Goal: Task Accomplishment & Management: Manage account settings

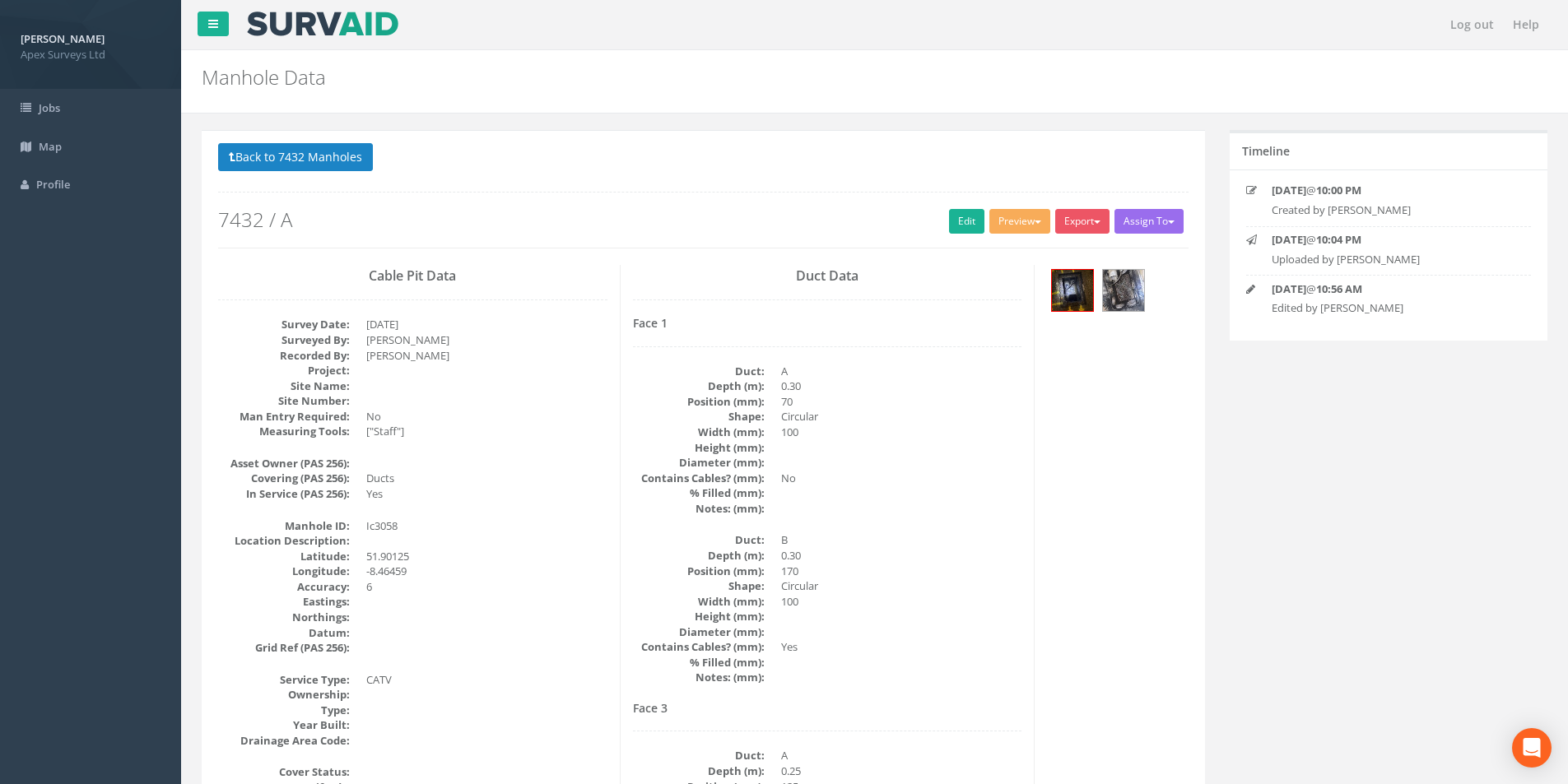
scroll to position [766, 0]
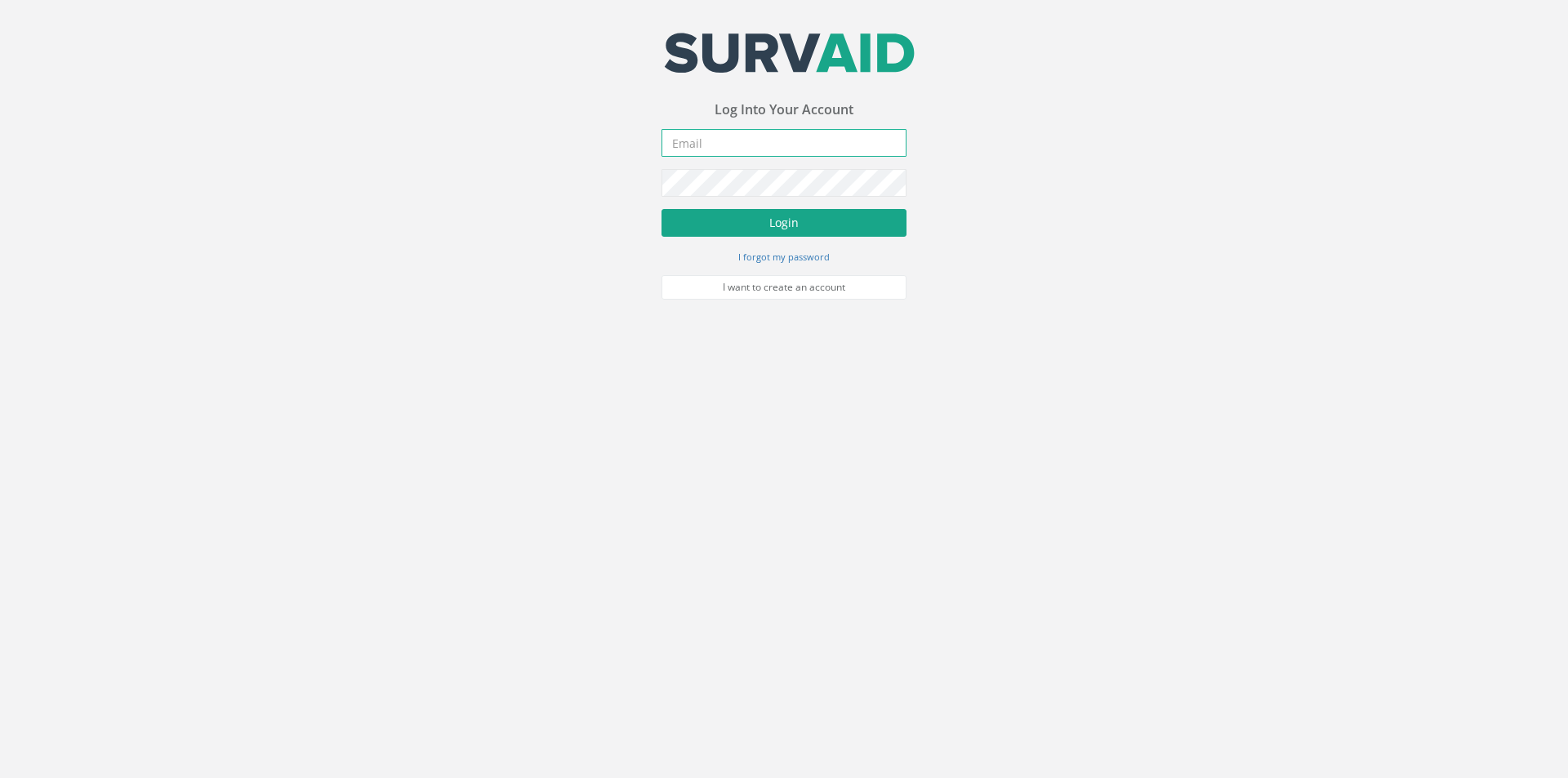
type input "[PERSON_NAME][EMAIL_ADDRESS][PERSON_NAME][DOMAIN_NAME]"
click at [717, 231] on button "Login" at bounding box center [784, 222] width 245 height 27
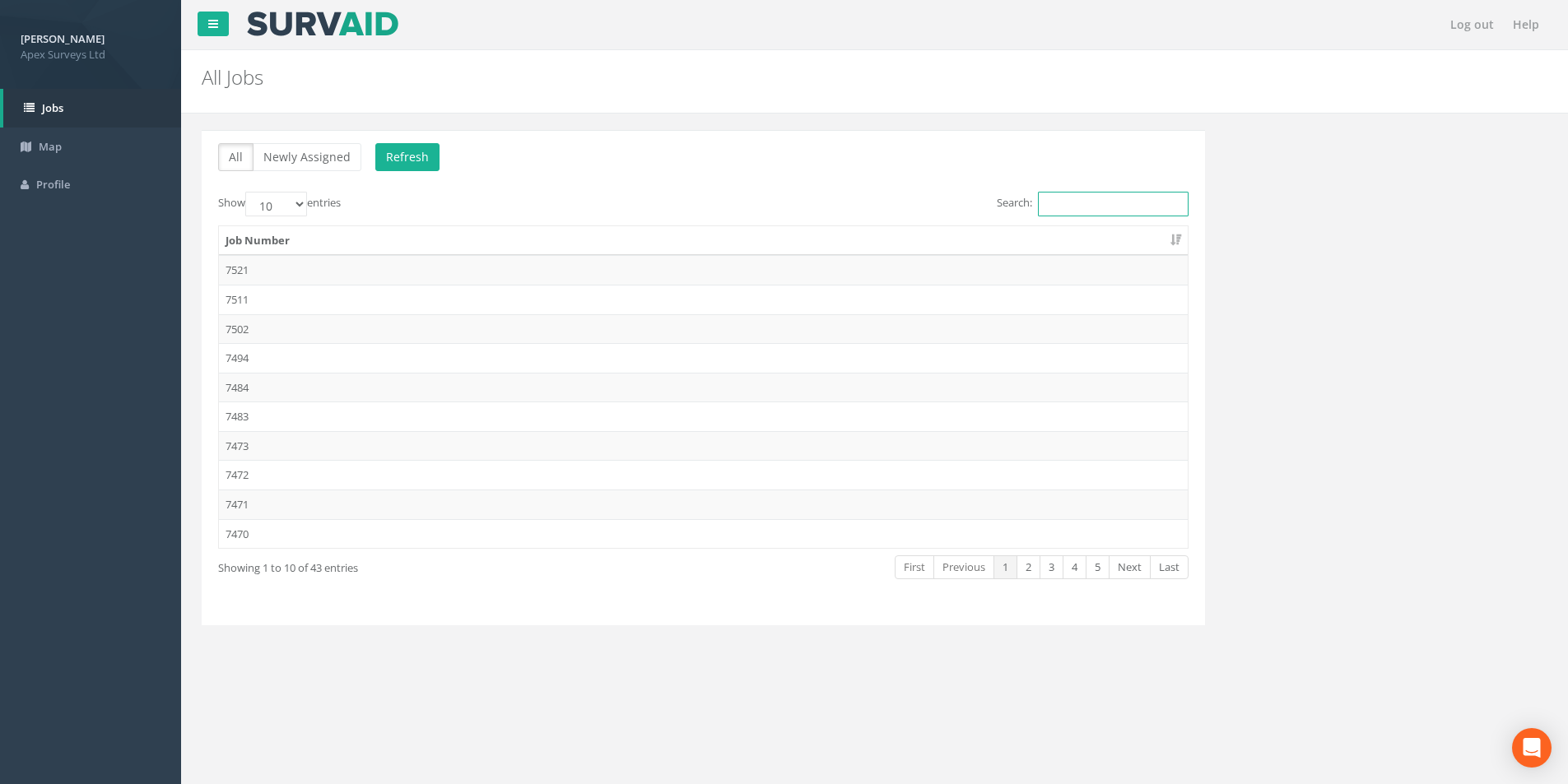
click at [1128, 208] on input "Search:" at bounding box center [1113, 203] width 150 height 24
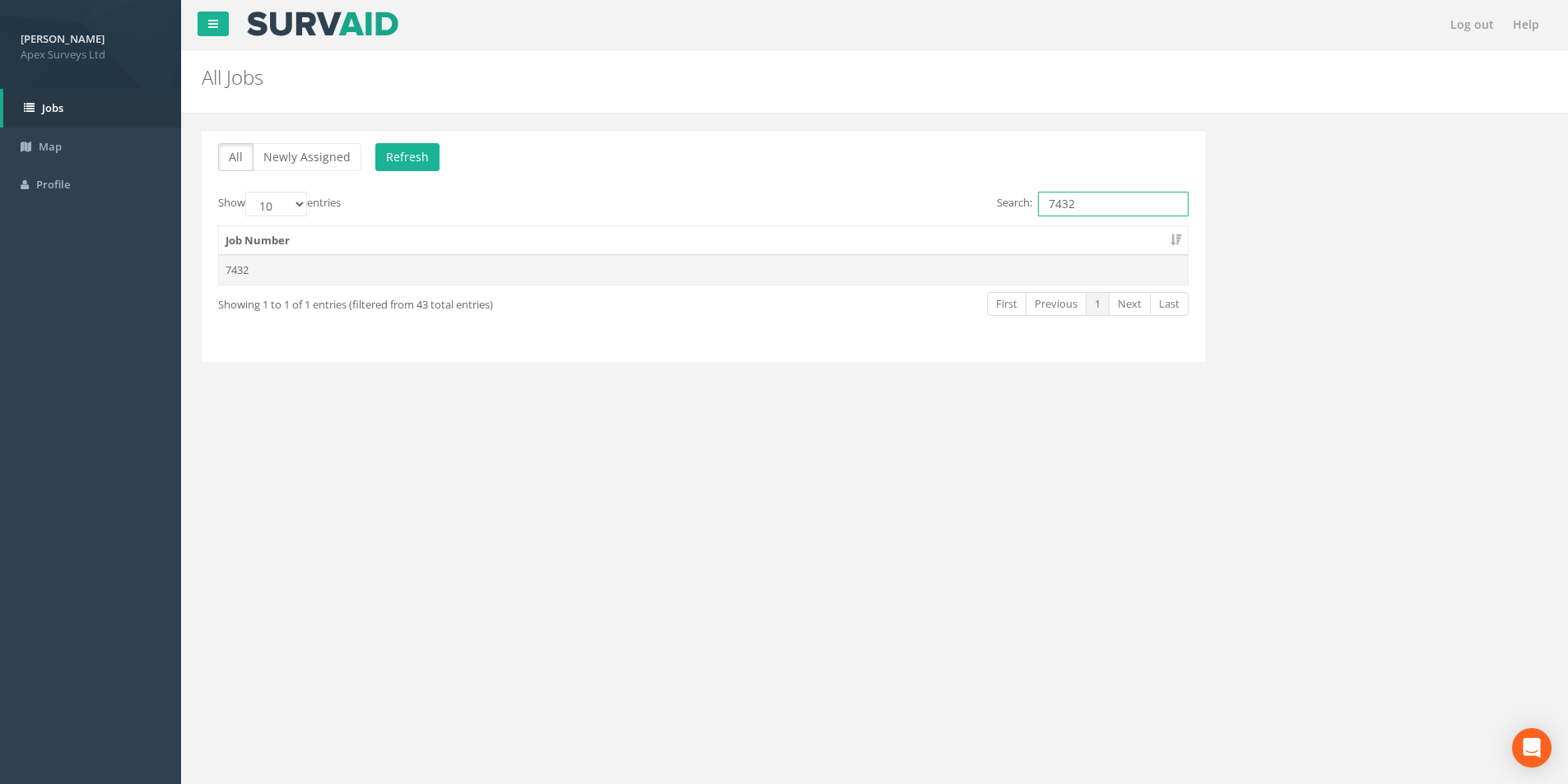
type input "7432"
click at [508, 269] on td "7432" at bounding box center [704, 269] width 969 height 29
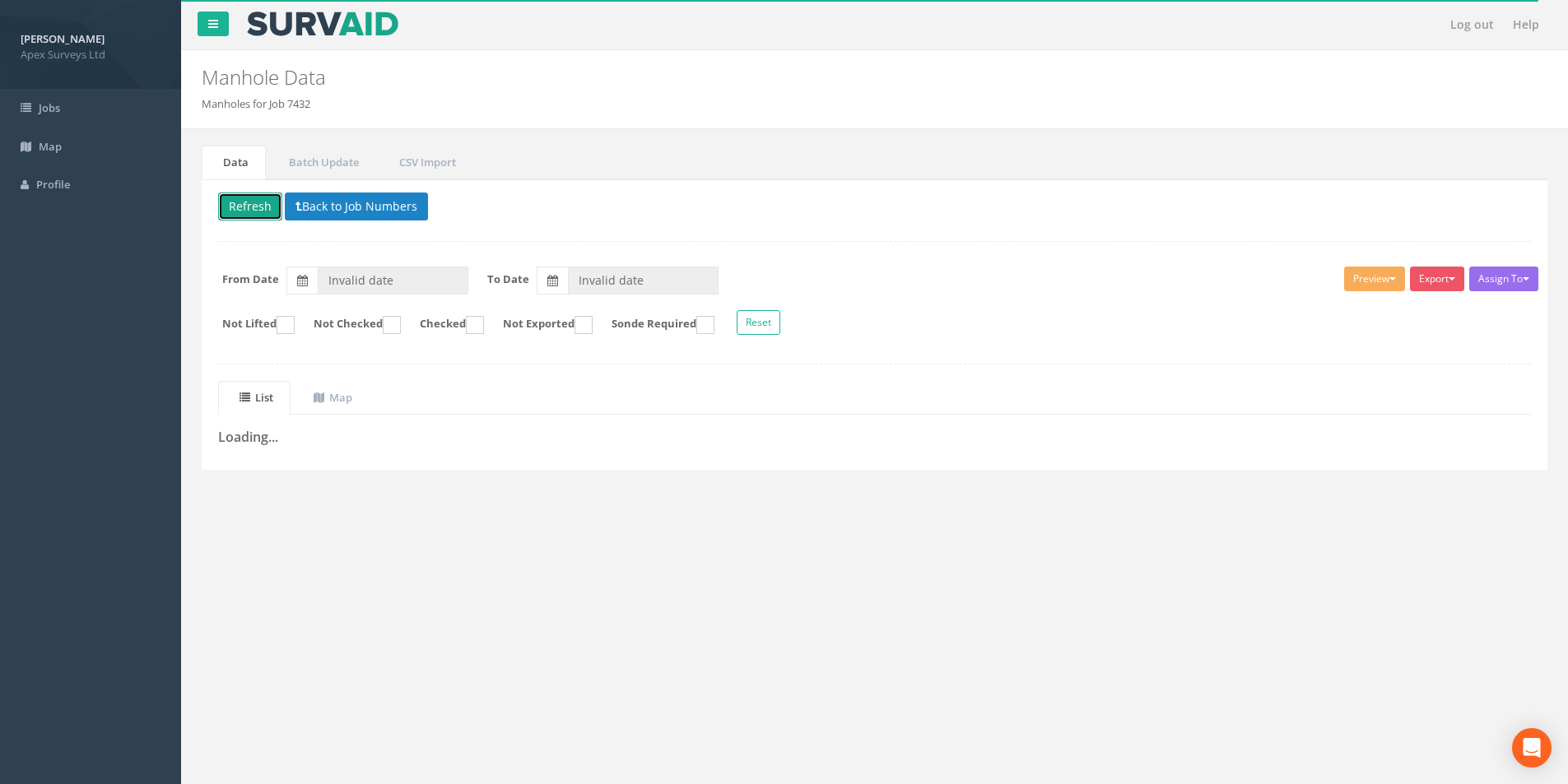
click at [263, 216] on button "Refresh" at bounding box center [250, 206] width 64 height 28
click at [258, 211] on button "Loading" at bounding box center [256, 206] width 76 height 28
click at [324, 208] on button "Back to Job Numbers" at bounding box center [369, 206] width 144 height 28
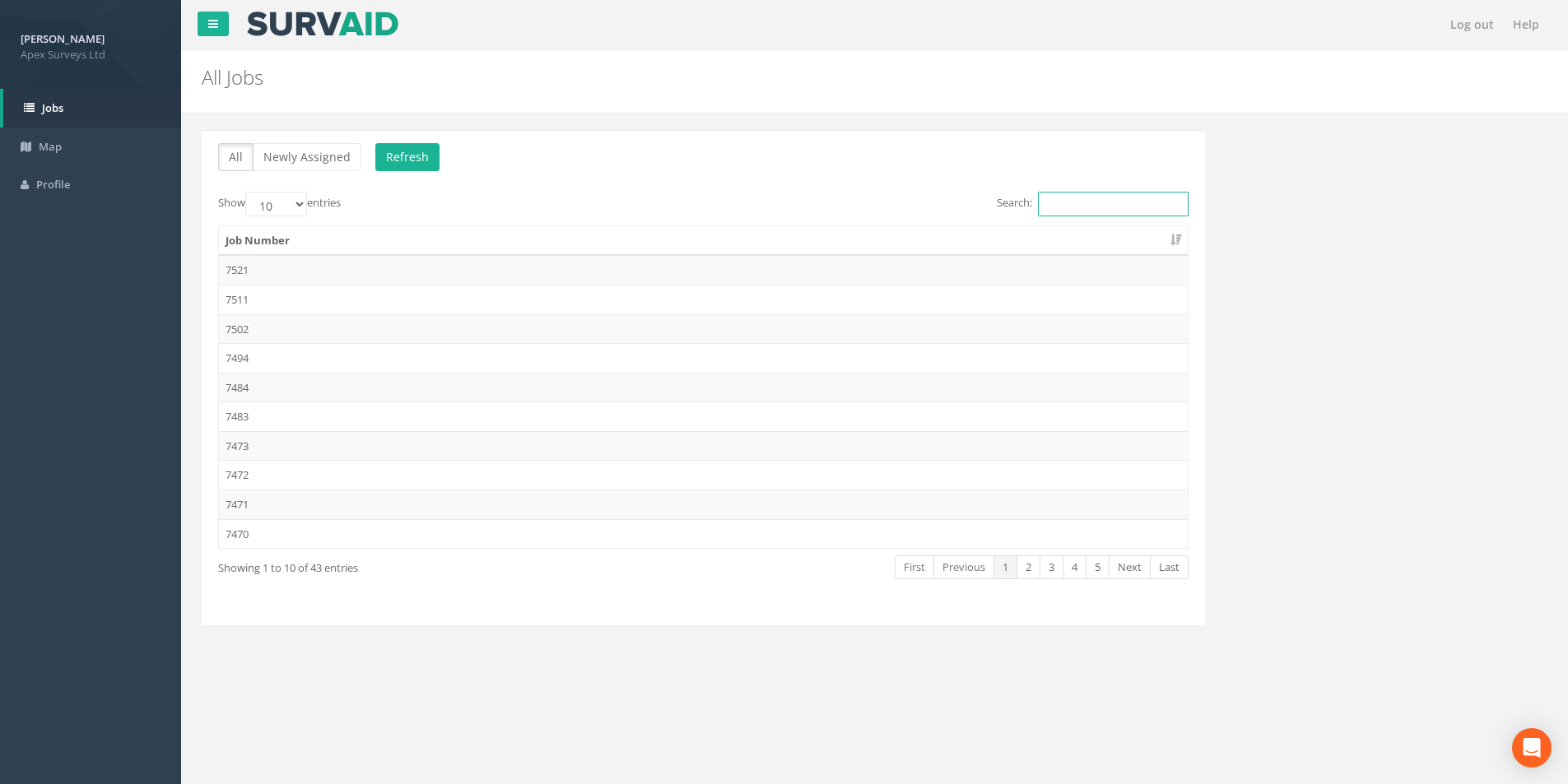
click at [1068, 195] on input "Search:" at bounding box center [1113, 203] width 150 height 24
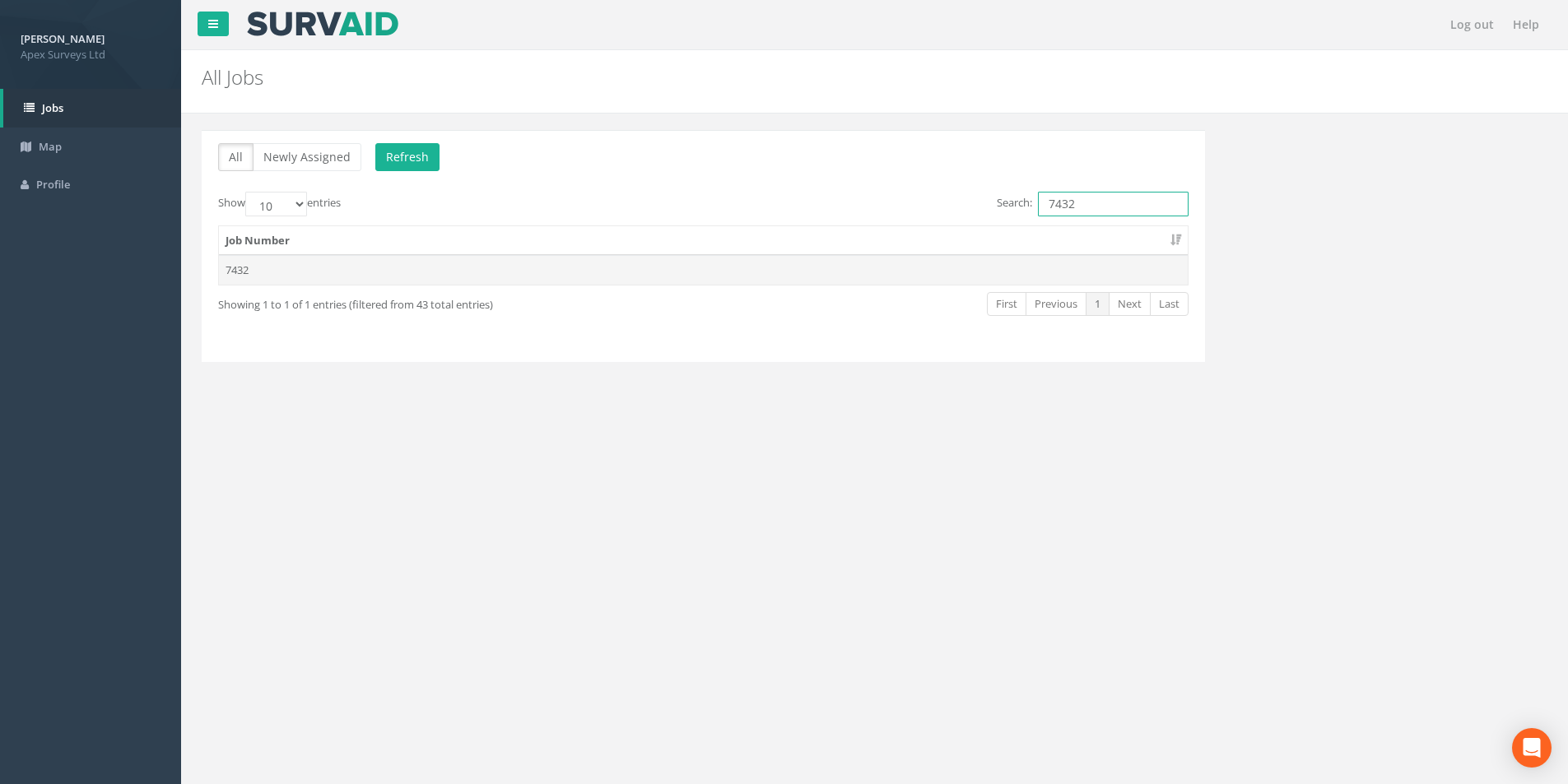
type input "7432"
click at [389, 273] on td "7432" at bounding box center [704, 269] width 969 height 29
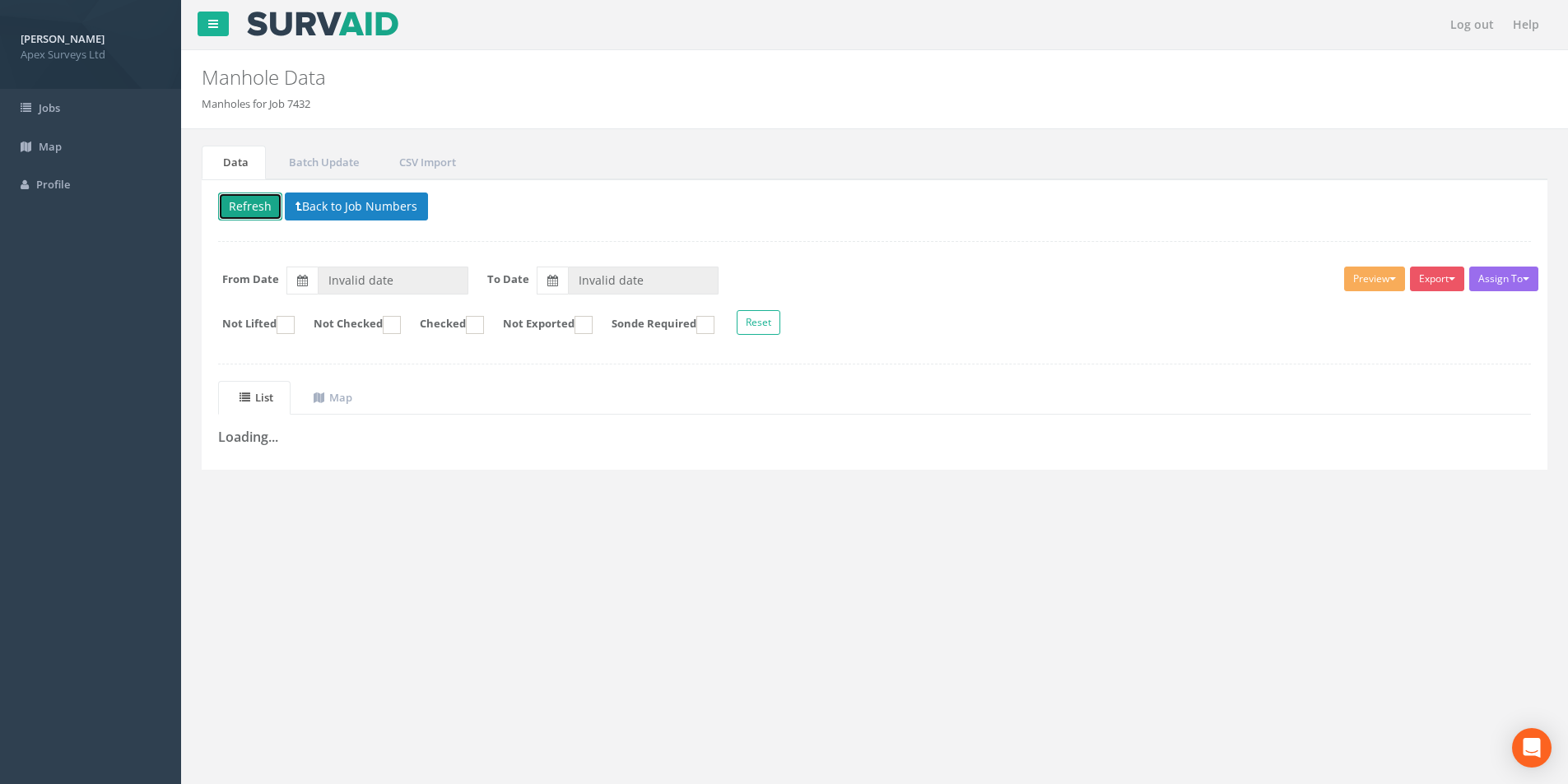
click at [239, 201] on button "Refresh" at bounding box center [250, 206] width 64 height 28
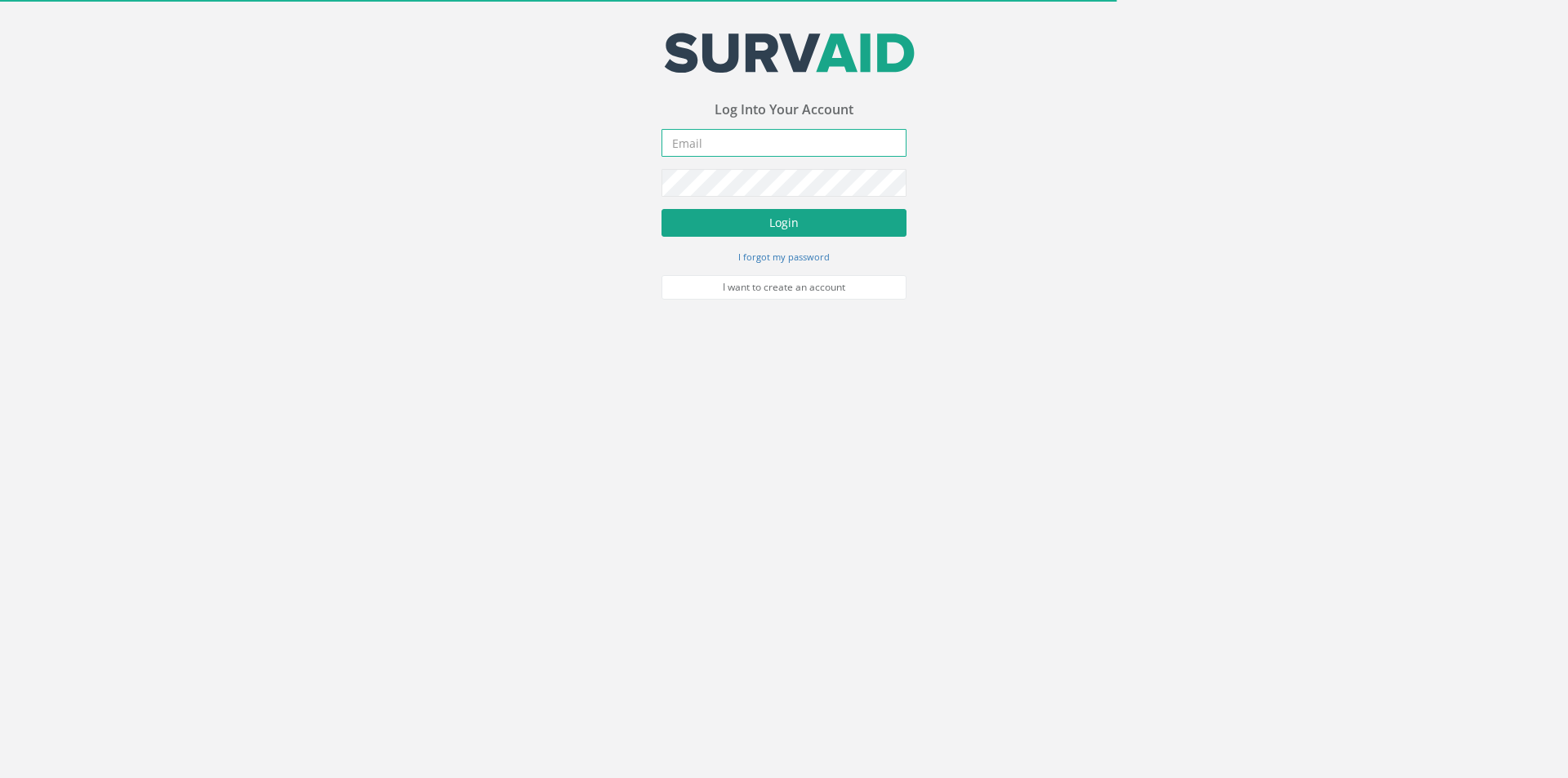
type input "[PERSON_NAME][EMAIL_ADDRESS][PERSON_NAME][DOMAIN_NAME]"
click at [740, 220] on button "Login" at bounding box center [784, 222] width 245 height 27
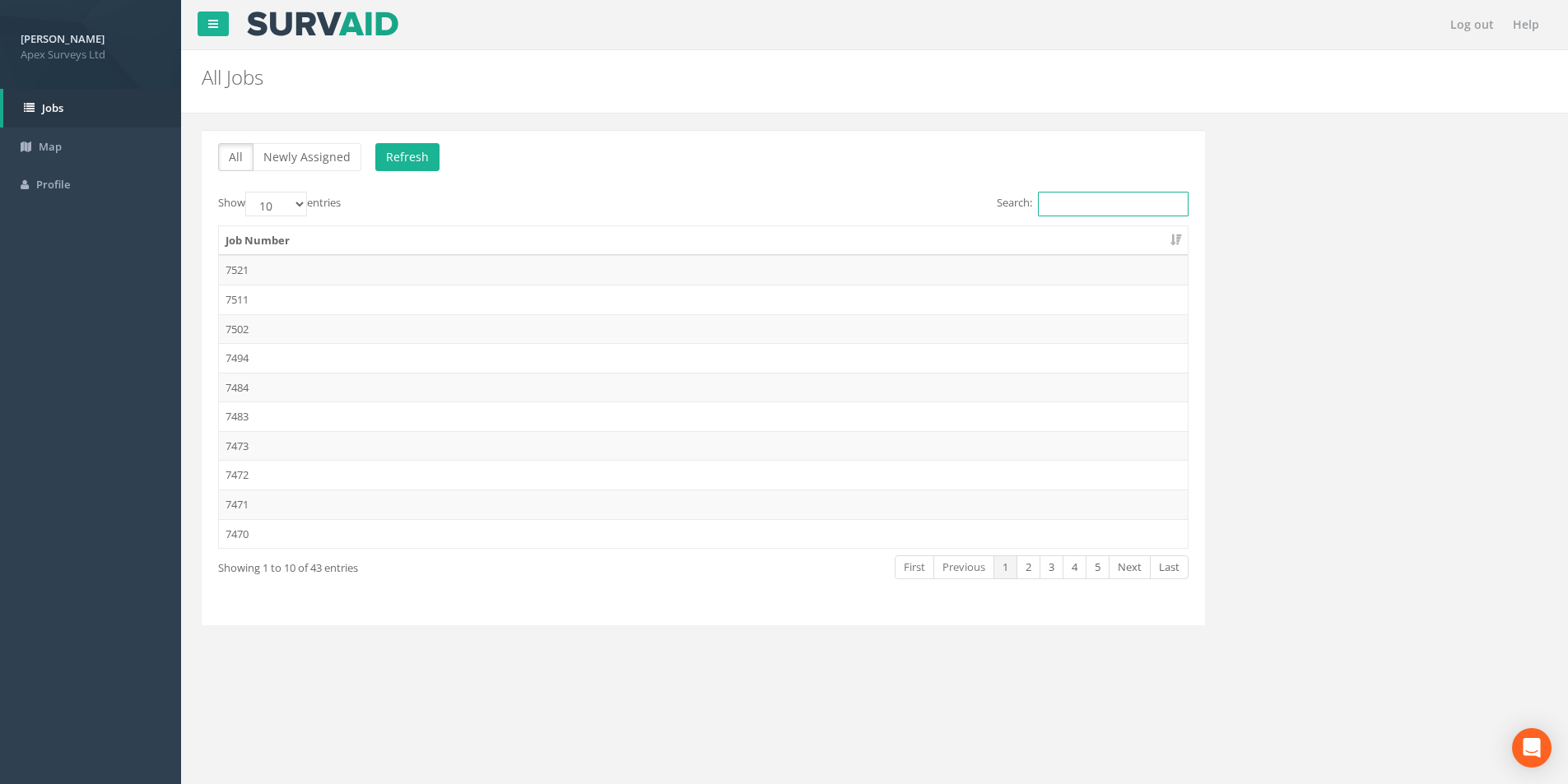
click at [1093, 199] on input "Search:" at bounding box center [1113, 203] width 150 height 24
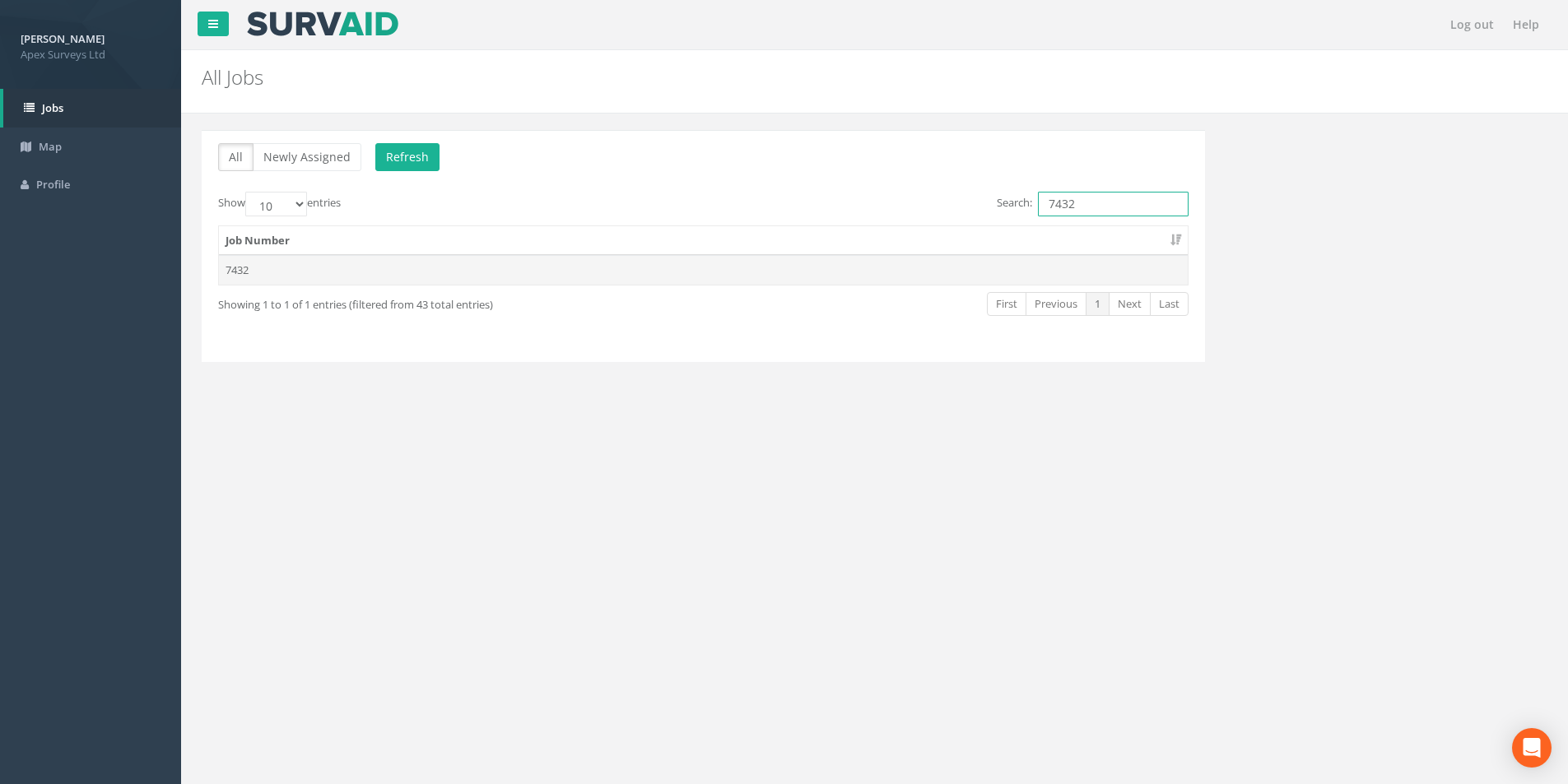
type input "7432"
click at [390, 269] on td "7432" at bounding box center [704, 269] width 969 height 29
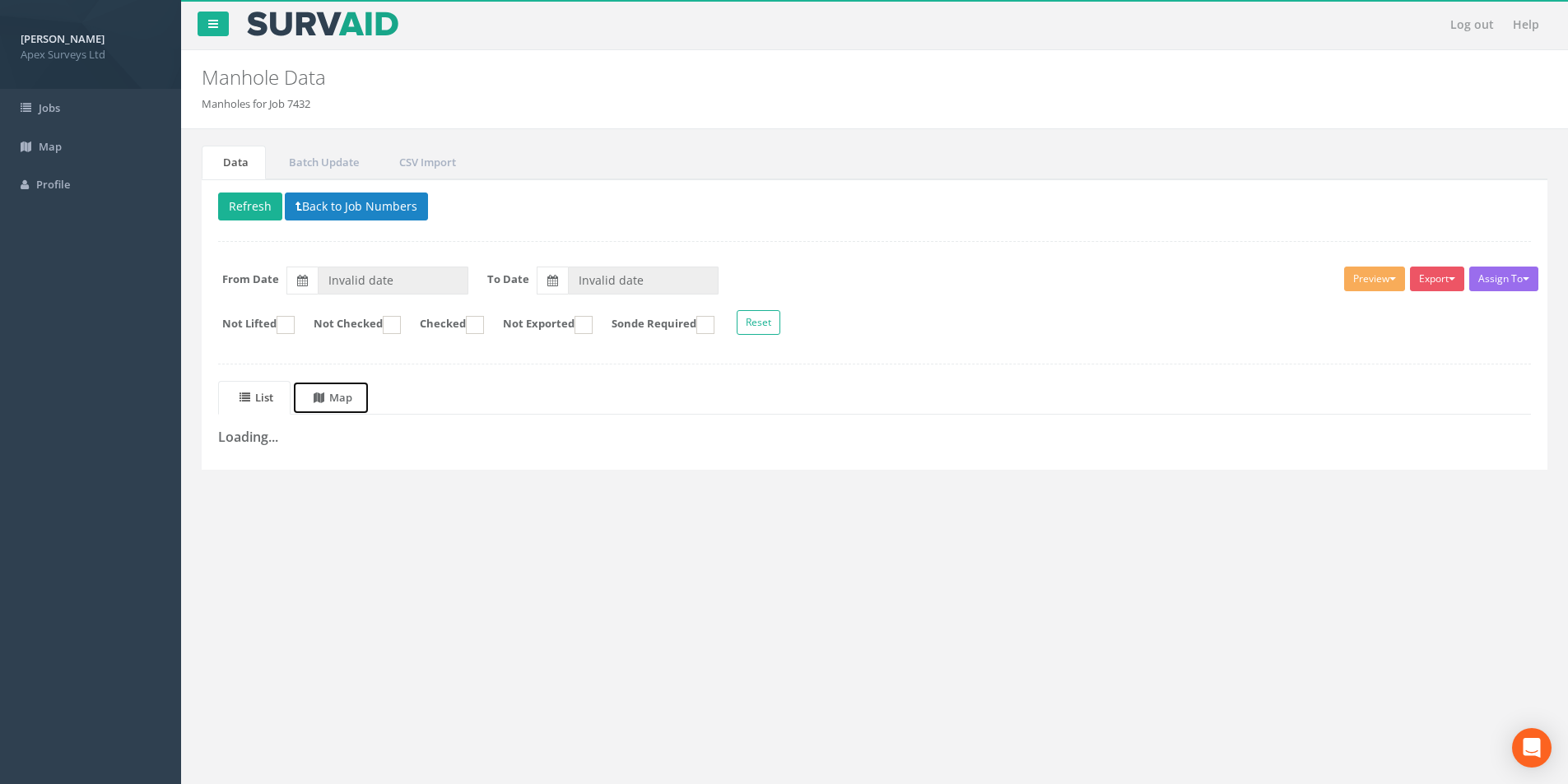
click at [351, 396] on uib-tab-heading "Map" at bounding box center [333, 398] width 39 height 15
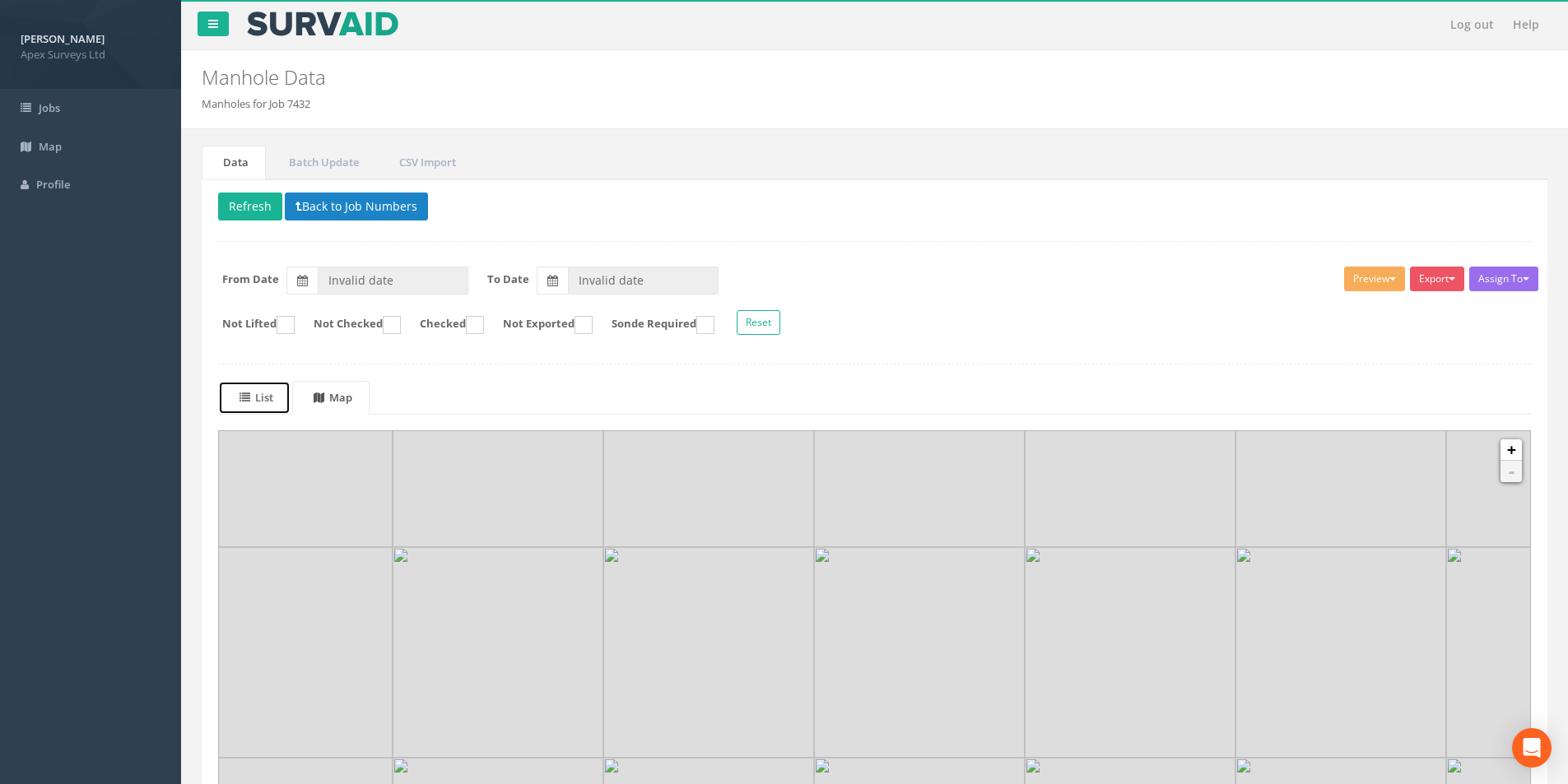
click at [268, 399] on uib-tab-heading "List" at bounding box center [256, 398] width 34 height 15
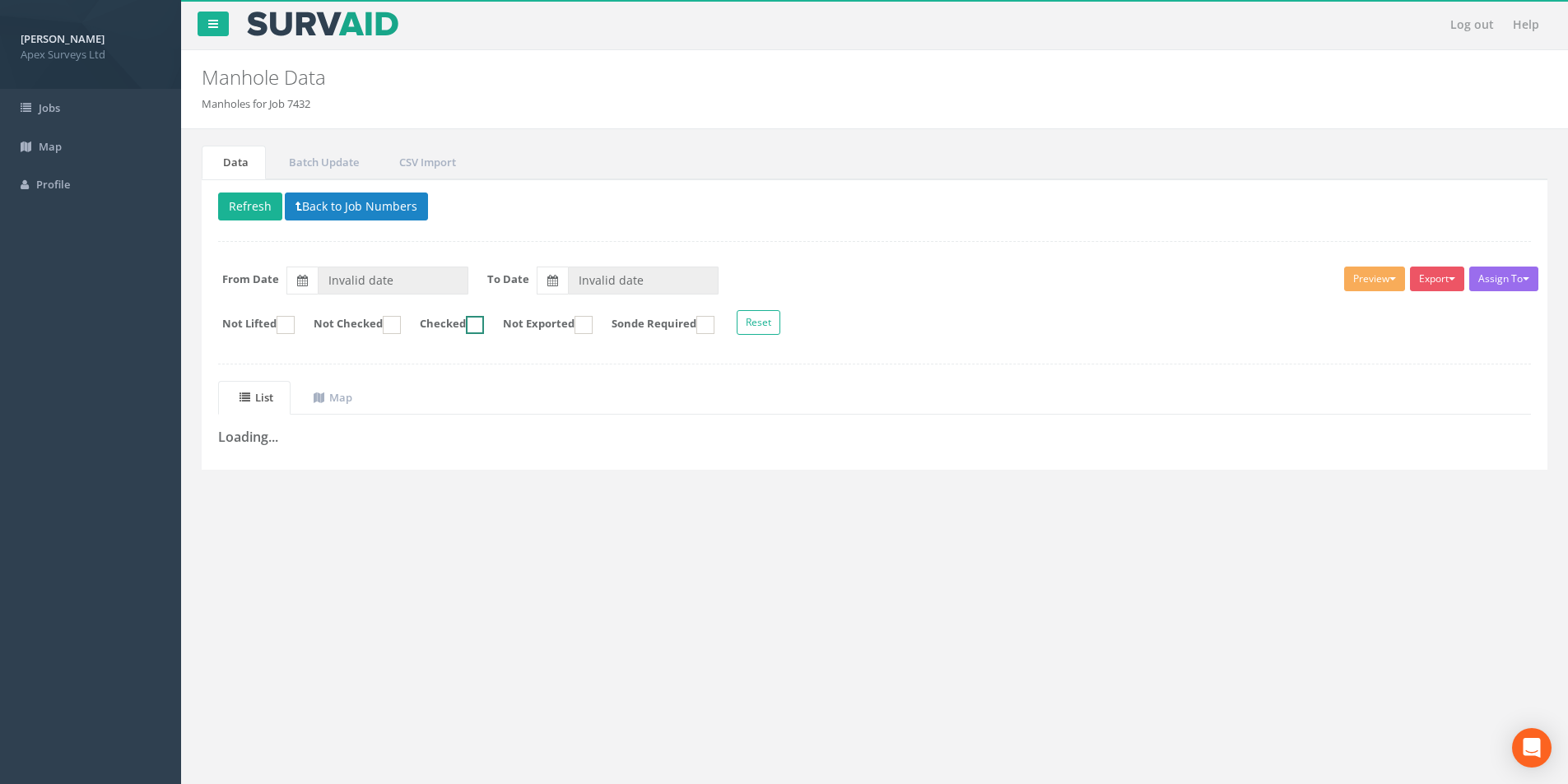
click at [460, 331] on input "Checked" at bounding box center [454, 332] width 11 height 28
click at [250, 219] on button "Refresh" at bounding box center [250, 206] width 64 height 28
click at [484, 327] on ins at bounding box center [475, 325] width 18 height 18
click at [484, 321] on ins at bounding box center [475, 325] width 18 height 18
checkbox input "false"
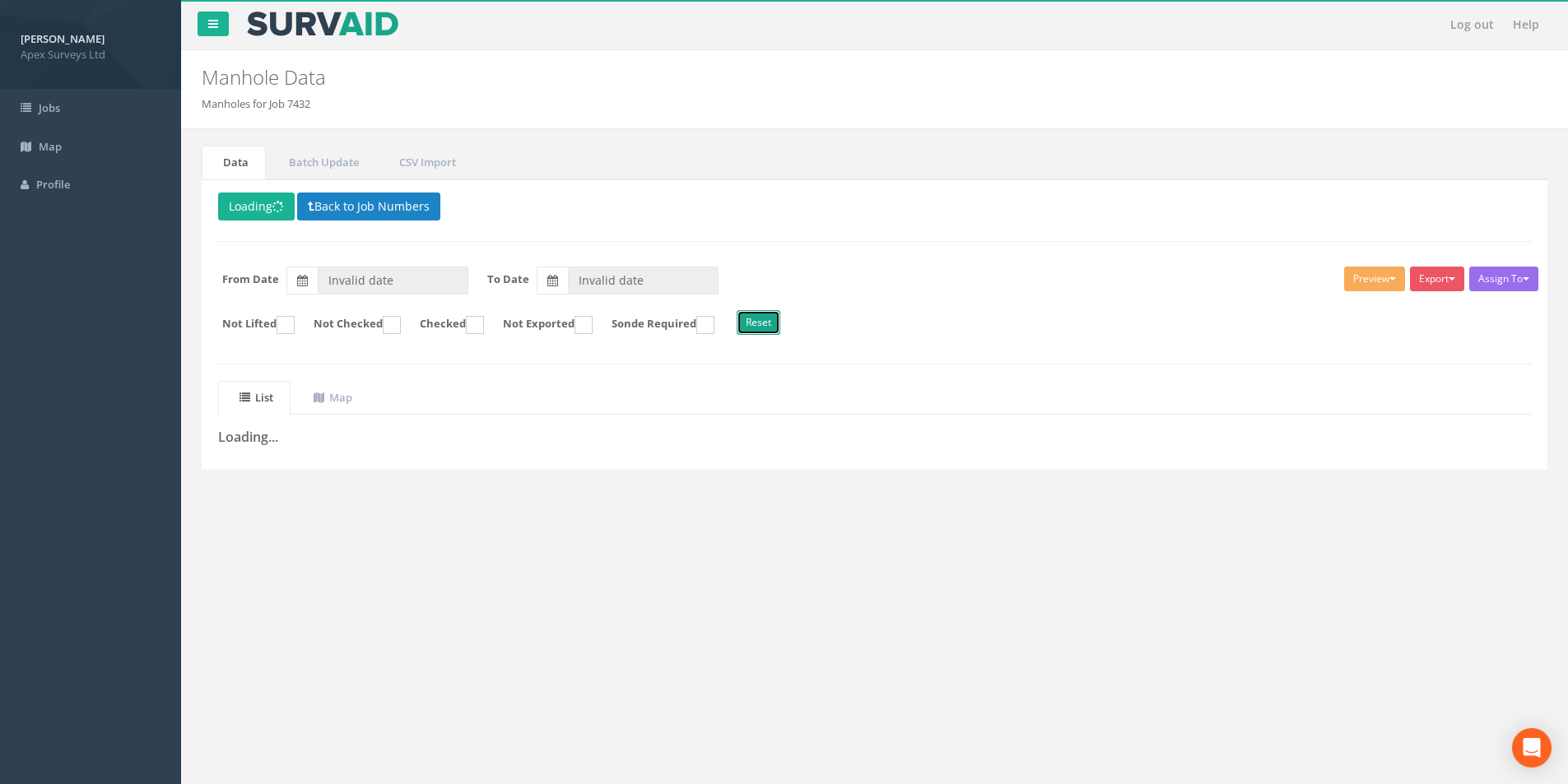
click at [780, 322] on button "Reset" at bounding box center [758, 322] width 44 height 24
click at [298, 175] on link "Batch Update" at bounding box center [322, 163] width 108 height 34
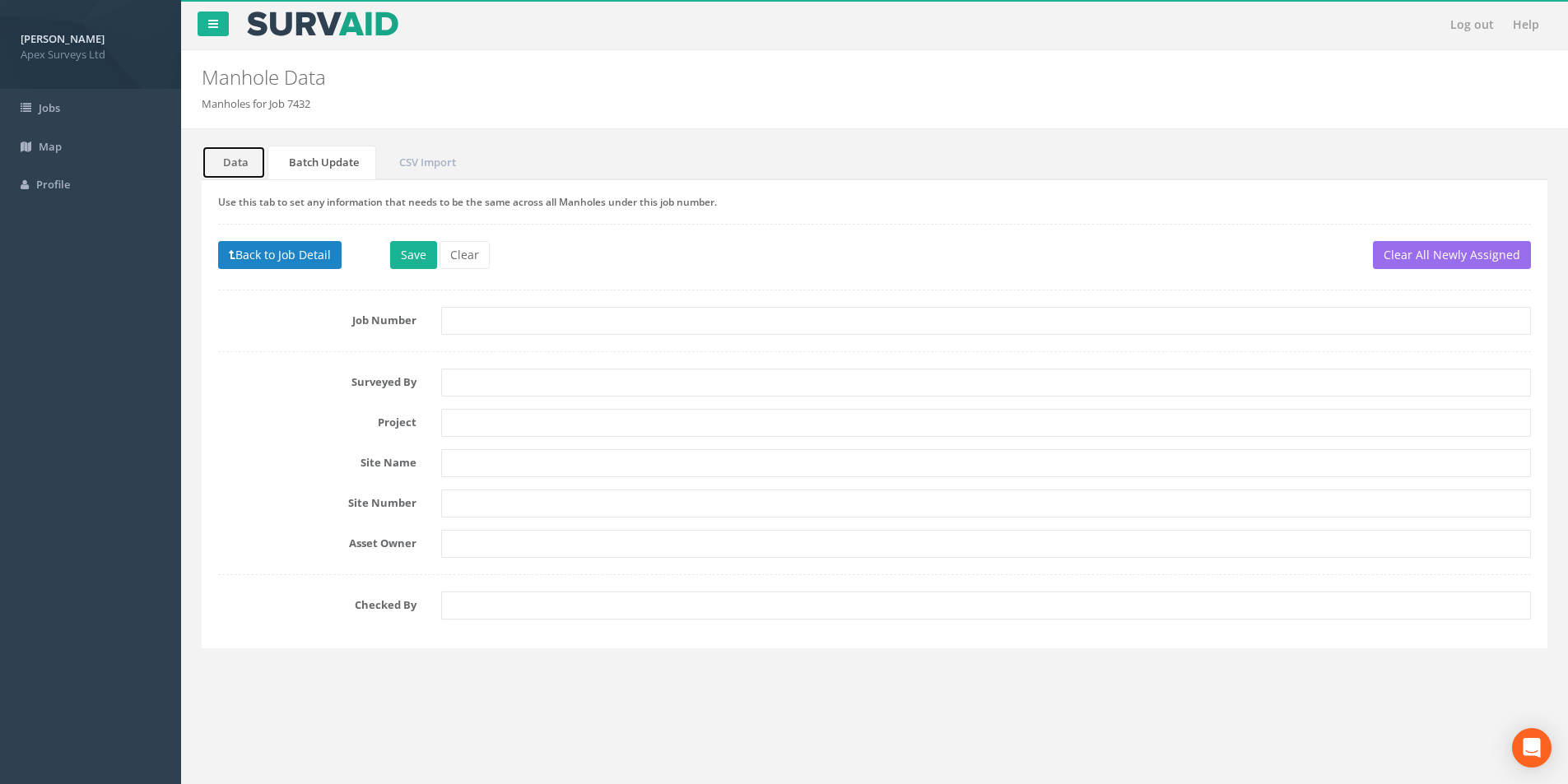
click at [222, 152] on link "Data" at bounding box center [233, 163] width 64 height 34
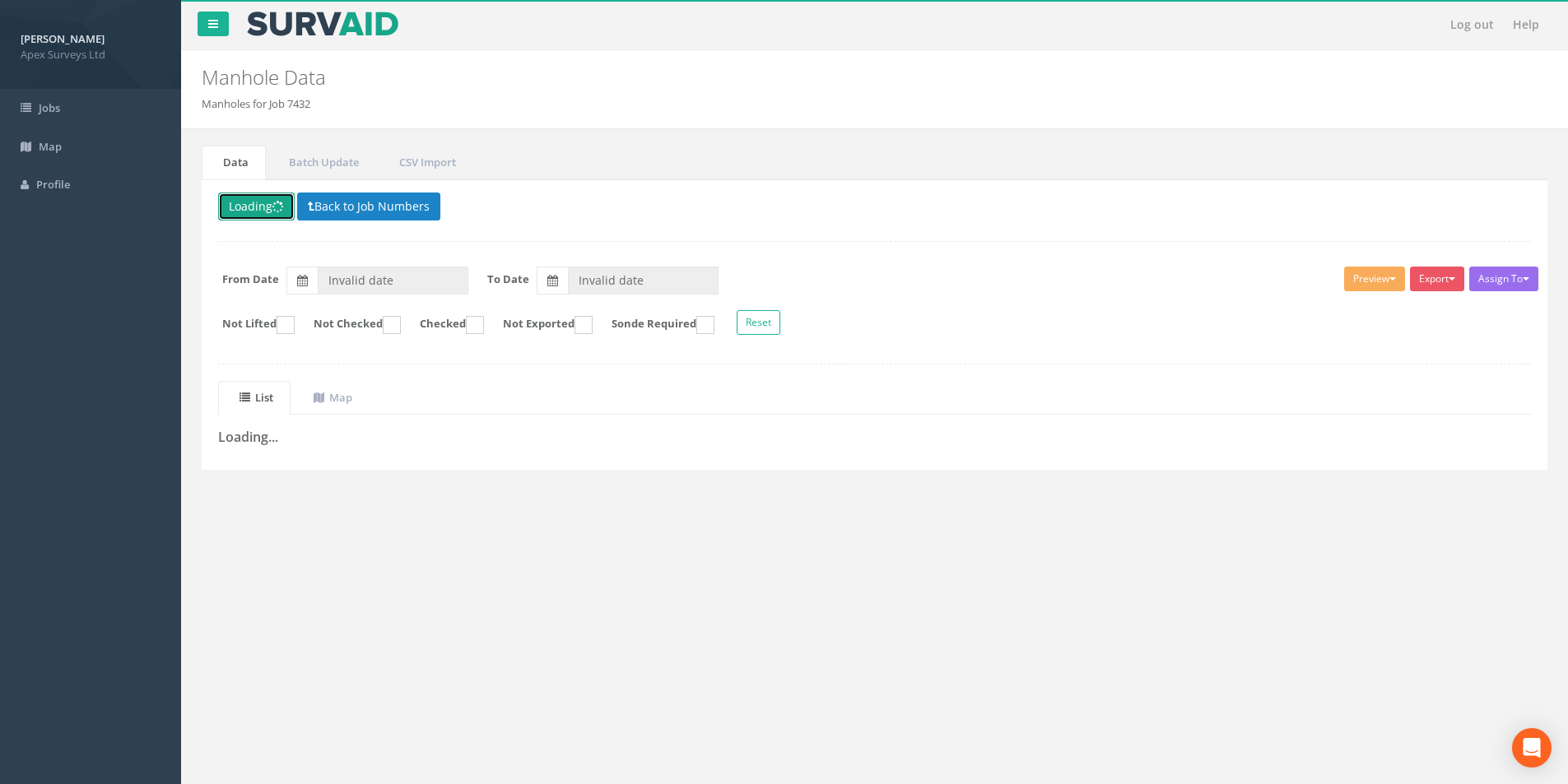
click at [265, 217] on button "Loading" at bounding box center [256, 206] width 76 height 28
click at [271, 206] on button "Loading" at bounding box center [256, 206] width 76 height 28
click at [91, 104] on link "Jobs" at bounding box center [91, 108] width 181 height 39
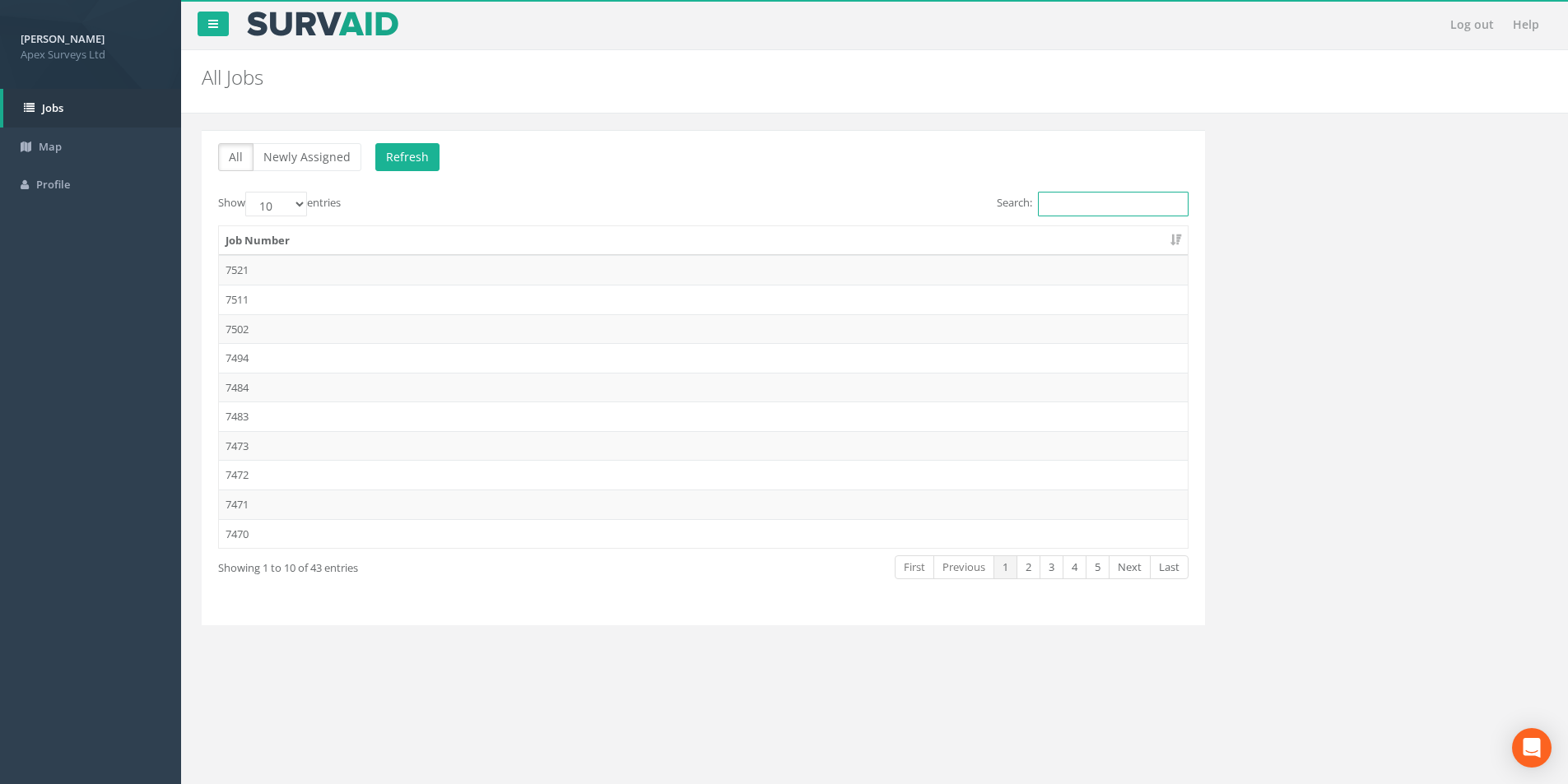
click at [1078, 199] on input "Search:" at bounding box center [1113, 203] width 150 height 24
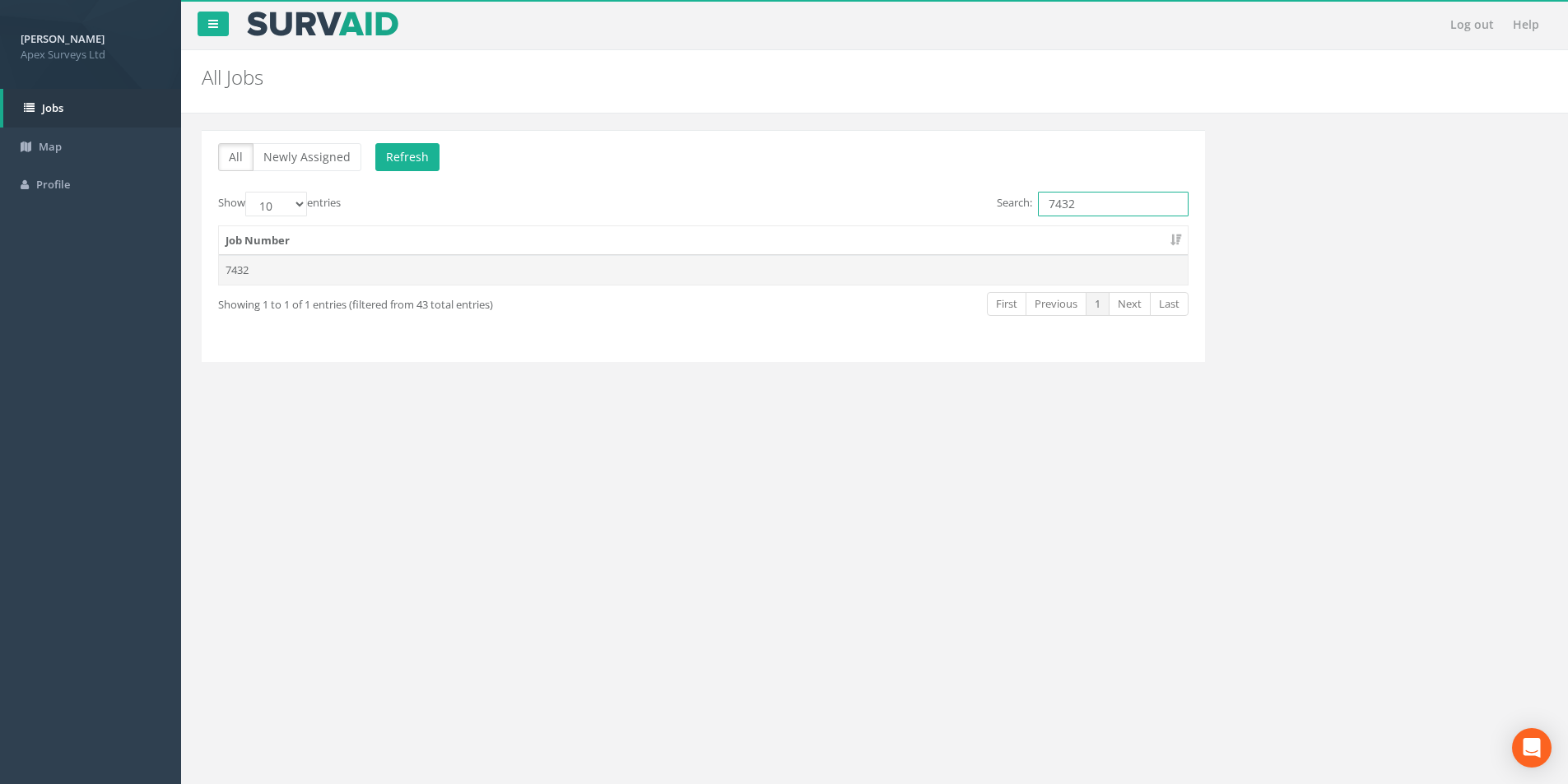
type input "7432"
click at [874, 269] on td "7432" at bounding box center [704, 269] width 969 height 29
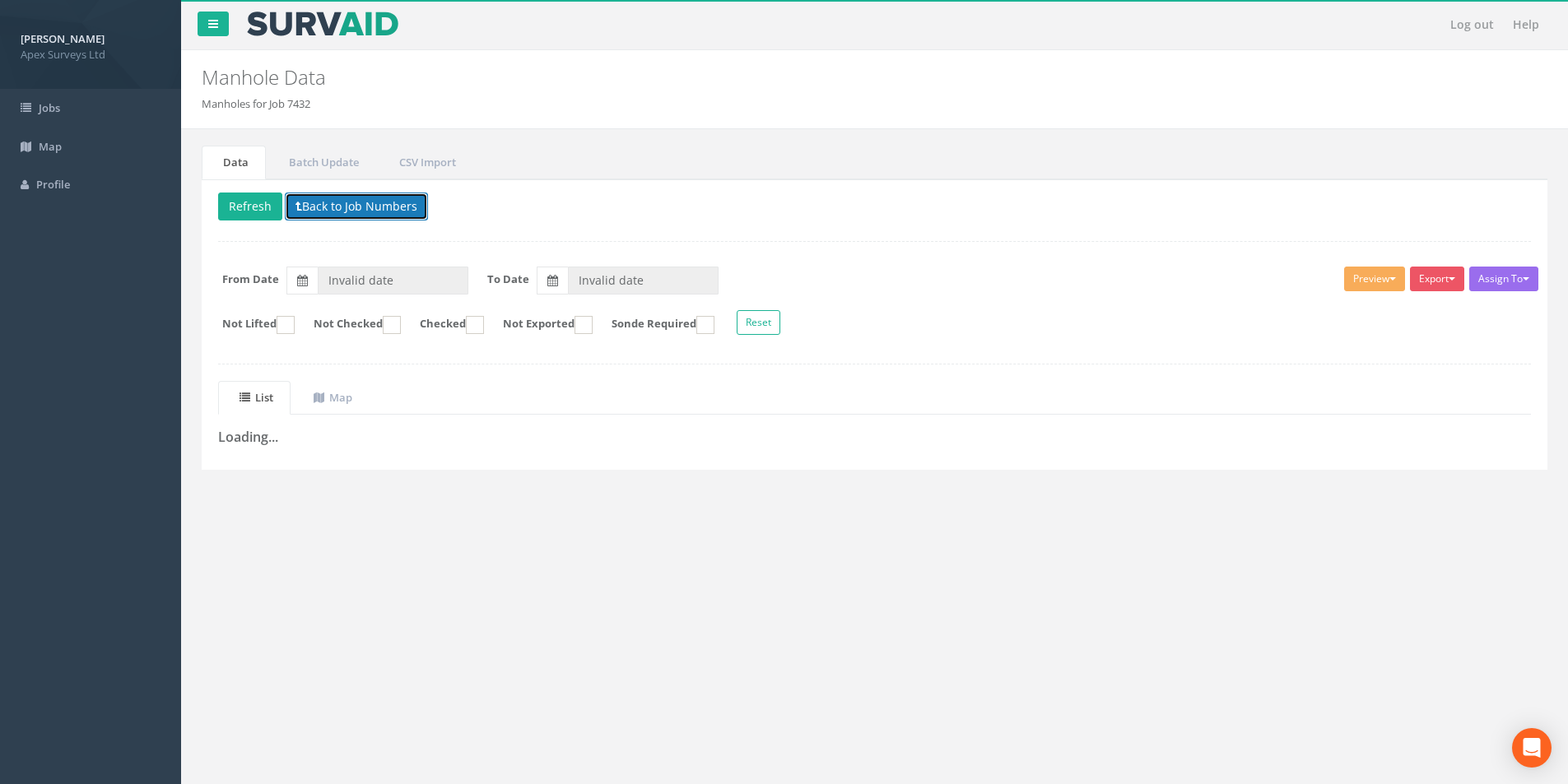
click at [296, 209] on icon at bounding box center [299, 206] width 7 height 12
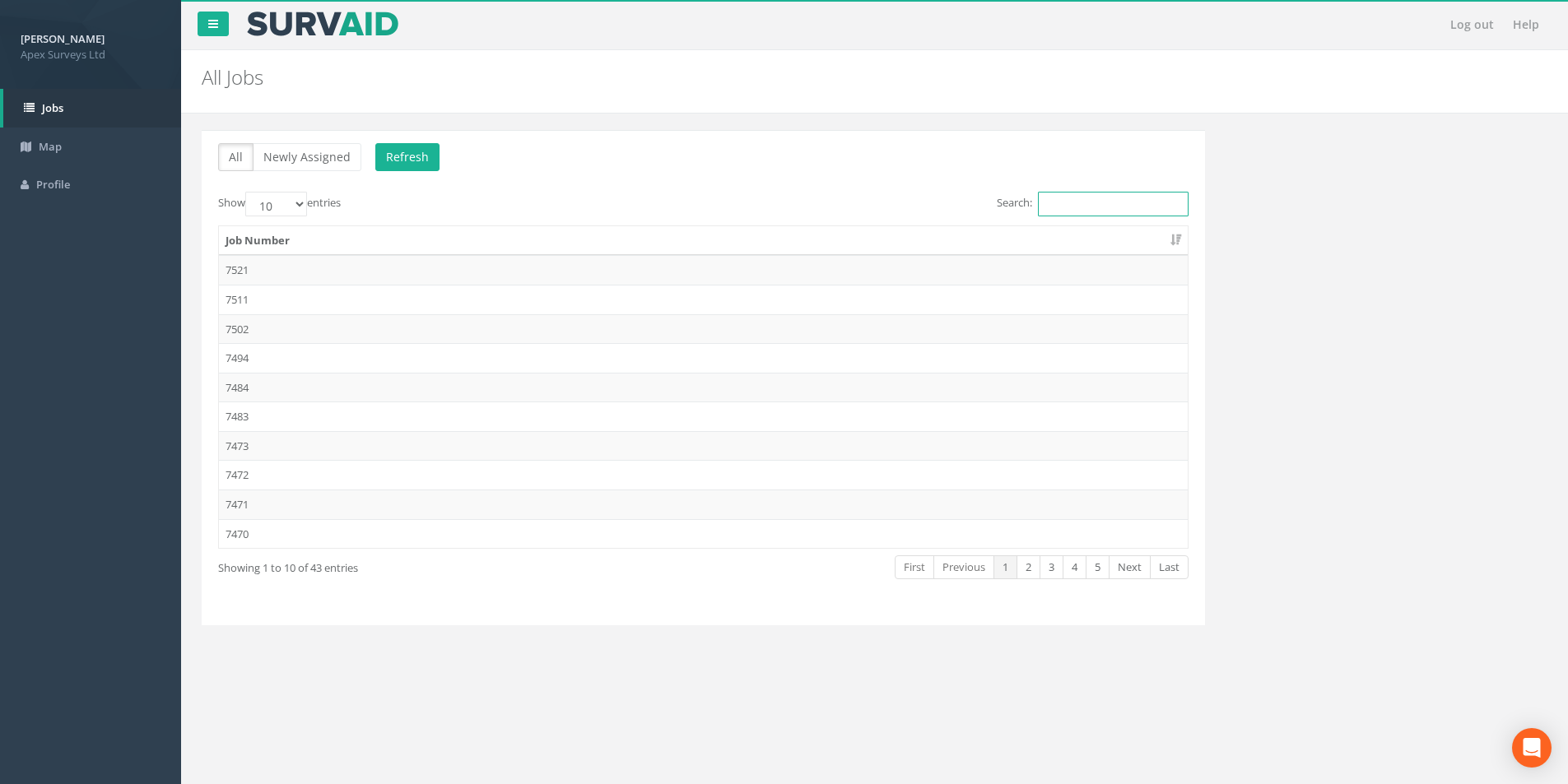
click at [1097, 206] on input "Search:" at bounding box center [1113, 203] width 150 height 24
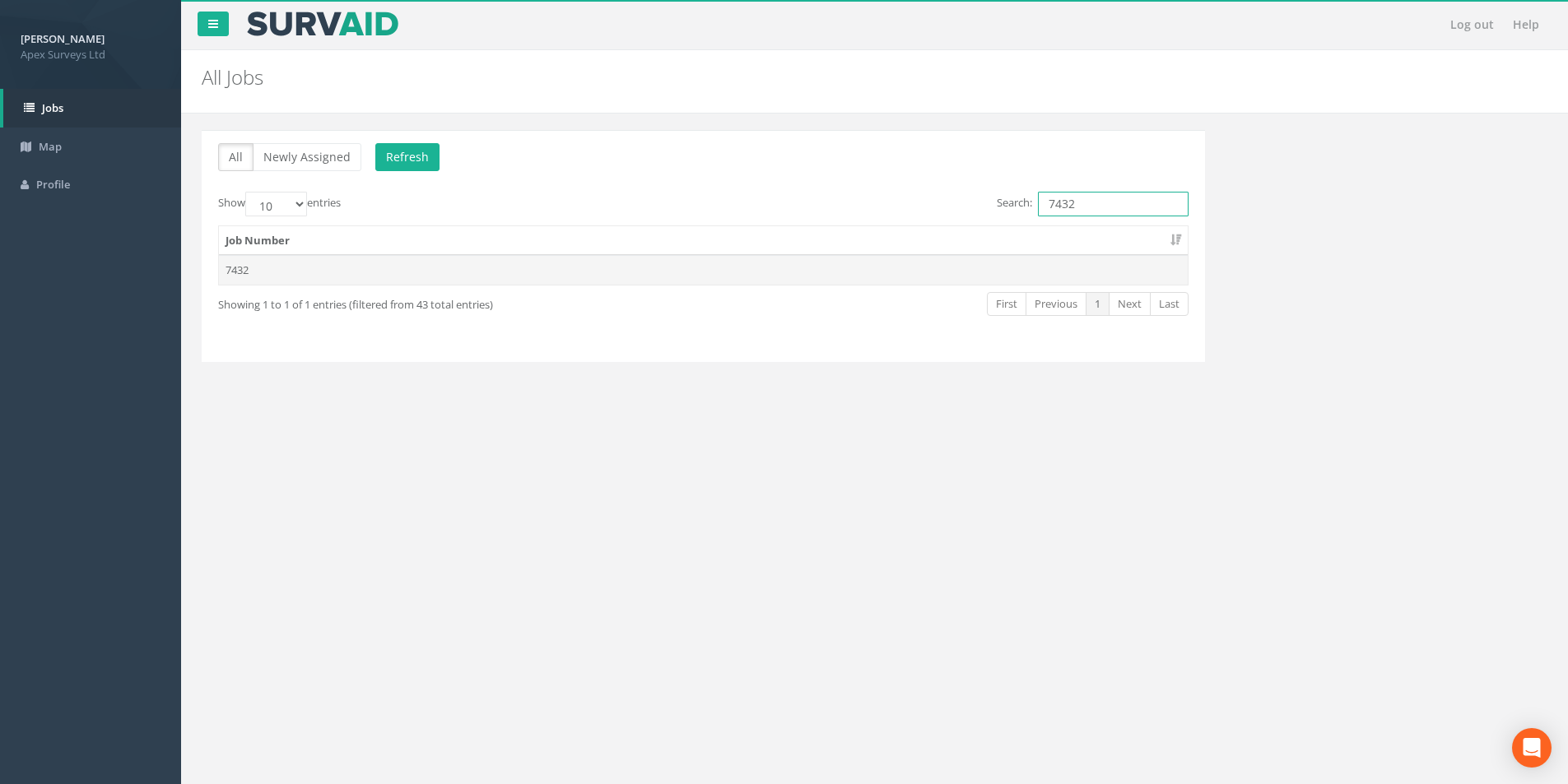
type input "7432"
click at [357, 269] on td "7432" at bounding box center [704, 269] width 969 height 29
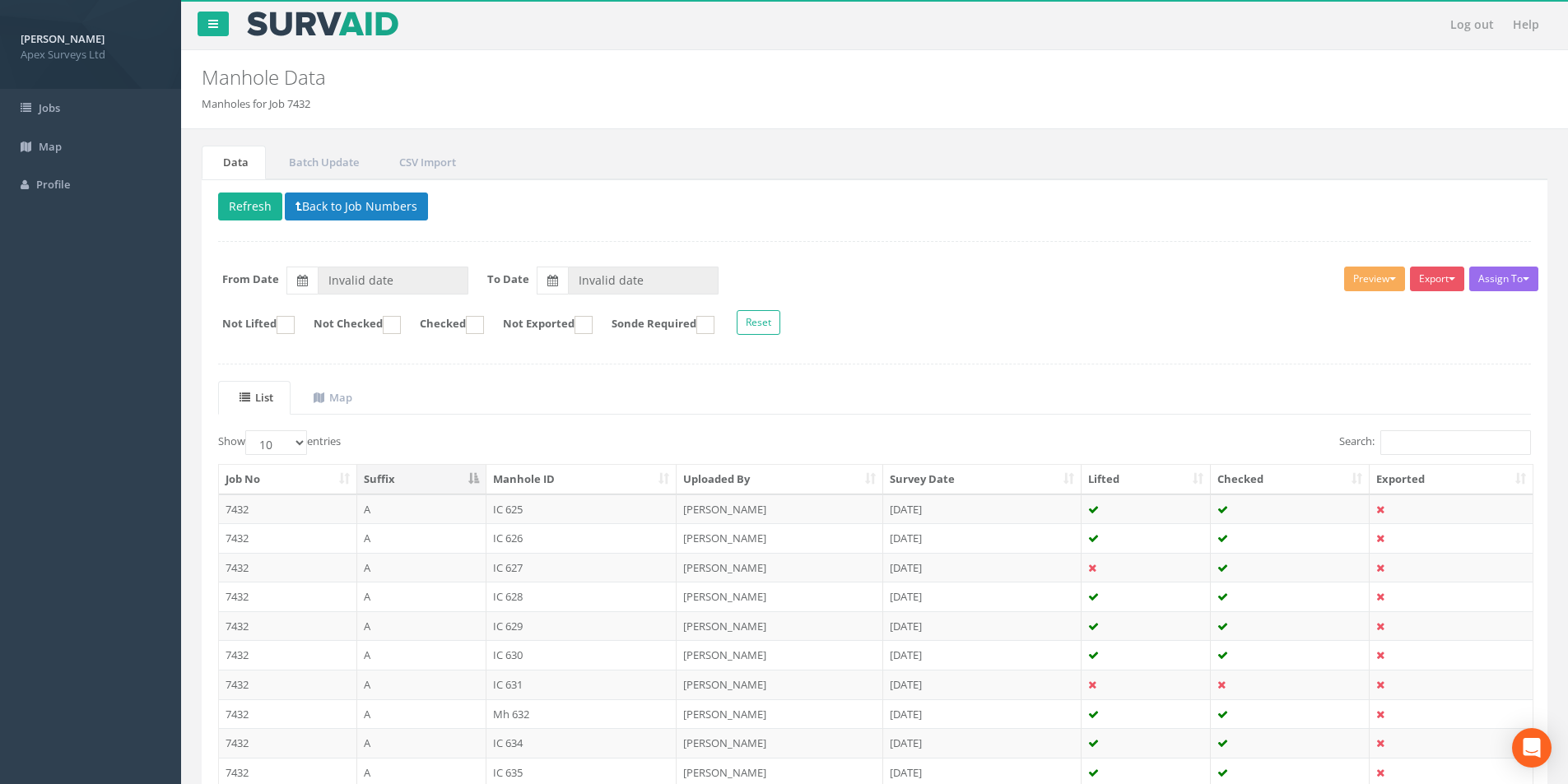
type input "[DATE]"
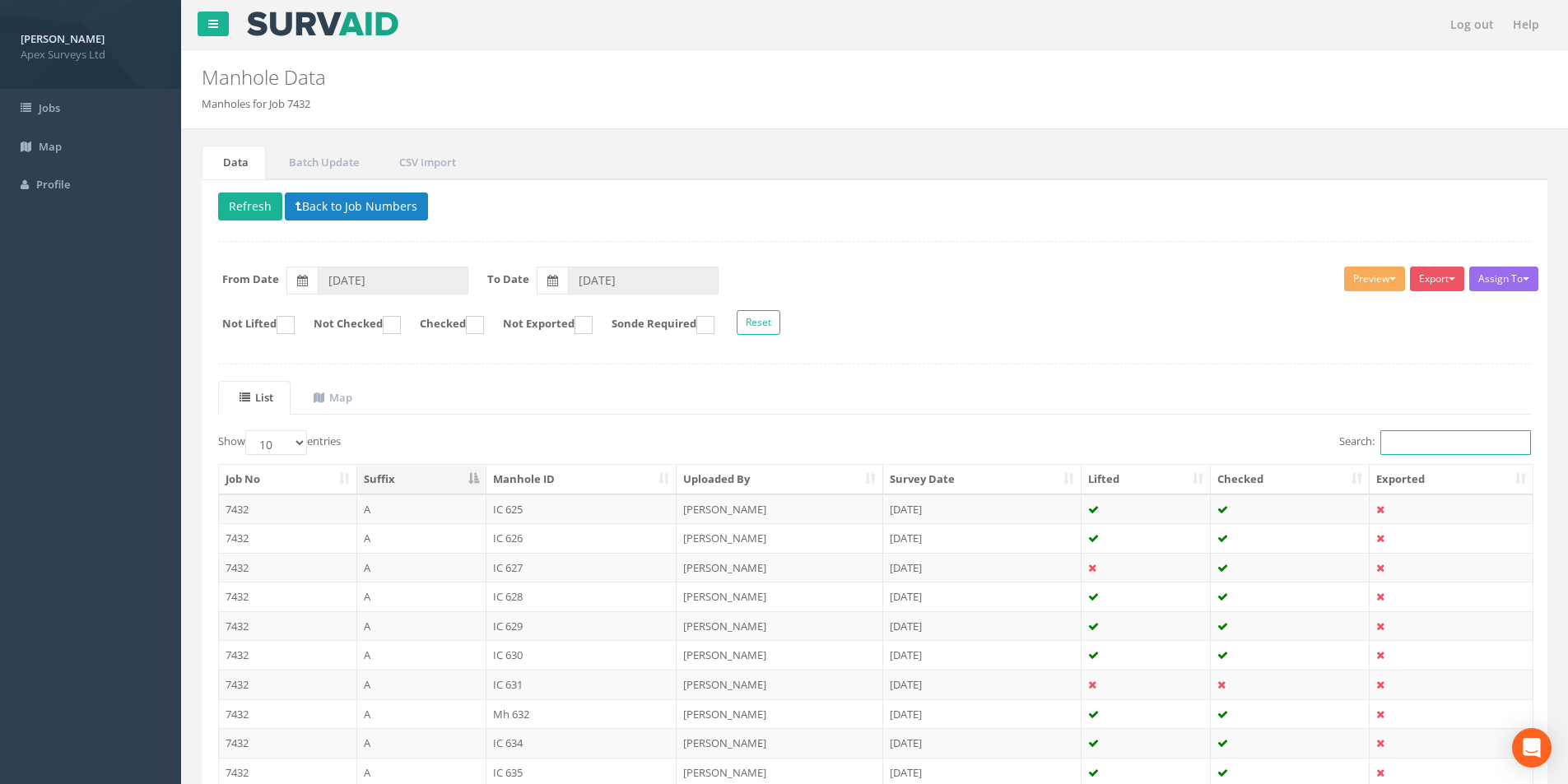
click at [1440, 436] on input "Search:" at bounding box center [1455, 442] width 150 height 24
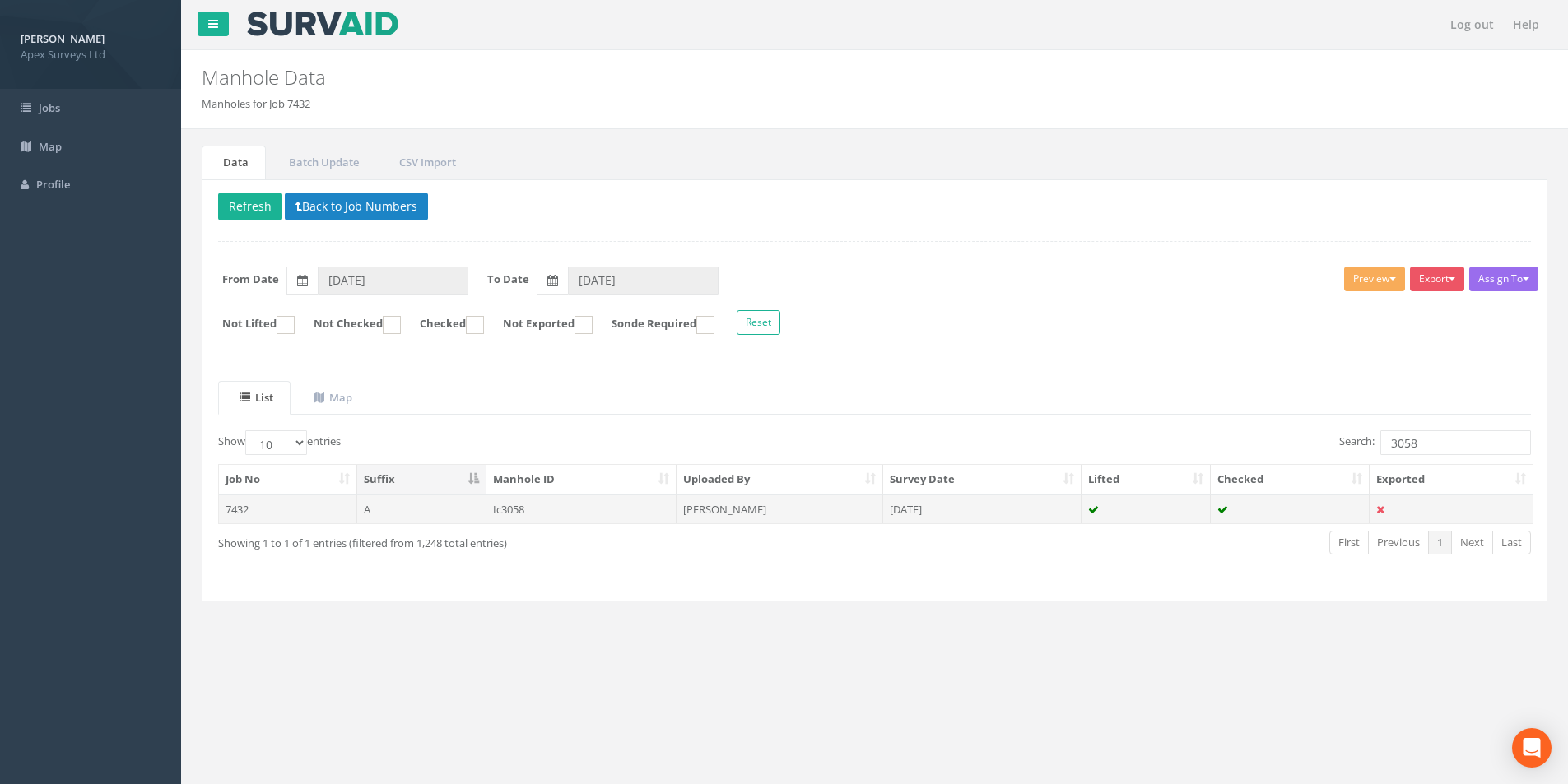
click at [614, 519] on td "Ic3058" at bounding box center [581, 509] width 191 height 29
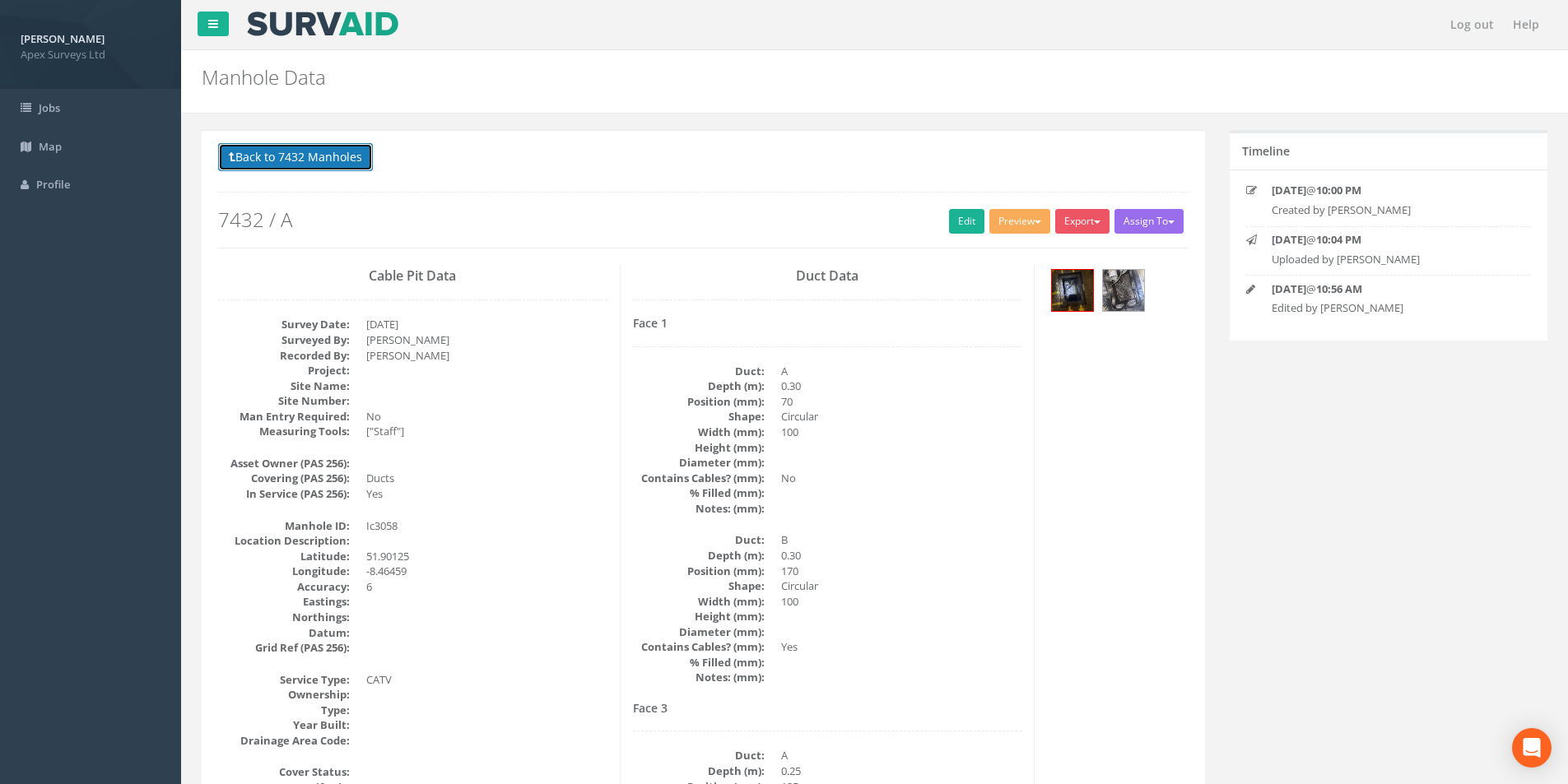
drag, startPoint x: 329, startPoint y: 165, endPoint x: 445, endPoint y: 194, distance: 119.6
click at [329, 165] on button "Back to 7432 Manholes" at bounding box center [296, 157] width 155 height 28
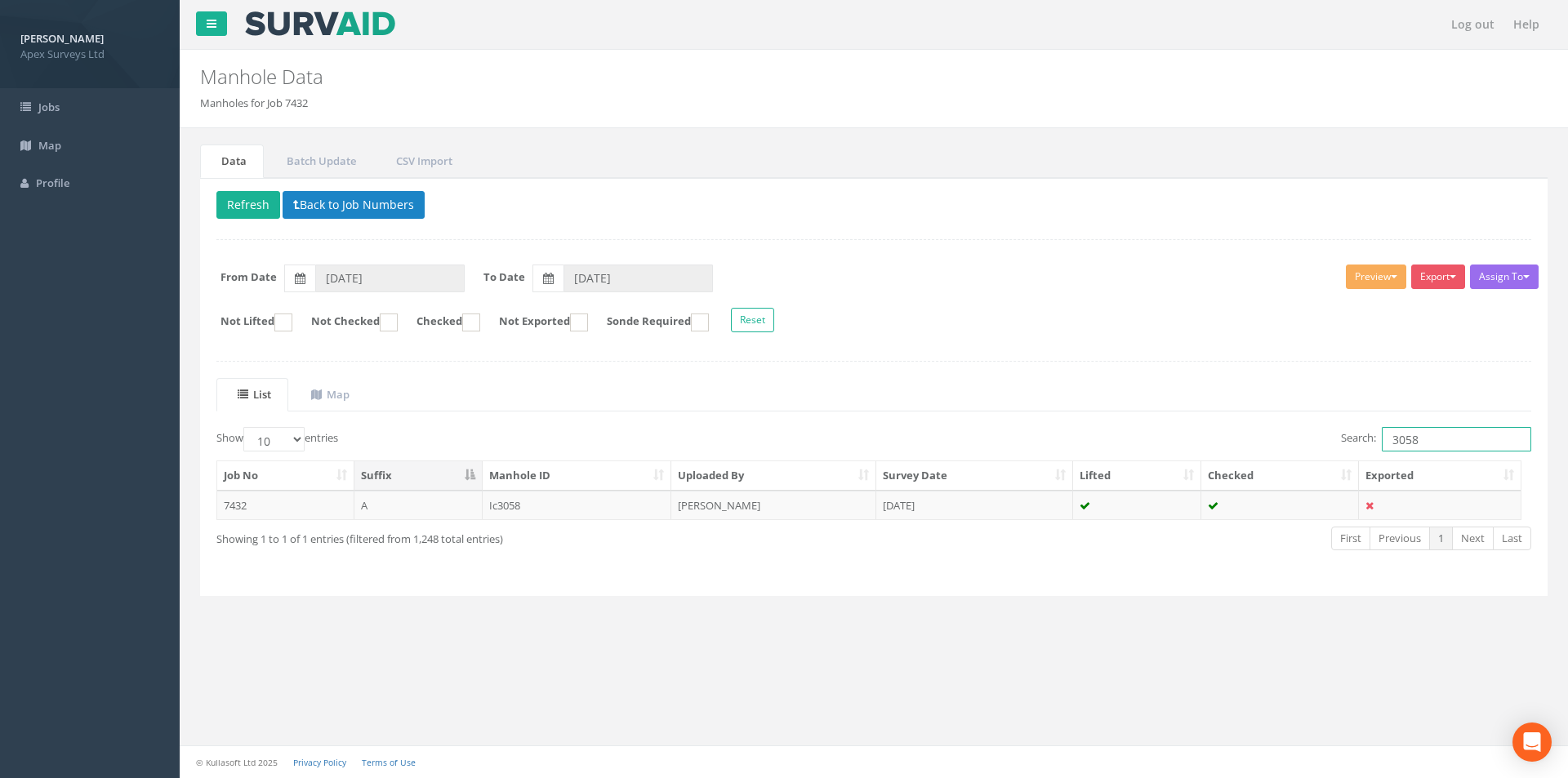
click at [1424, 442] on input "3058" at bounding box center [1456, 439] width 149 height 24
type input "3061"
click at [672, 500] on td "[PERSON_NAME]" at bounding box center [774, 505] width 205 height 29
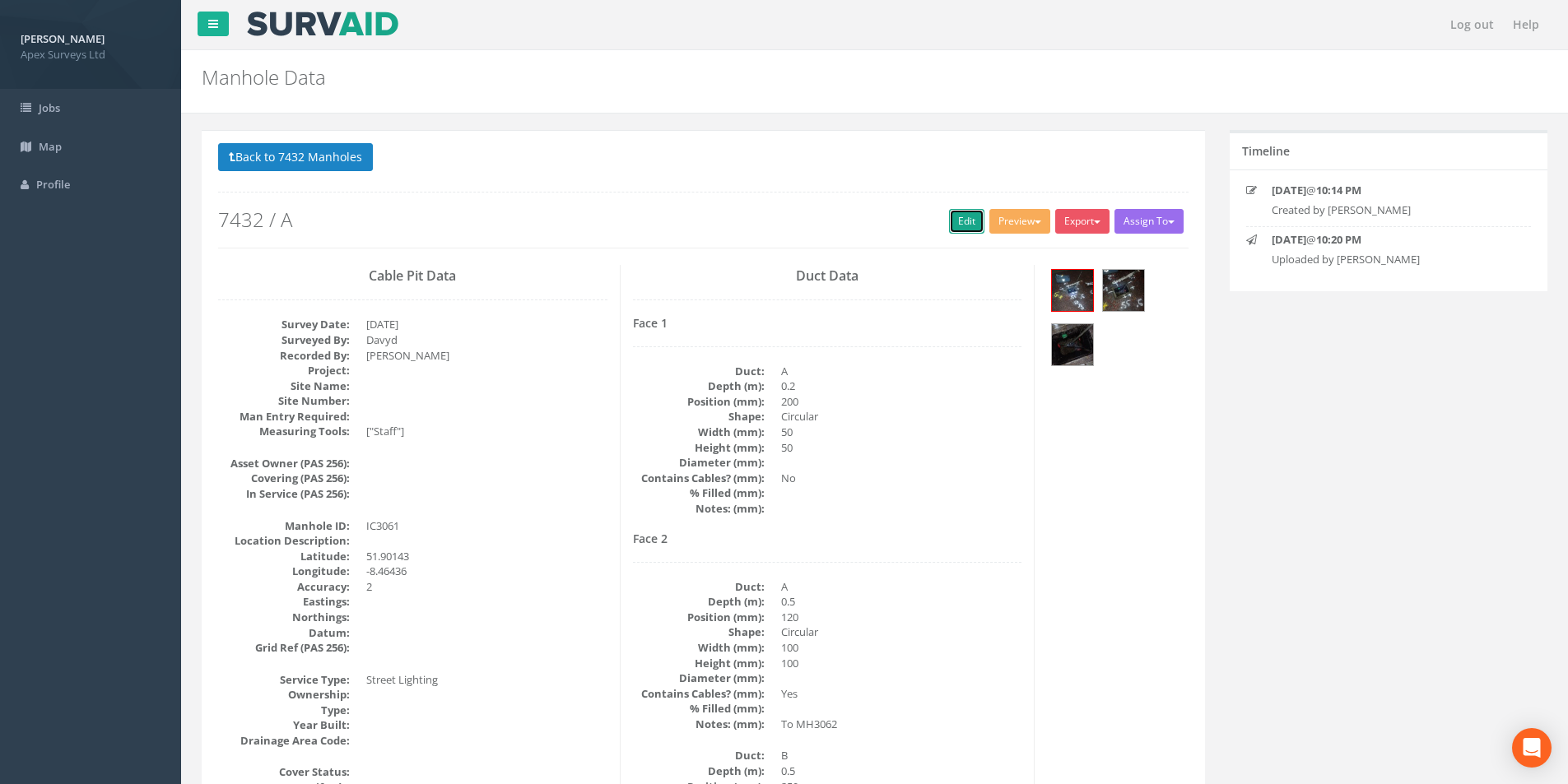
click at [956, 218] on link "Edit" at bounding box center [967, 221] width 35 height 24
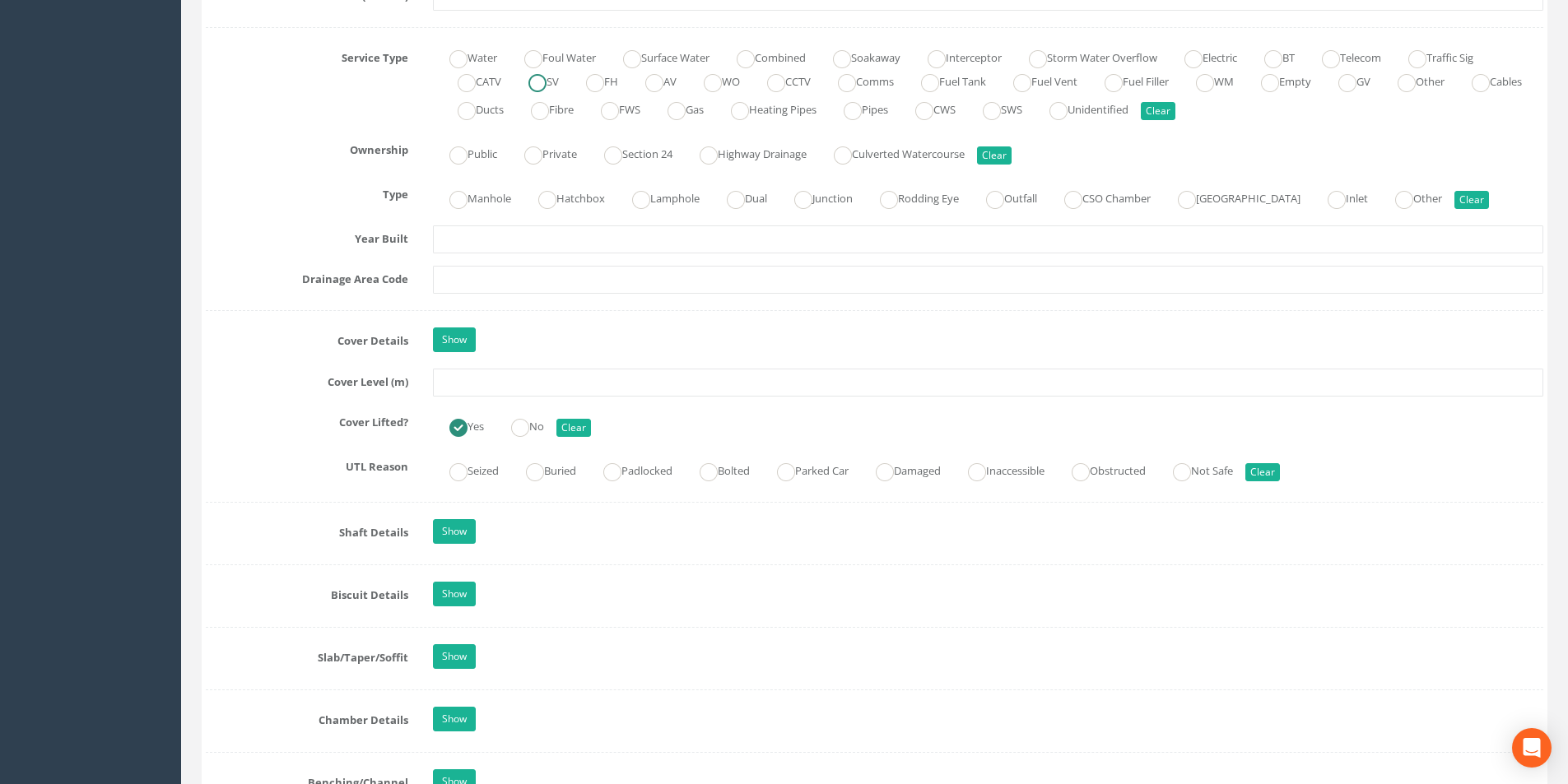
scroll to position [1234, 0]
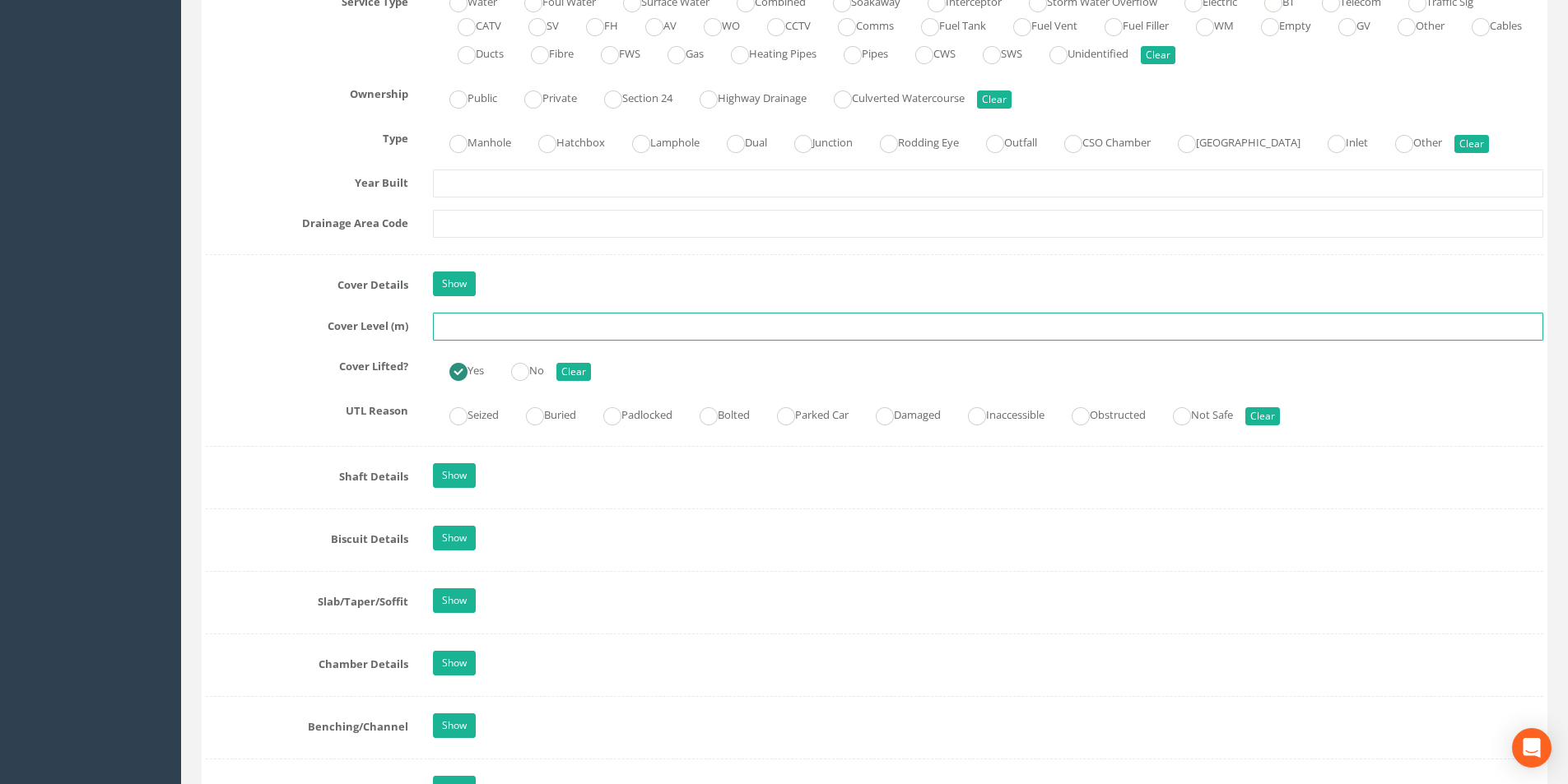
click at [493, 325] on input "text" at bounding box center [989, 326] width 1110 height 28
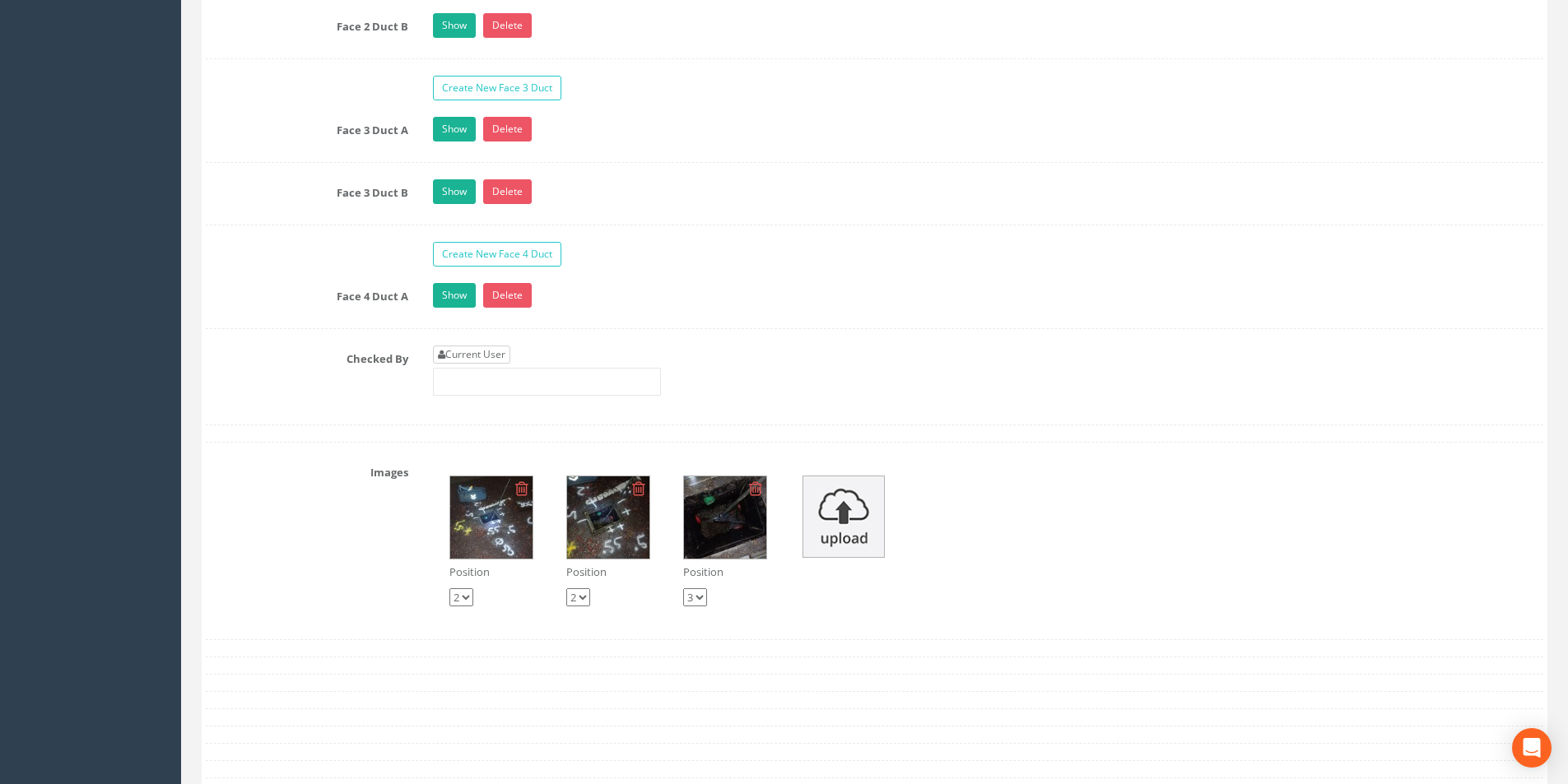
type input "3.20"
click at [488, 351] on link "Current User" at bounding box center [472, 355] width 77 height 18
type input "[PERSON_NAME]"
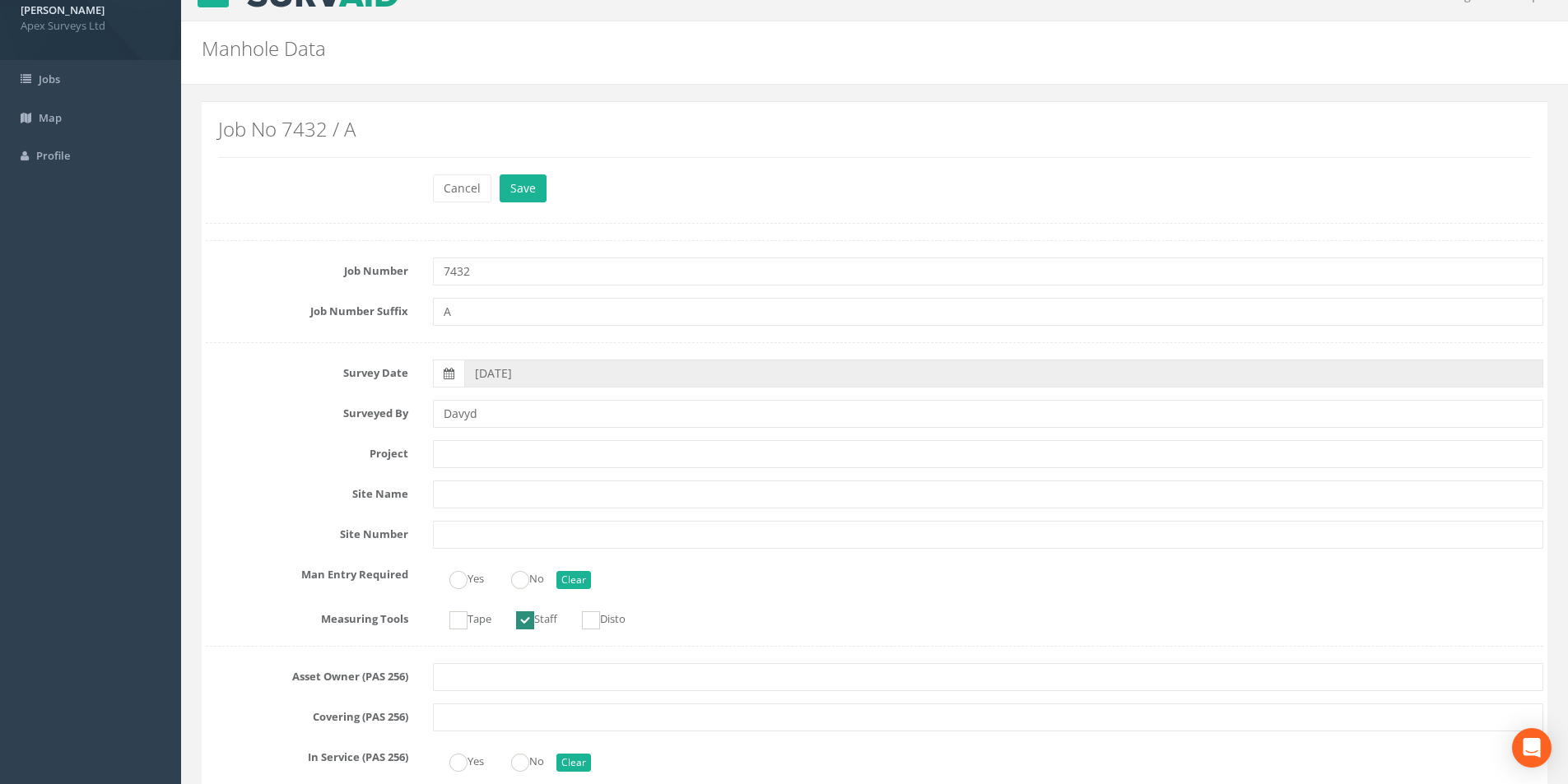
scroll to position [0, 0]
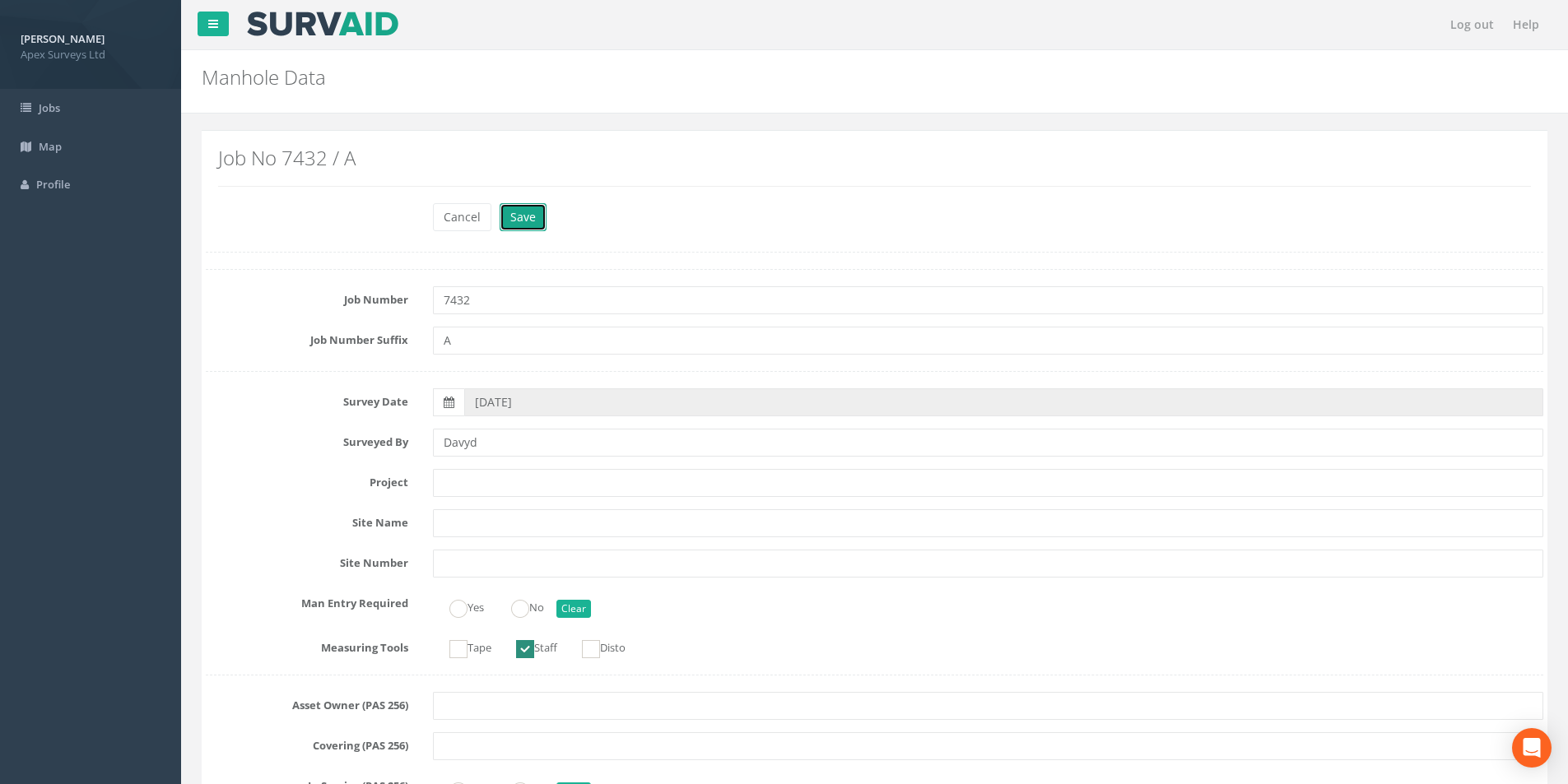
click at [534, 215] on button "Save" at bounding box center [523, 217] width 47 height 28
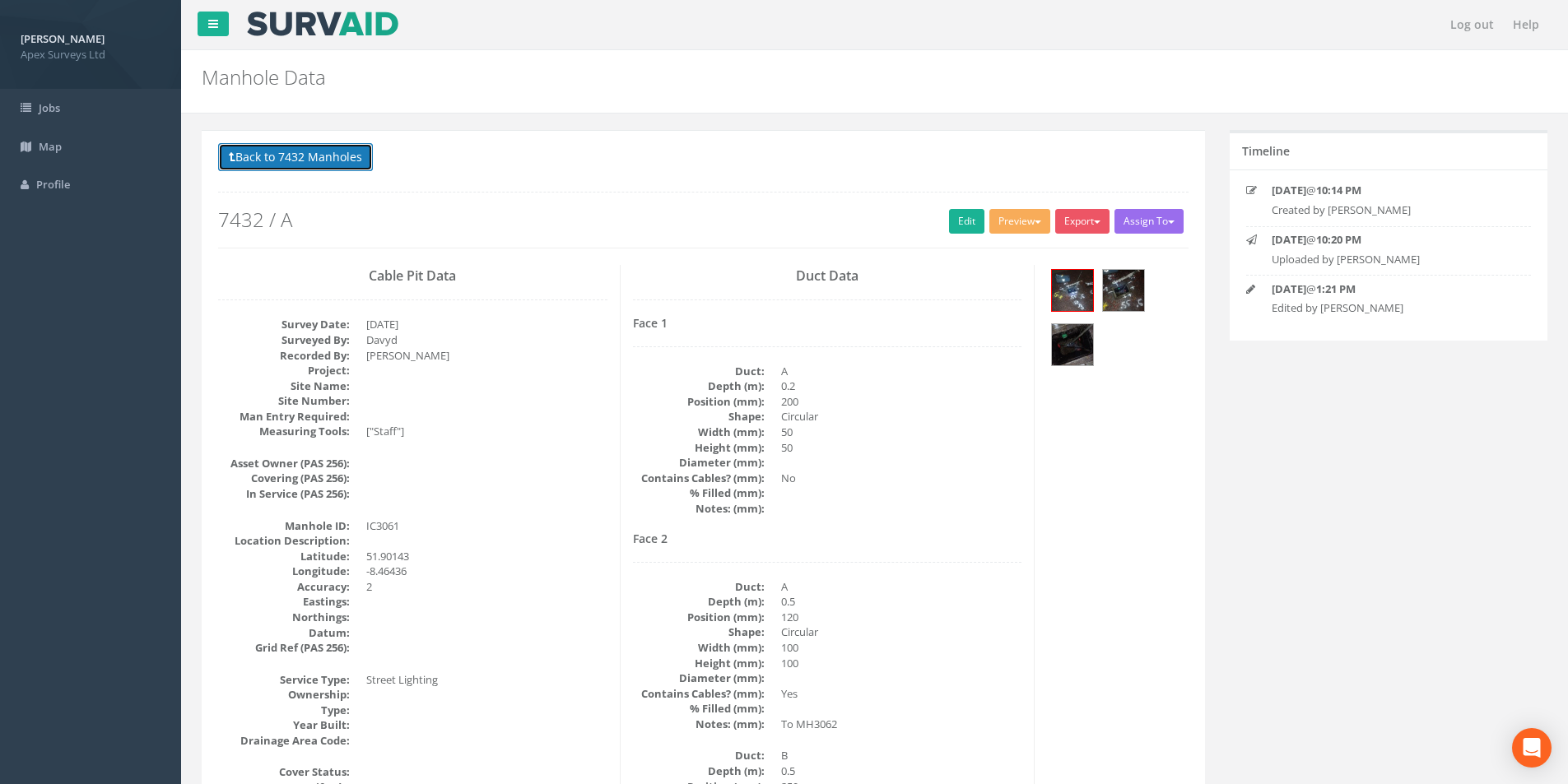
click at [276, 159] on button "Back to 7432 Manholes" at bounding box center [296, 157] width 155 height 28
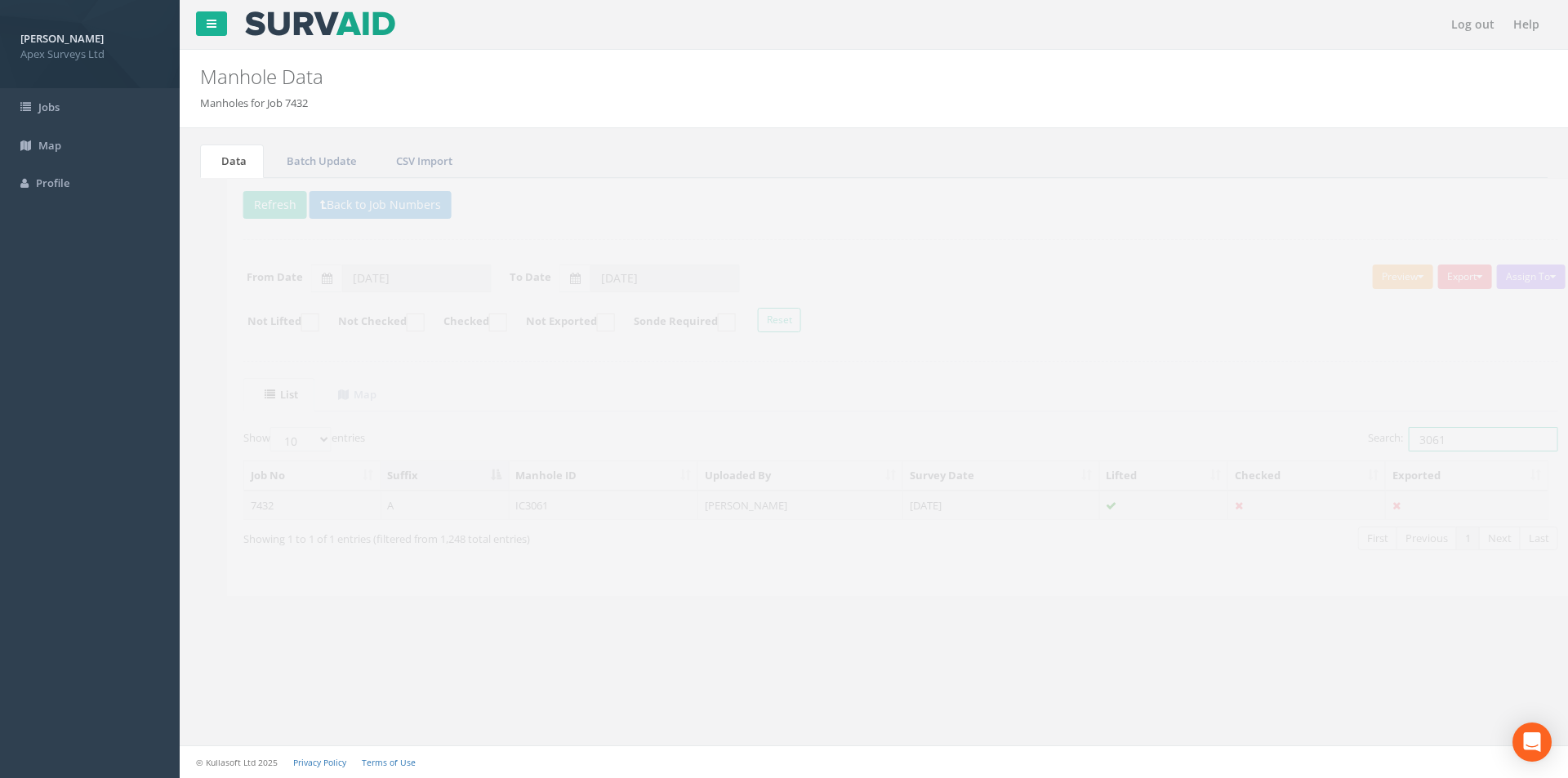
click at [1431, 437] on input "3061" at bounding box center [1456, 439] width 149 height 24
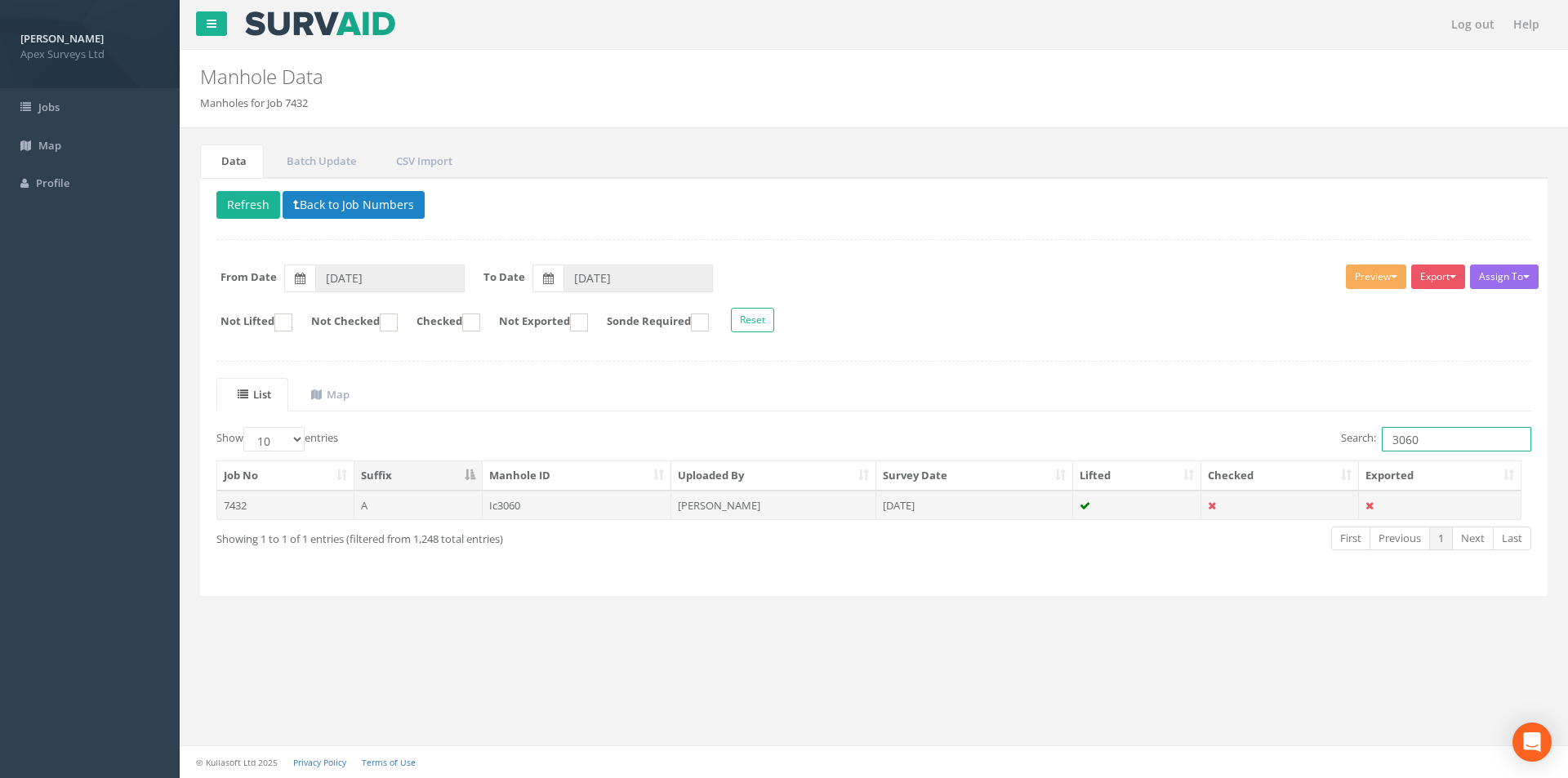
type input "3060"
click at [1007, 510] on td "[DATE]" at bounding box center [975, 505] width 197 height 29
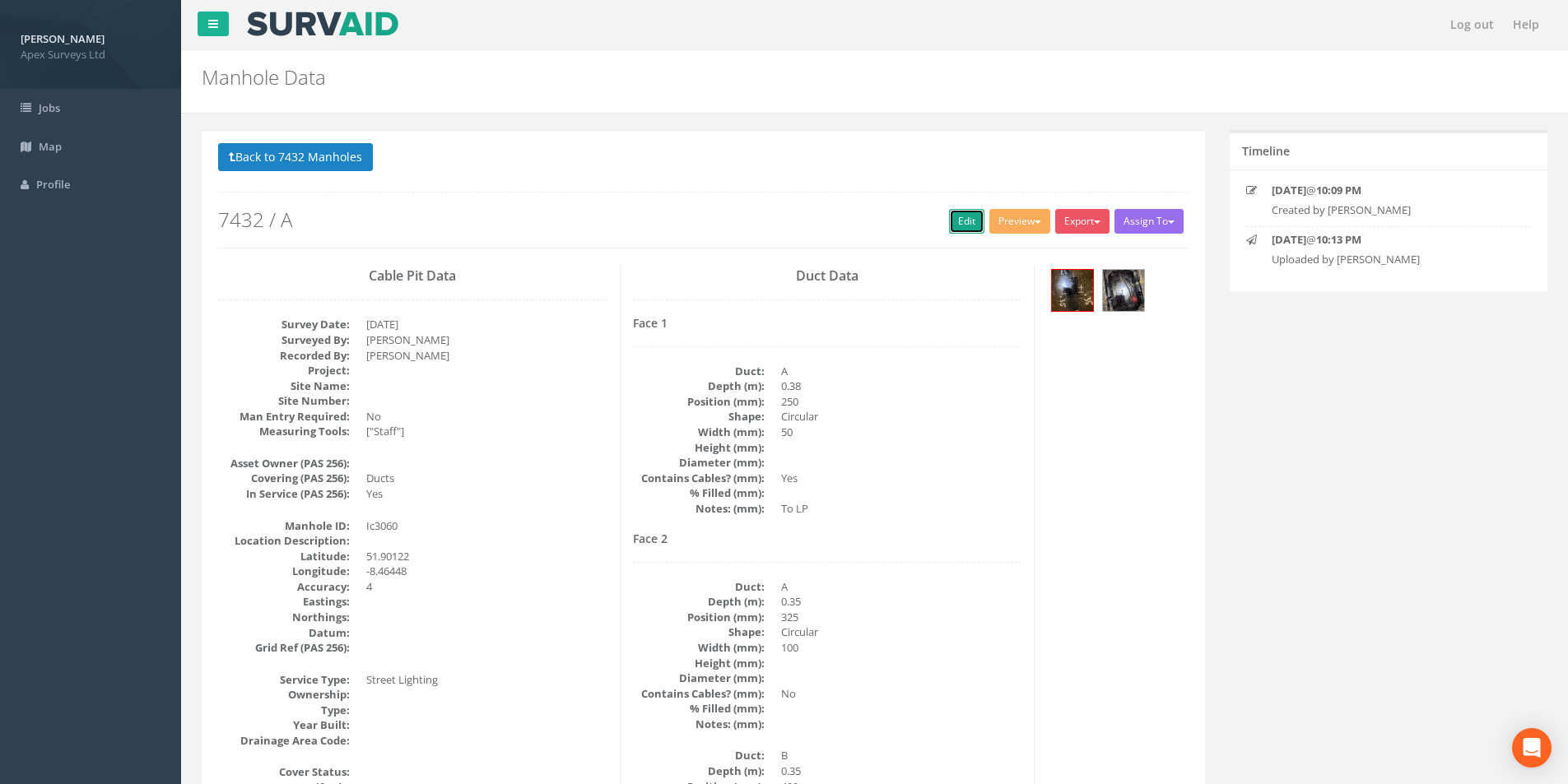
click at [952, 226] on link "Edit" at bounding box center [967, 221] width 35 height 24
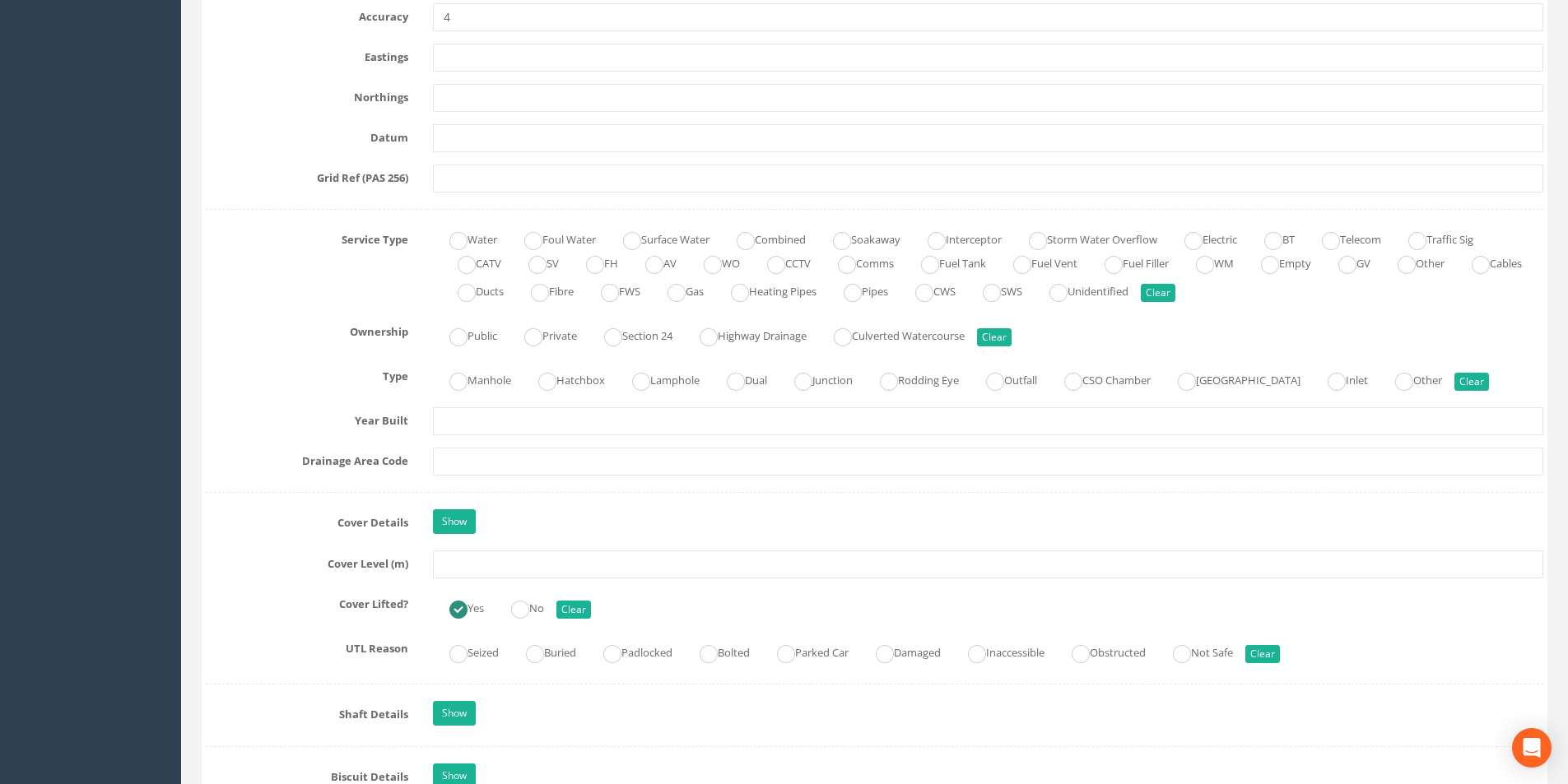
scroll to position [1069, 0]
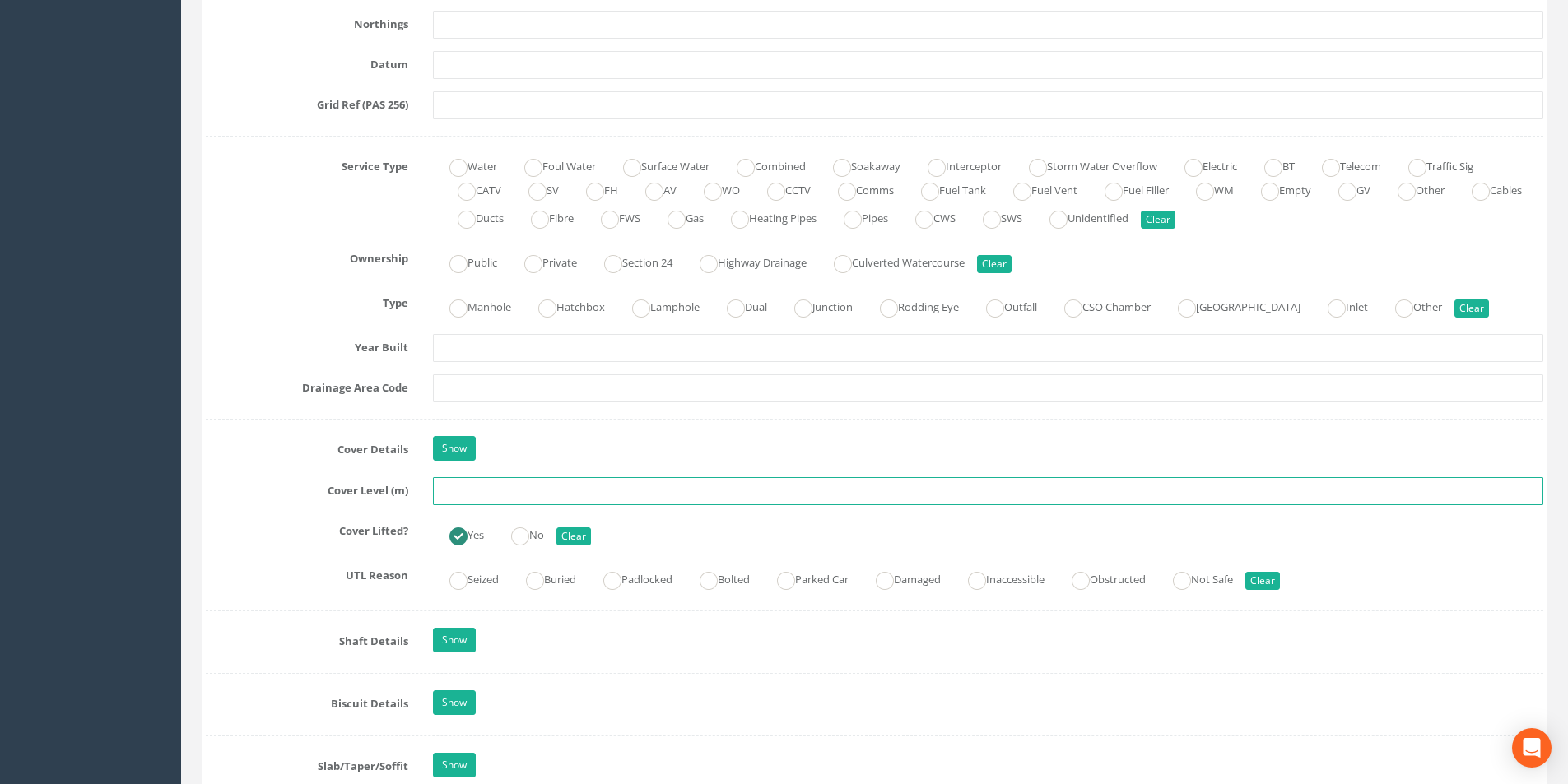
click at [519, 491] on input "text" at bounding box center [989, 491] width 1110 height 28
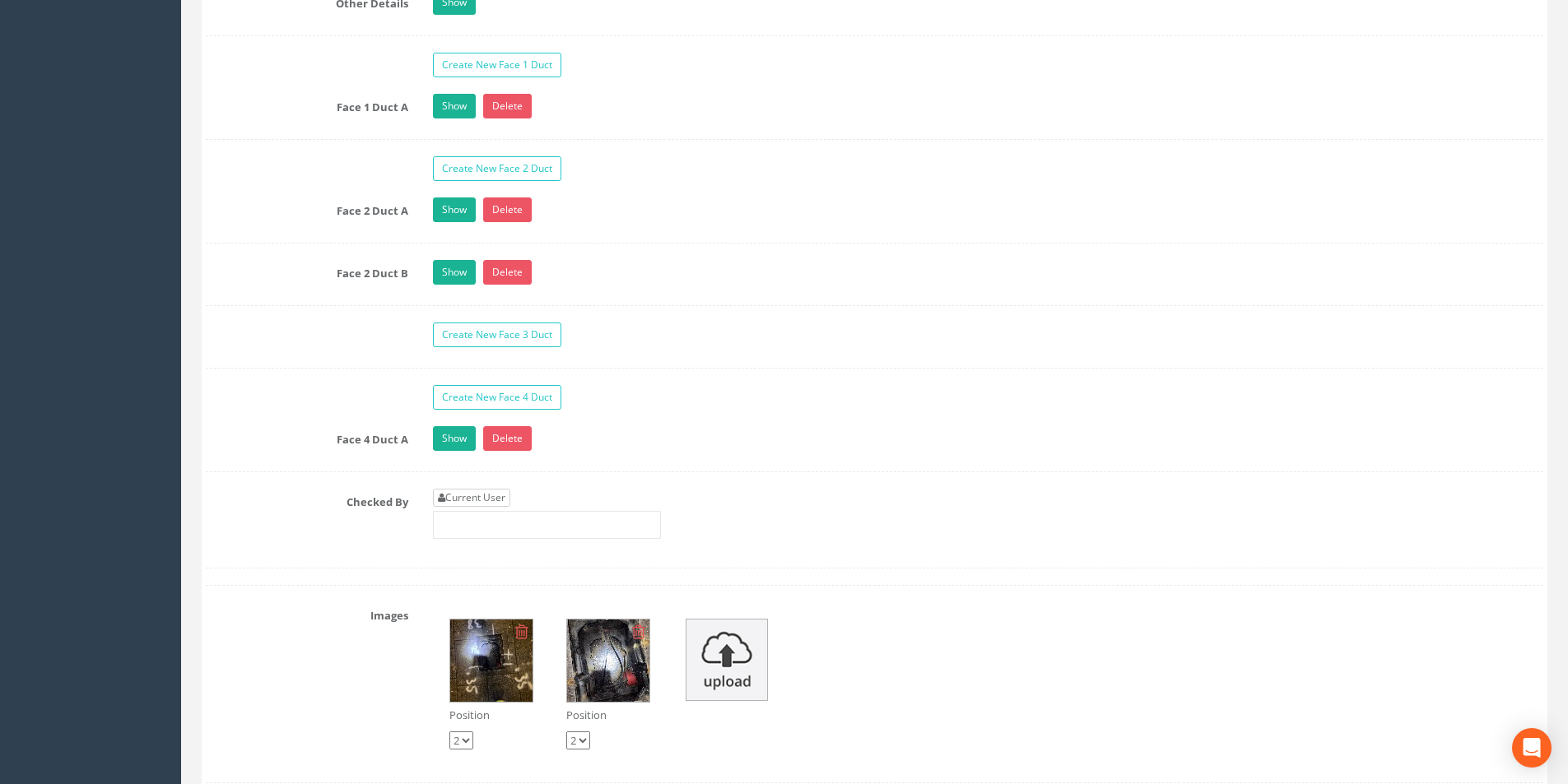
type input "3.22"
click at [498, 502] on link "Current User" at bounding box center [472, 498] width 77 height 18
type input "[PERSON_NAME]"
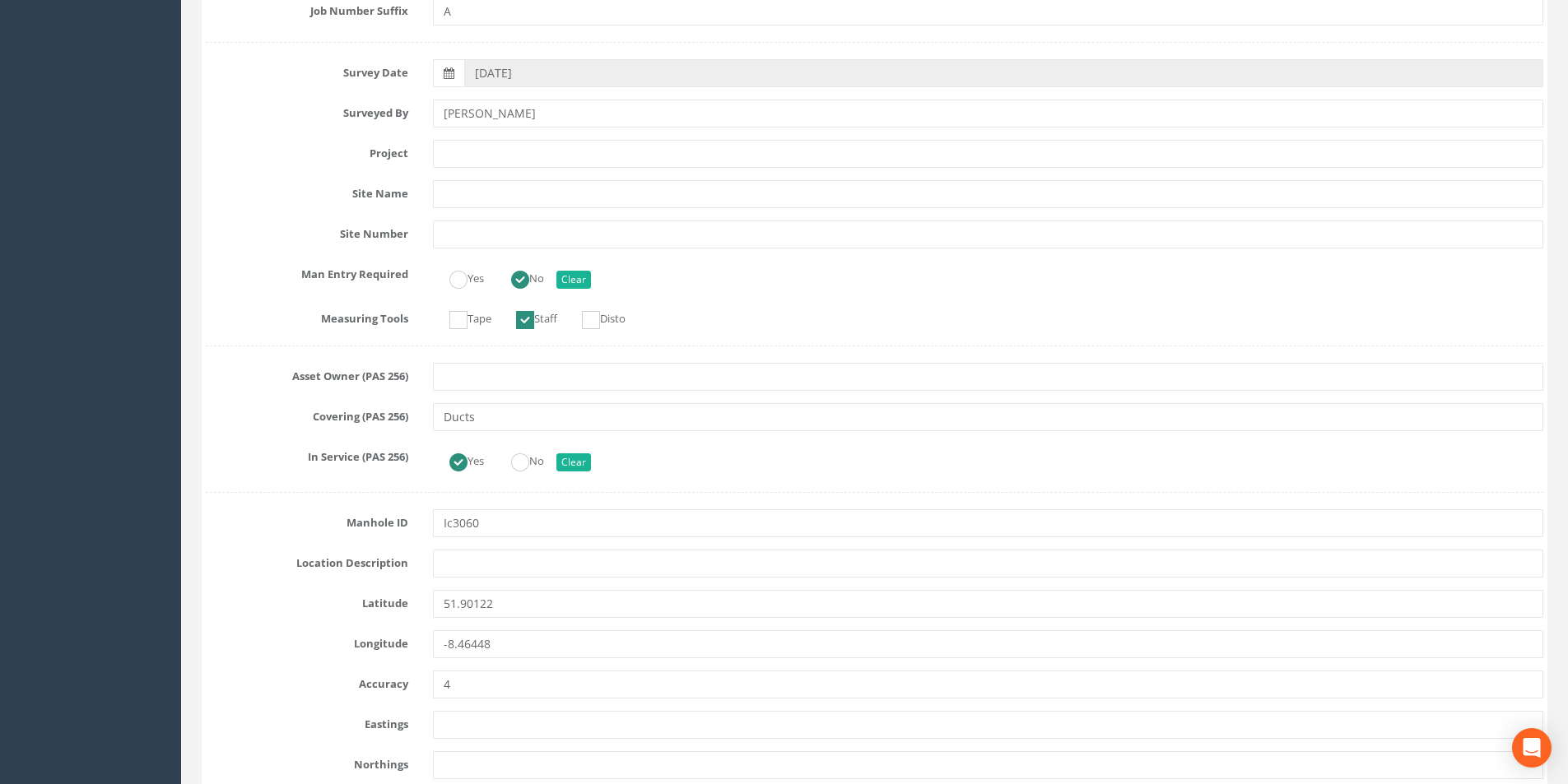
scroll to position [0, 0]
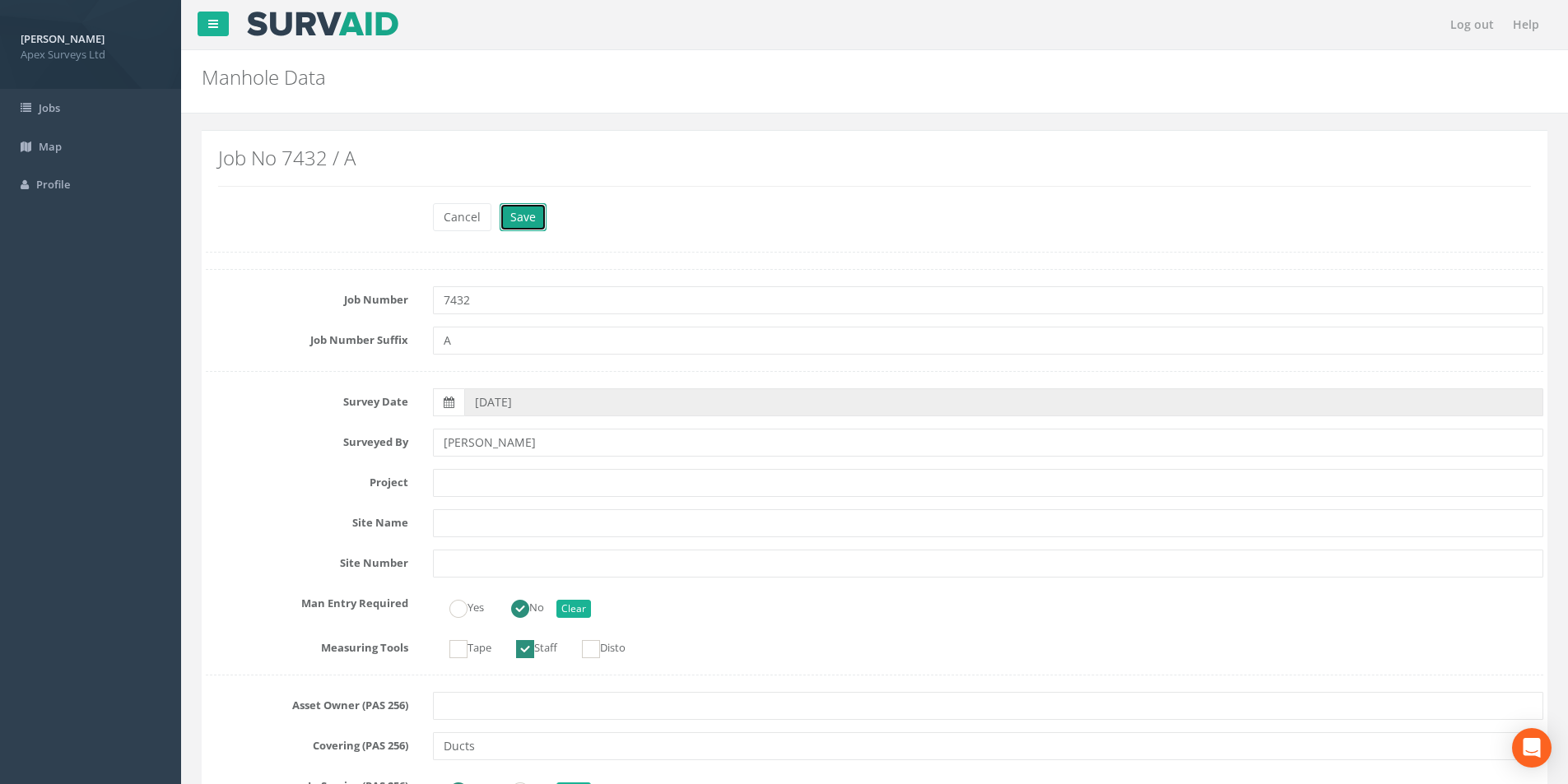
click at [536, 206] on button "Save" at bounding box center [523, 217] width 47 height 28
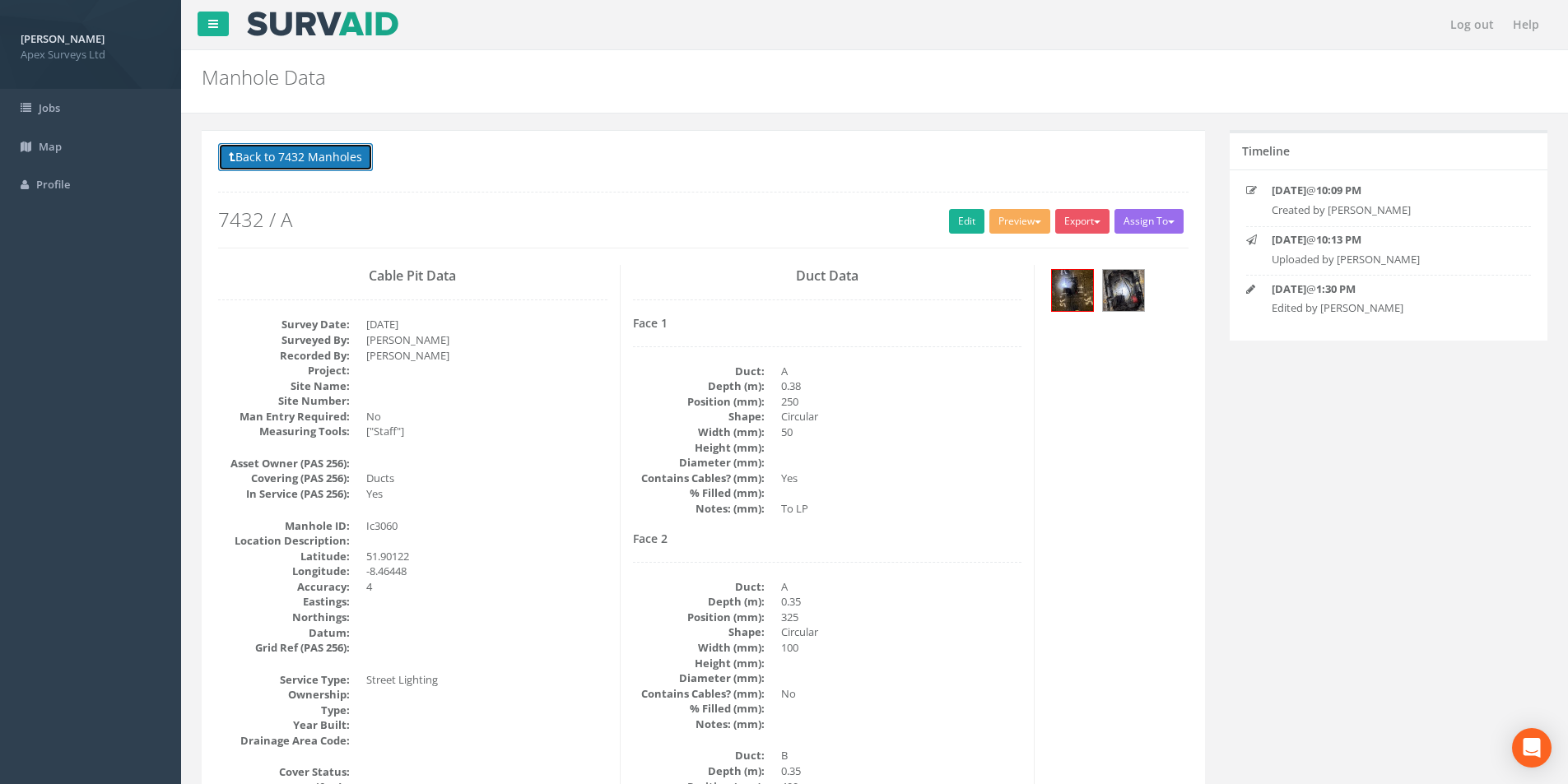
click at [280, 162] on button "Back to 7432 Manholes" at bounding box center [296, 157] width 155 height 28
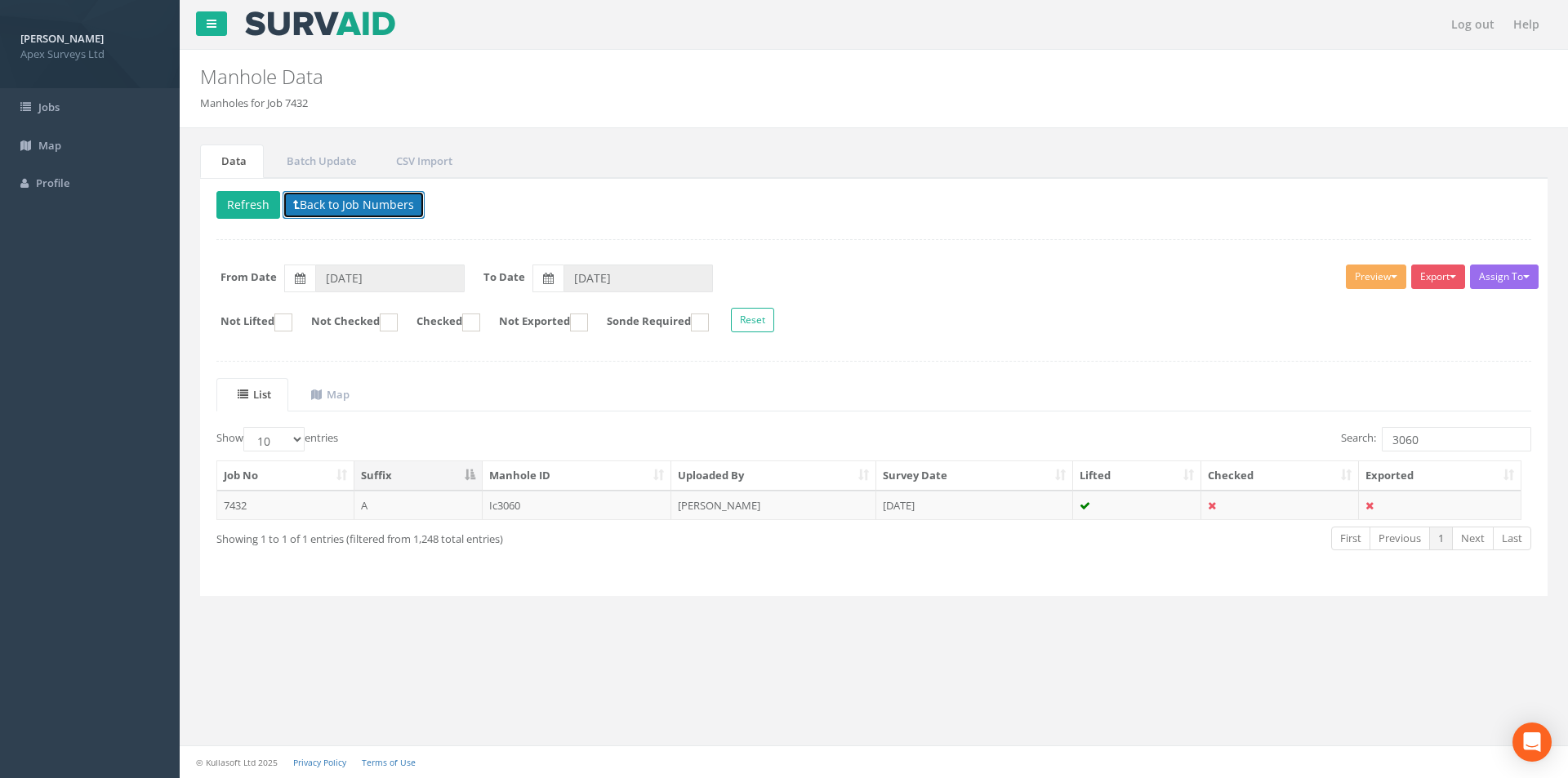
click at [308, 204] on button "Back to Job Numbers" at bounding box center [353, 204] width 142 height 27
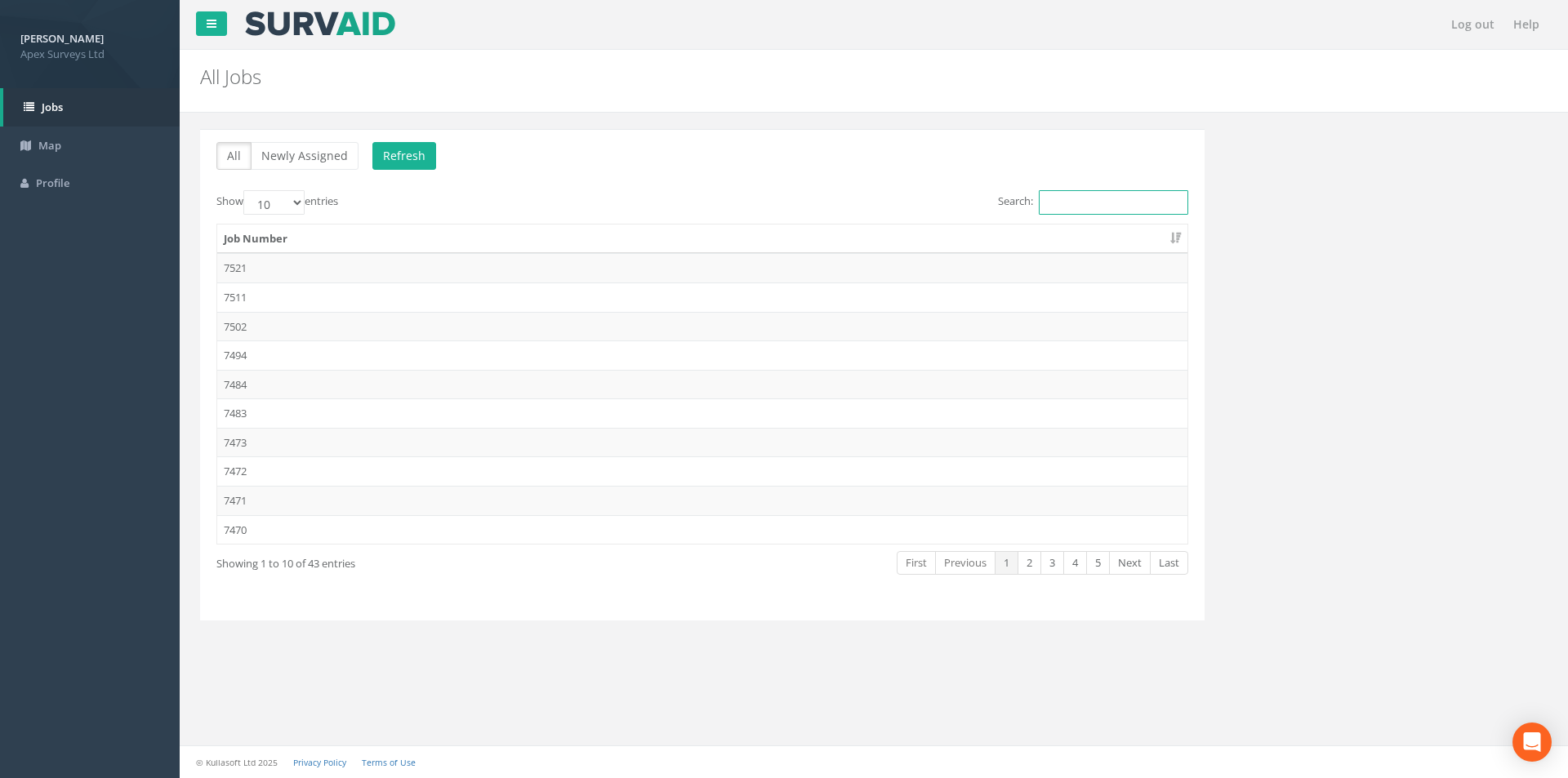
click at [1073, 205] on input "Search:" at bounding box center [1113, 202] width 149 height 24
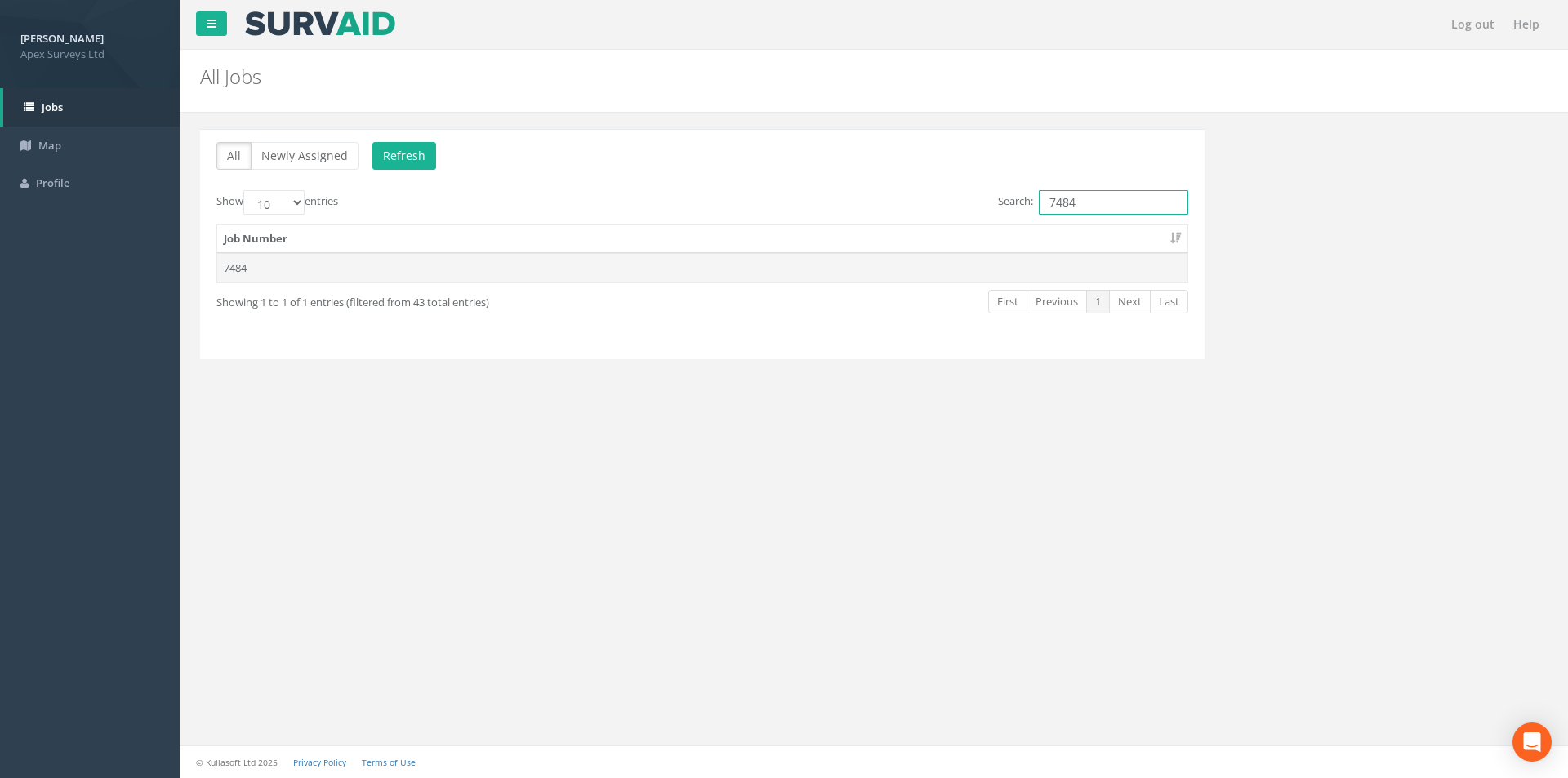
type input "7484"
click at [968, 282] on td "7484" at bounding box center [702, 267] width 971 height 29
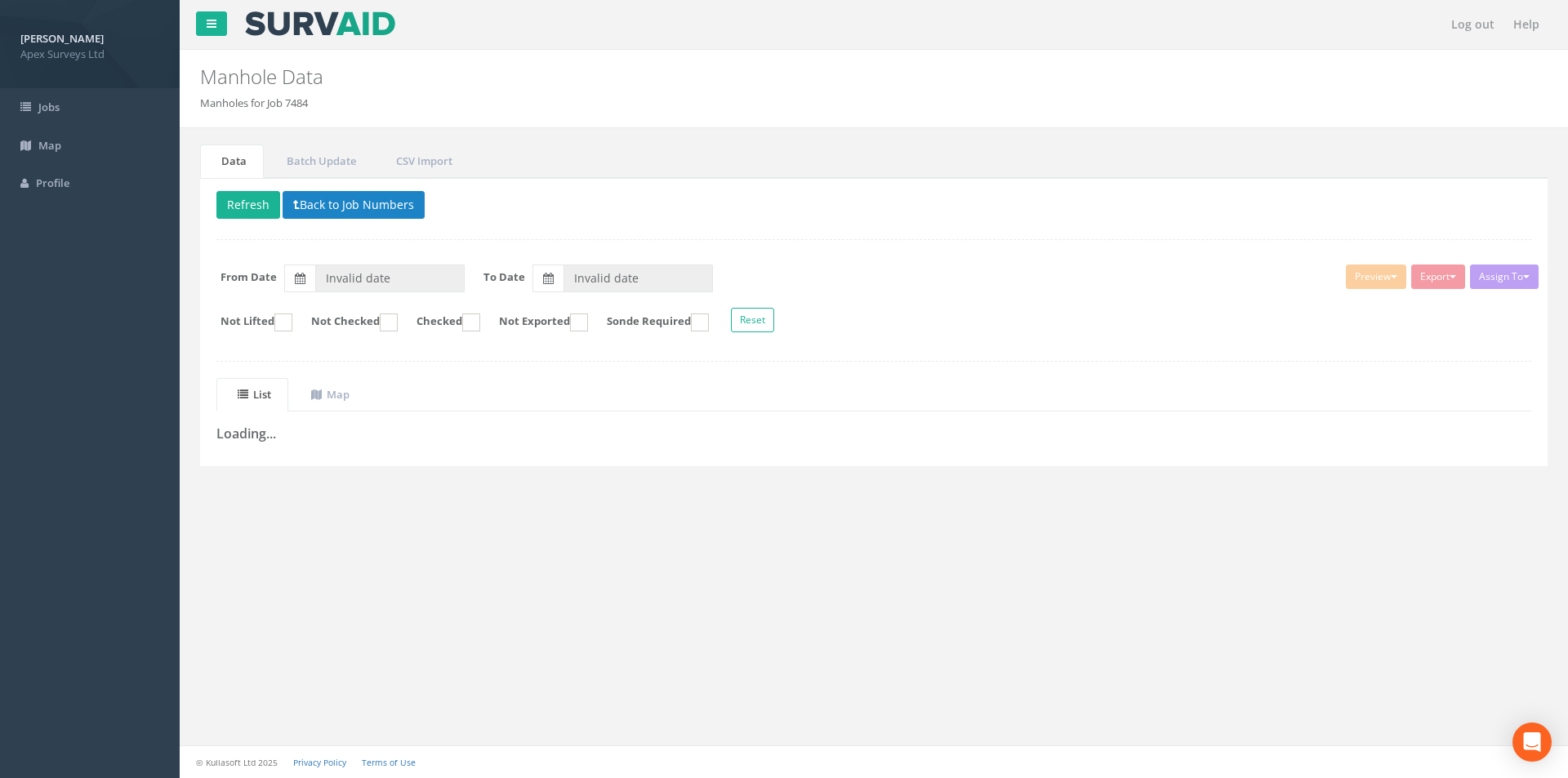
type input "[DATE]"
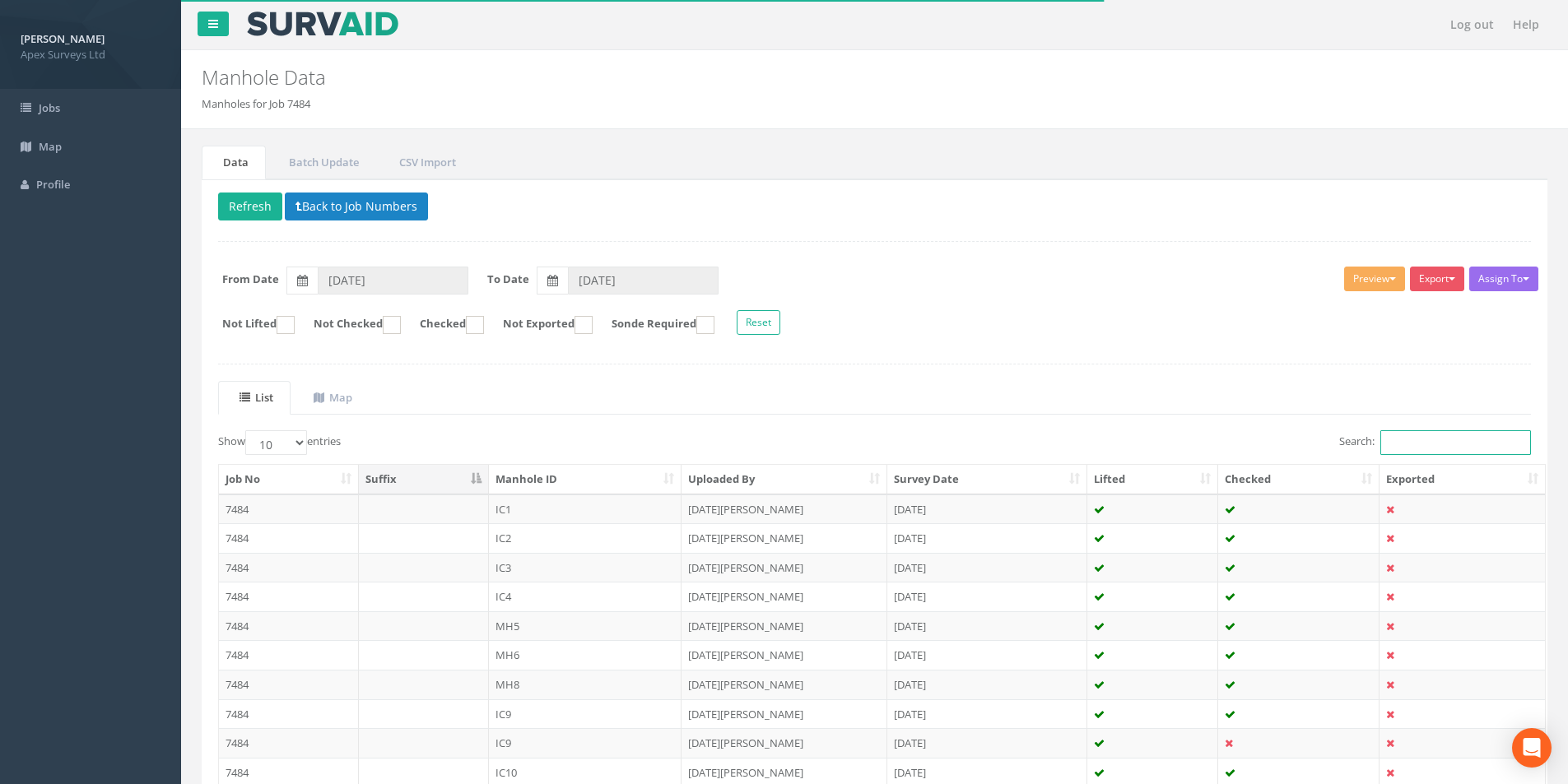
click at [1420, 446] on input "Search:" at bounding box center [1455, 442] width 150 height 24
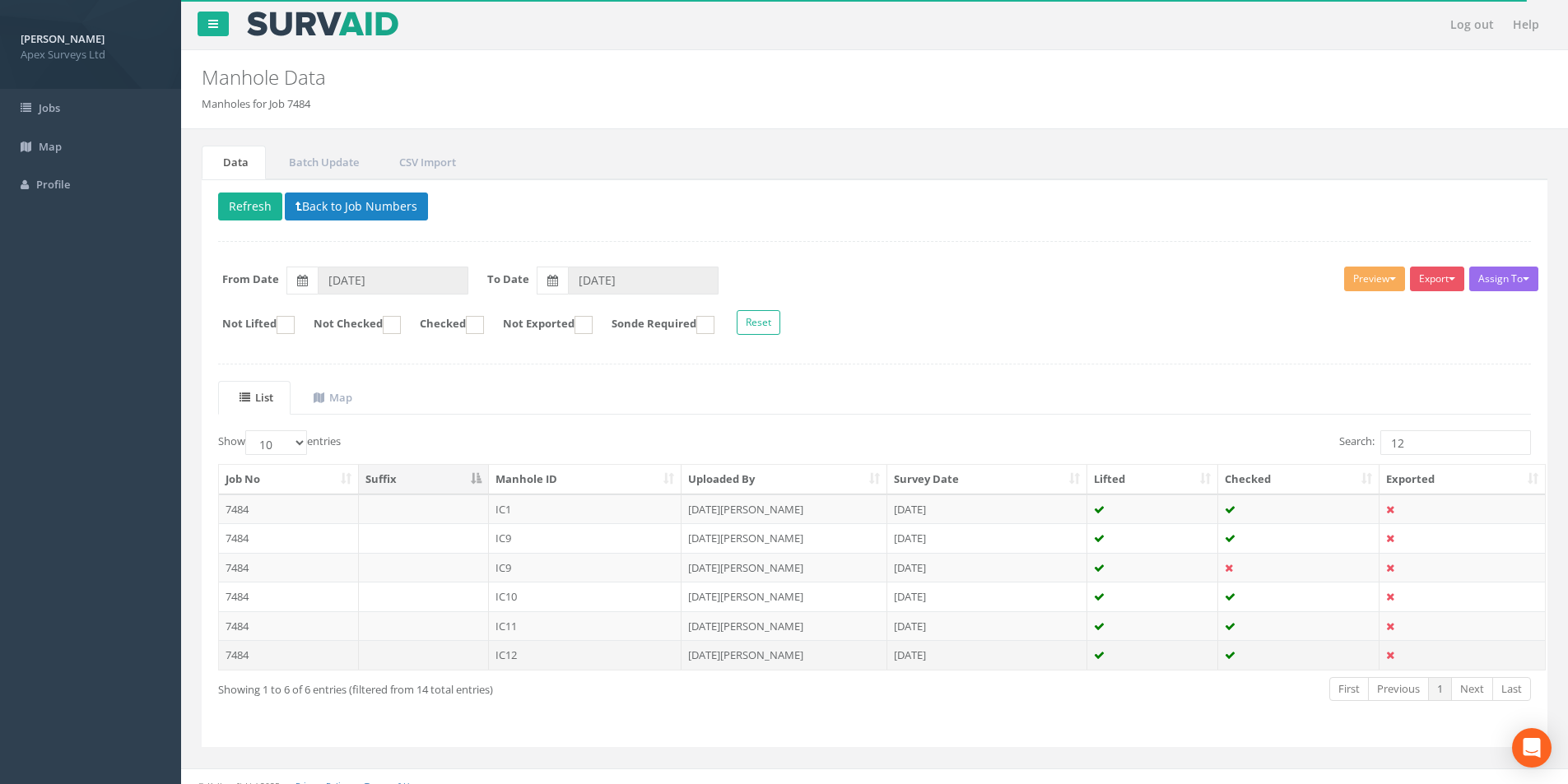
click at [566, 659] on td "IC12" at bounding box center [585, 655] width 193 height 29
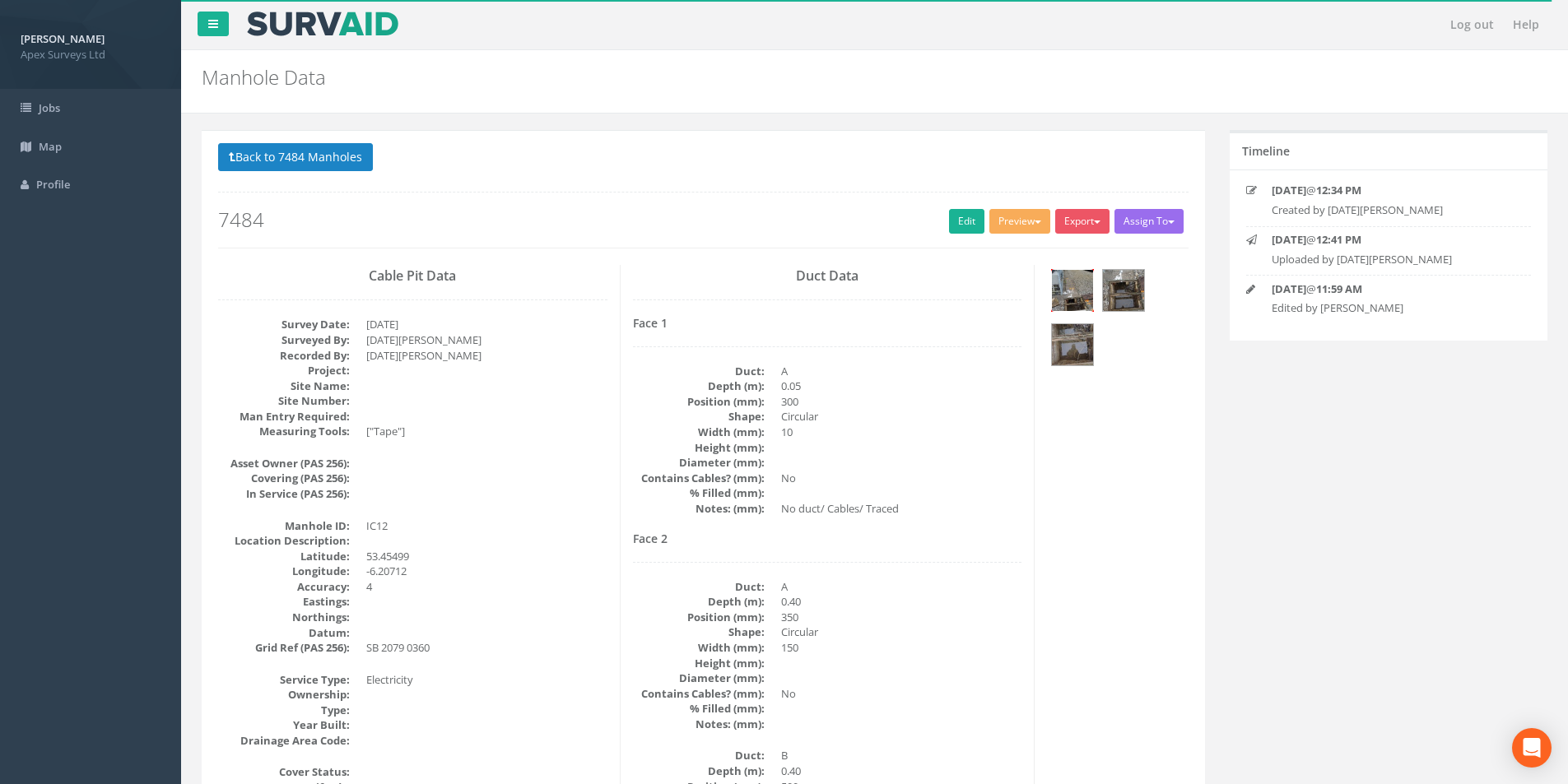
click at [1088, 297] on img at bounding box center [1072, 290] width 41 height 41
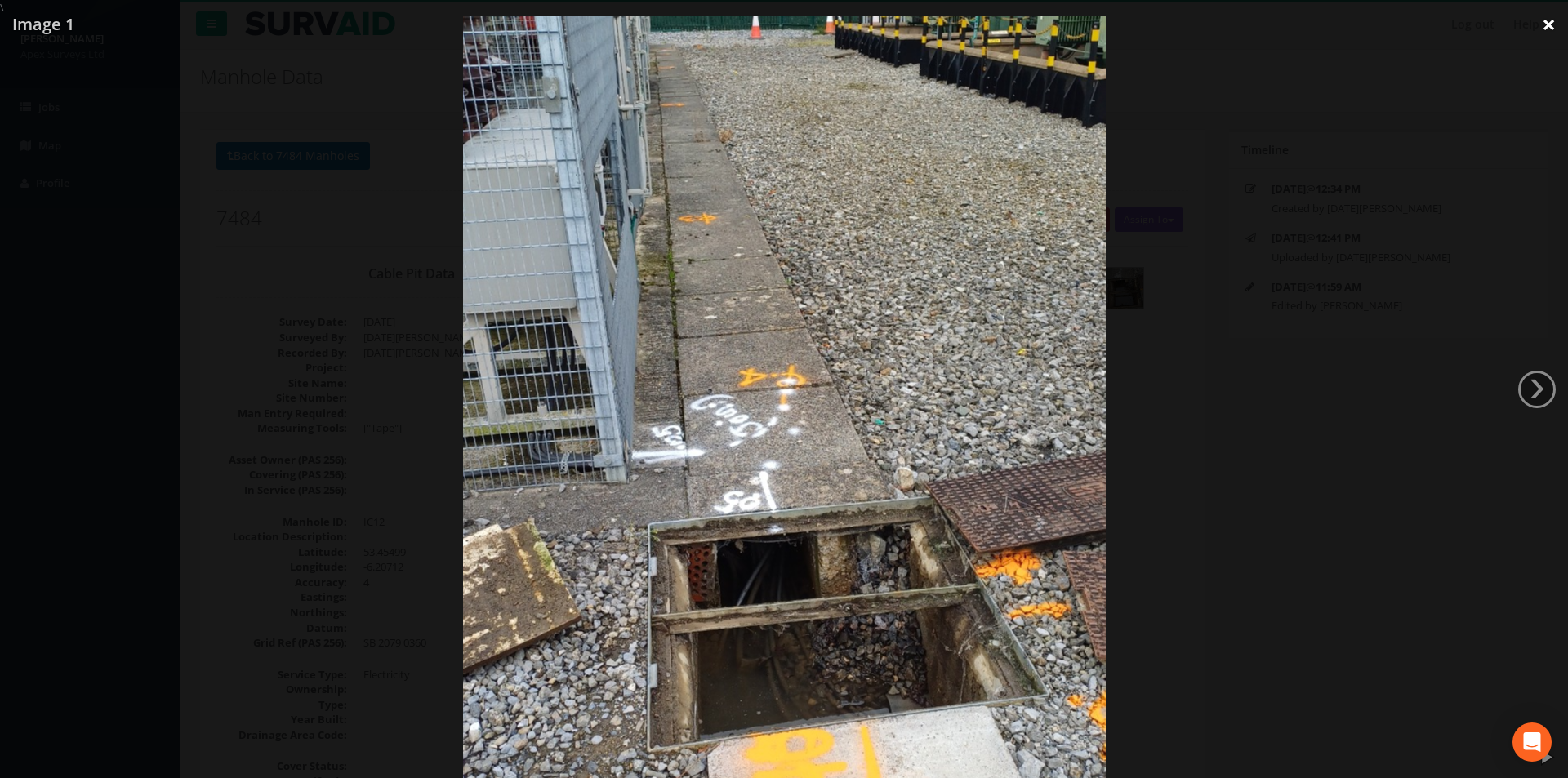
click at [1549, 24] on link "×" at bounding box center [1549, 24] width 38 height 49
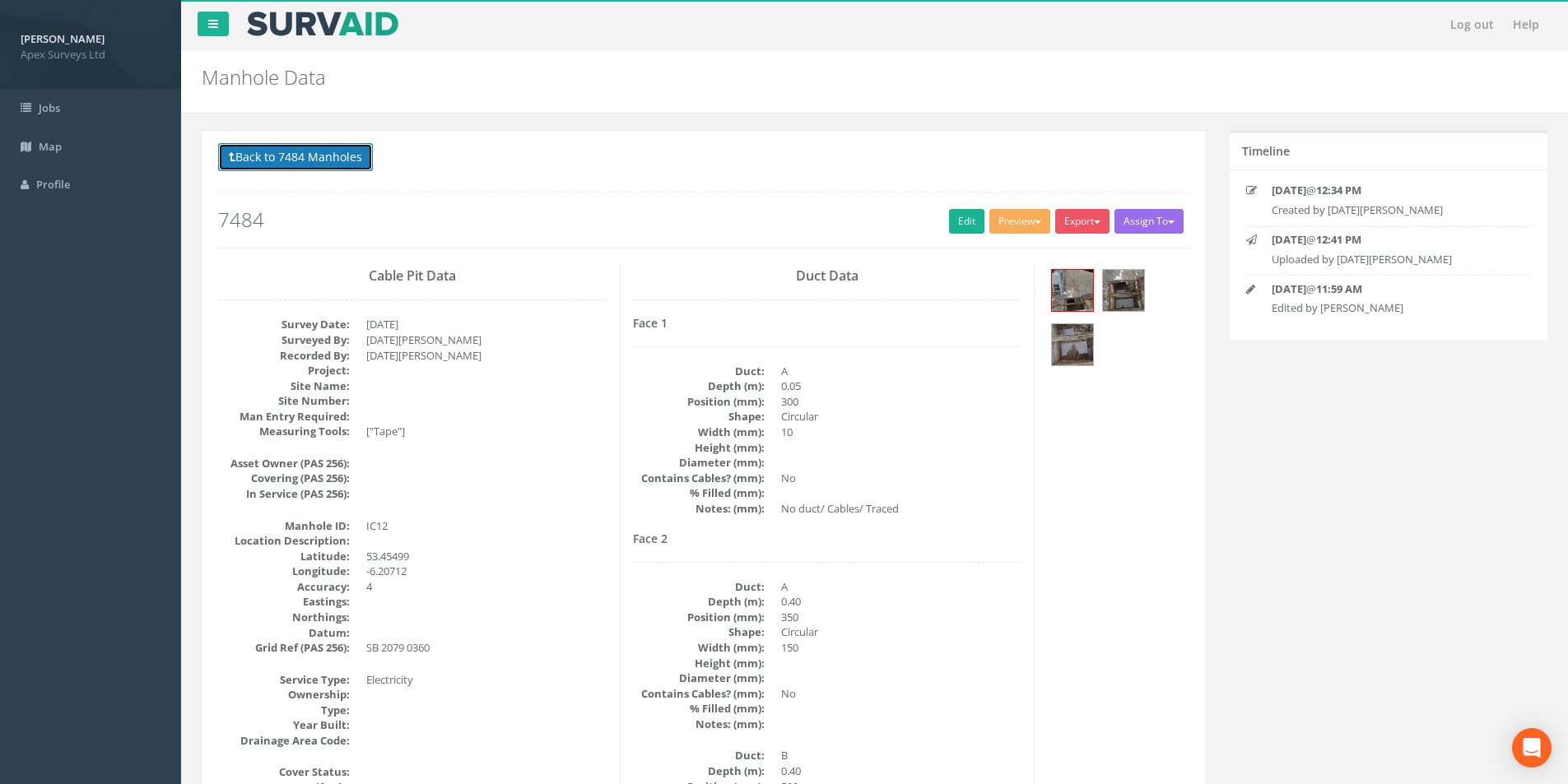
click at [283, 165] on button "Back to 7484 Manholes" at bounding box center [296, 157] width 155 height 28
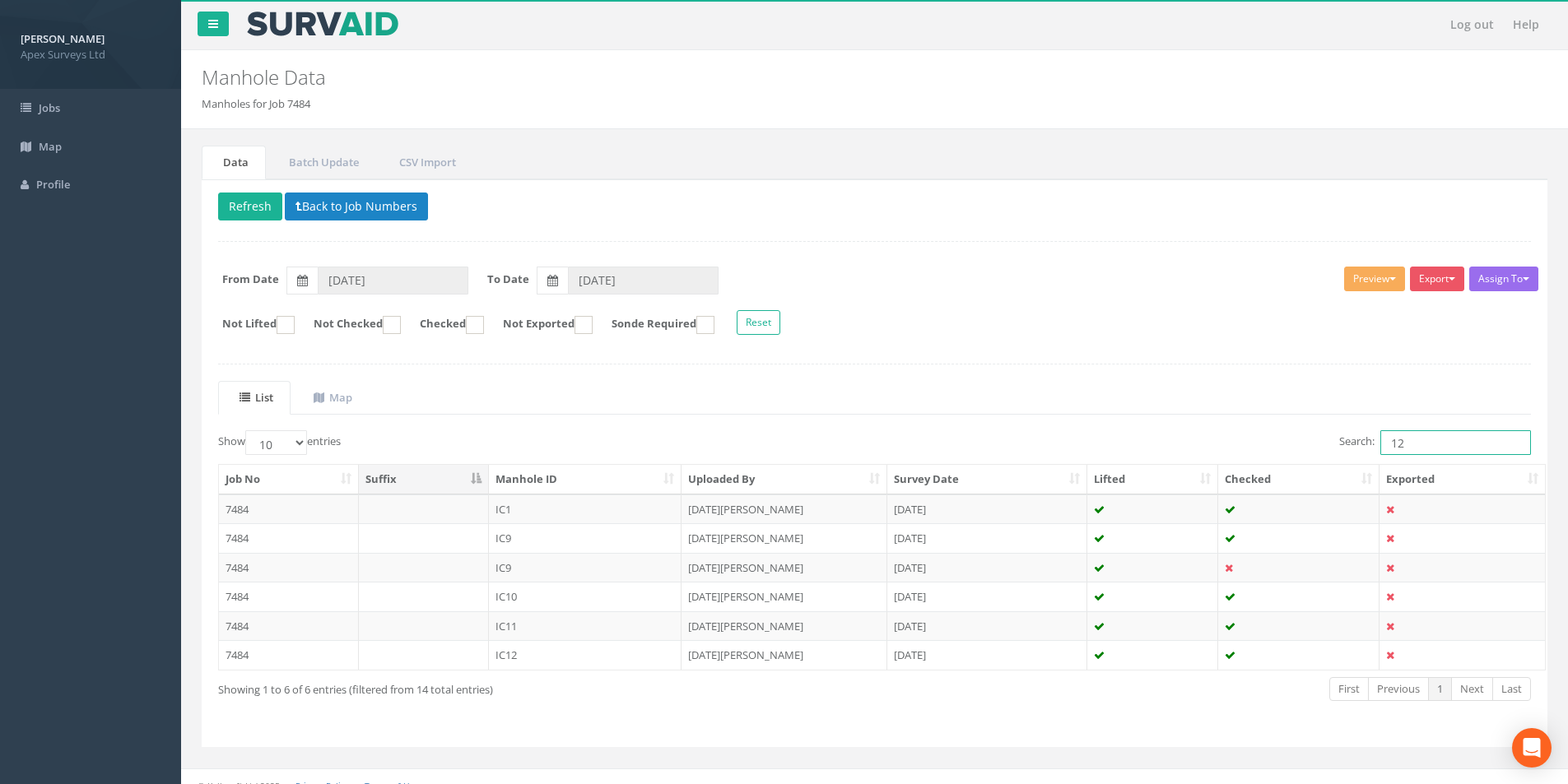
click at [1406, 442] on input "12" at bounding box center [1455, 442] width 150 height 24
type input "1"
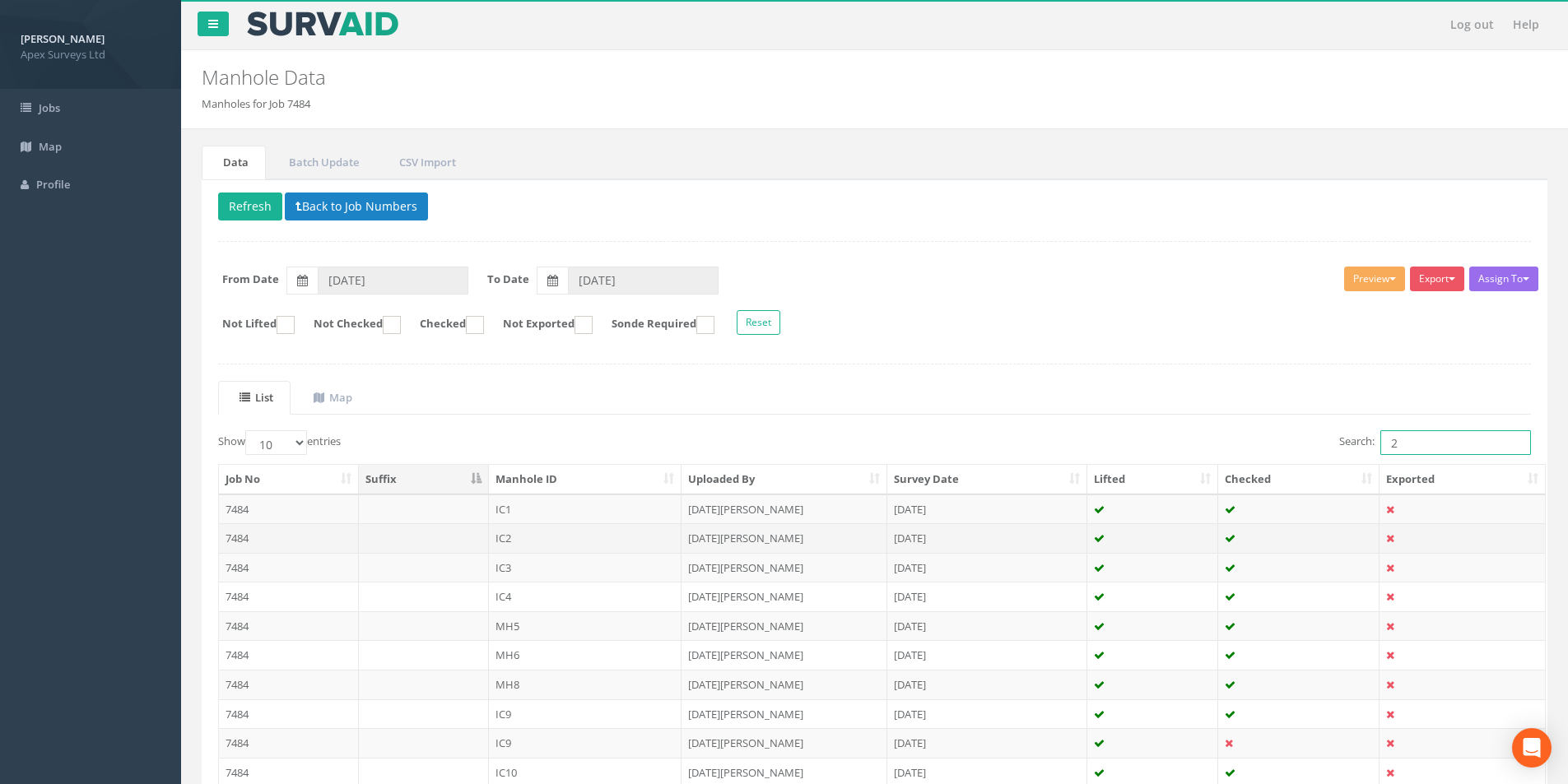
type input "2"
click at [617, 536] on td "IC2" at bounding box center [585, 537] width 193 height 29
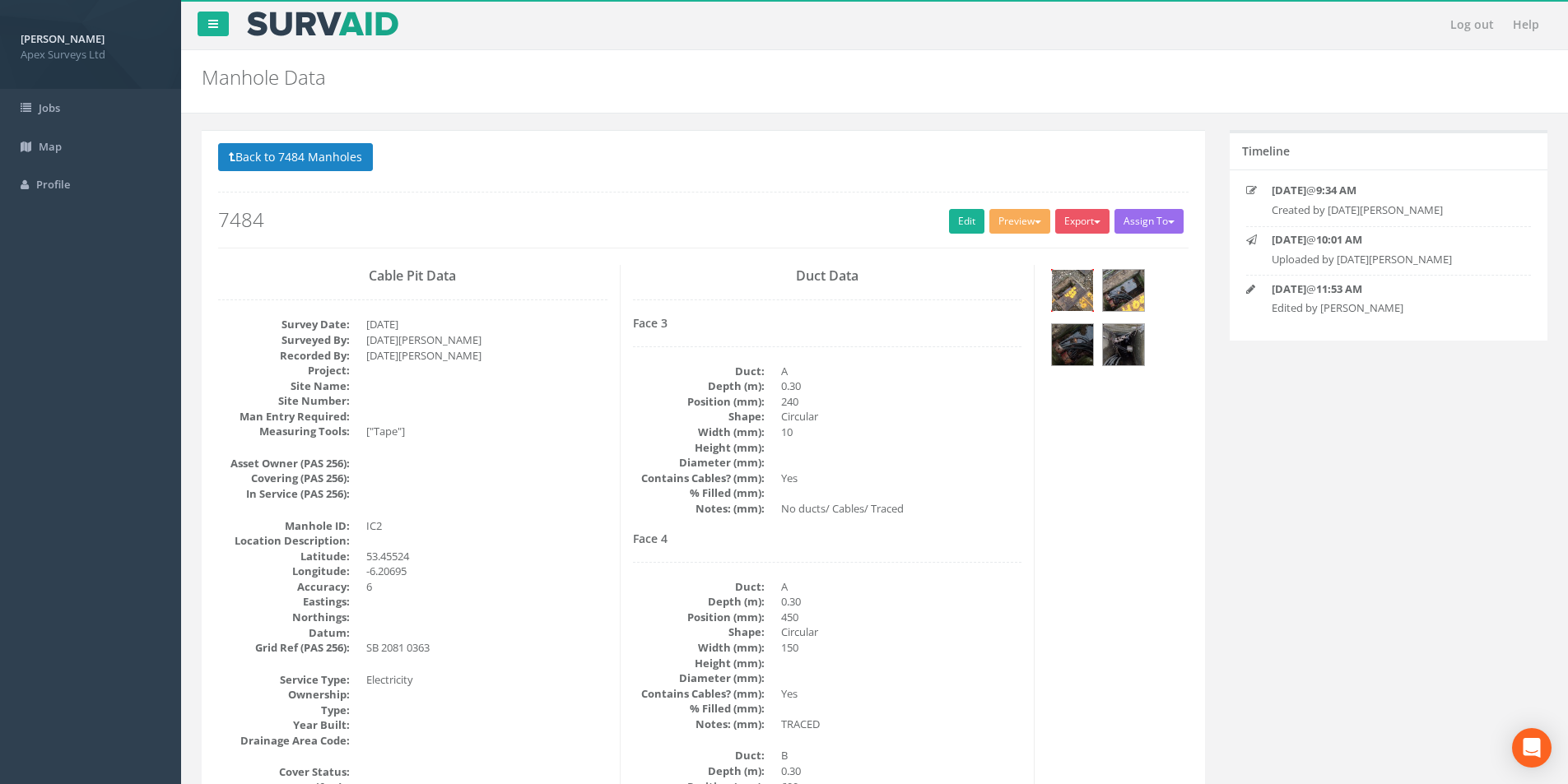
click at [1074, 289] on img at bounding box center [1072, 290] width 41 height 41
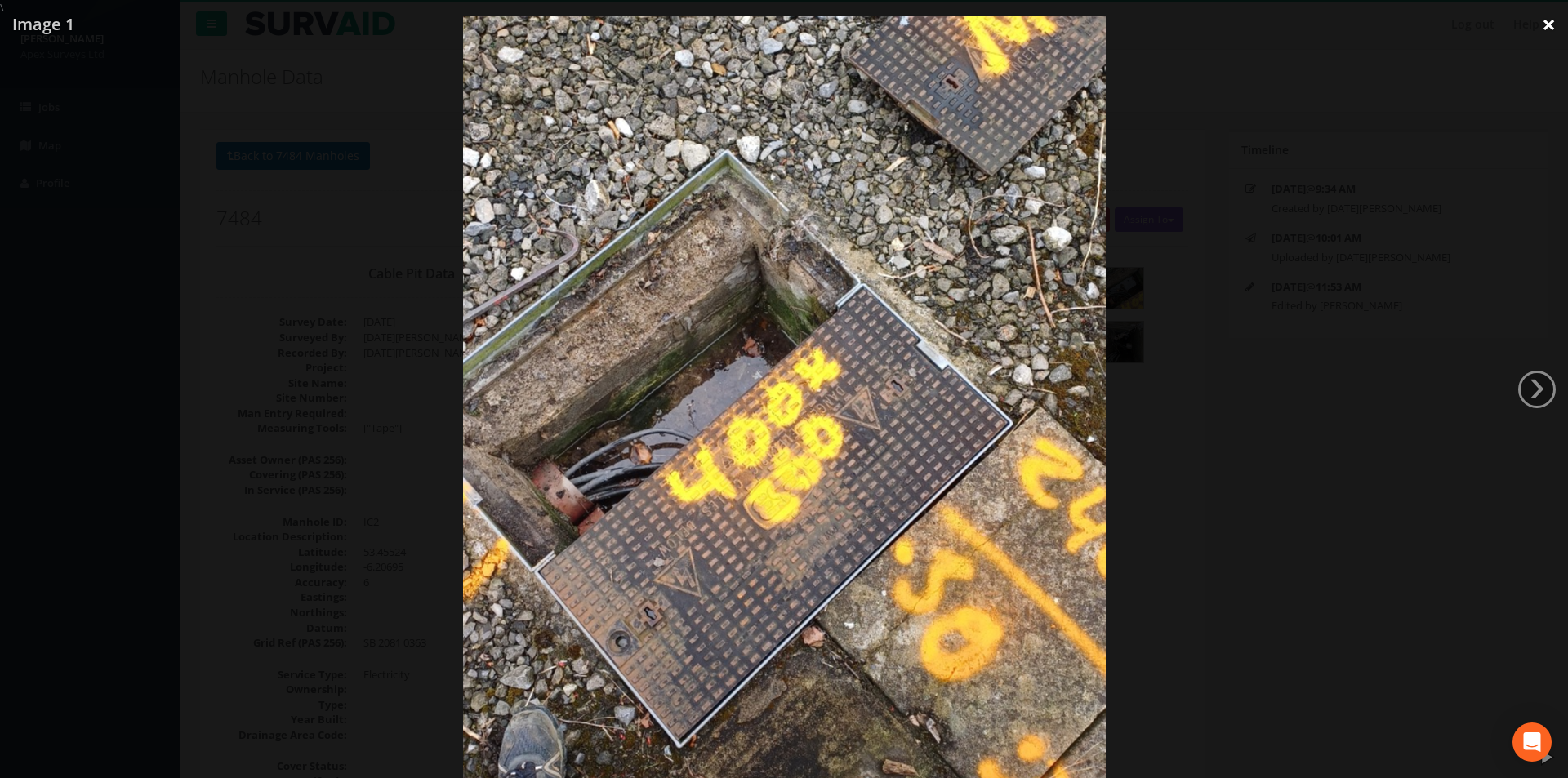
click at [1548, 24] on link "×" at bounding box center [1549, 24] width 38 height 49
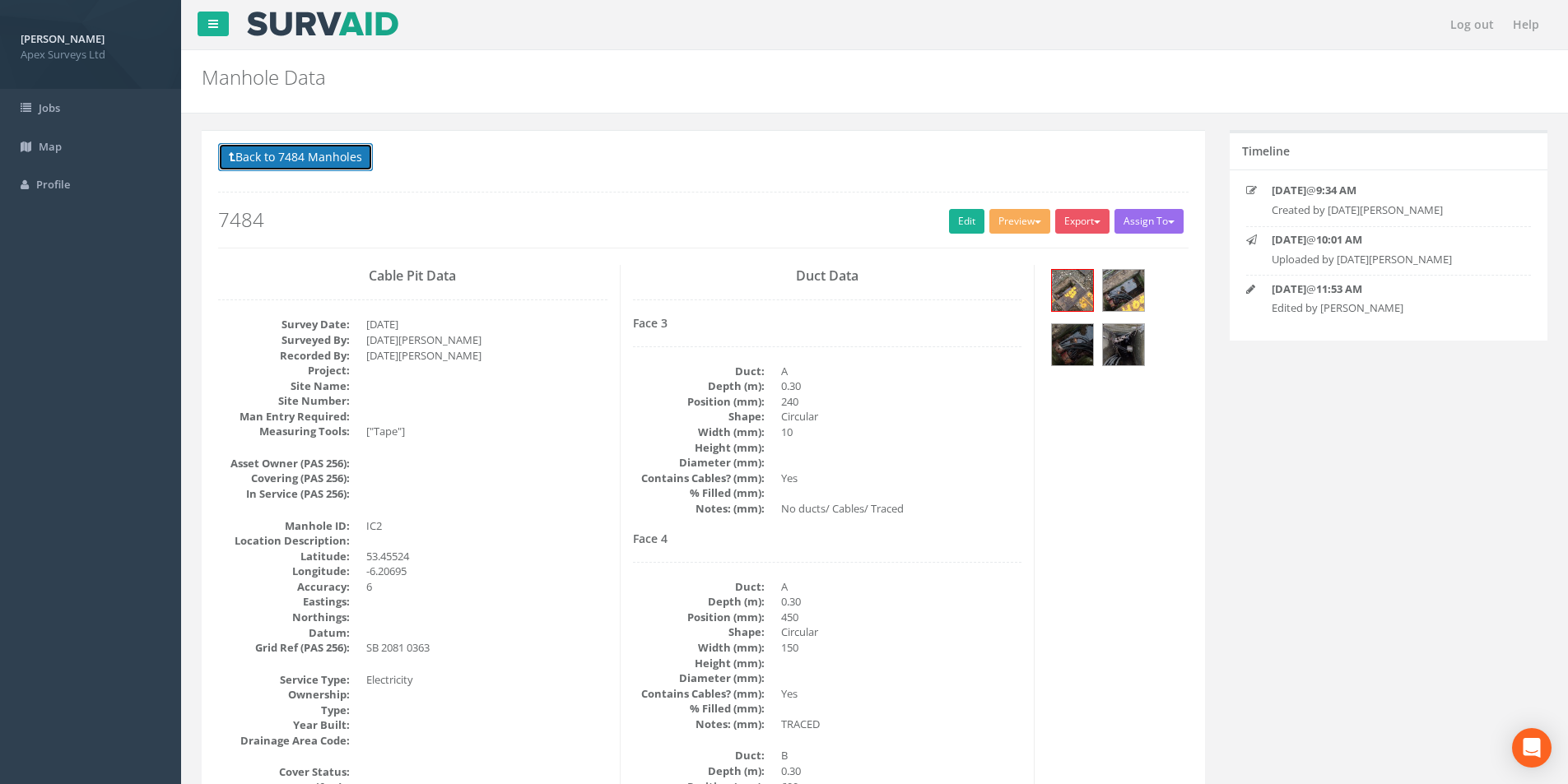
click at [302, 168] on button "Back to 7484 Manholes" at bounding box center [296, 157] width 155 height 28
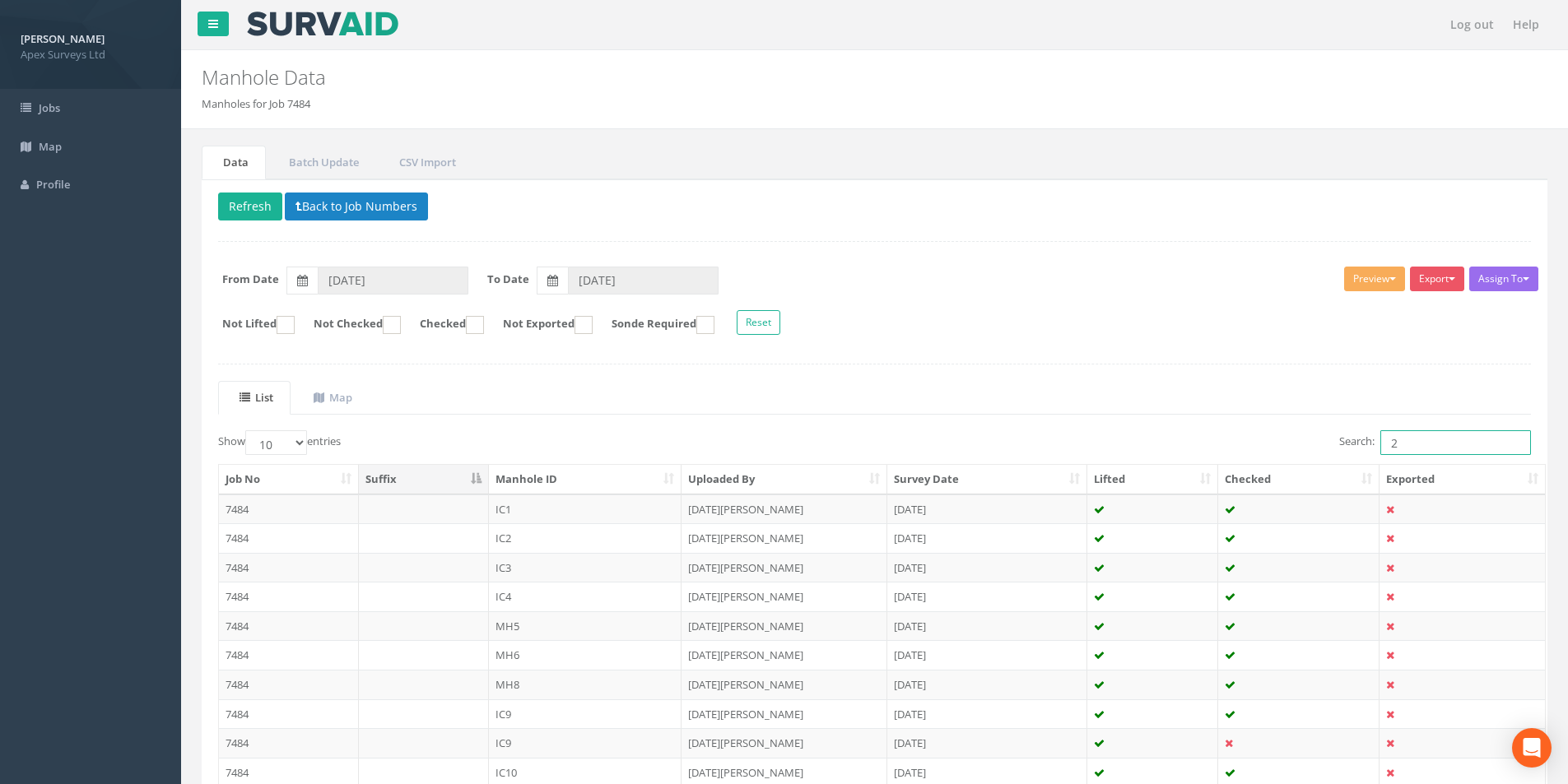
click at [1408, 442] on input "2" at bounding box center [1455, 442] width 150 height 24
click at [301, 212] on button "Back to Job Numbers" at bounding box center [356, 206] width 144 height 28
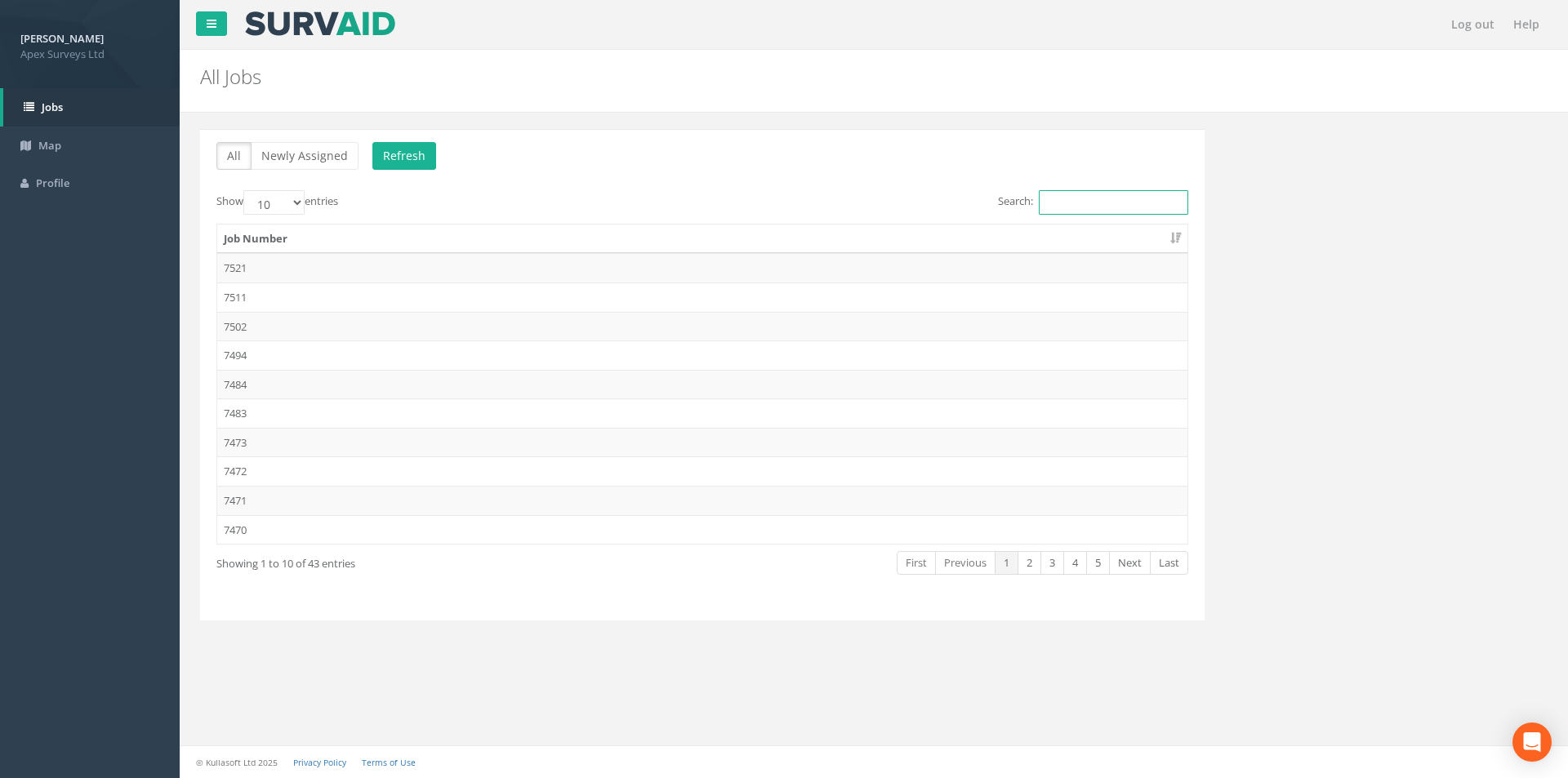
click at [1050, 200] on input "Search:" at bounding box center [1113, 202] width 149 height 24
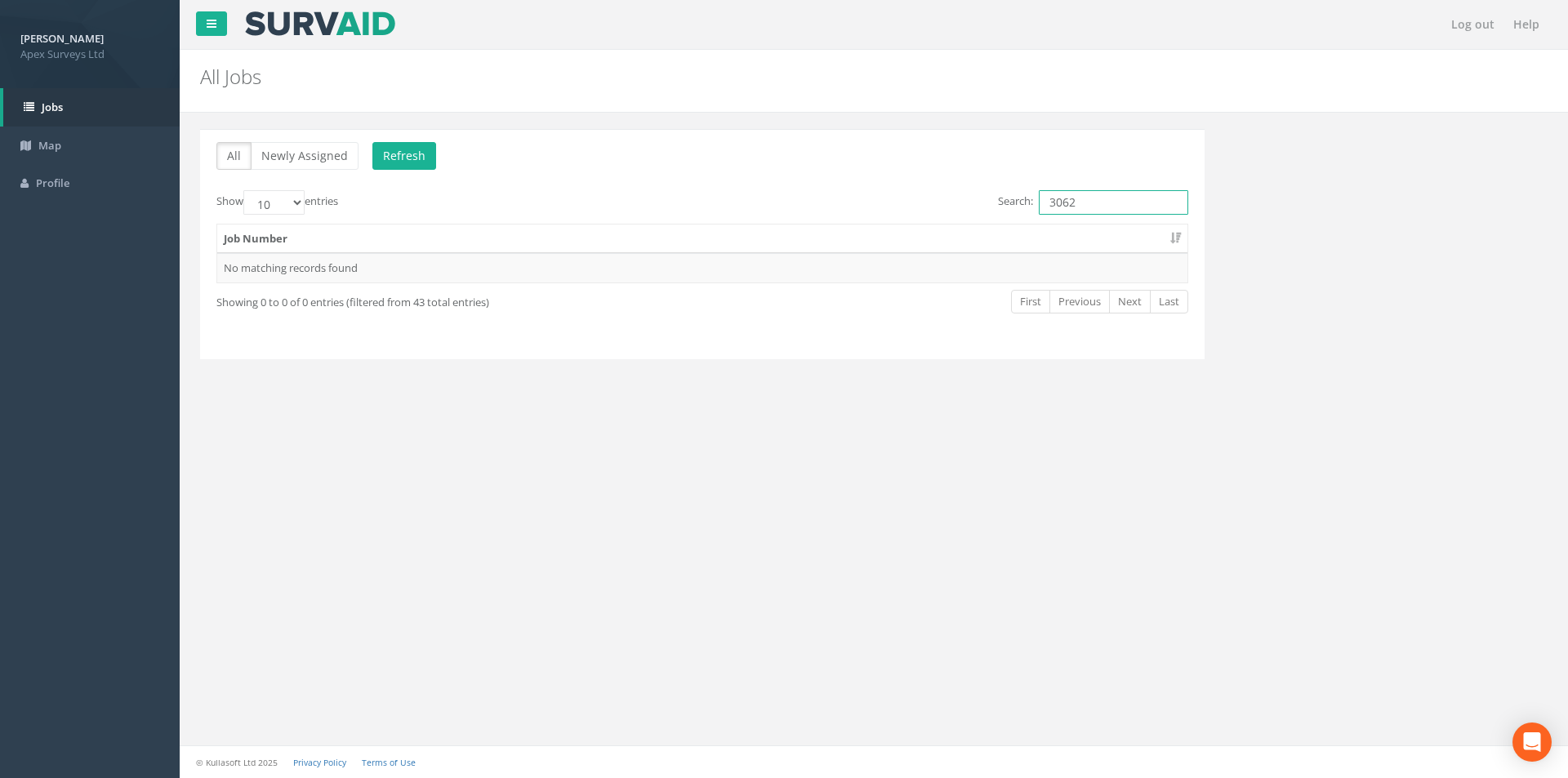
drag, startPoint x: 1094, startPoint y: 200, endPoint x: 1036, endPoint y: 208, distance: 58.5
click at [1036, 208] on label "Search: 3062" at bounding box center [1093, 202] width 190 height 24
type input "7432"
click at [417, 267] on td "7432" at bounding box center [702, 267] width 971 height 29
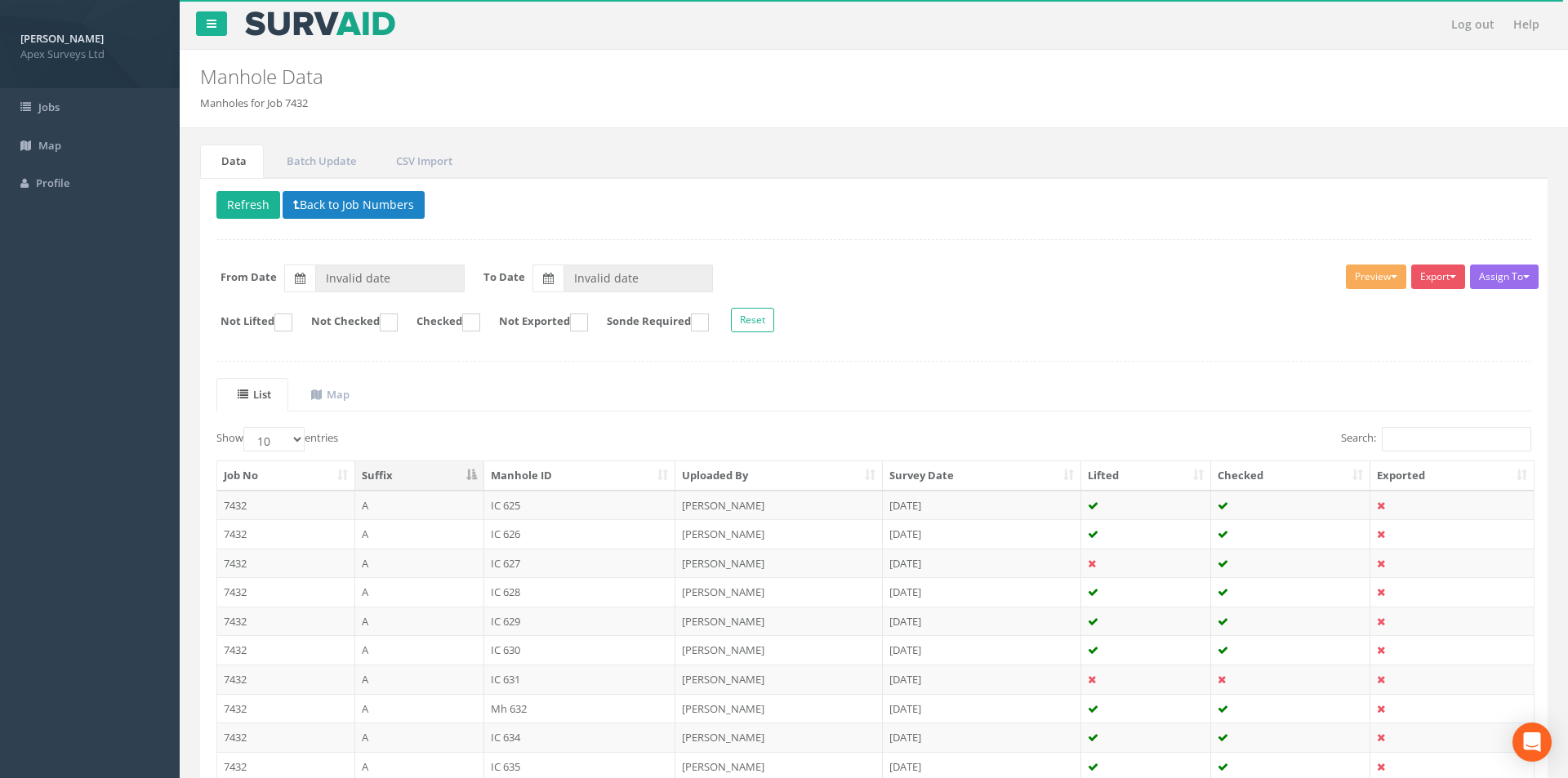
type input "[DATE]"
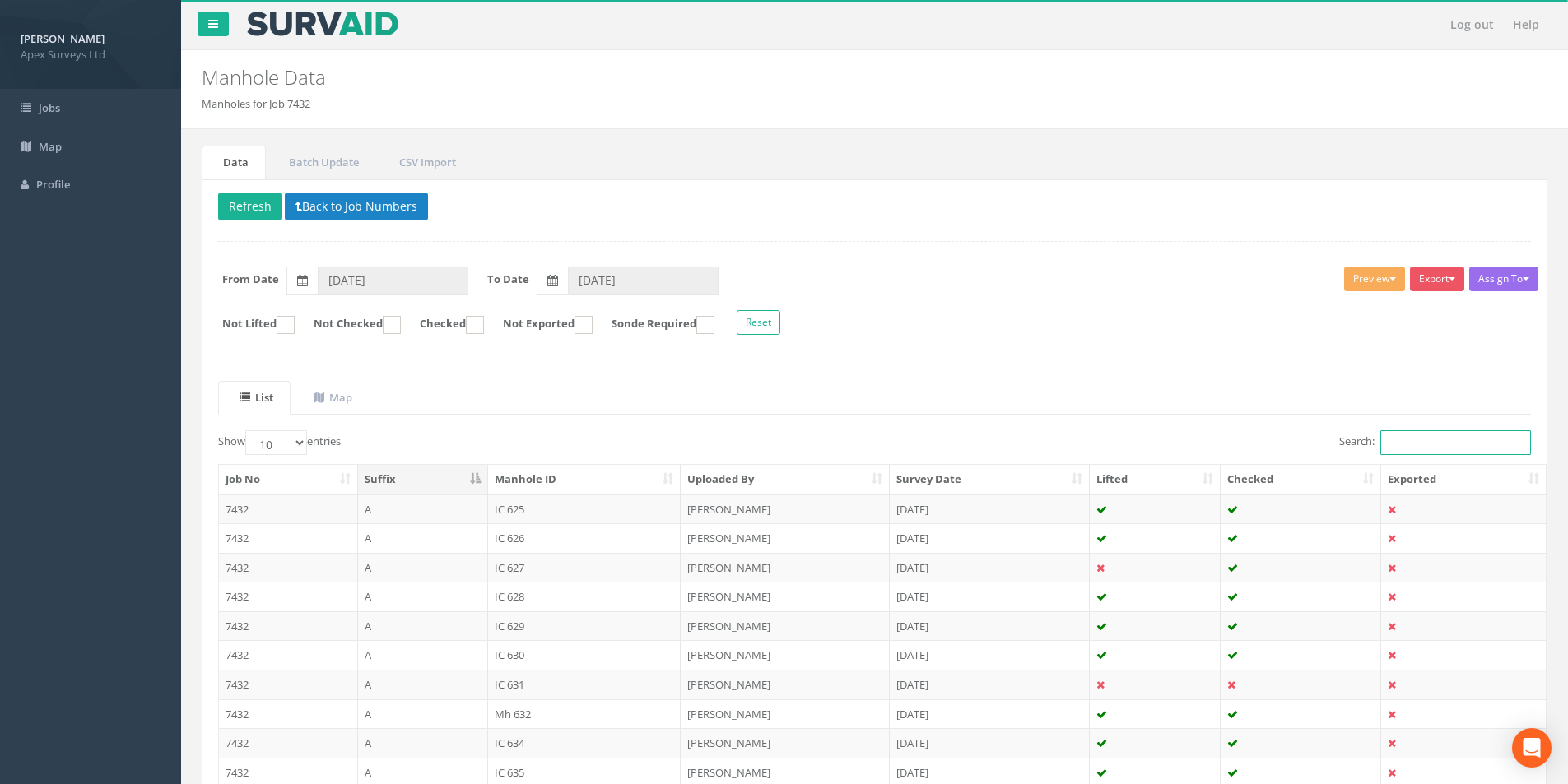
click at [1418, 443] on input "Search:" at bounding box center [1455, 442] width 150 height 24
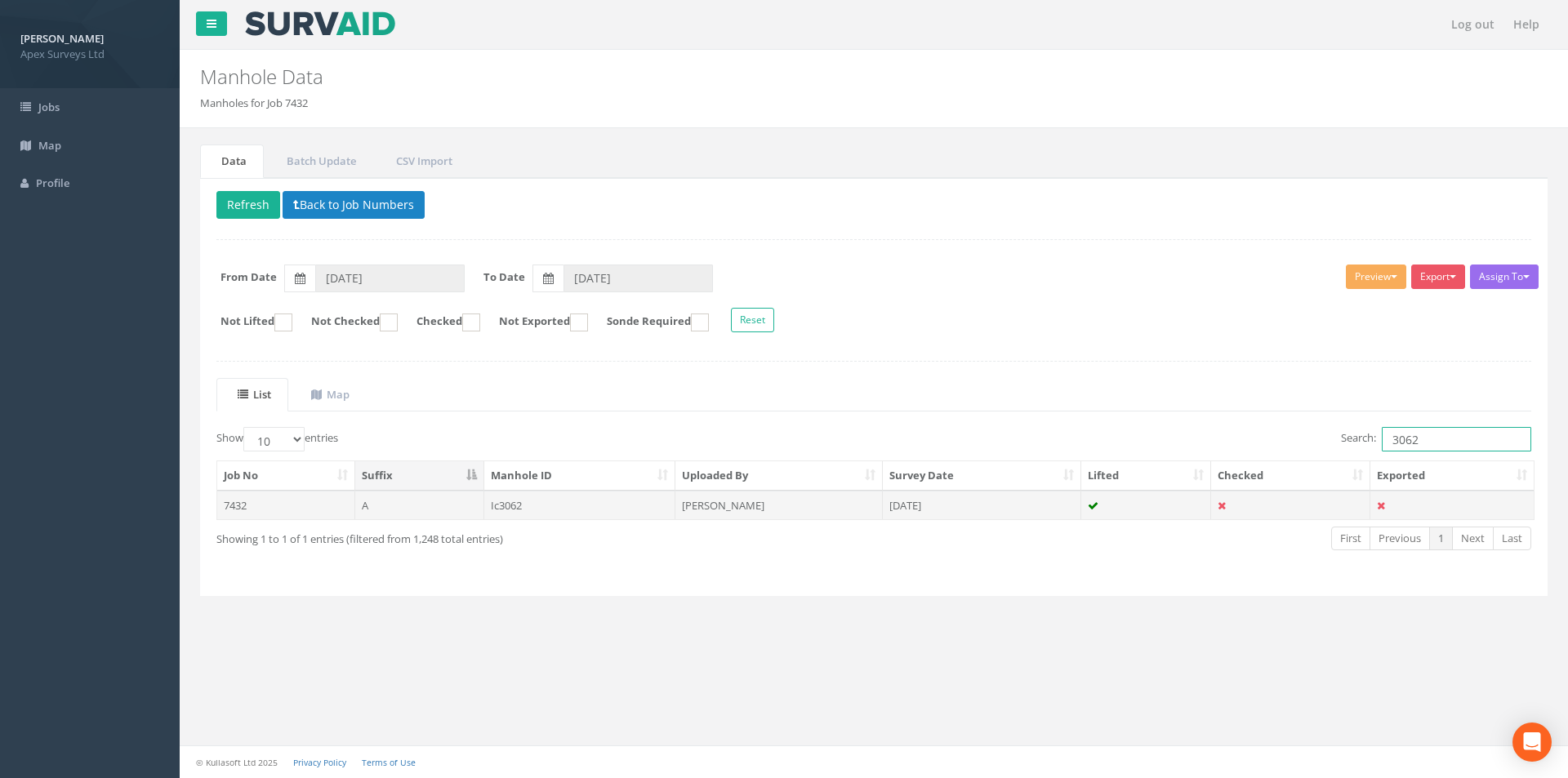
type input "3062"
click at [953, 497] on td "[DATE]" at bounding box center [982, 505] width 198 height 29
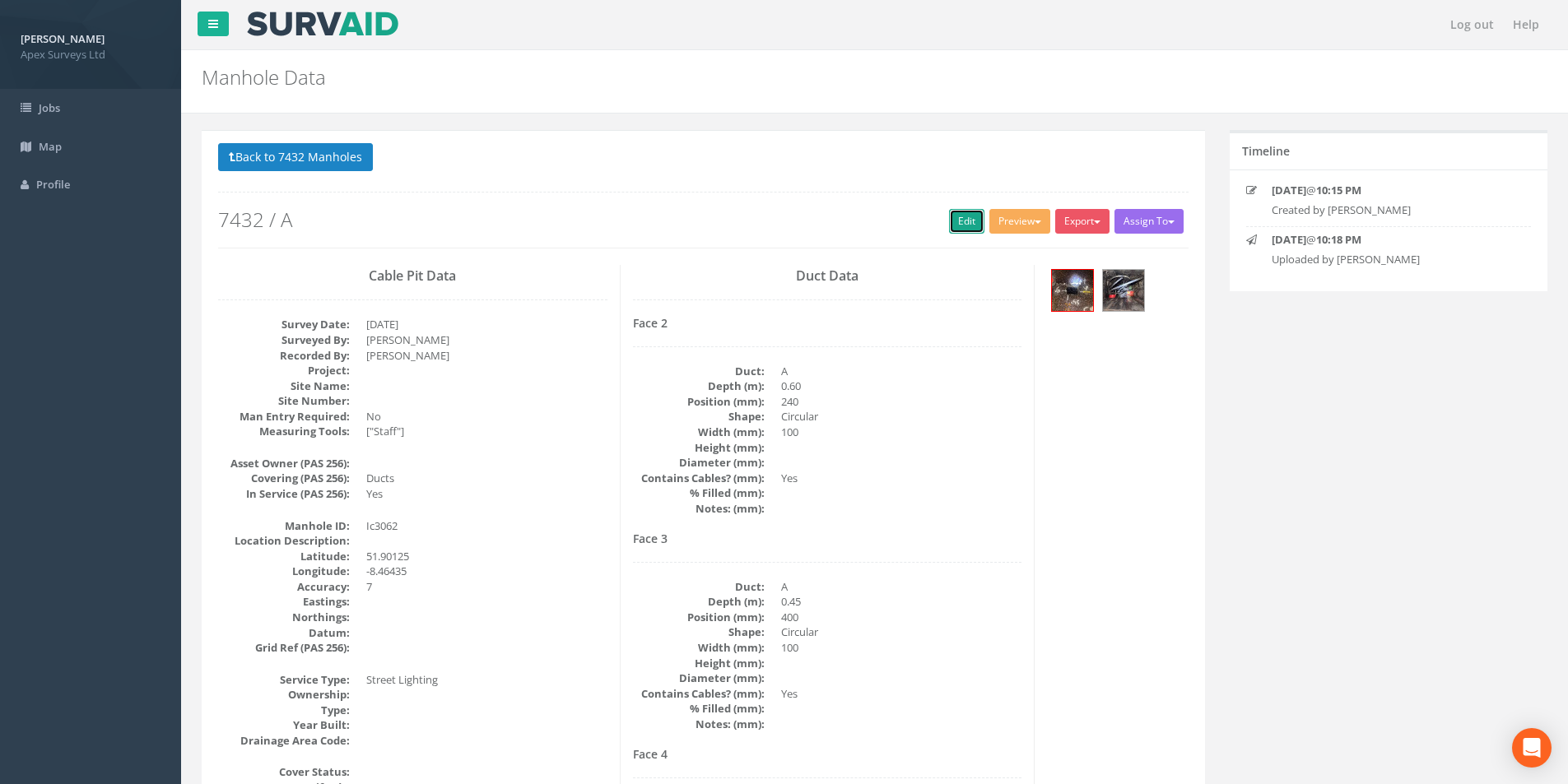
click at [965, 229] on link "Edit" at bounding box center [967, 221] width 35 height 24
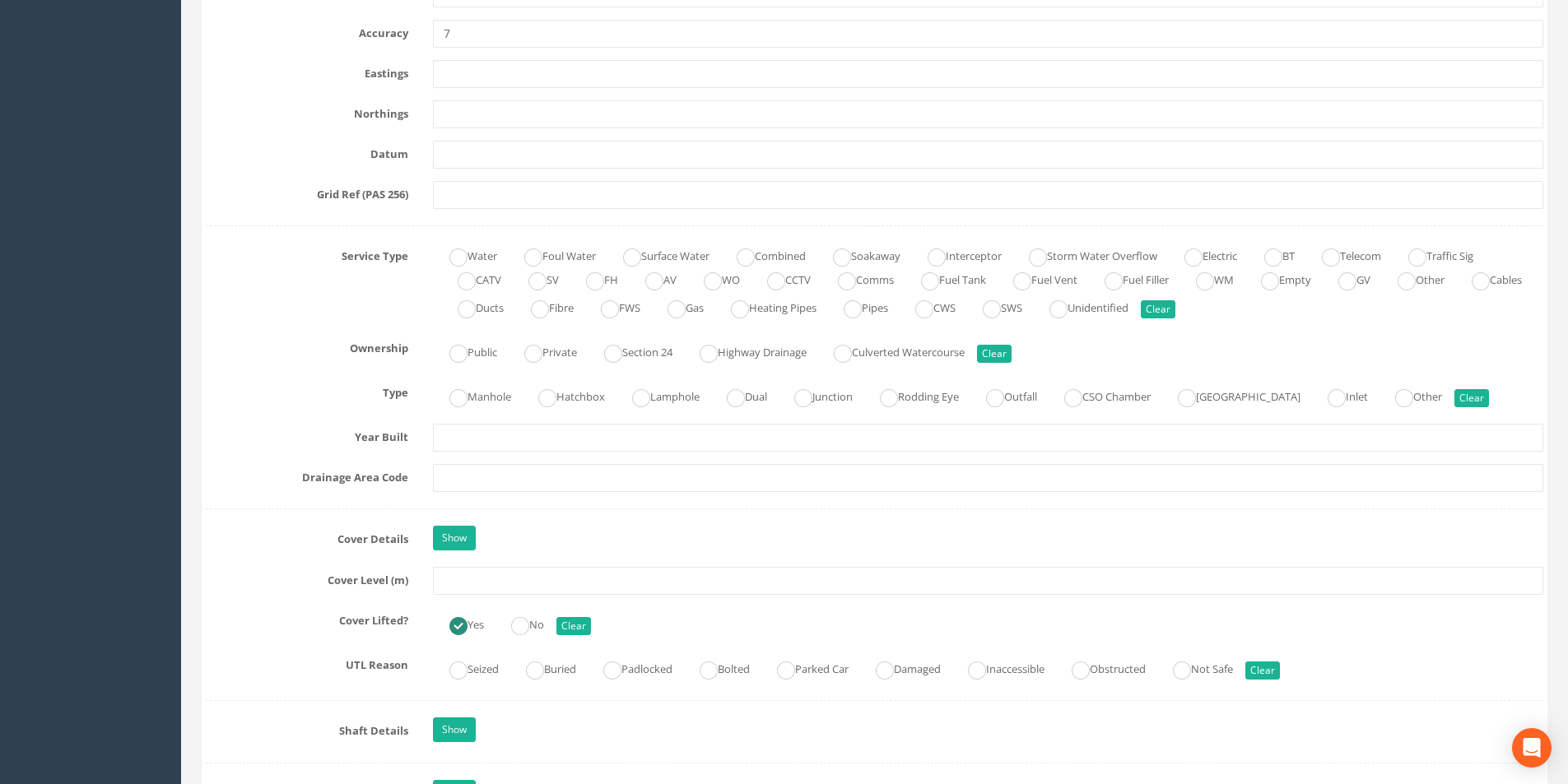
scroll to position [1152, 0]
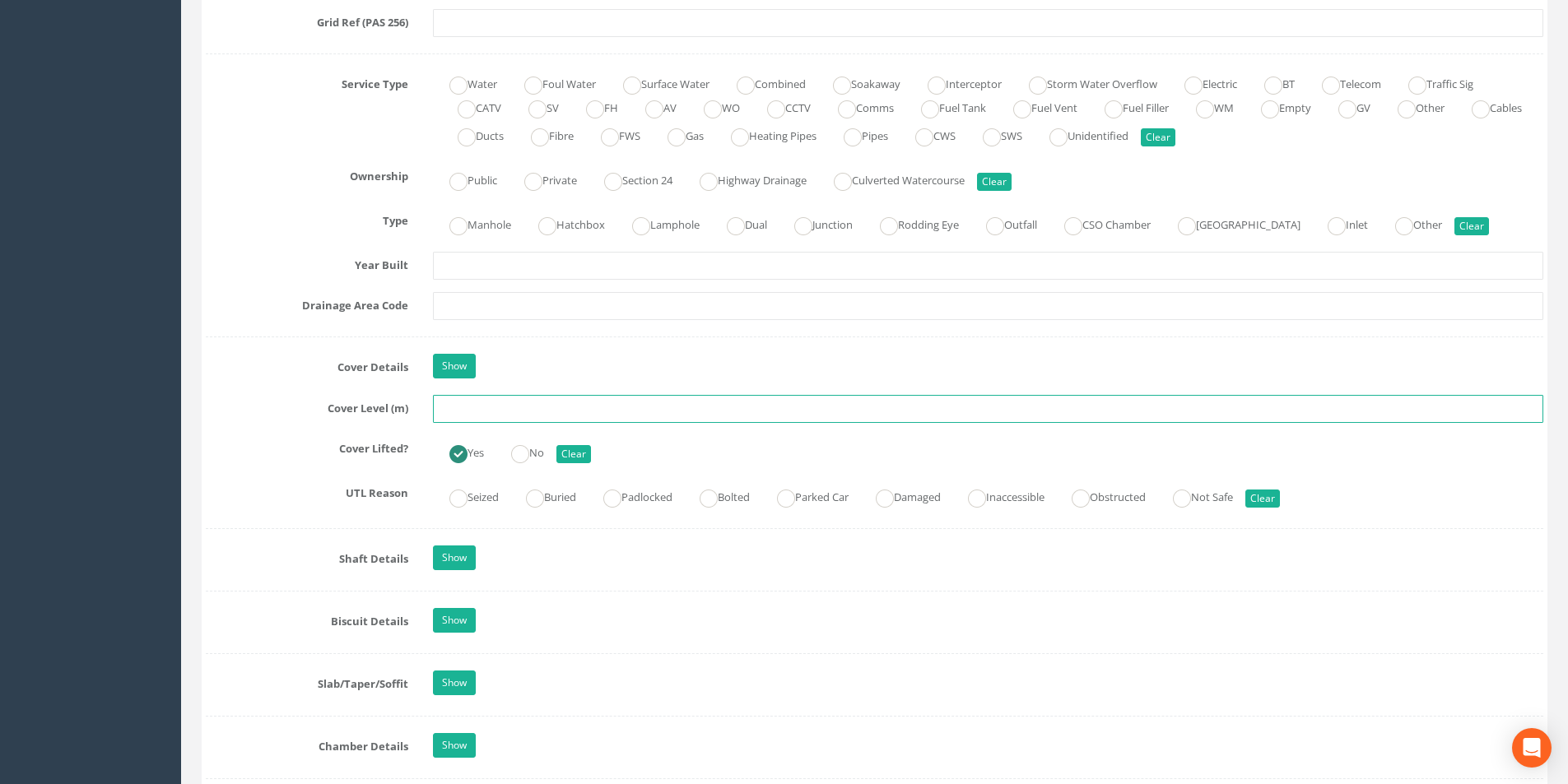
click at [494, 411] on input "text" at bounding box center [989, 409] width 1110 height 28
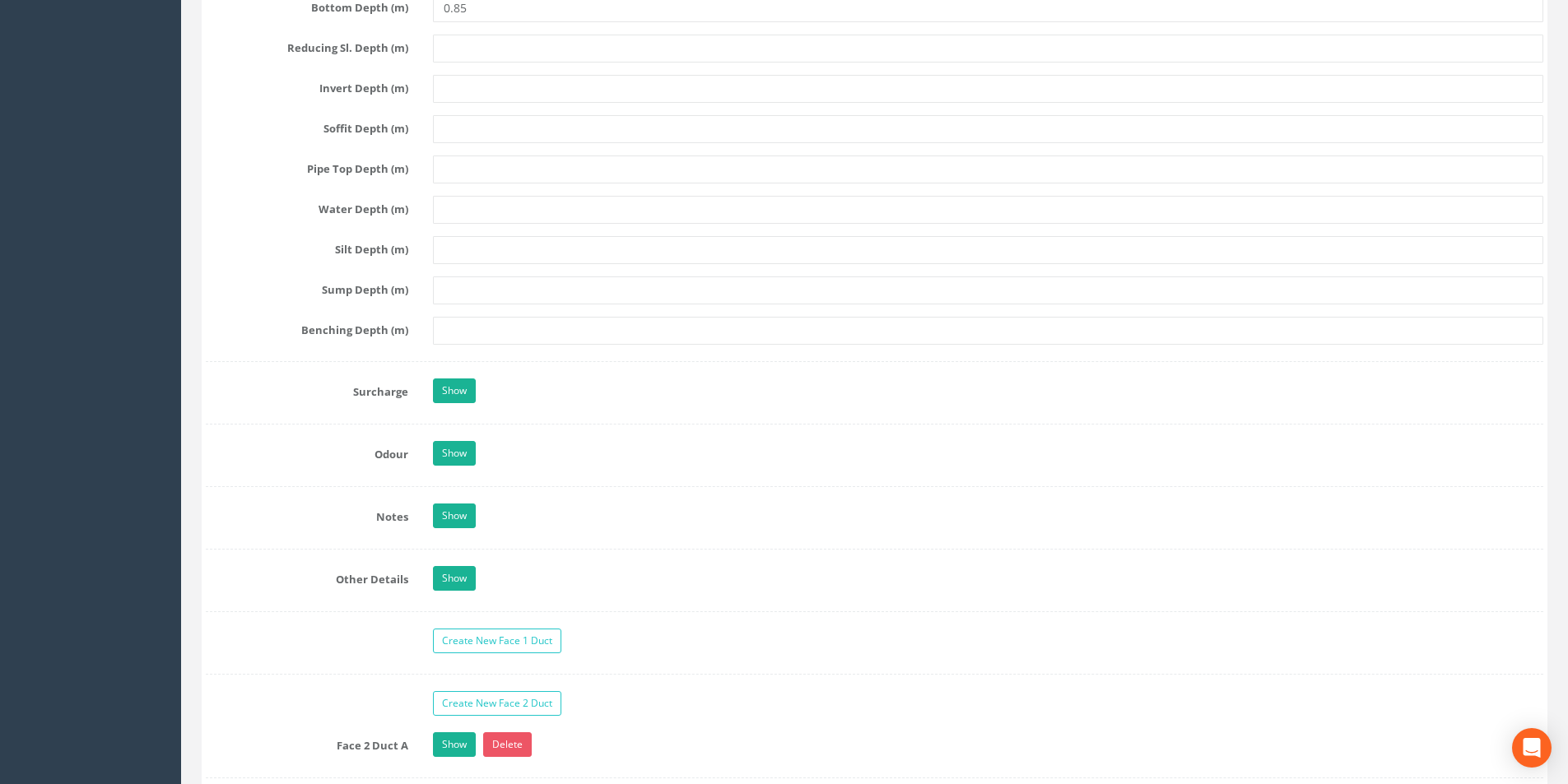
scroll to position [2469, 0]
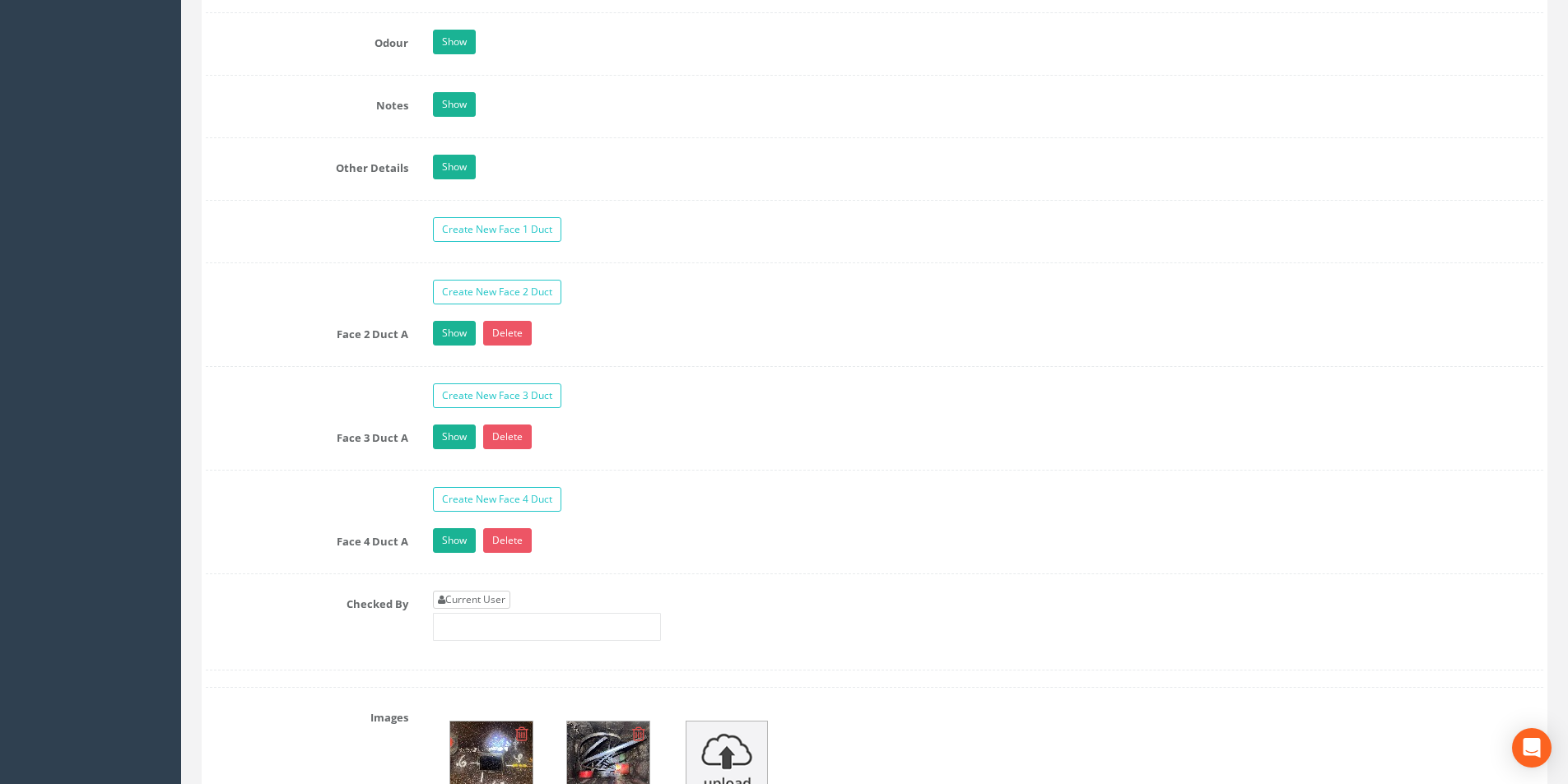
type input "3.14"
click at [475, 591] on link "Current User" at bounding box center [472, 600] width 77 height 18
type input "[PERSON_NAME]"
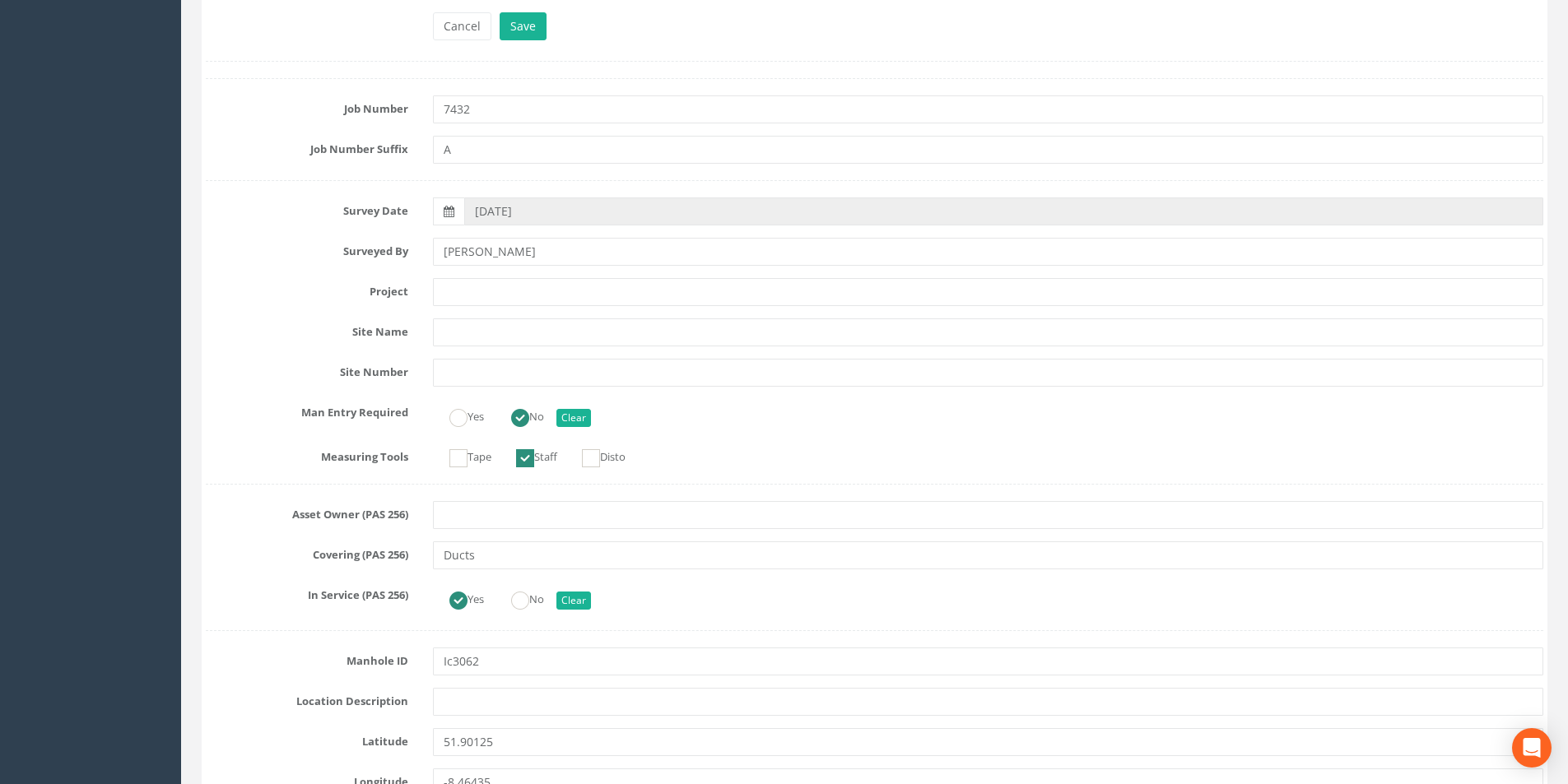
scroll to position [0, 0]
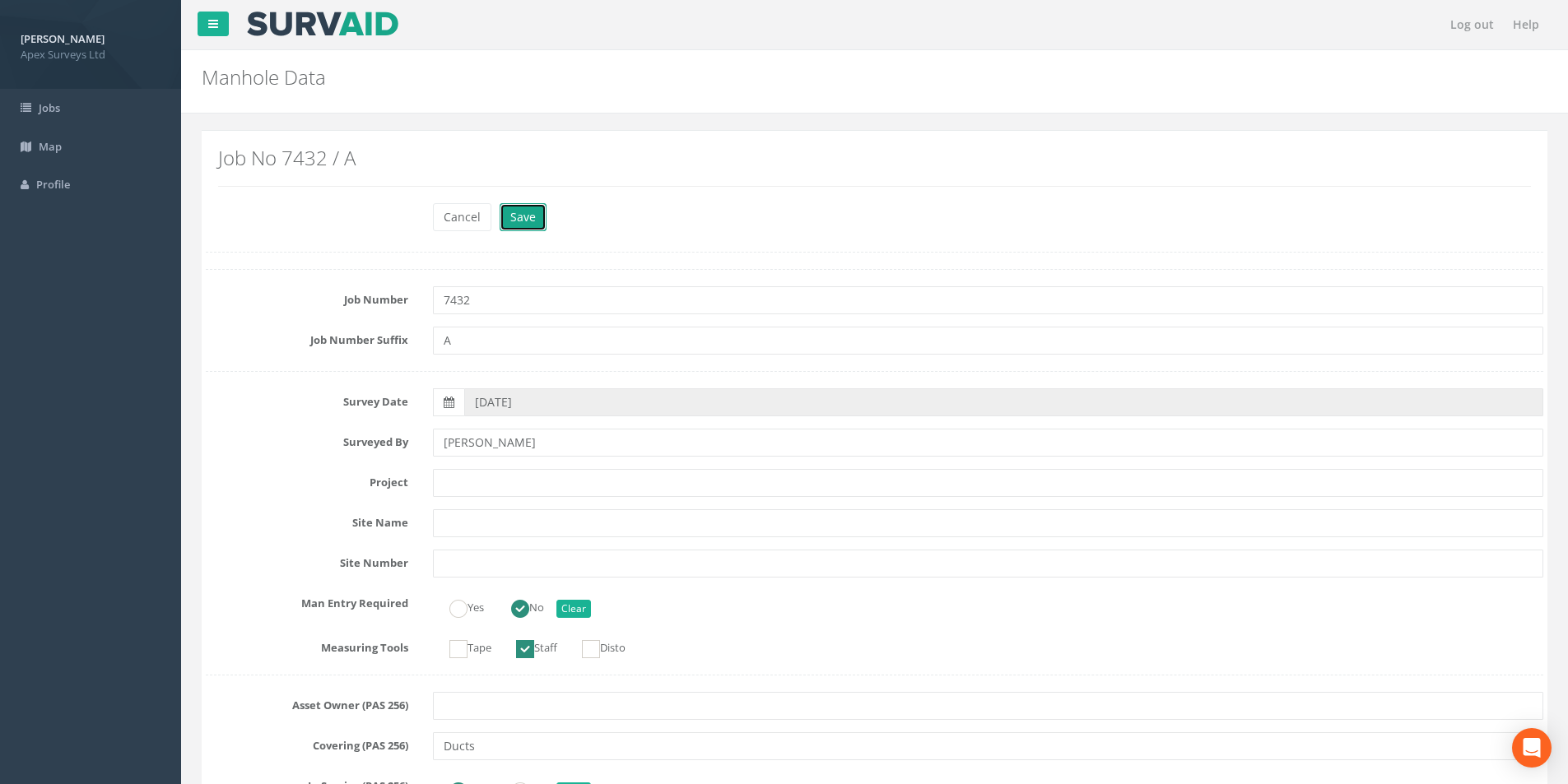
click at [532, 217] on button "Save" at bounding box center [523, 217] width 47 height 28
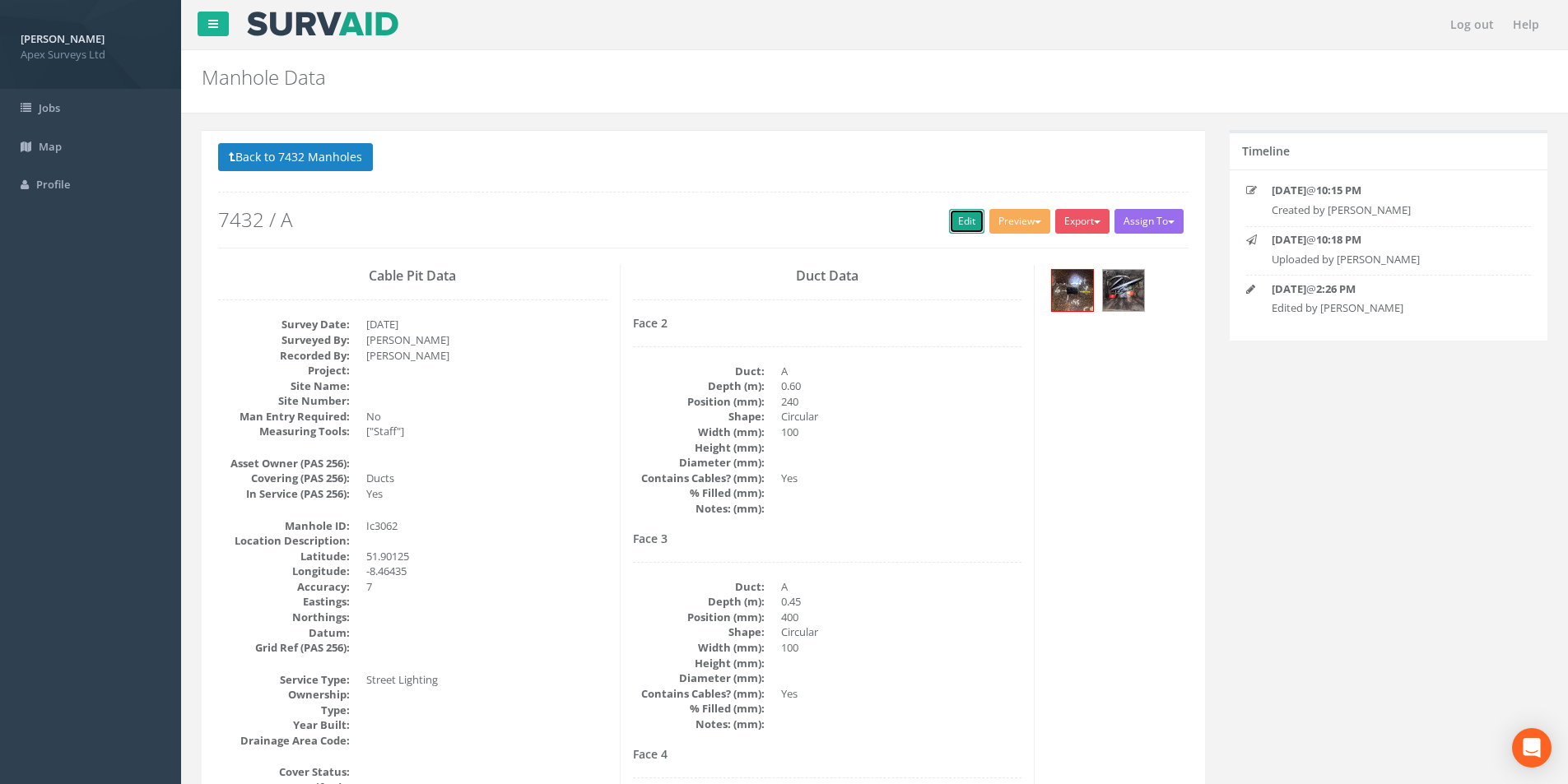
click at [949, 223] on link "Edit" at bounding box center [967, 221] width 35 height 24
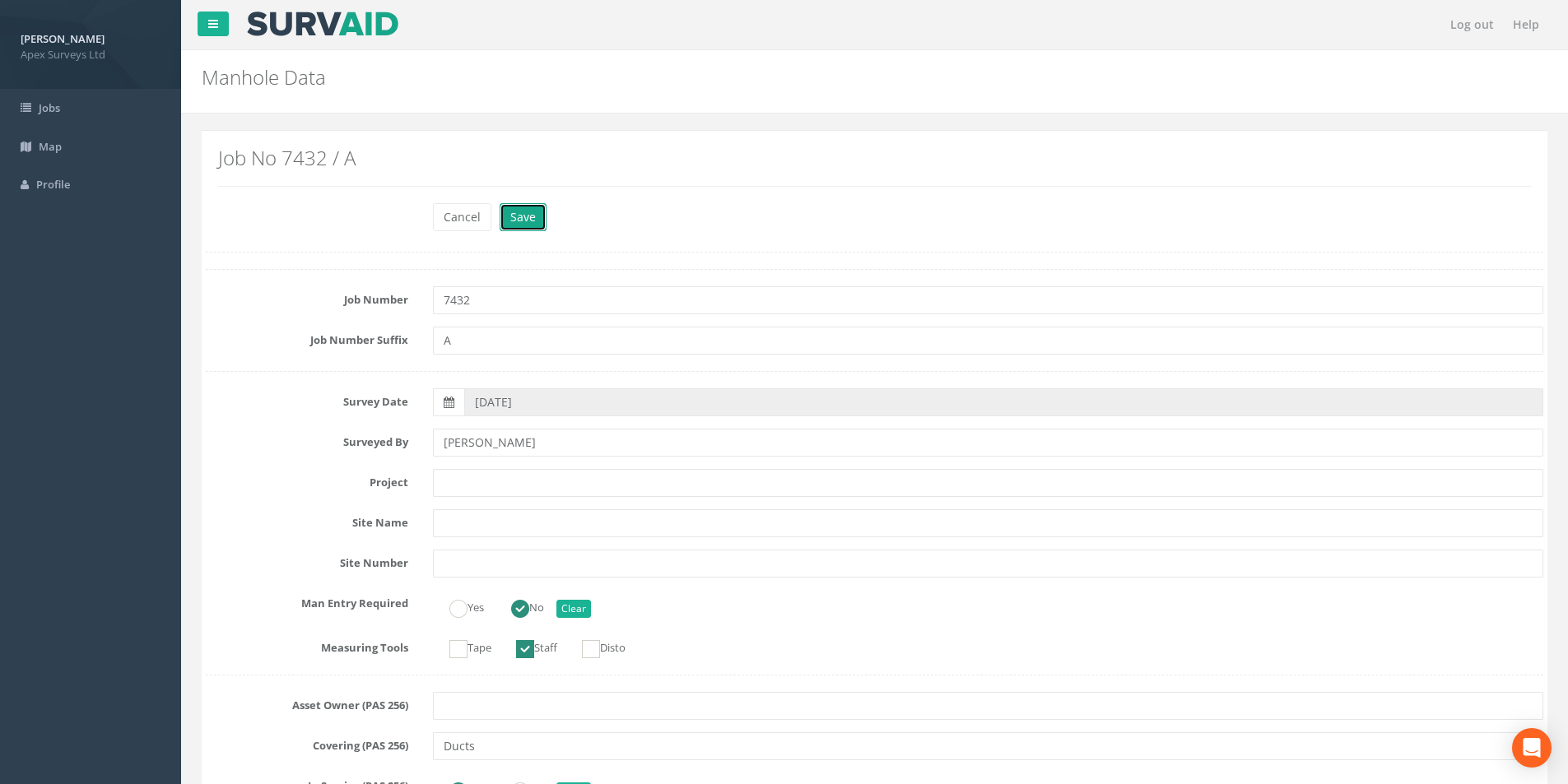
click at [517, 217] on button "Save" at bounding box center [523, 217] width 47 height 28
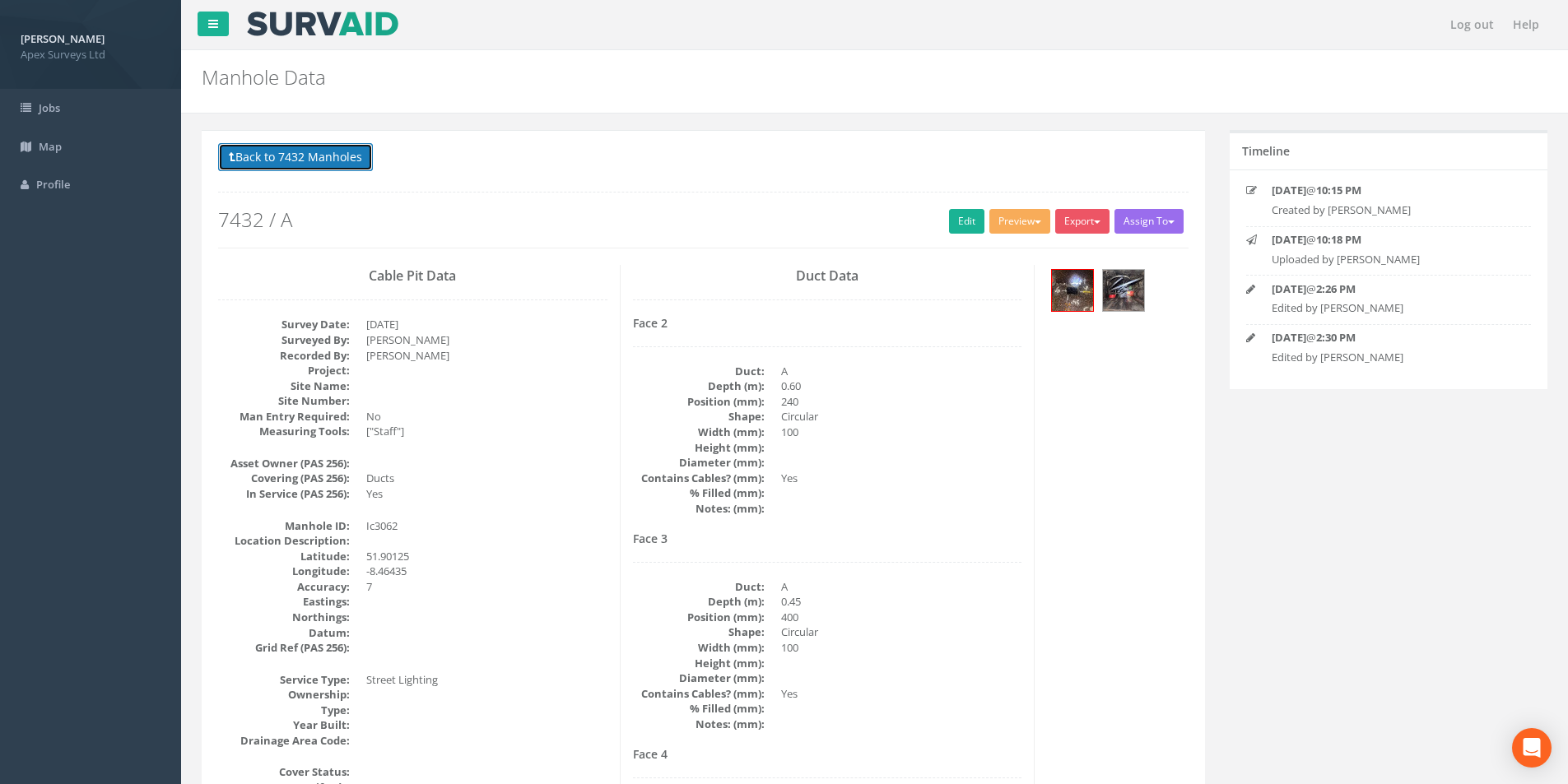
click at [310, 167] on button "Back to 7432 Manholes" at bounding box center [296, 157] width 155 height 28
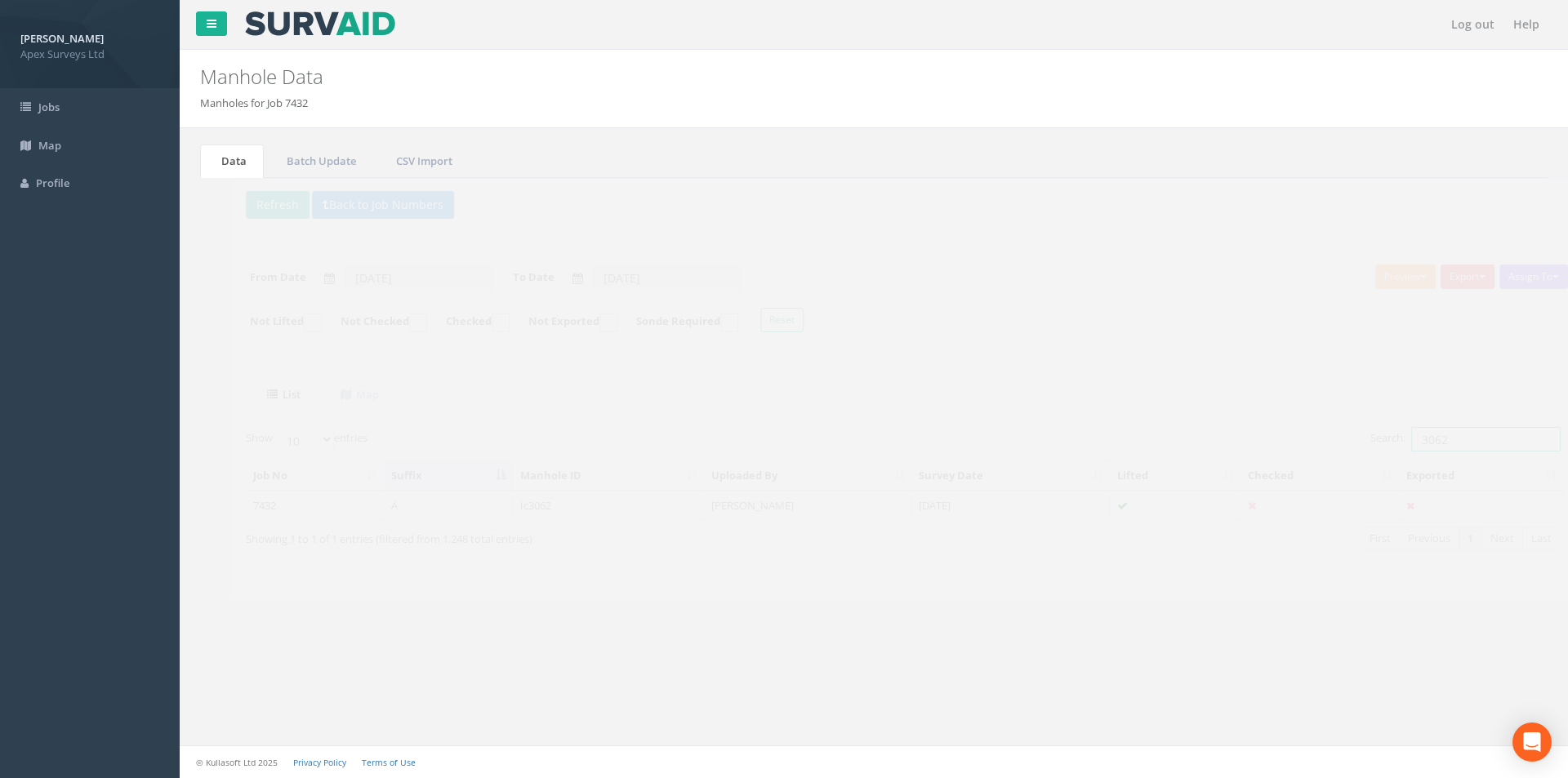
click at [1427, 438] on input "3062" at bounding box center [1456, 439] width 149 height 24
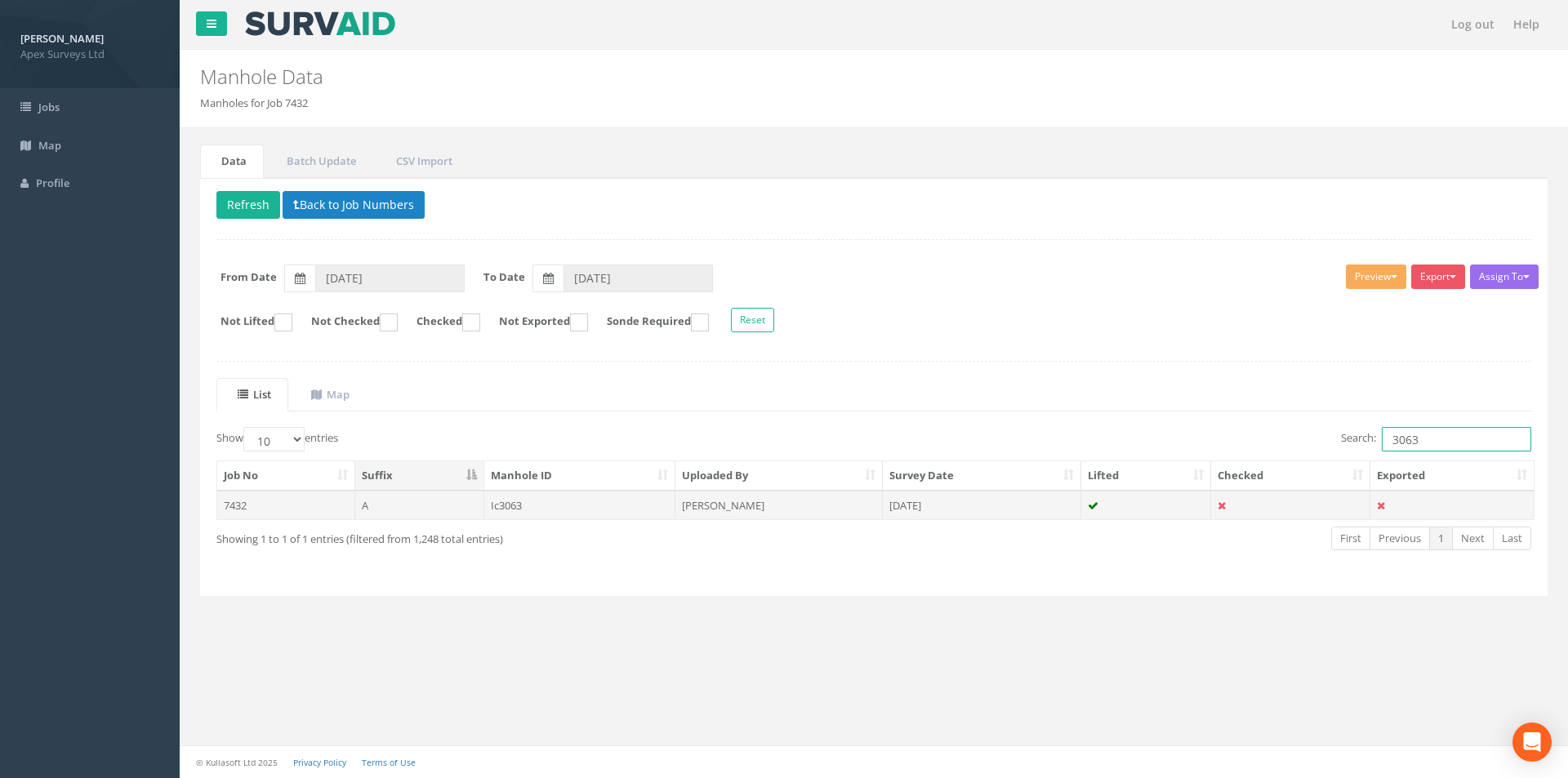
type input "3063"
click at [1036, 501] on td "[DATE]" at bounding box center [982, 505] width 198 height 29
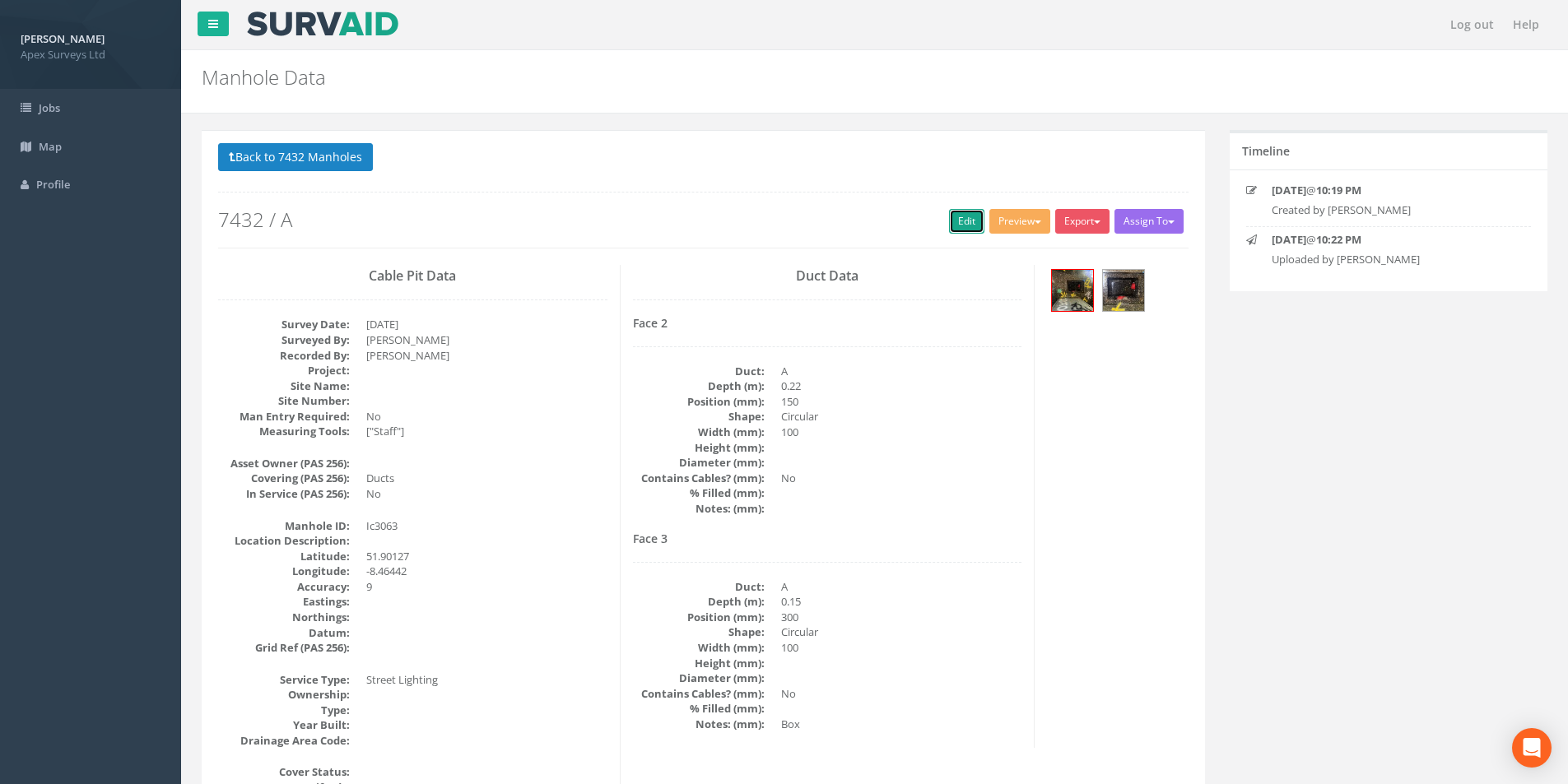
click at [953, 229] on link "Edit" at bounding box center [967, 221] width 35 height 24
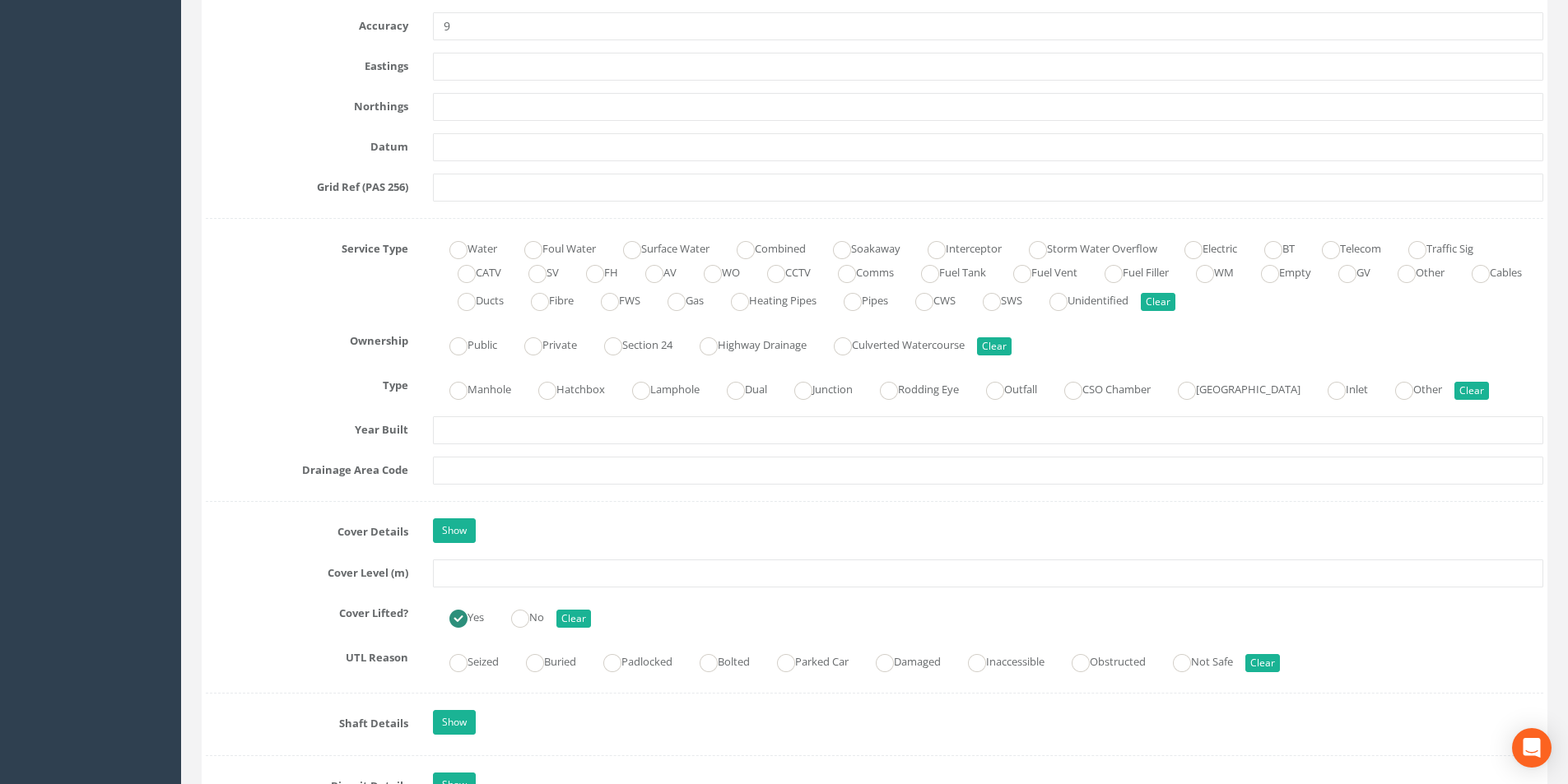
scroll to position [1316, 0]
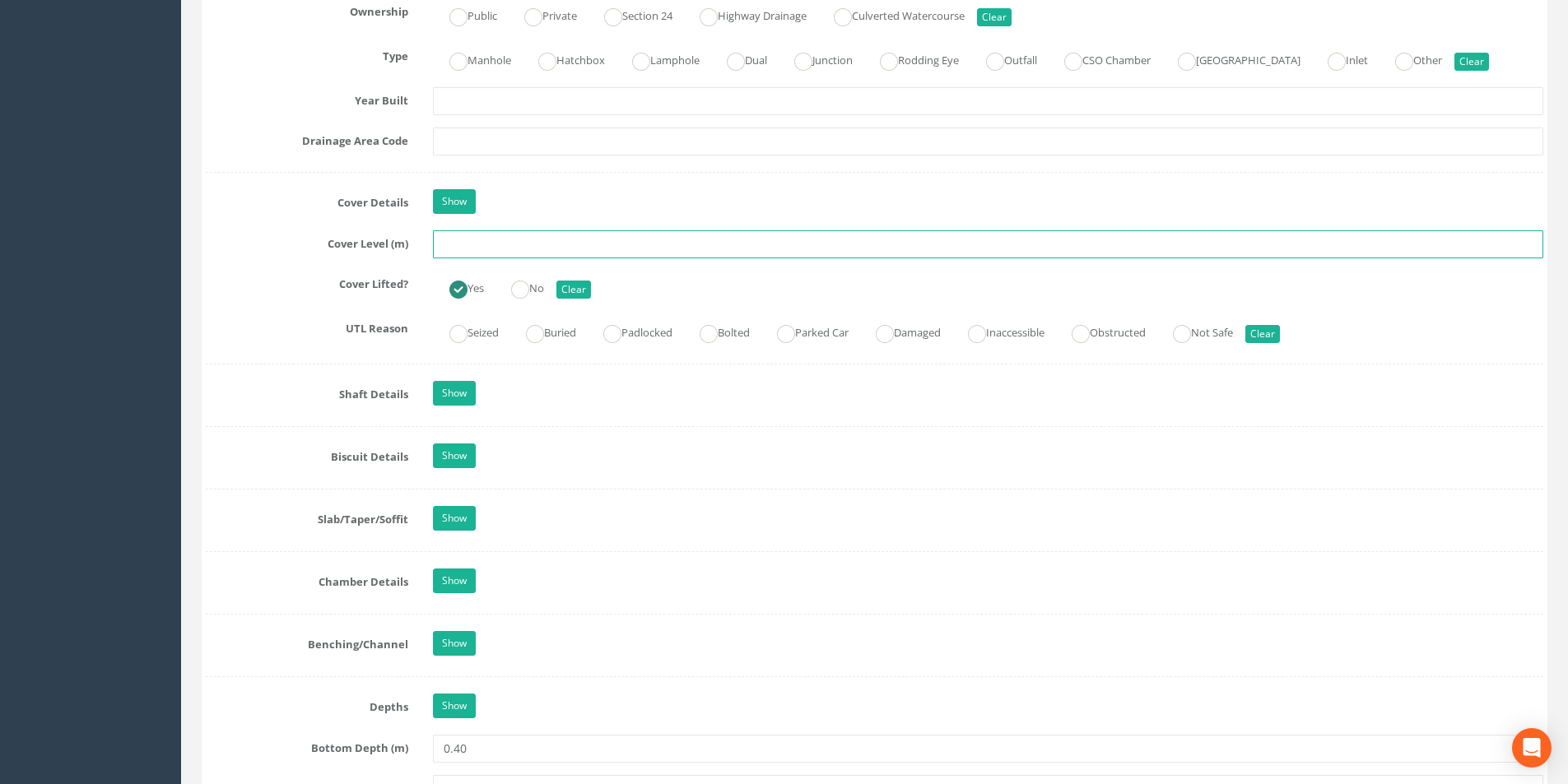
click at [488, 251] on input "text" at bounding box center [989, 243] width 1110 height 28
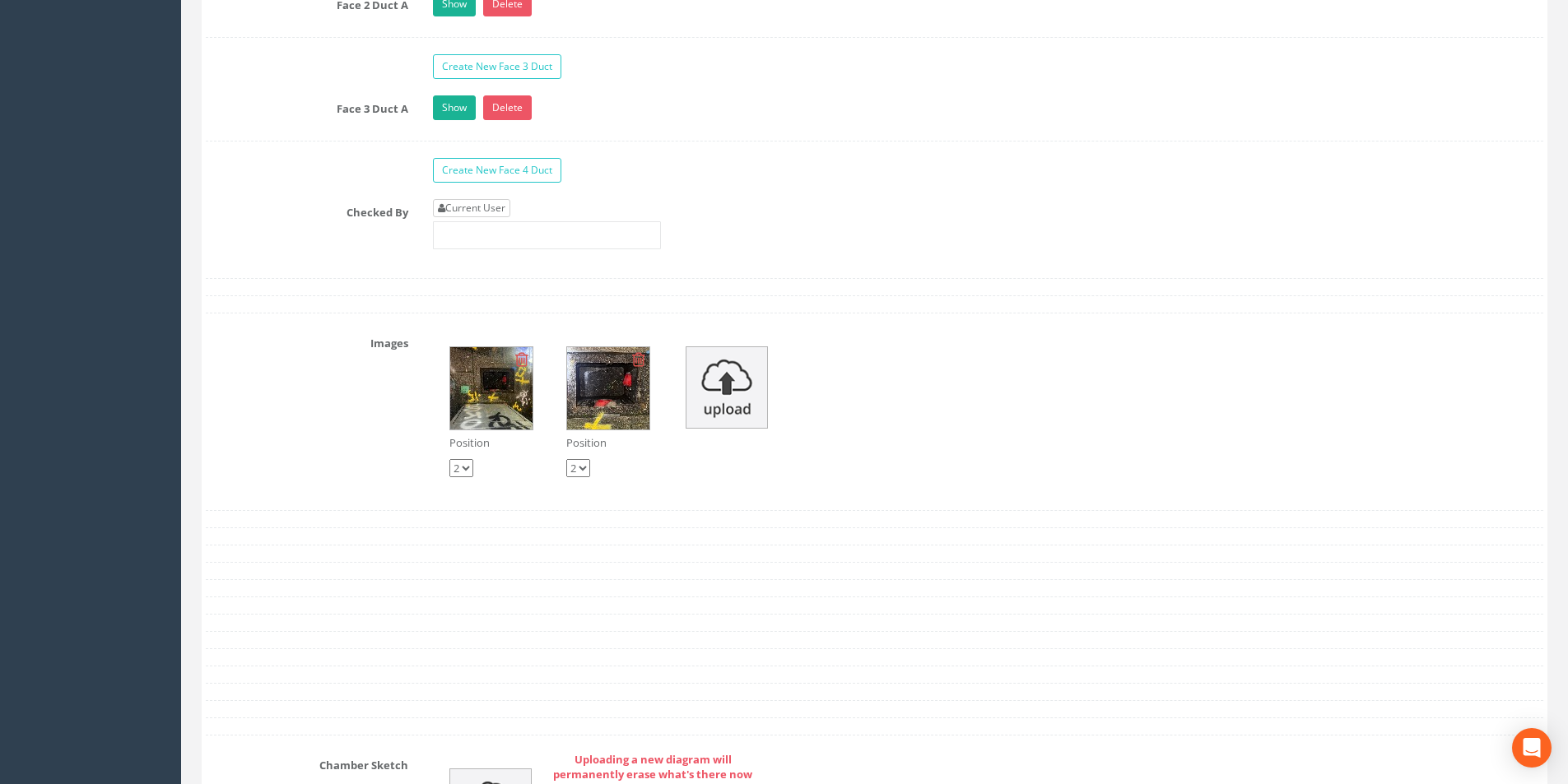
type input "3.20"
click at [472, 206] on link "Current User" at bounding box center [472, 208] width 77 height 18
type input "[PERSON_NAME]"
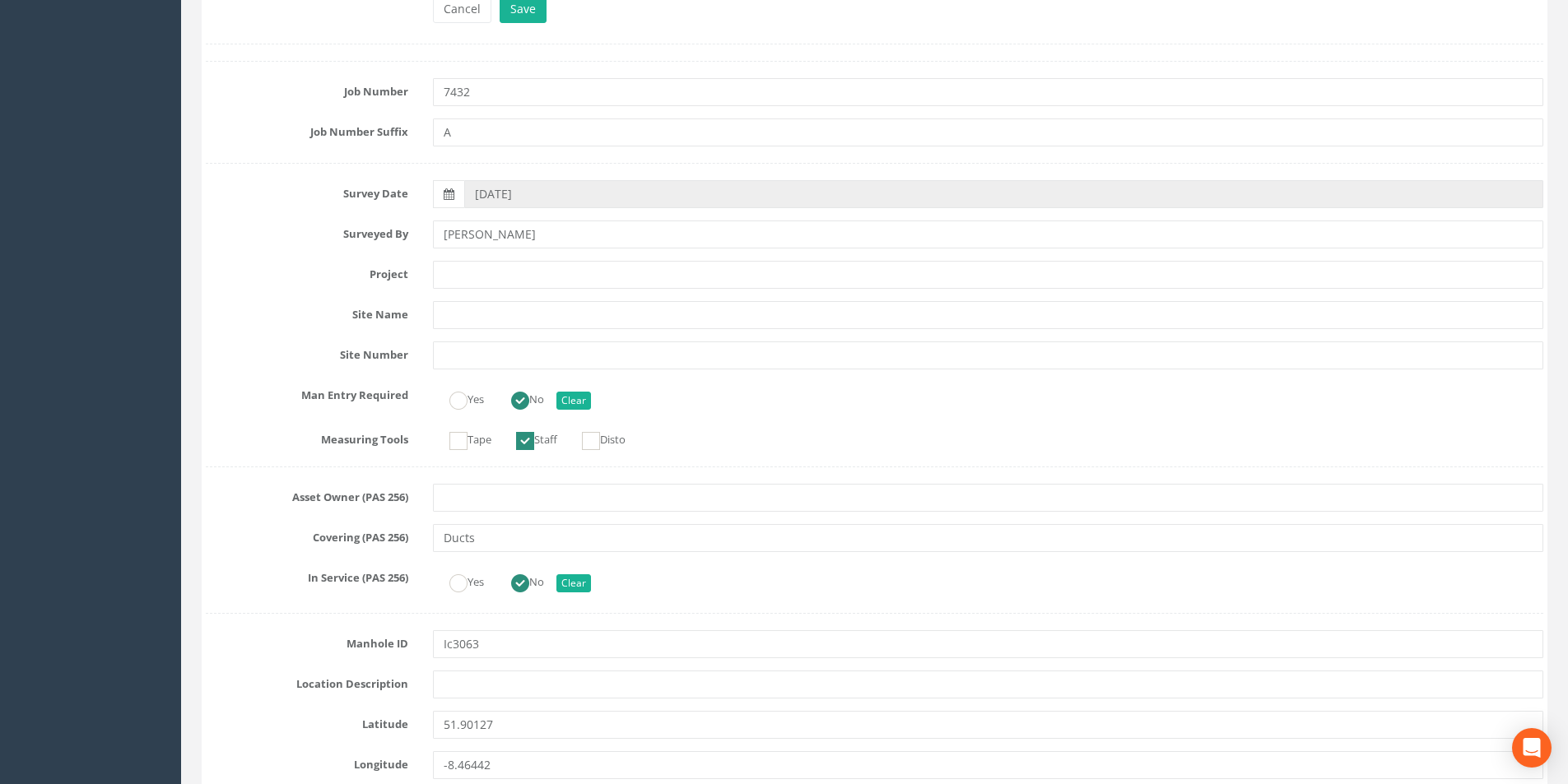
scroll to position [82, 0]
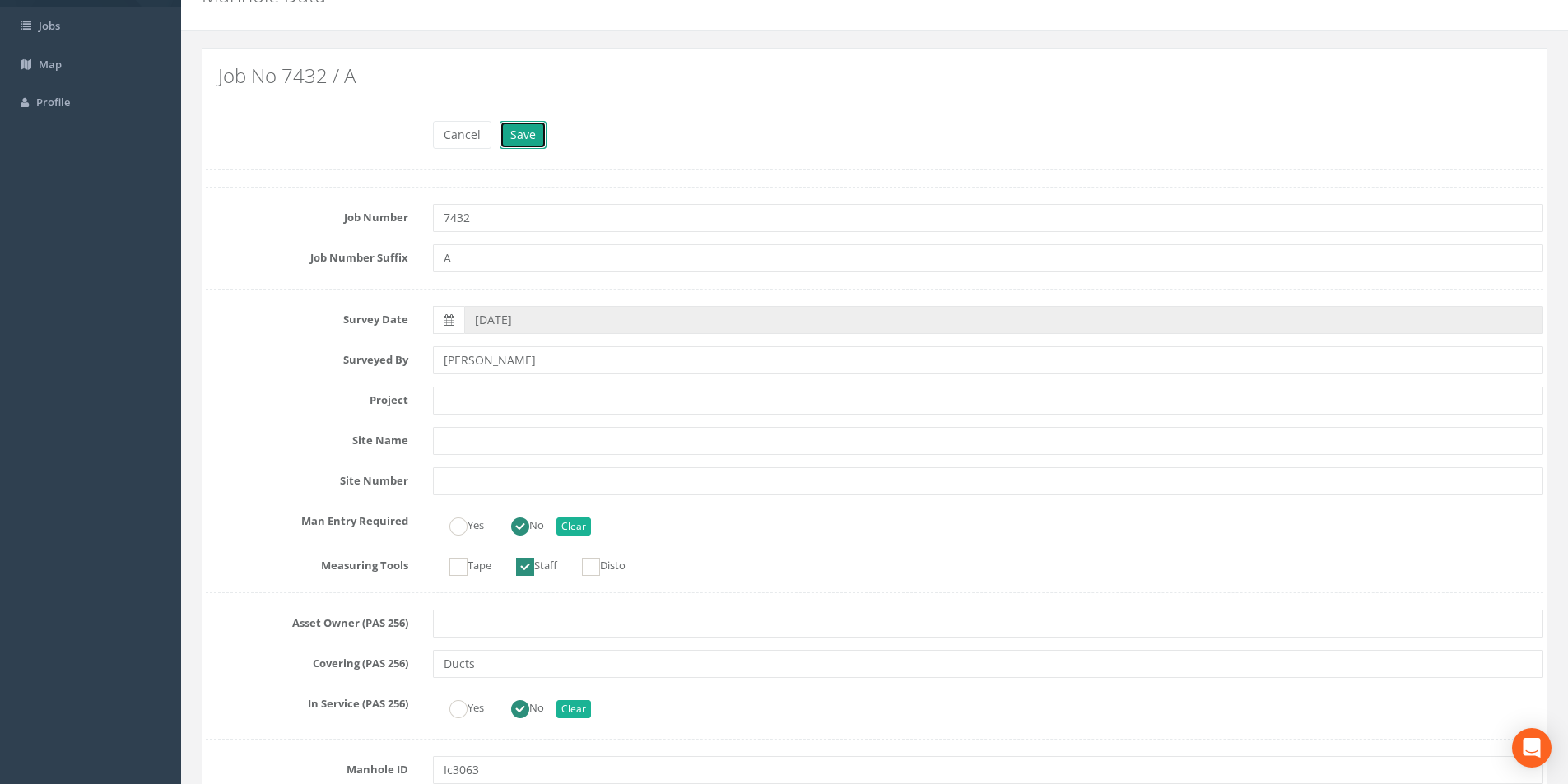
click at [534, 142] on button "Save" at bounding box center [523, 134] width 47 height 28
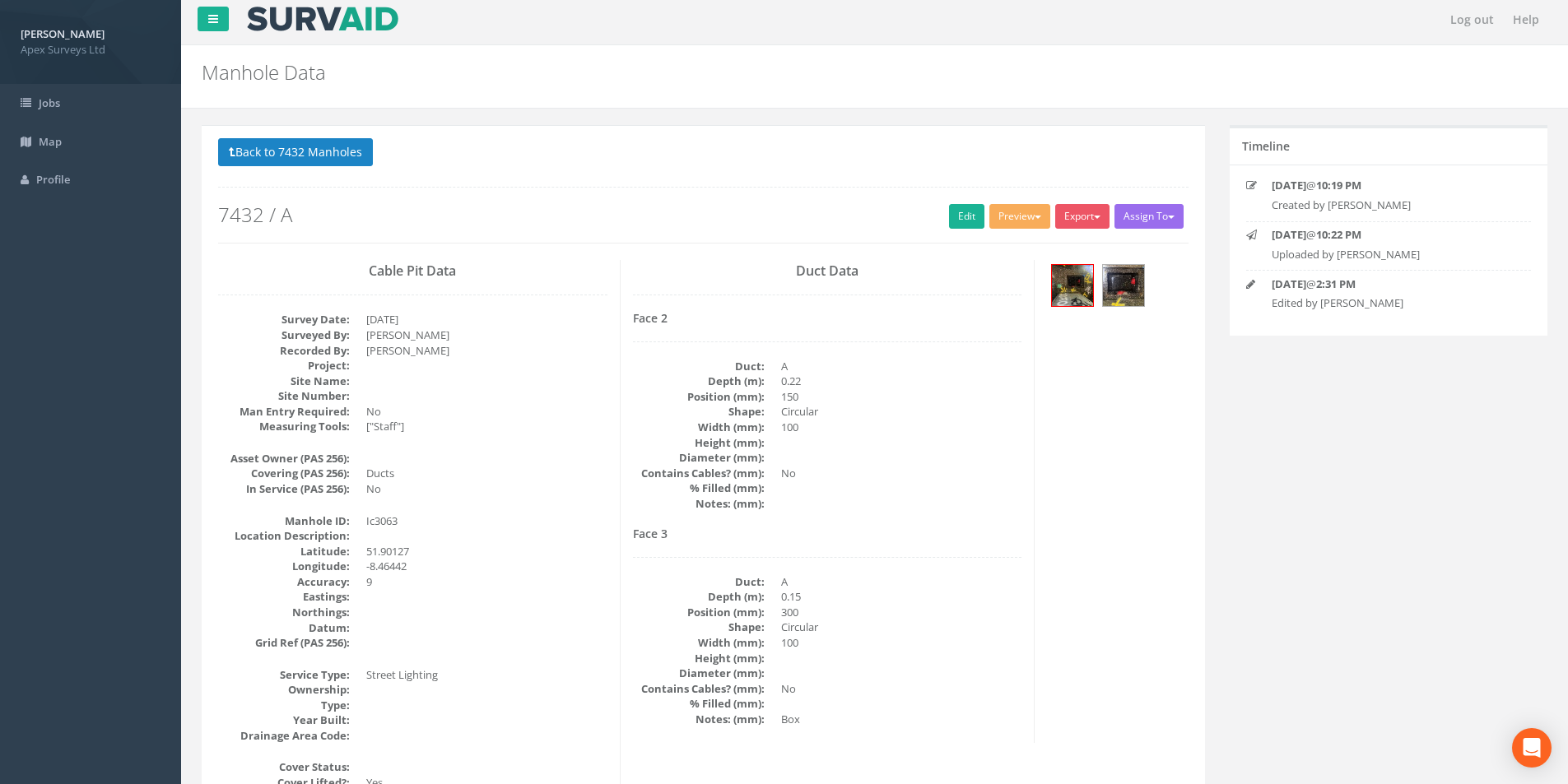
scroll to position [0, 0]
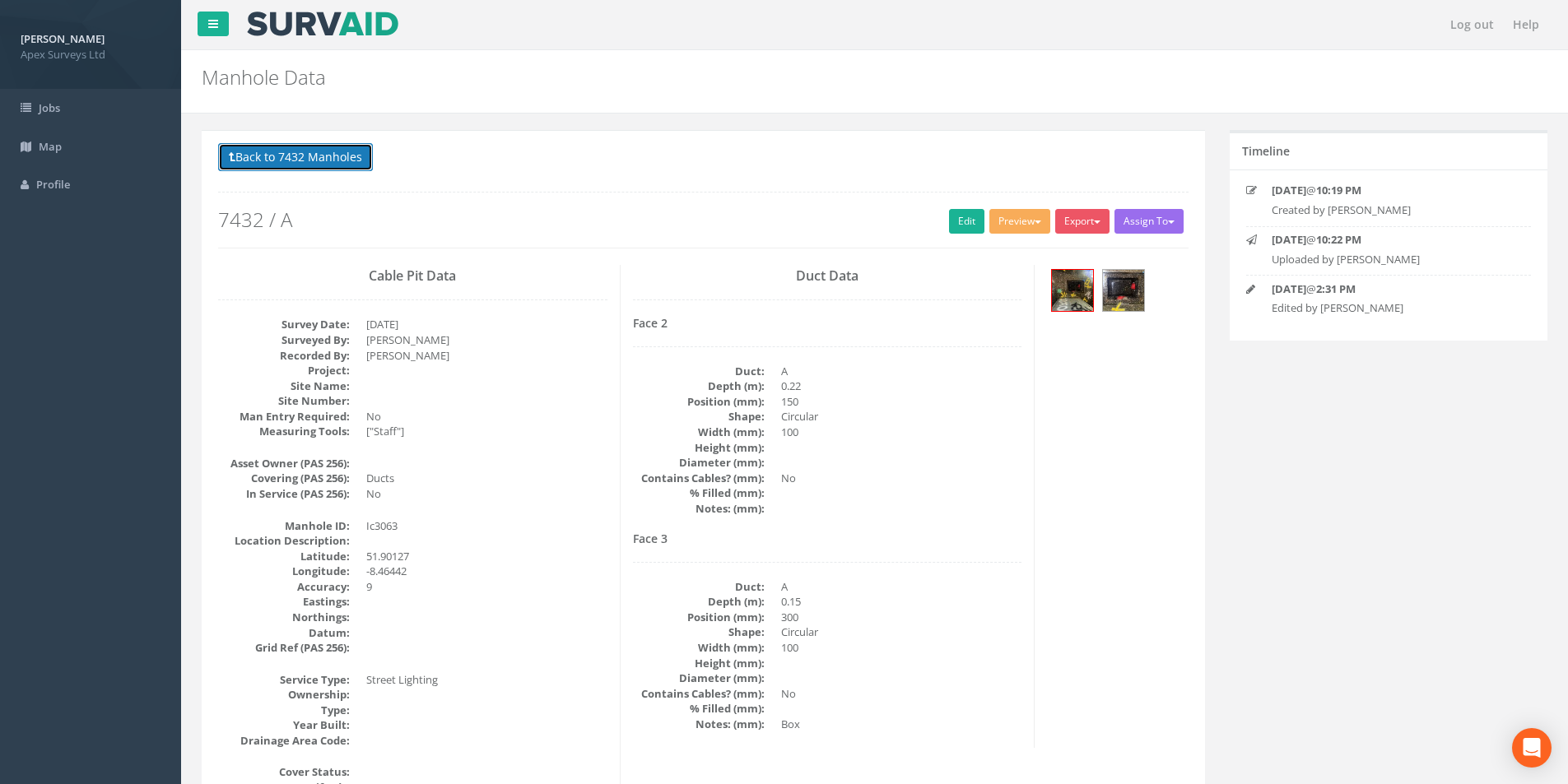
click at [338, 153] on button "Back to 7432 Manholes" at bounding box center [296, 157] width 155 height 28
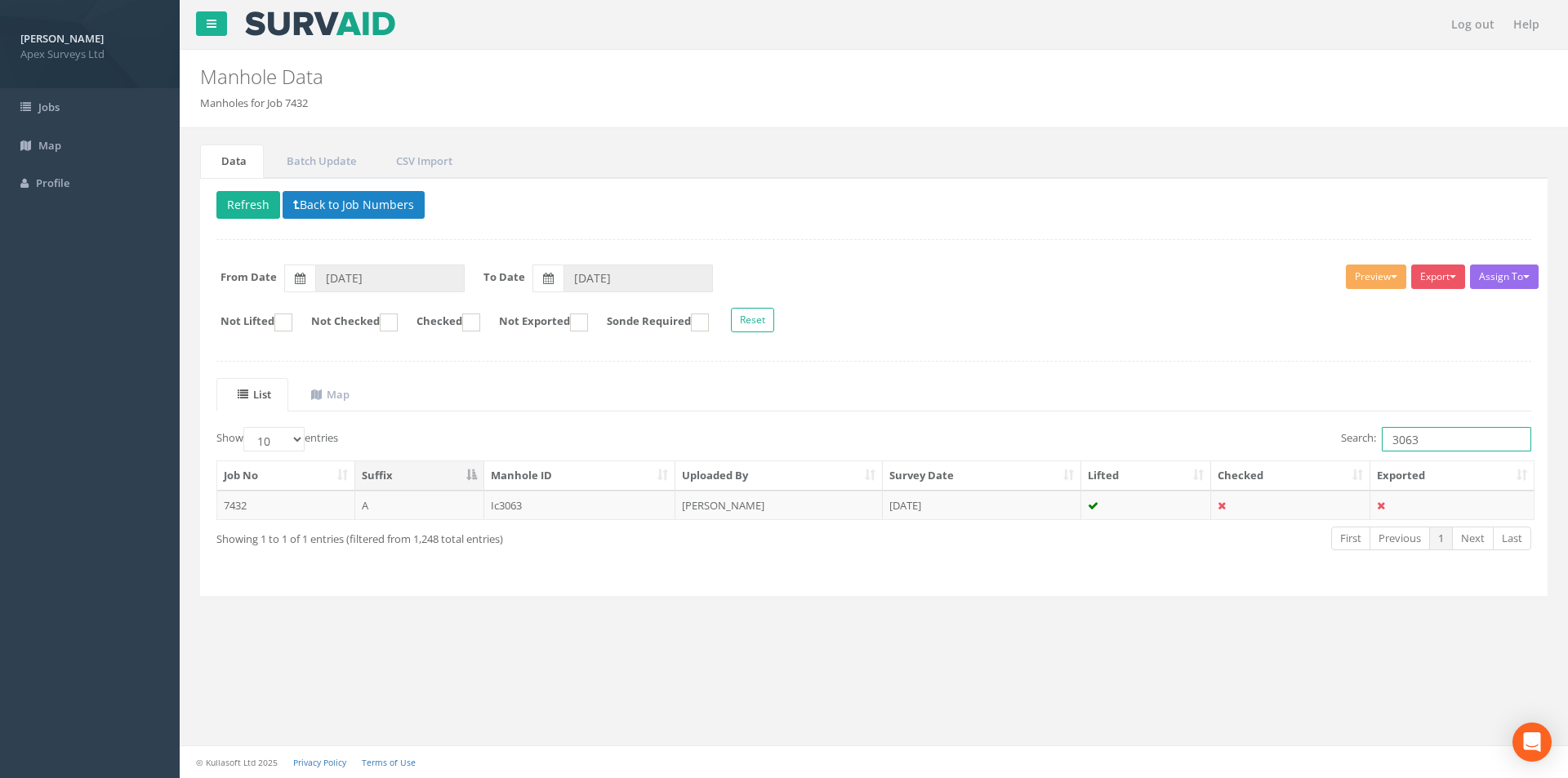
drag, startPoint x: 1436, startPoint y: 437, endPoint x: 1409, endPoint y: 441, distance: 27.3
click at [1409, 441] on input "3063" at bounding box center [1456, 439] width 149 height 24
type input "3066"
click at [593, 499] on td "IC3066" at bounding box center [580, 505] width 192 height 29
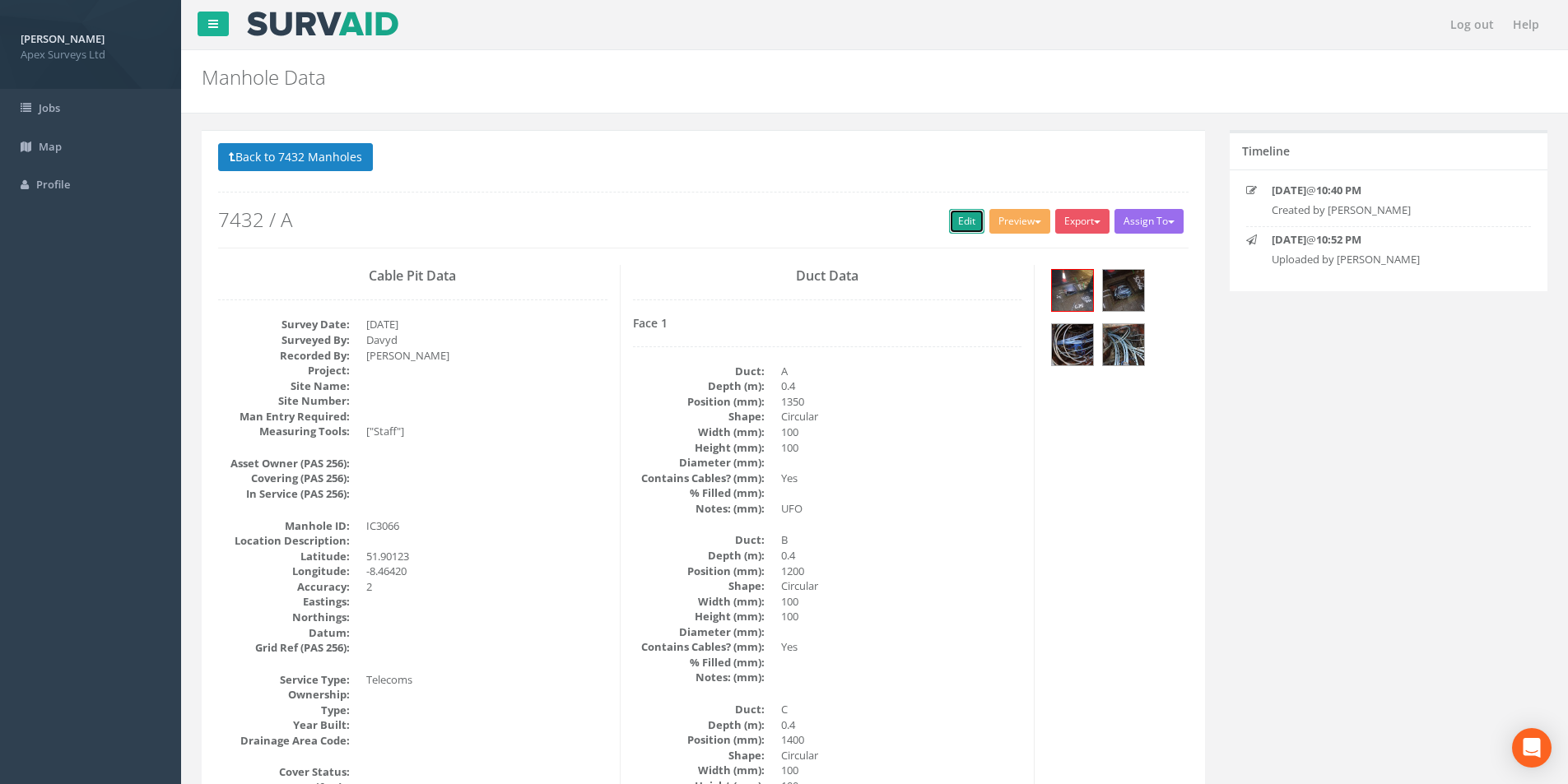
click at [954, 221] on link "Edit" at bounding box center [967, 221] width 35 height 24
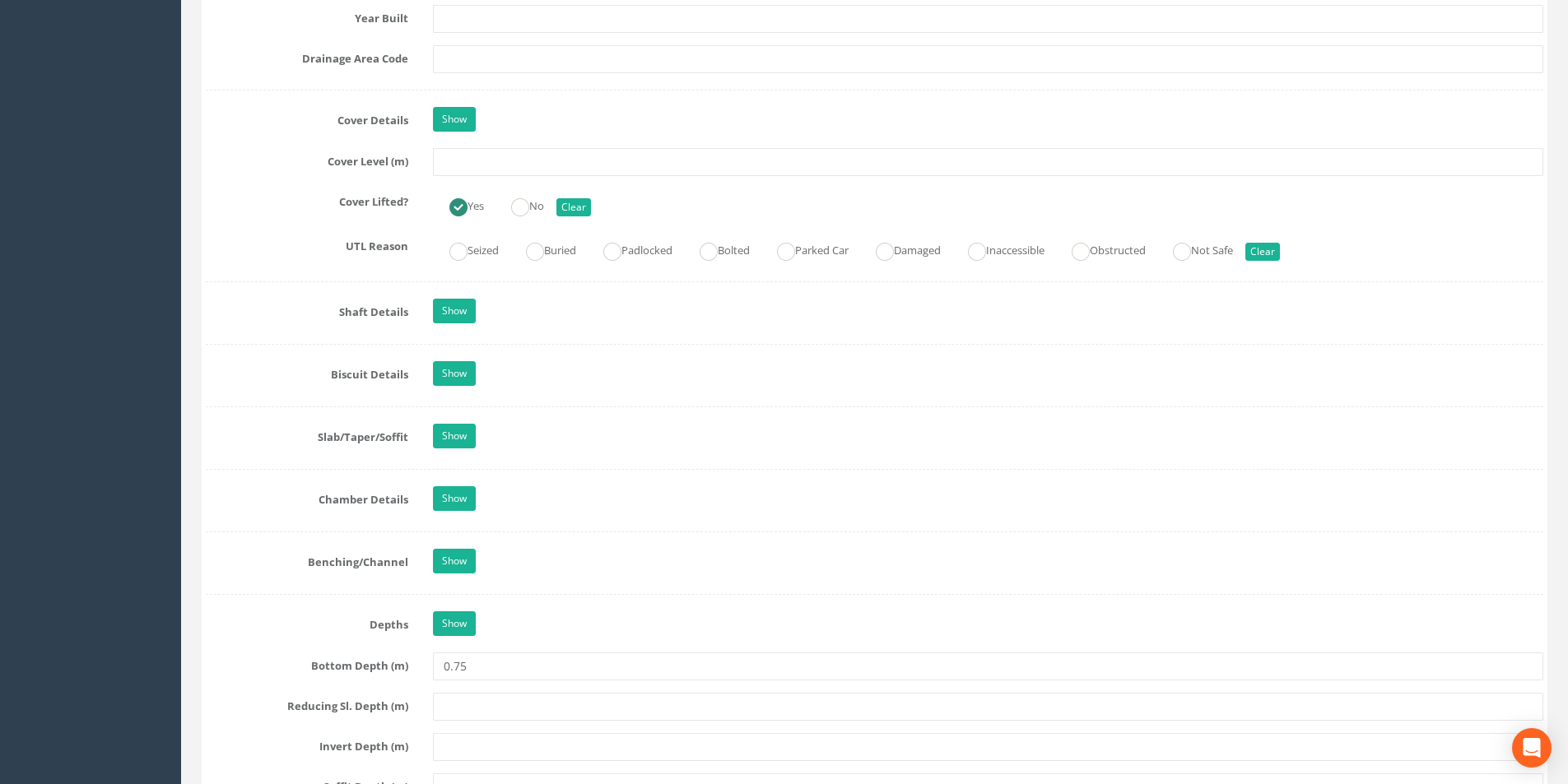
scroll to position [1152, 0]
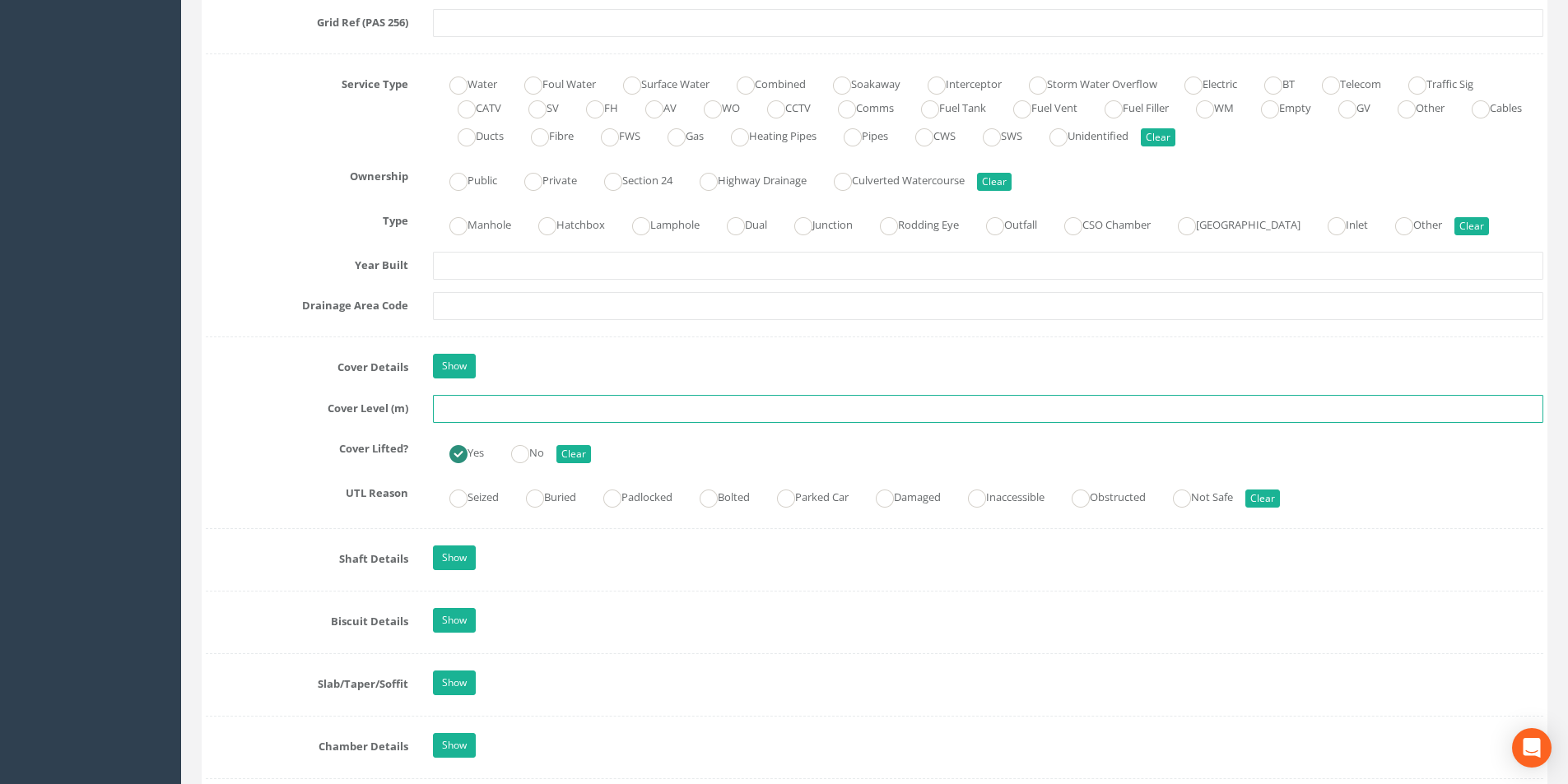
click at [479, 407] on input "text" at bounding box center [989, 409] width 1110 height 28
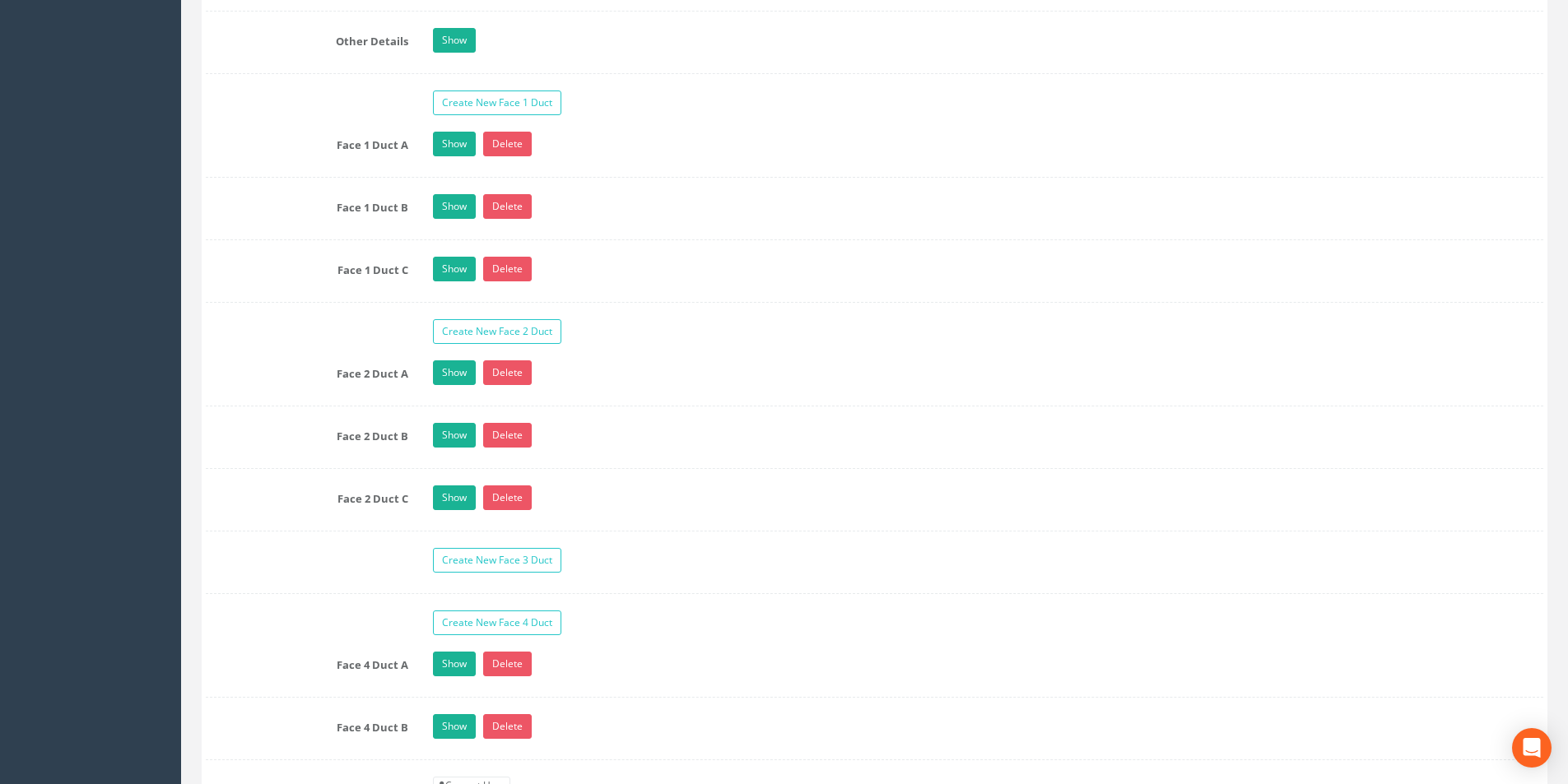
scroll to position [2880, 0]
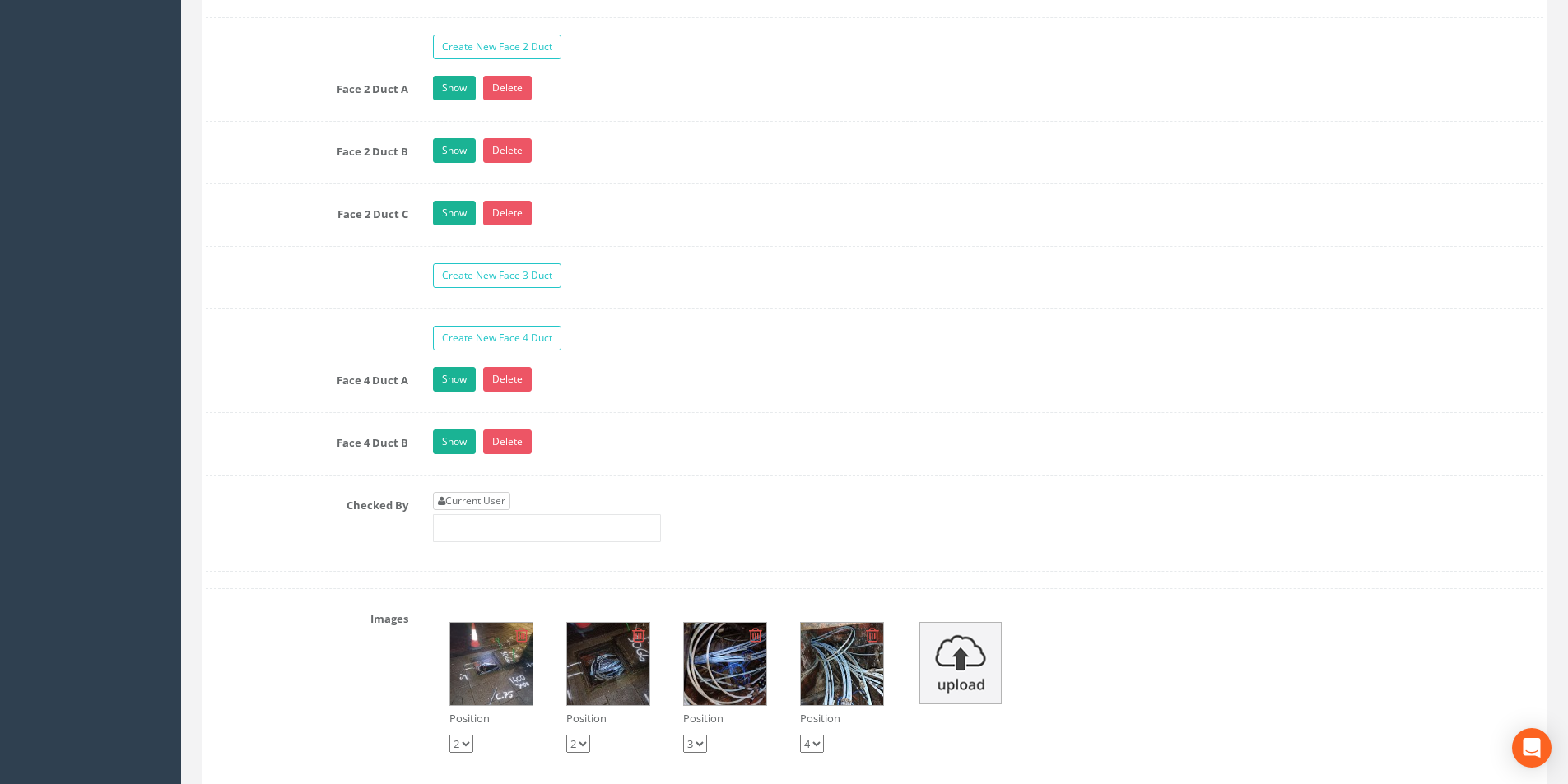
type input "3.10"
click at [488, 502] on link "Current User" at bounding box center [472, 501] width 77 height 18
type input "[PERSON_NAME]"
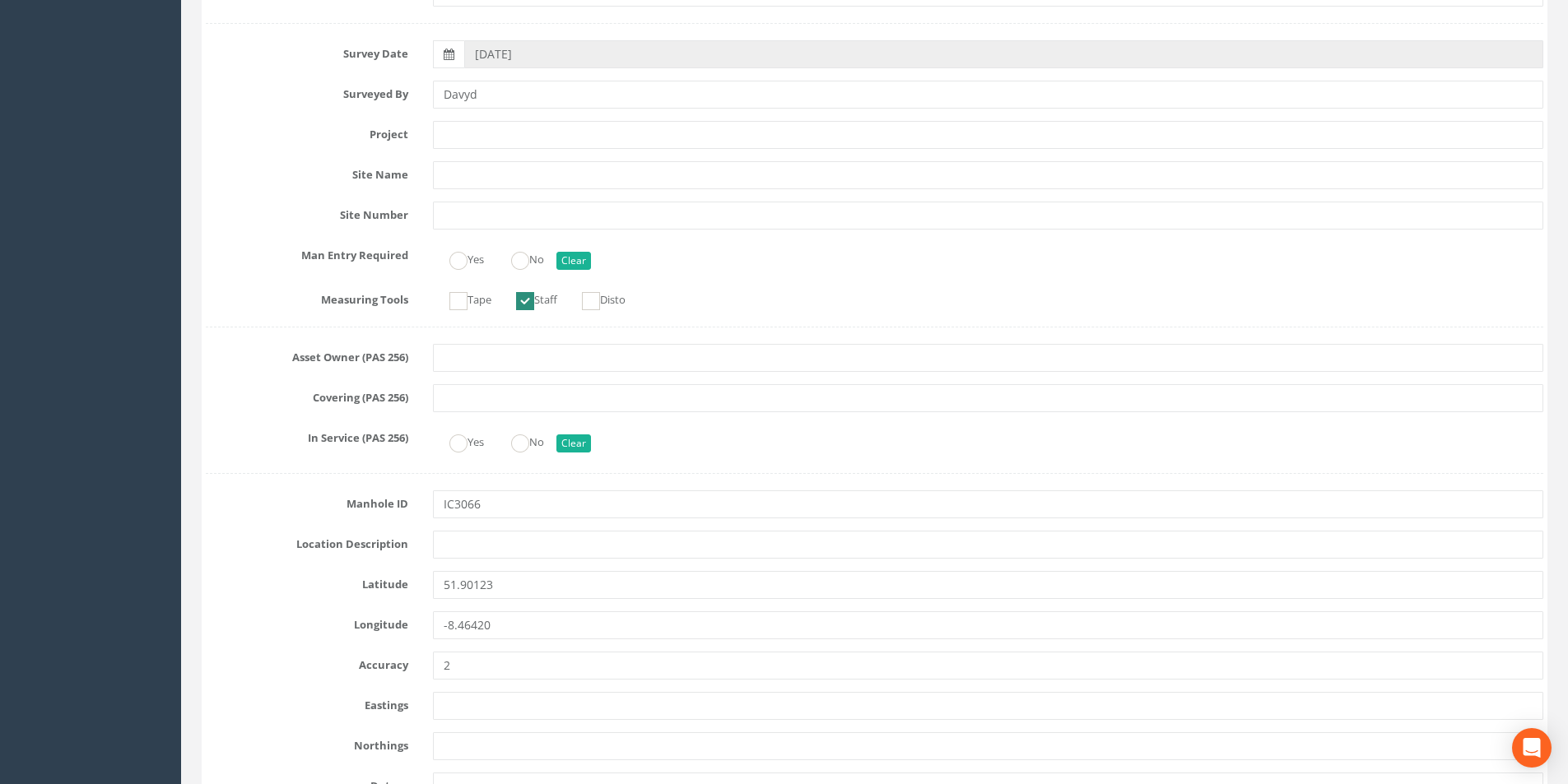
scroll to position [82, 0]
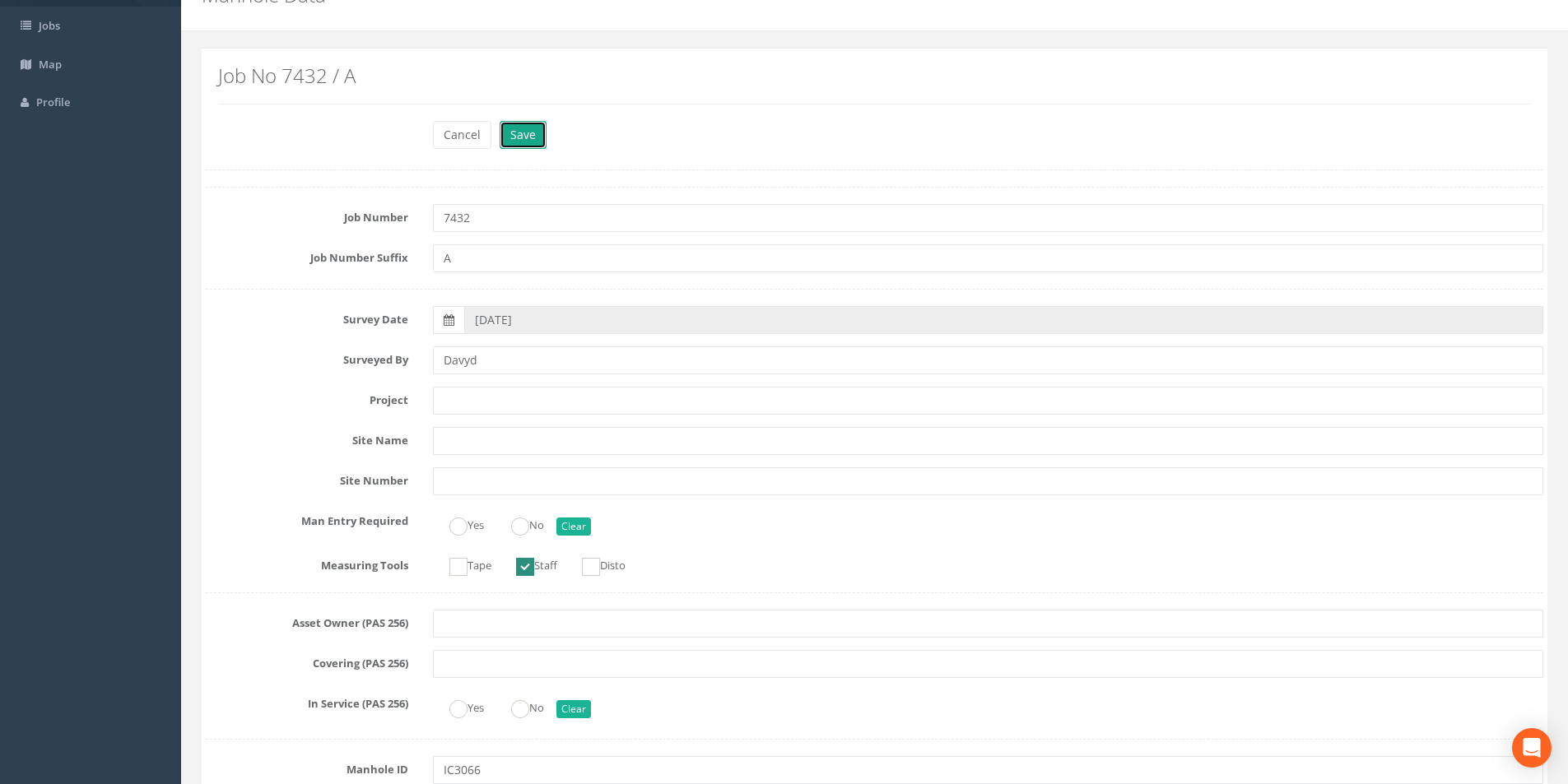
click at [529, 135] on button "Save" at bounding box center [523, 134] width 47 height 28
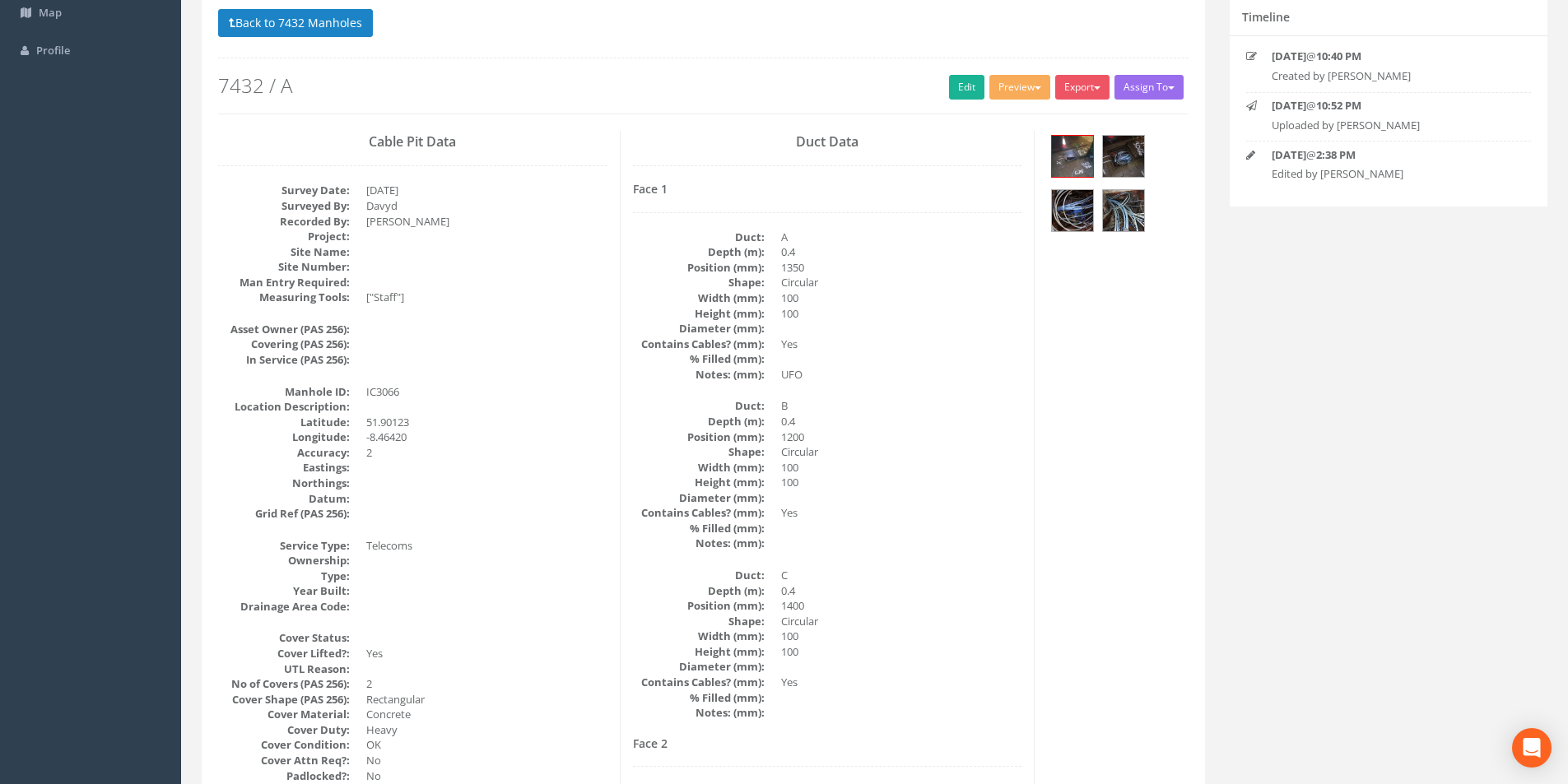
scroll to position [0, 0]
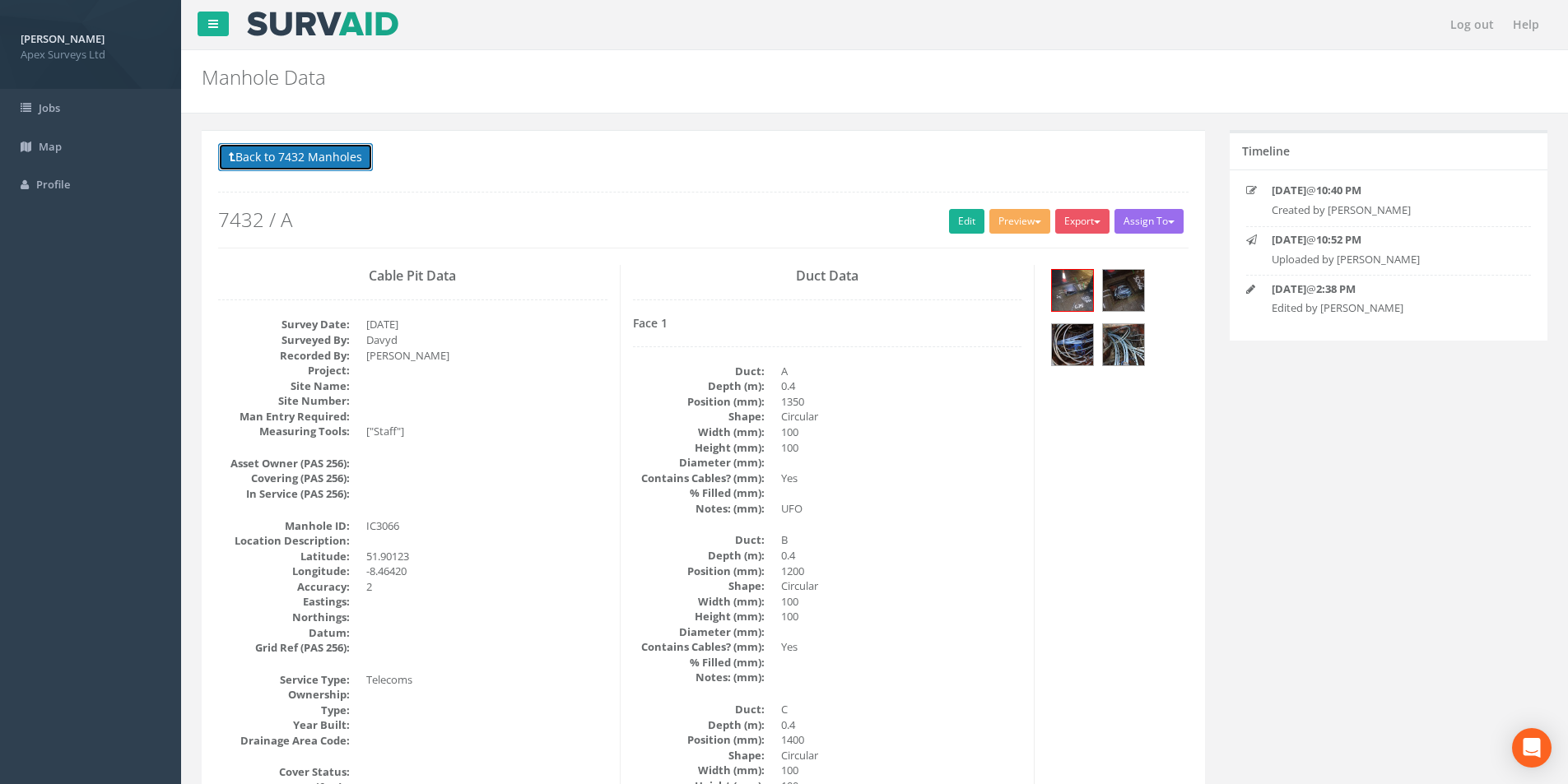
click at [334, 162] on button "Back to 7432 Manholes" at bounding box center [296, 157] width 155 height 28
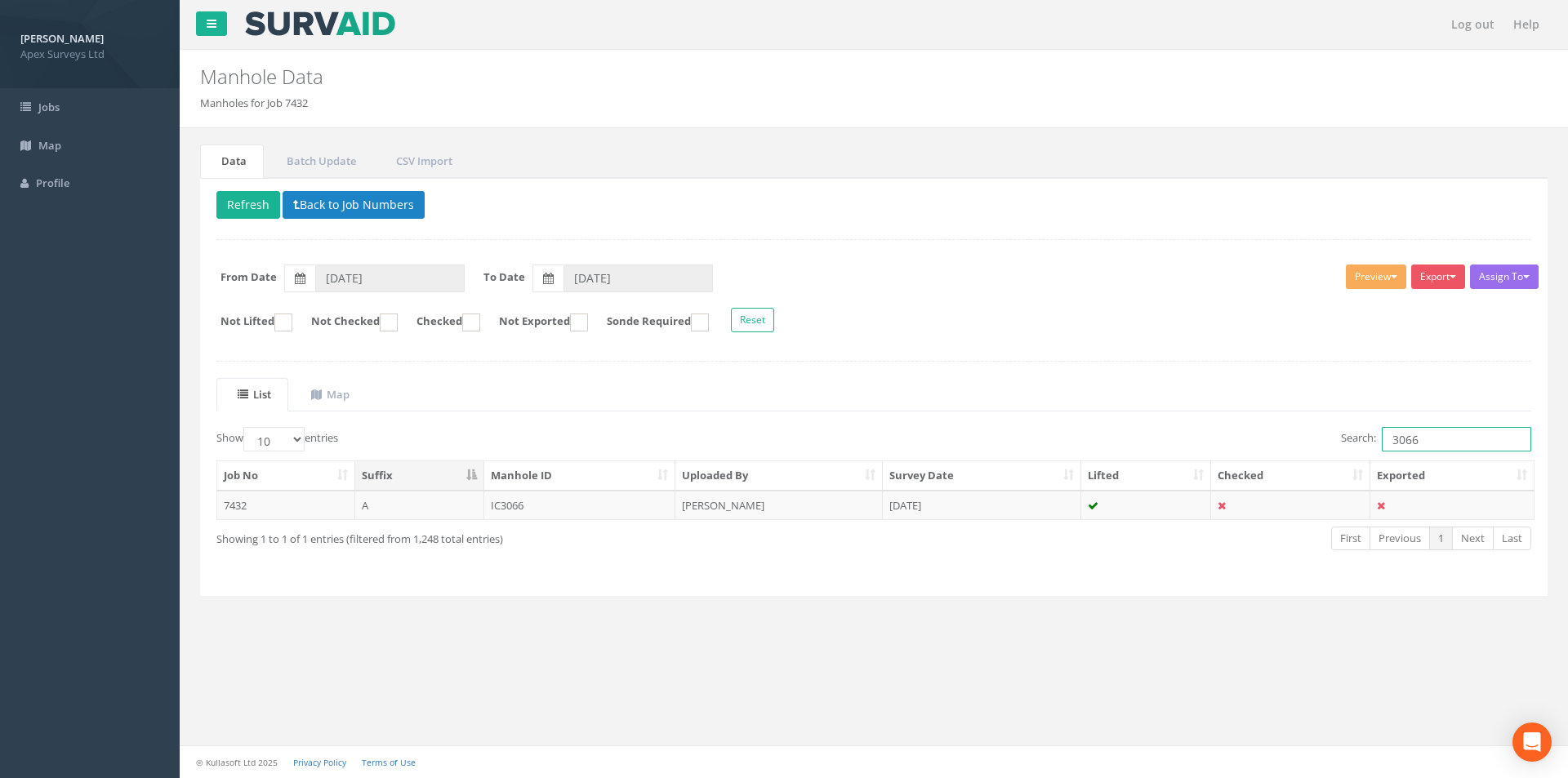
drag, startPoint x: 1436, startPoint y: 441, endPoint x: 1409, endPoint y: 443, distance: 27.1
click at [1409, 443] on input "3066" at bounding box center [1456, 439] width 149 height 24
type input "3067"
click at [1017, 518] on td "[DATE]" at bounding box center [982, 505] width 198 height 29
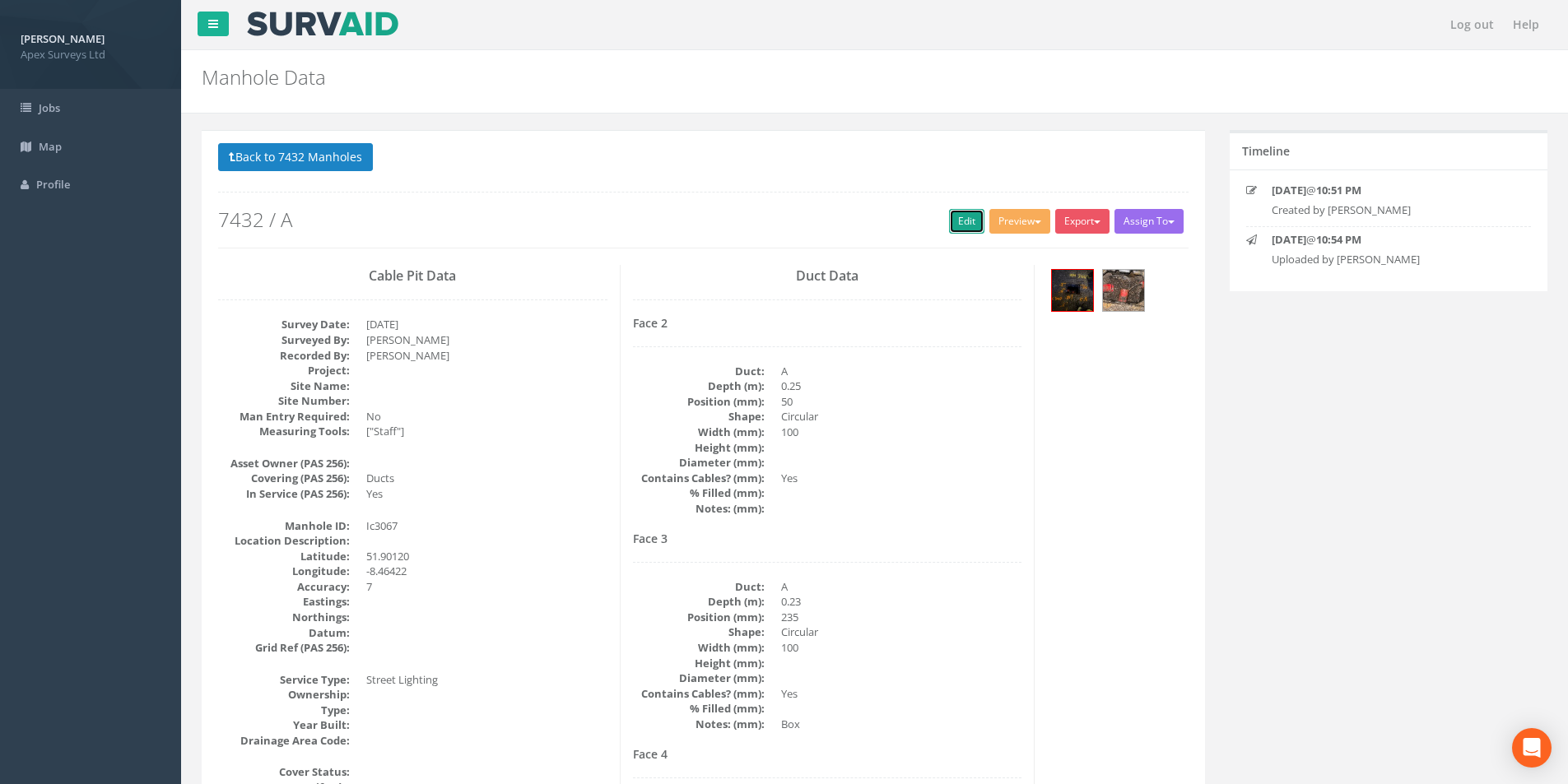
click at [949, 230] on link "Edit" at bounding box center [967, 221] width 35 height 24
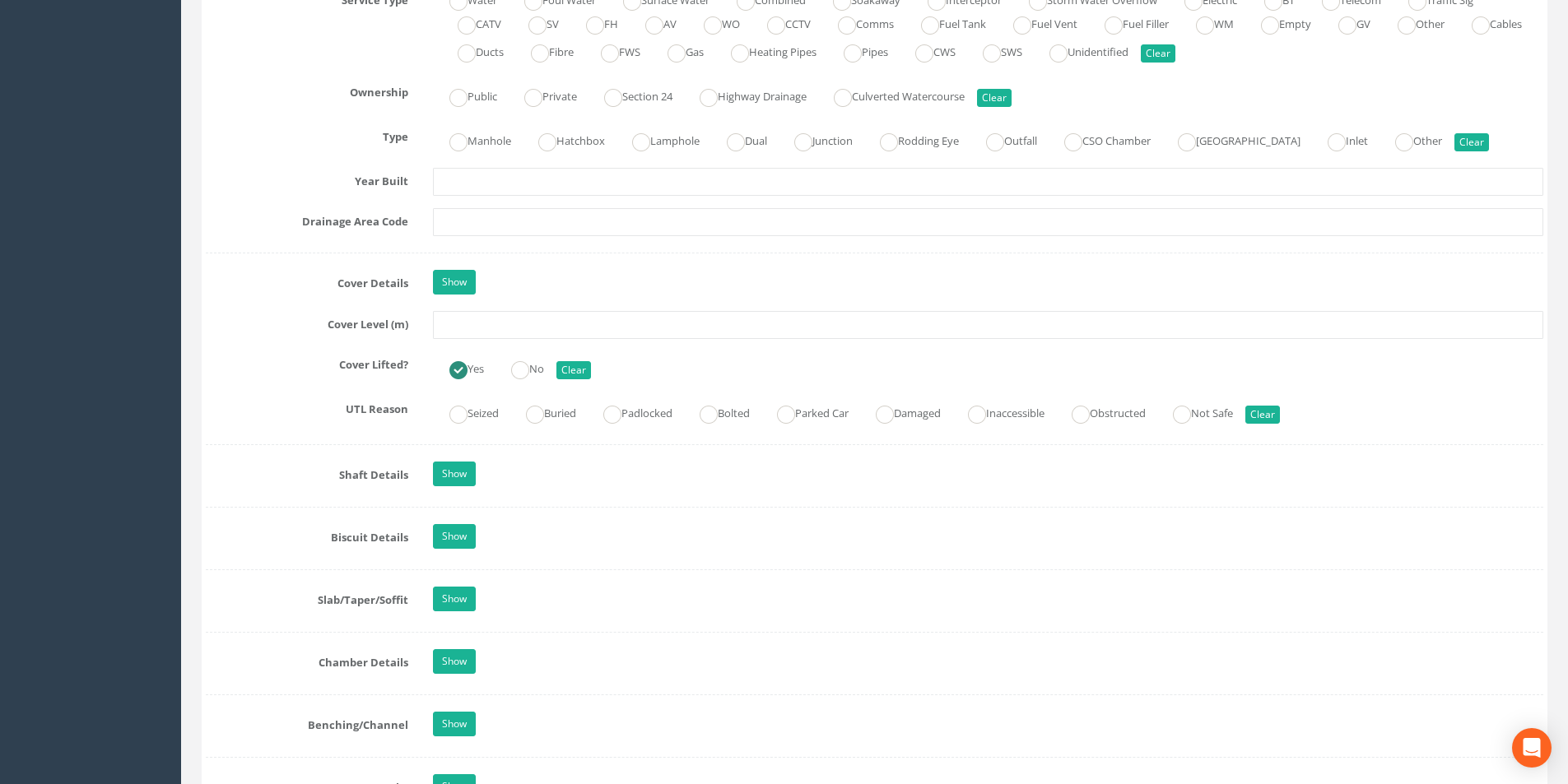
scroll to position [1234, 0]
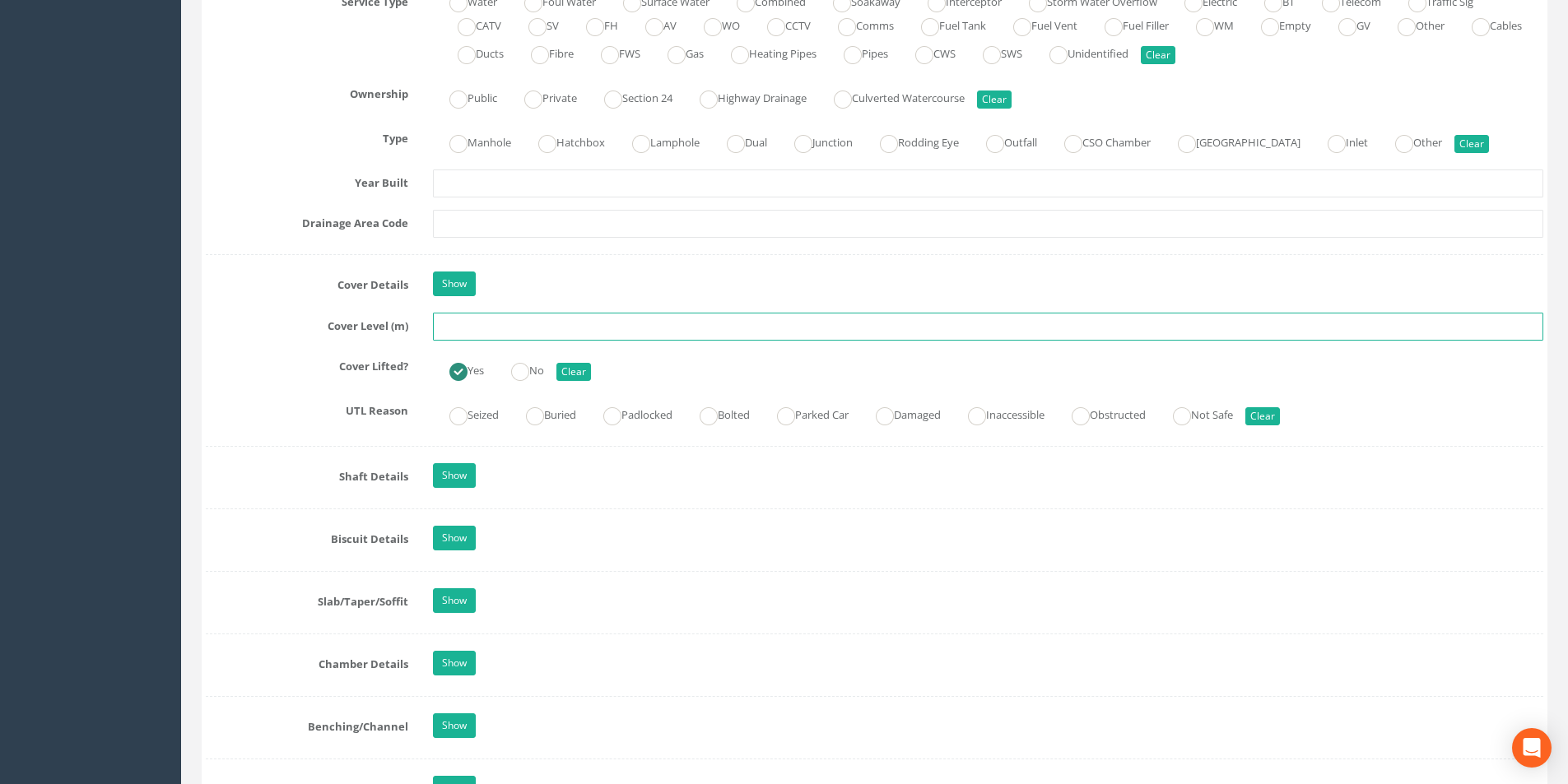
click at [502, 327] on input "text" at bounding box center [989, 326] width 1110 height 28
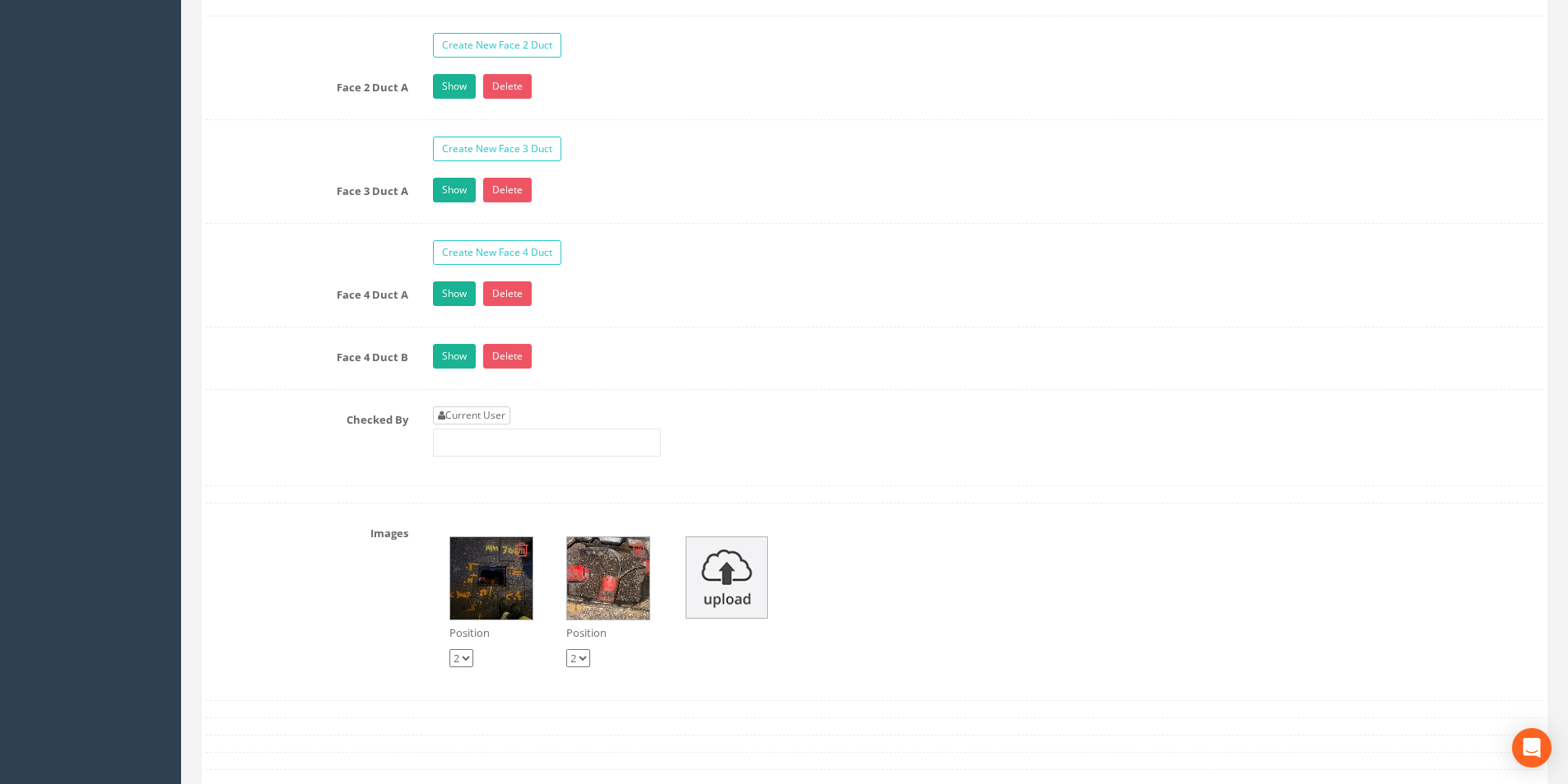
type input "3.10"
click at [504, 419] on link "Current User" at bounding box center [472, 416] width 77 height 18
type input "[PERSON_NAME]"
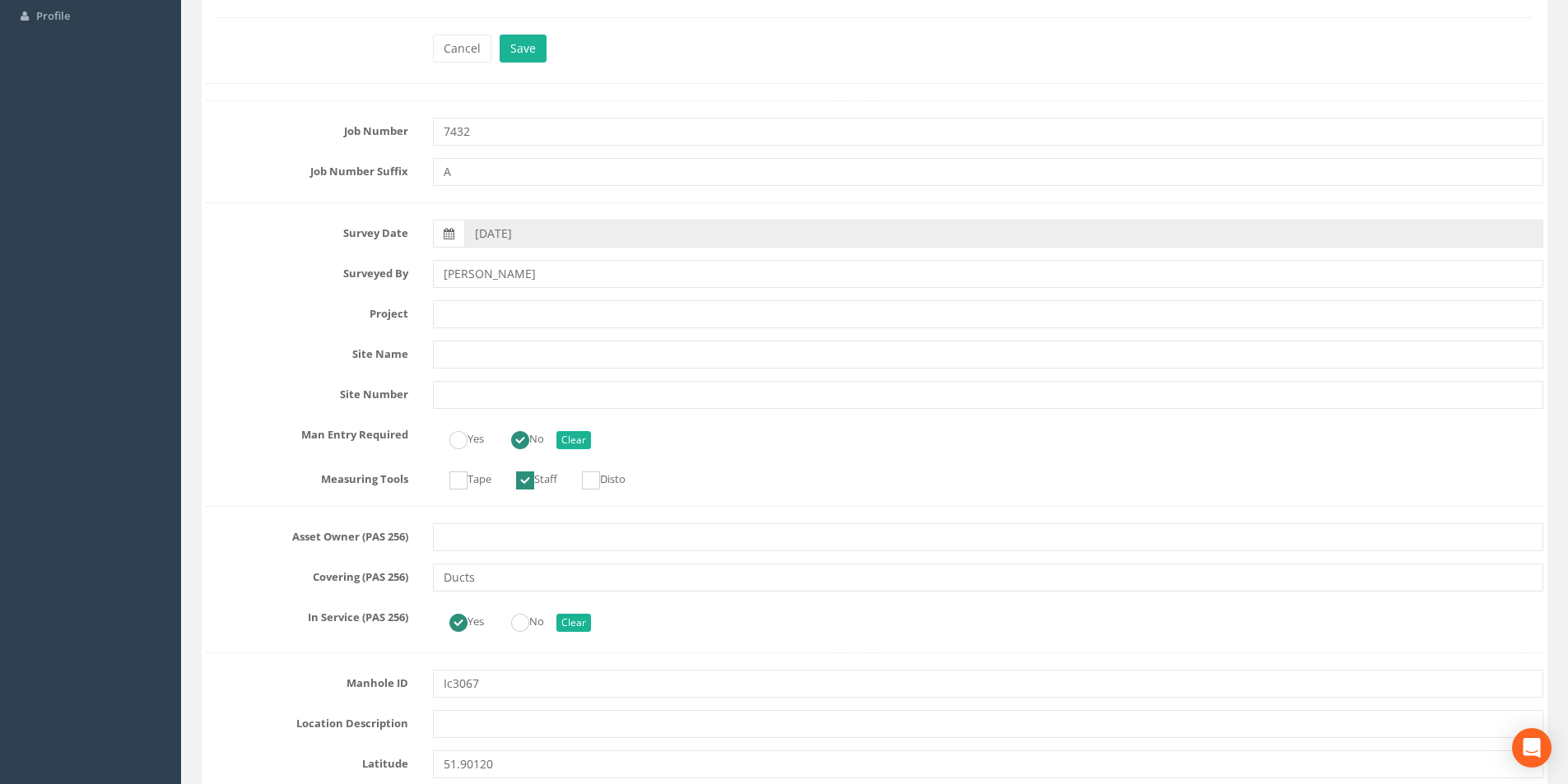
scroll to position [0, 0]
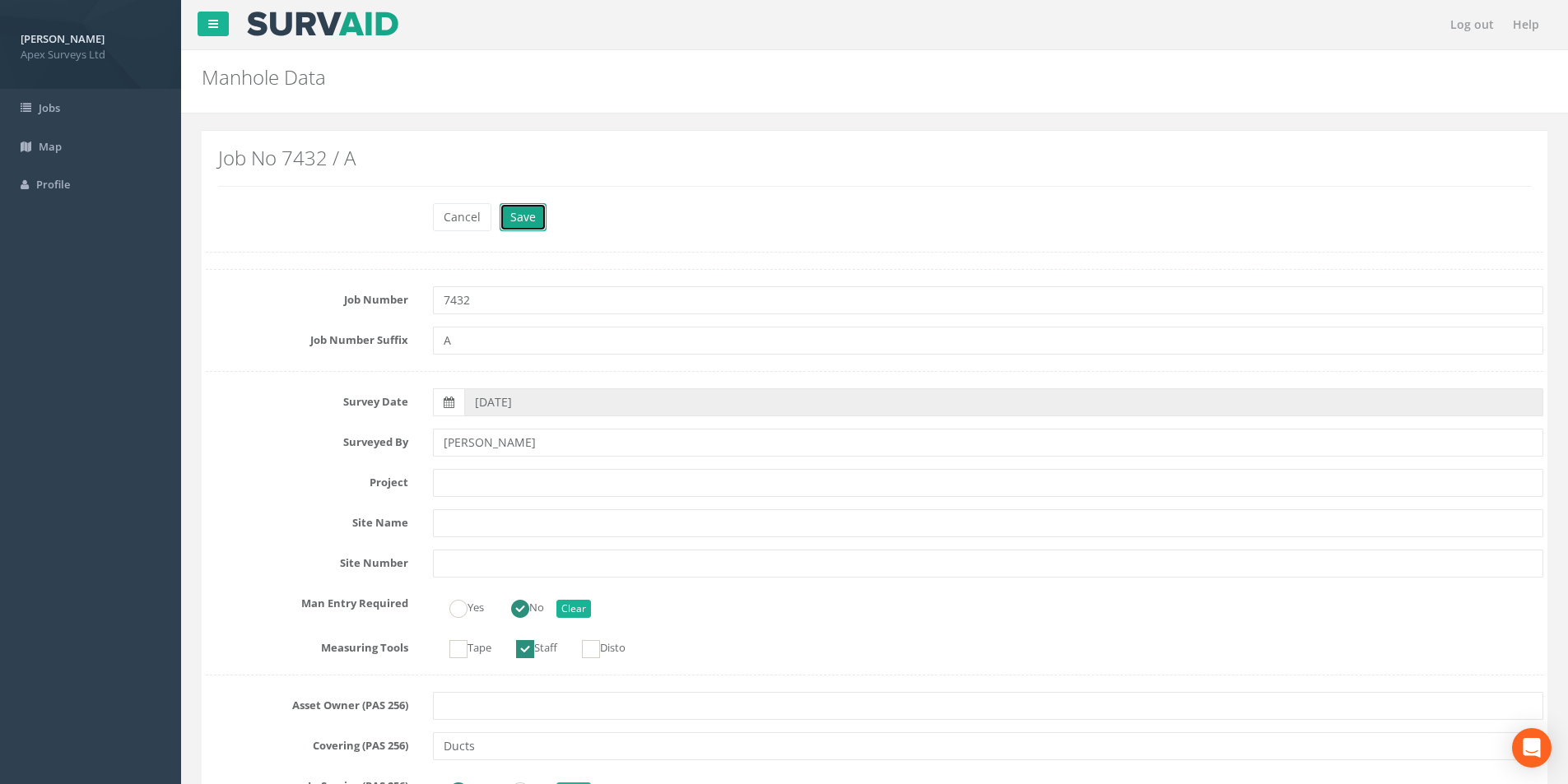
click at [530, 216] on button "Save" at bounding box center [523, 217] width 47 height 28
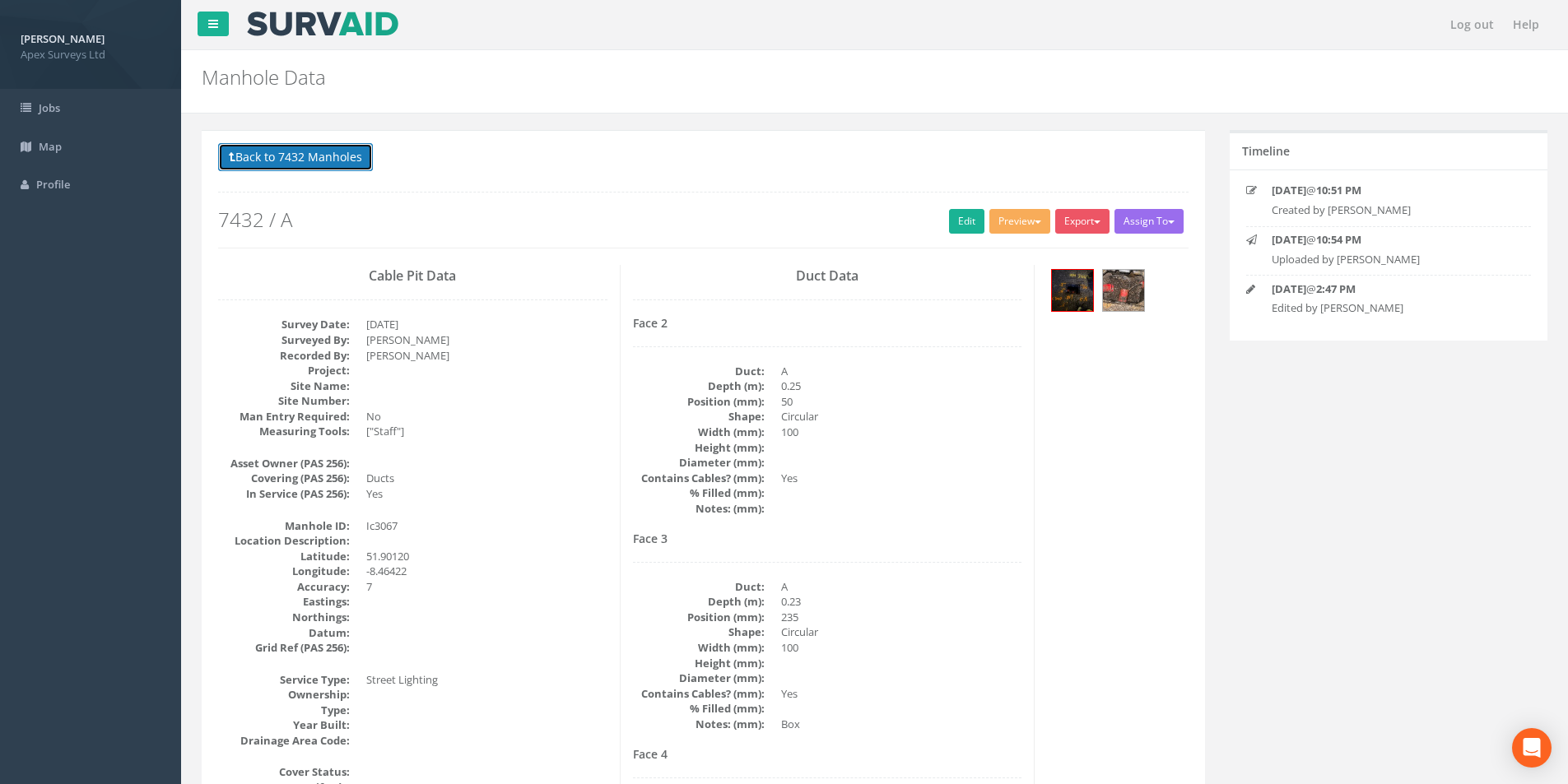
click at [295, 146] on button "Back to 7432 Manholes" at bounding box center [296, 157] width 155 height 28
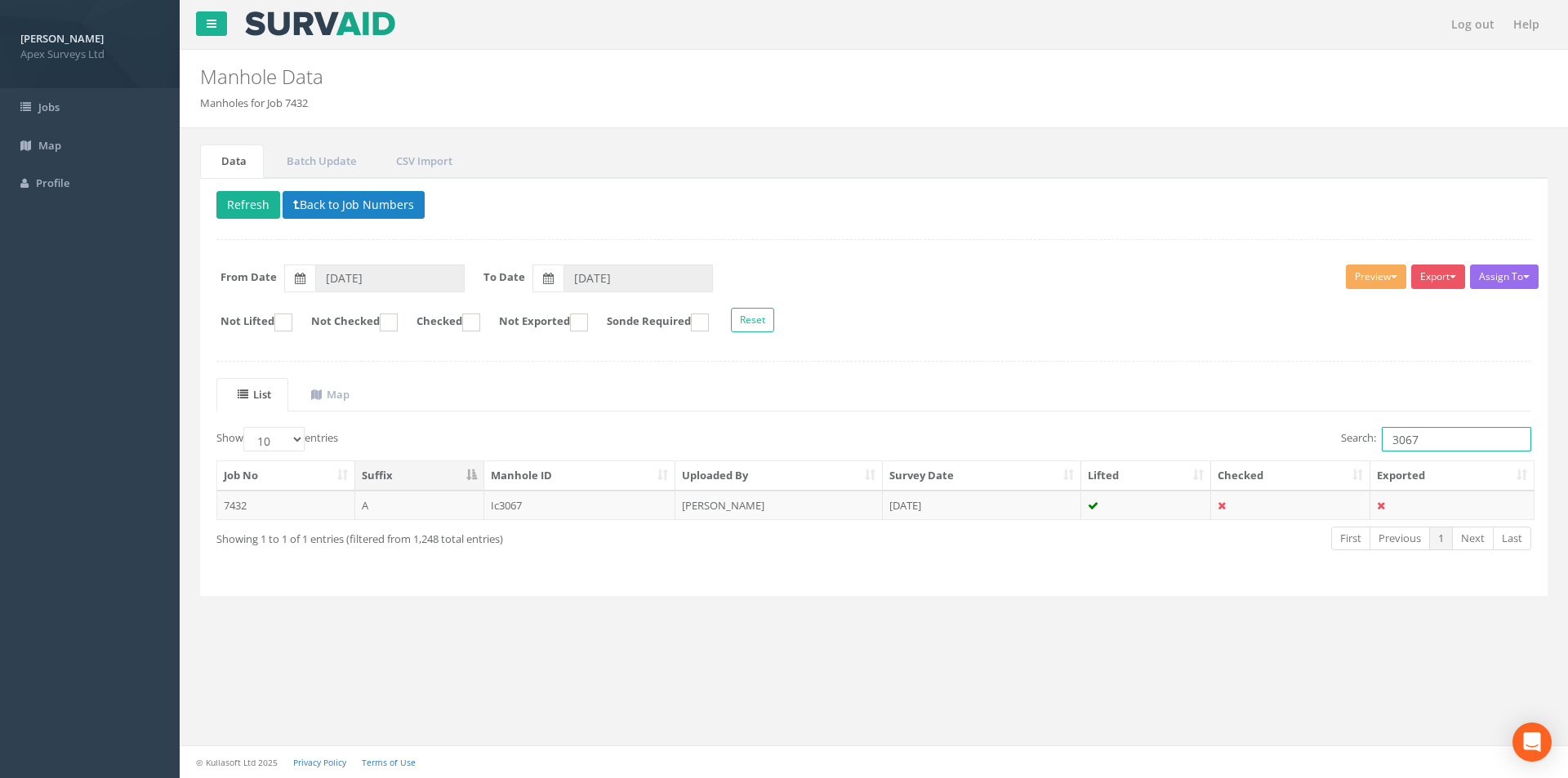
click at [1420, 440] on input "3067" at bounding box center [1456, 439] width 149 height 24
type input "3068"
click at [1038, 509] on td "[DATE]" at bounding box center [982, 505] width 198 height 29
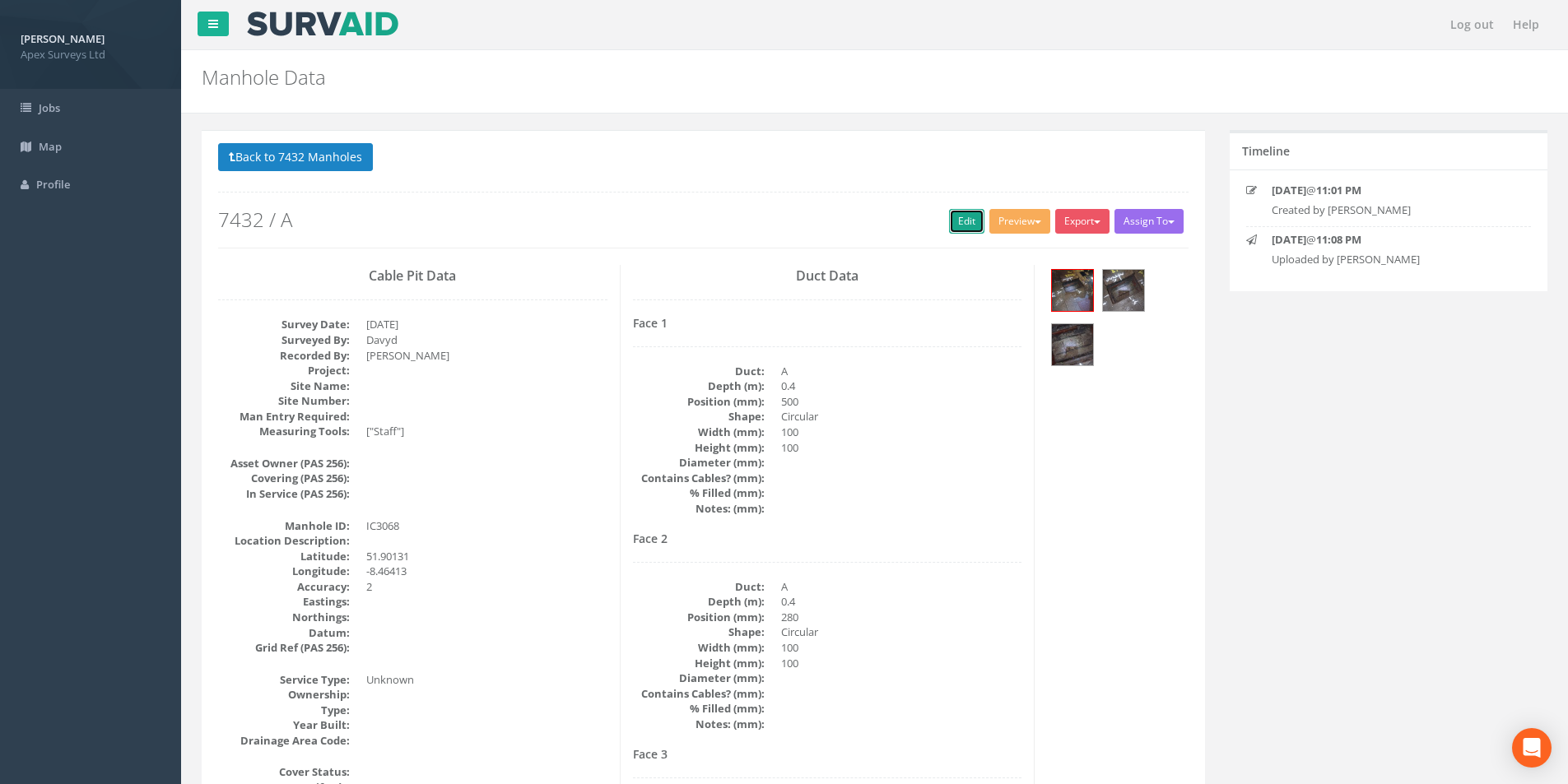
click at [964, 231] on link "Edit" at bounding box center [967, 221] width 35 height 24
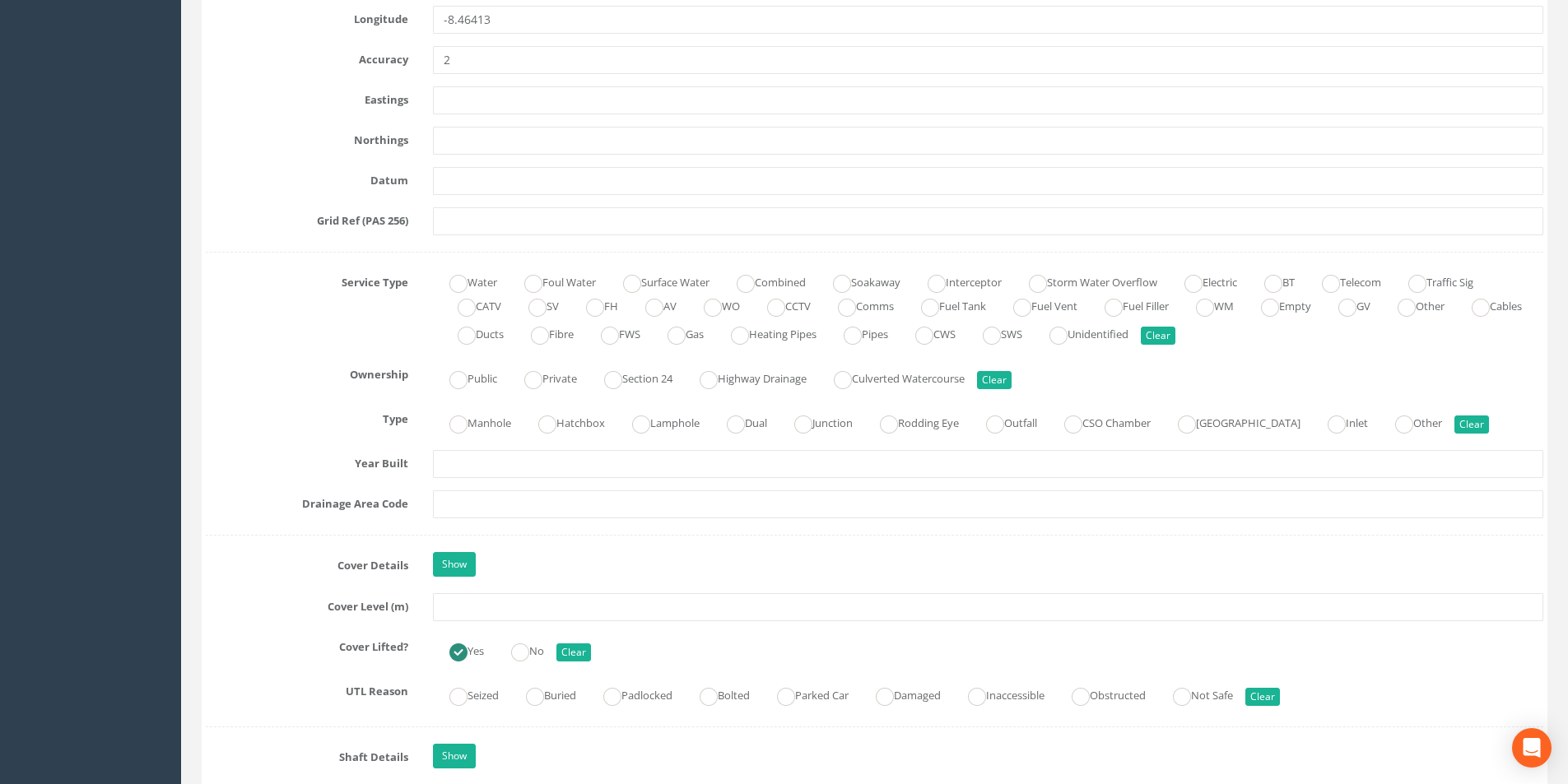
scroll to position [987, 0]
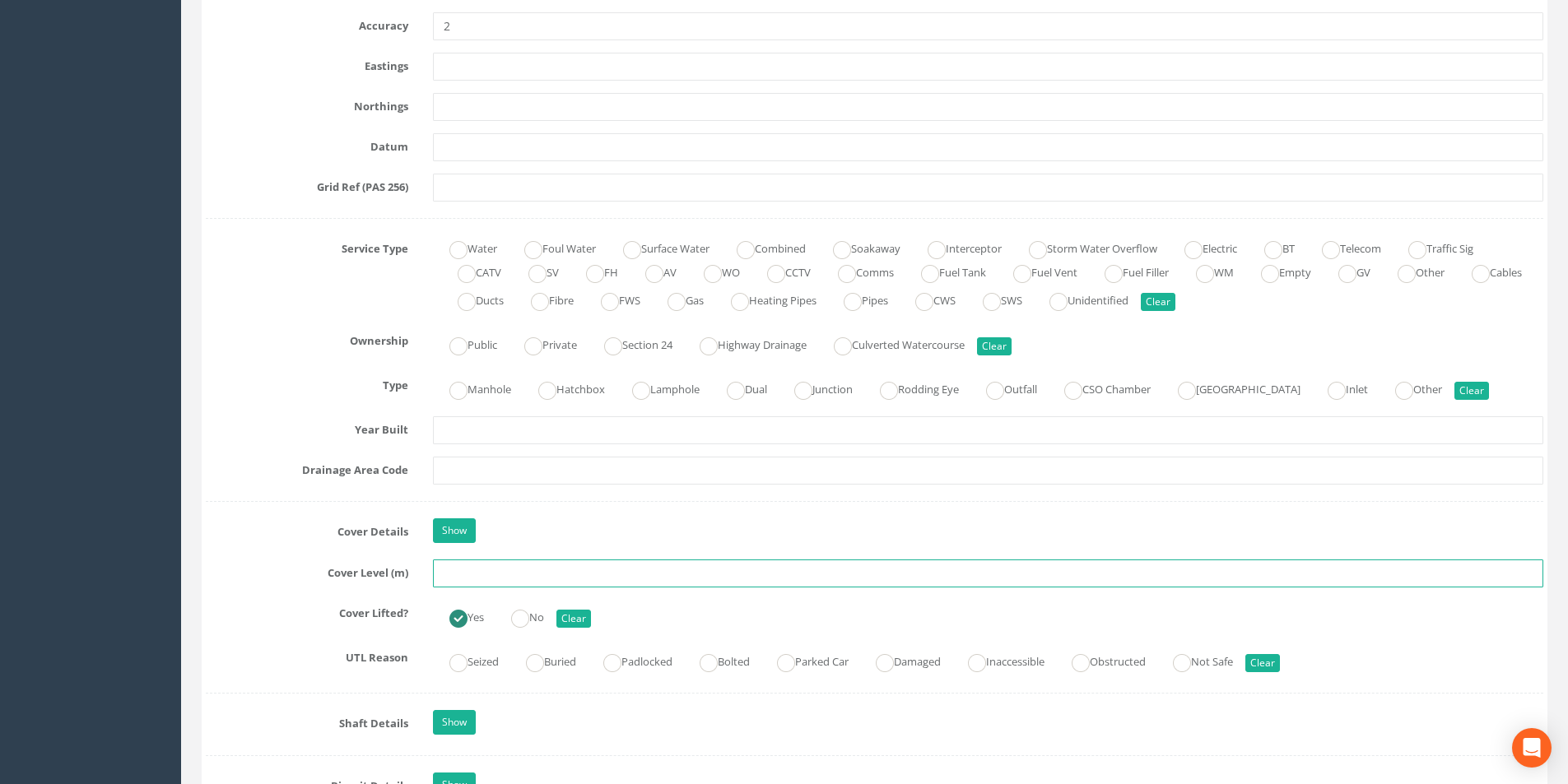
click at [591, 571] on input "text" at bounding box center [989, 573] width 1110 height 28
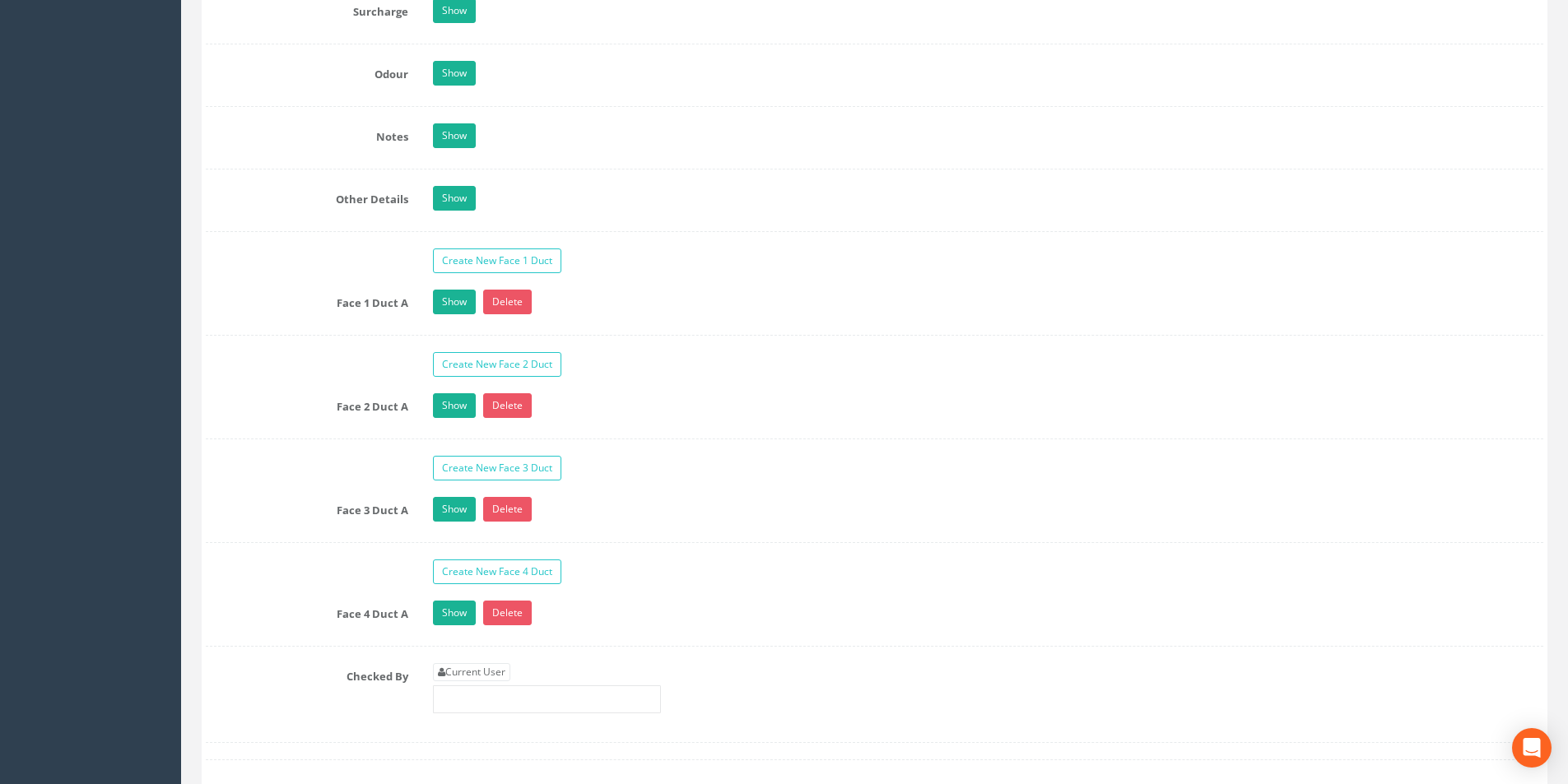
scroll to position [2633, 0]
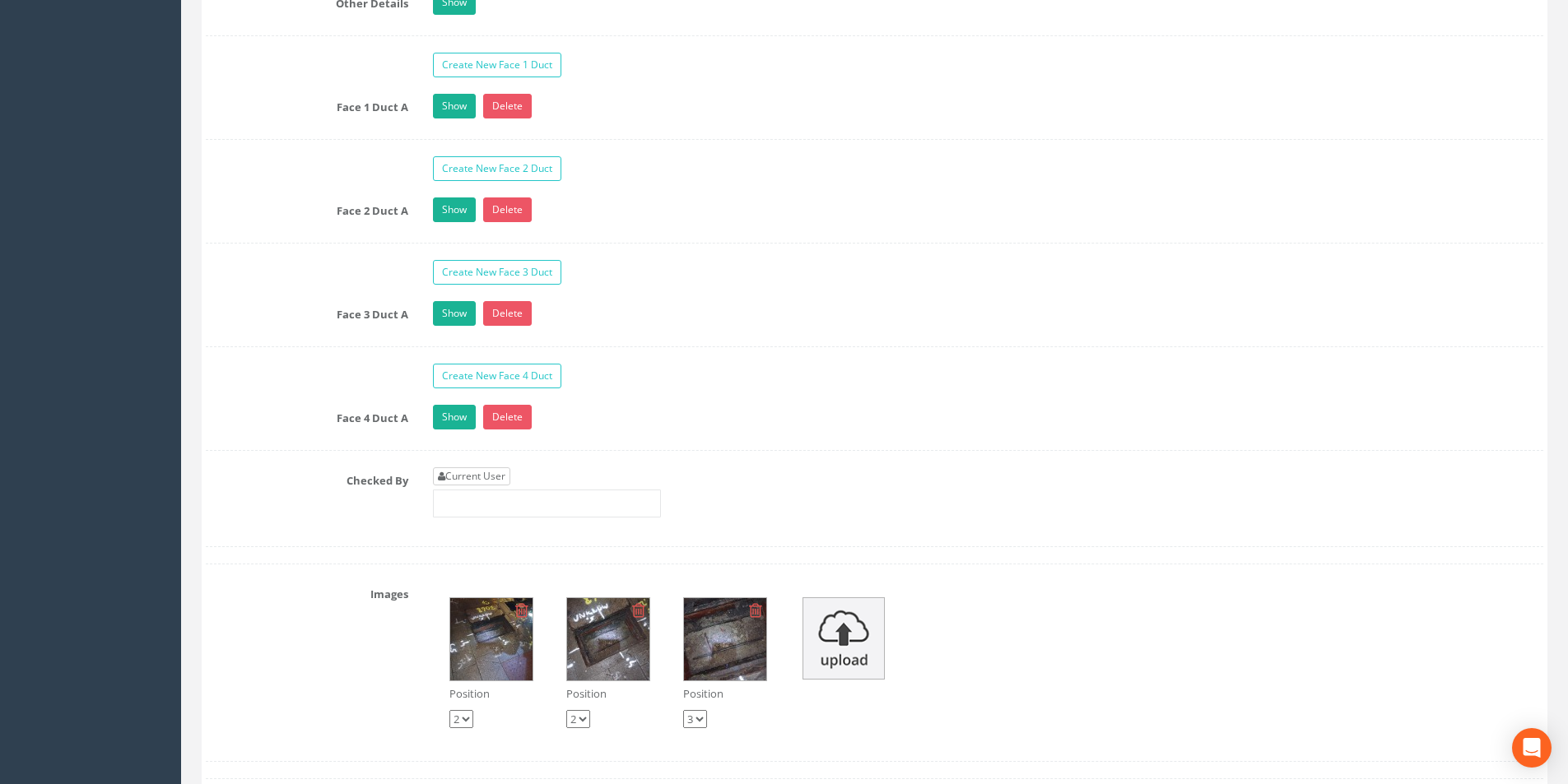
type input "3.02"
click at [509, 483] on link "Current User" at bounding box center [472, 477] width 77 height 18
type input "[PERSON_NAME]"
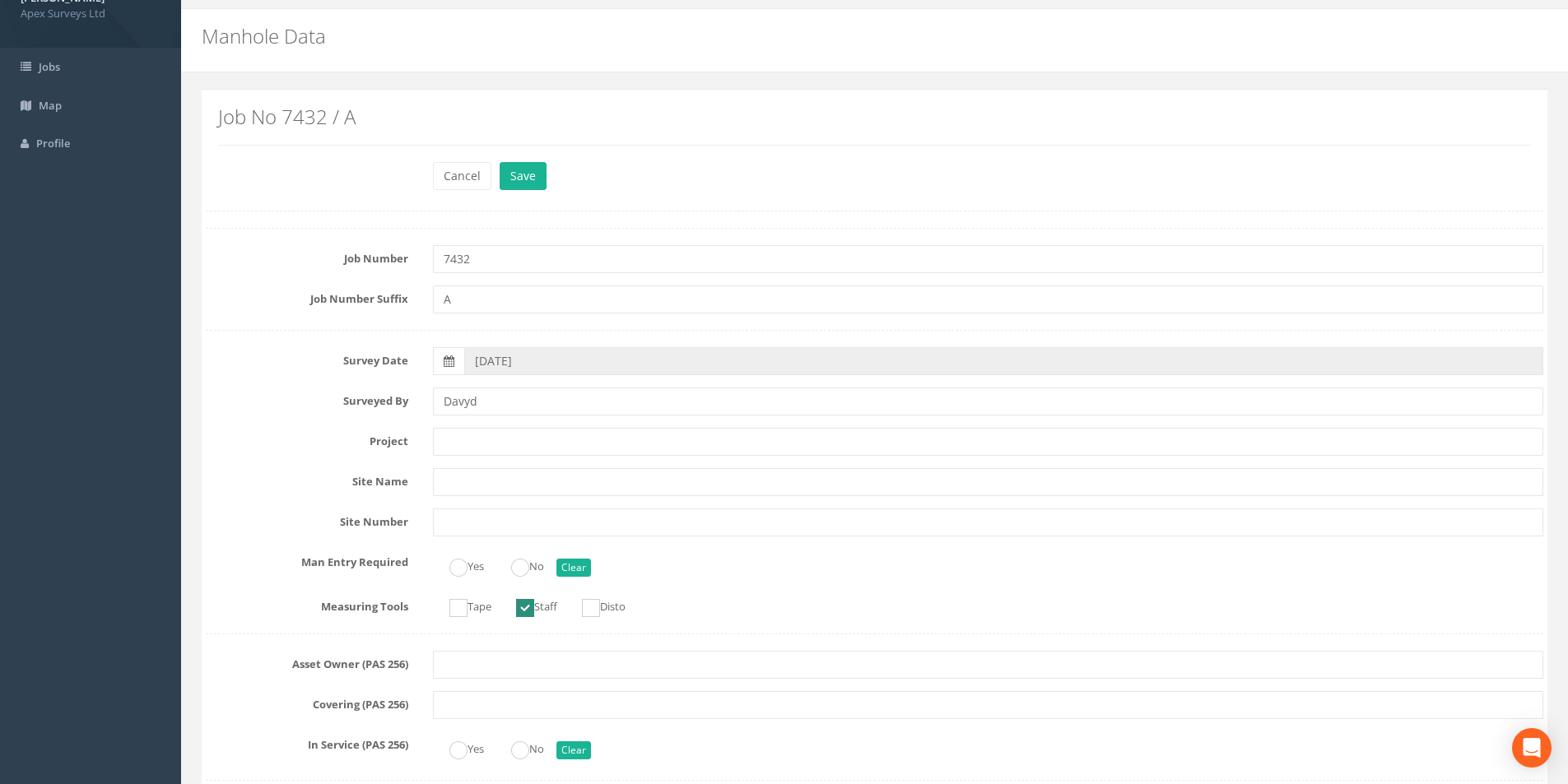
scroll to position [0, 0]
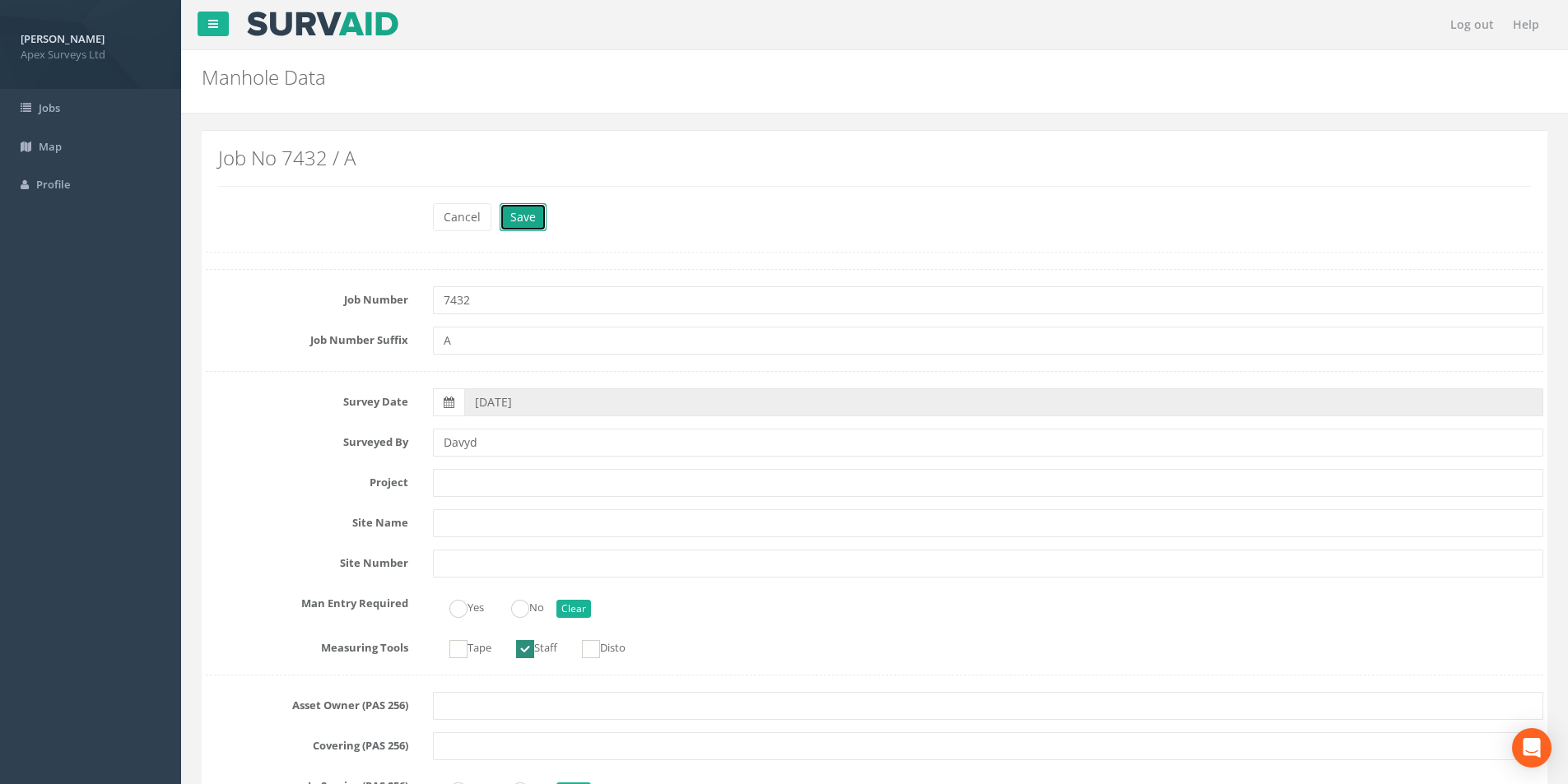
click at [508, 227] on button "Save" at bounding box center [523, 217] width 47 height 28
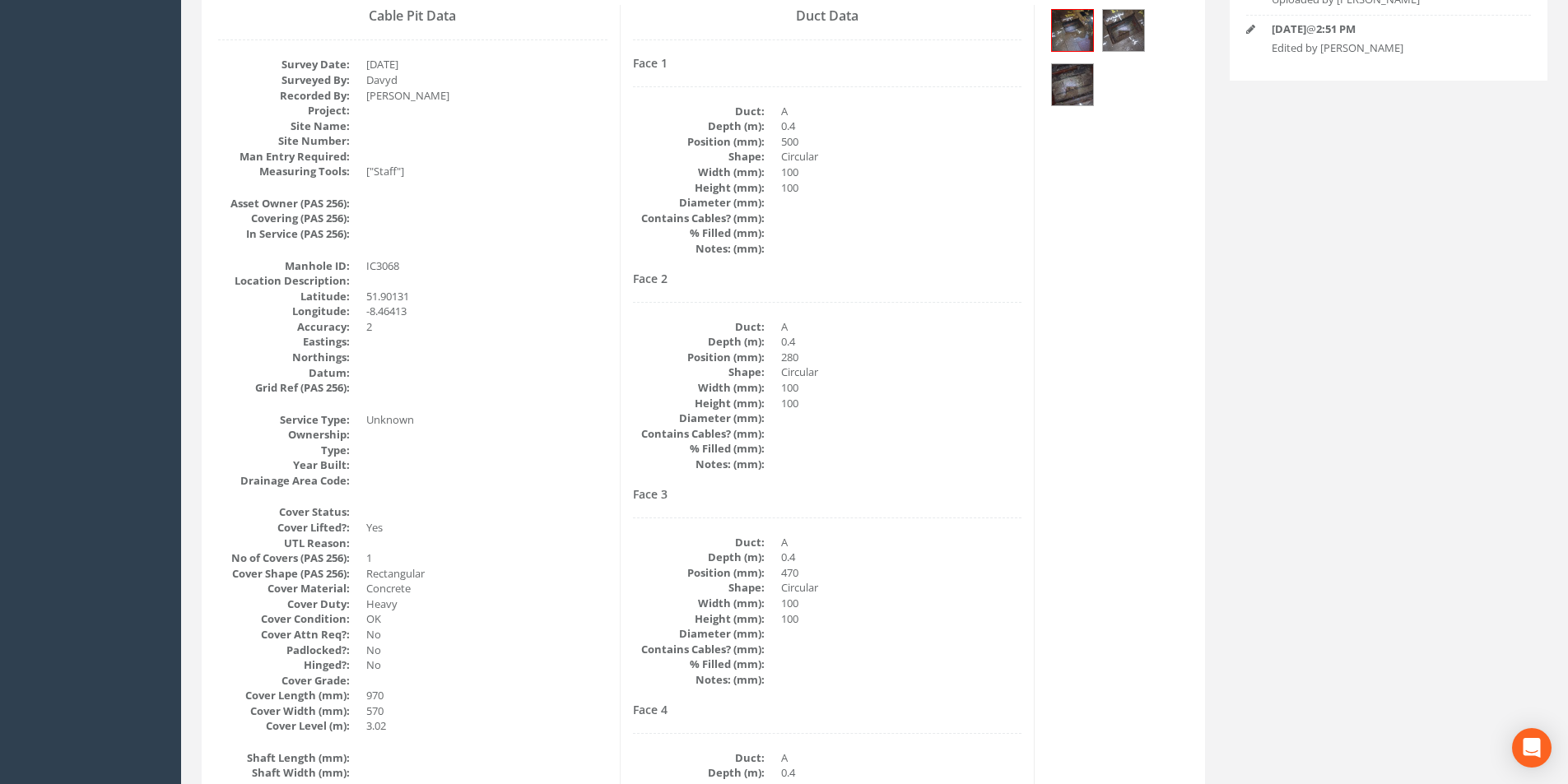
scroll to position [107, 0]
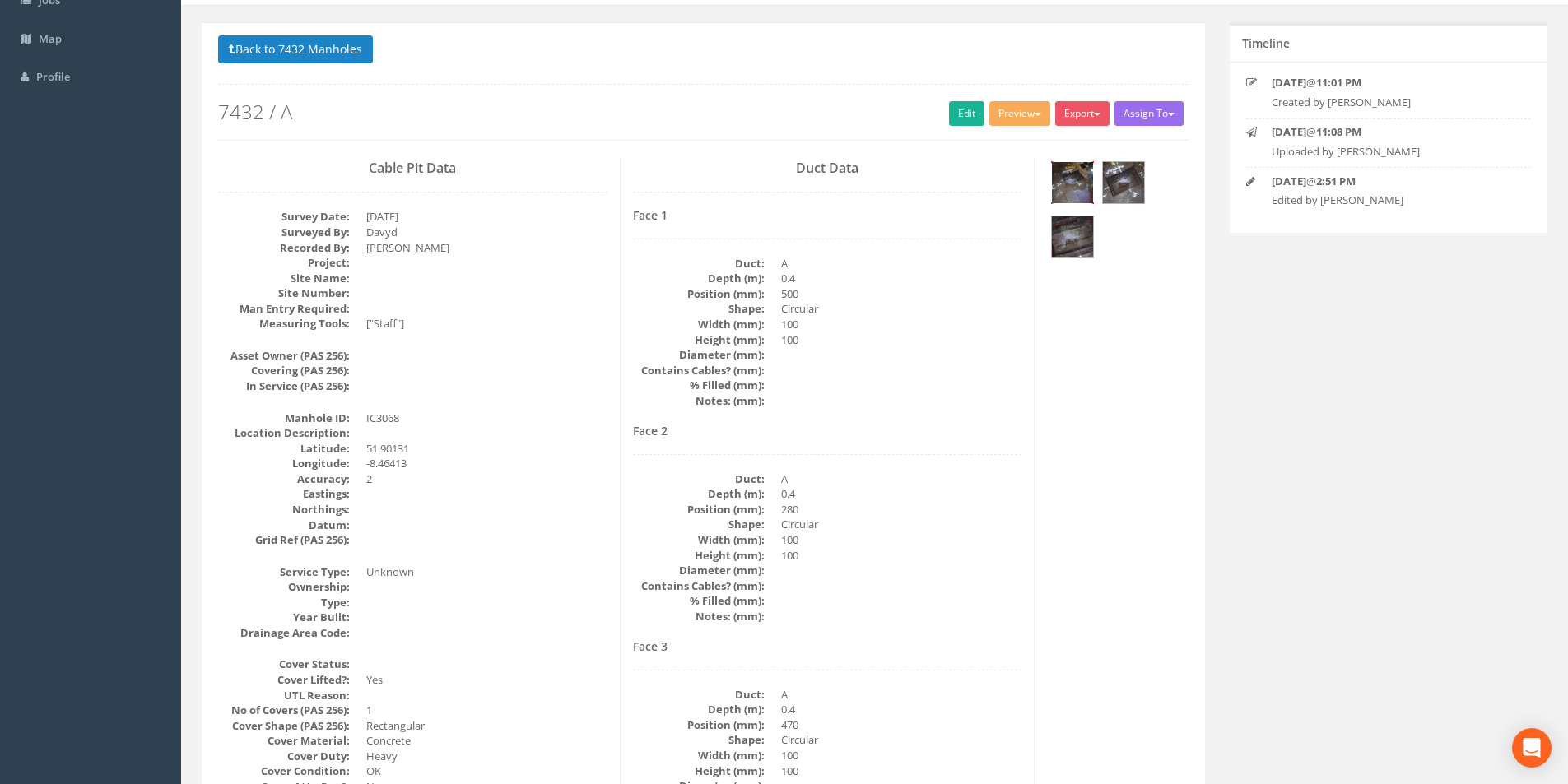
click at [1076, 187] on img at bounding box center [1072, 182] width 41 height 41
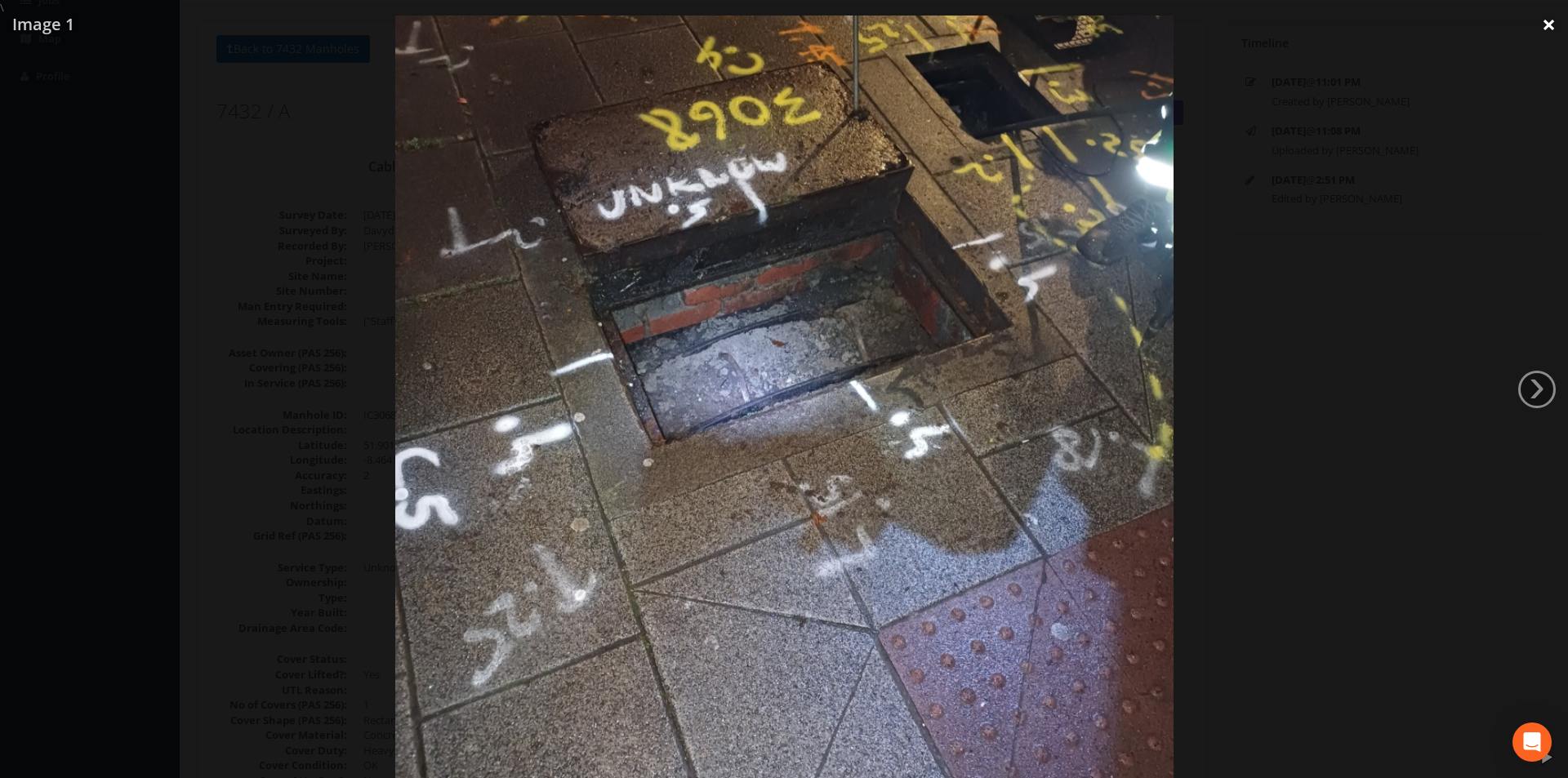
click at [1551, 26] on link "×" at bounding box center [1549, 24] width 38 height 49
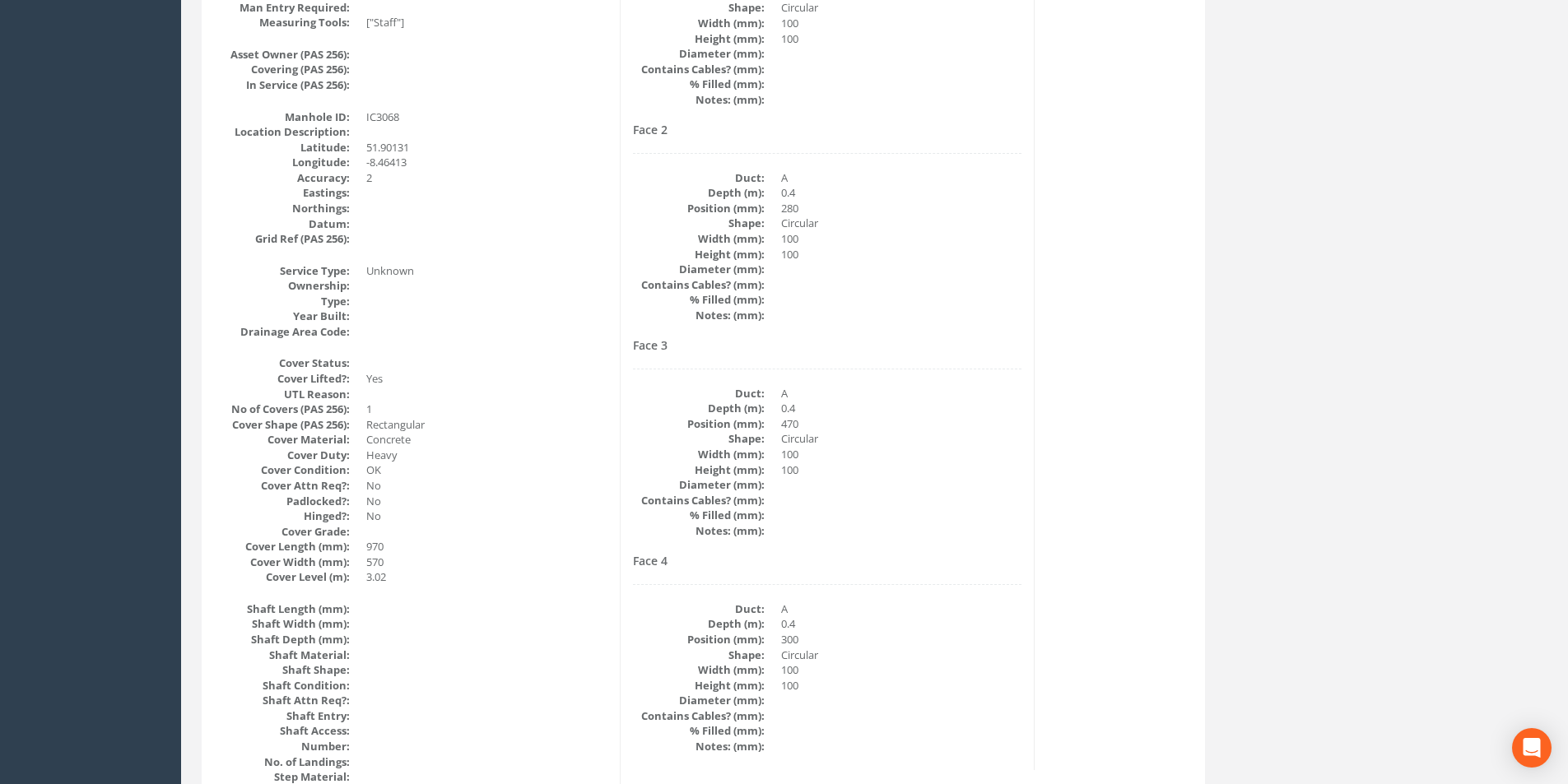
scroll to position [0, 0]
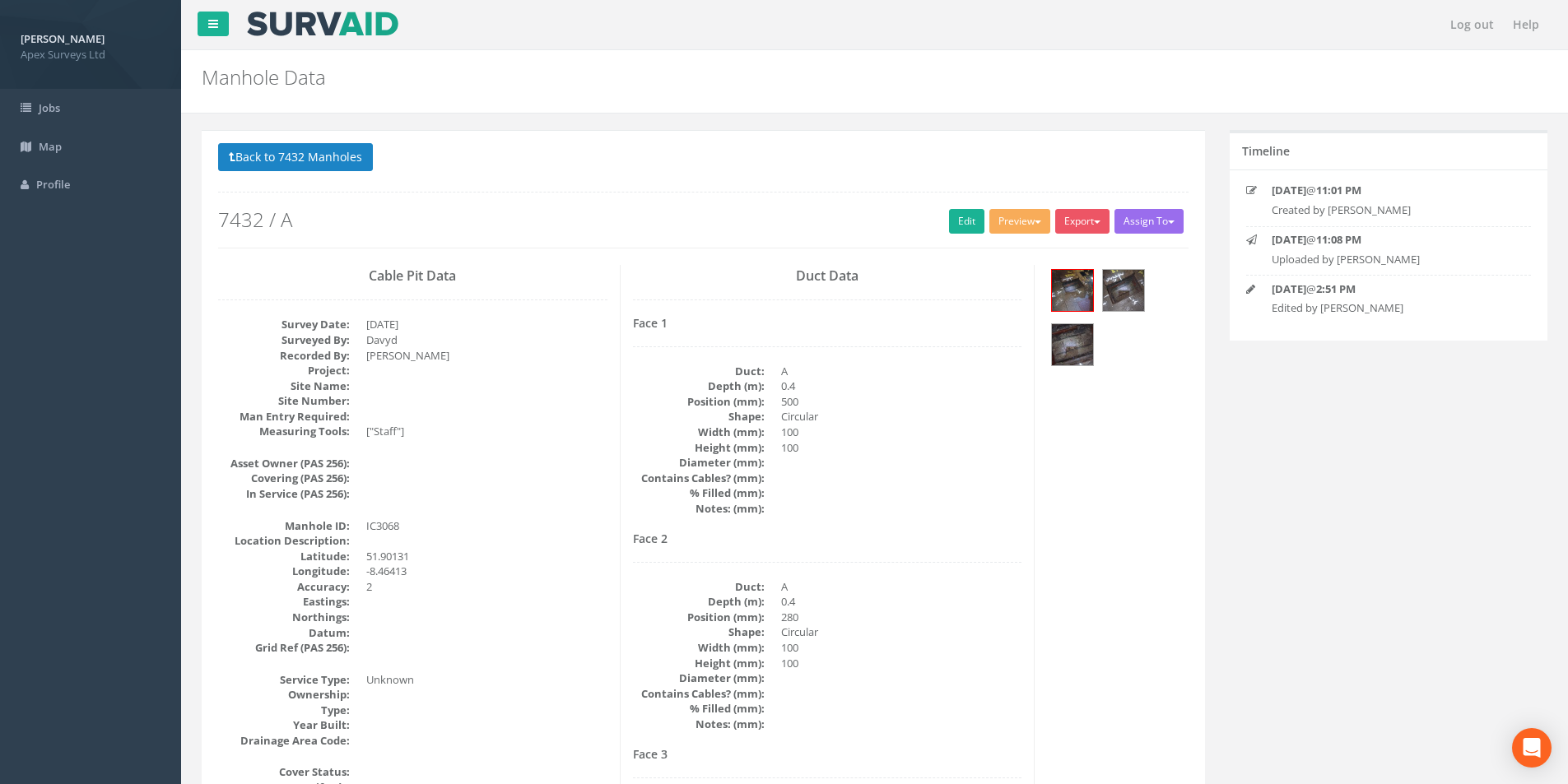
click at [266, 161] on button "Back to 7432 Manholes" at bounding box center [296, 157] width 155 height 28
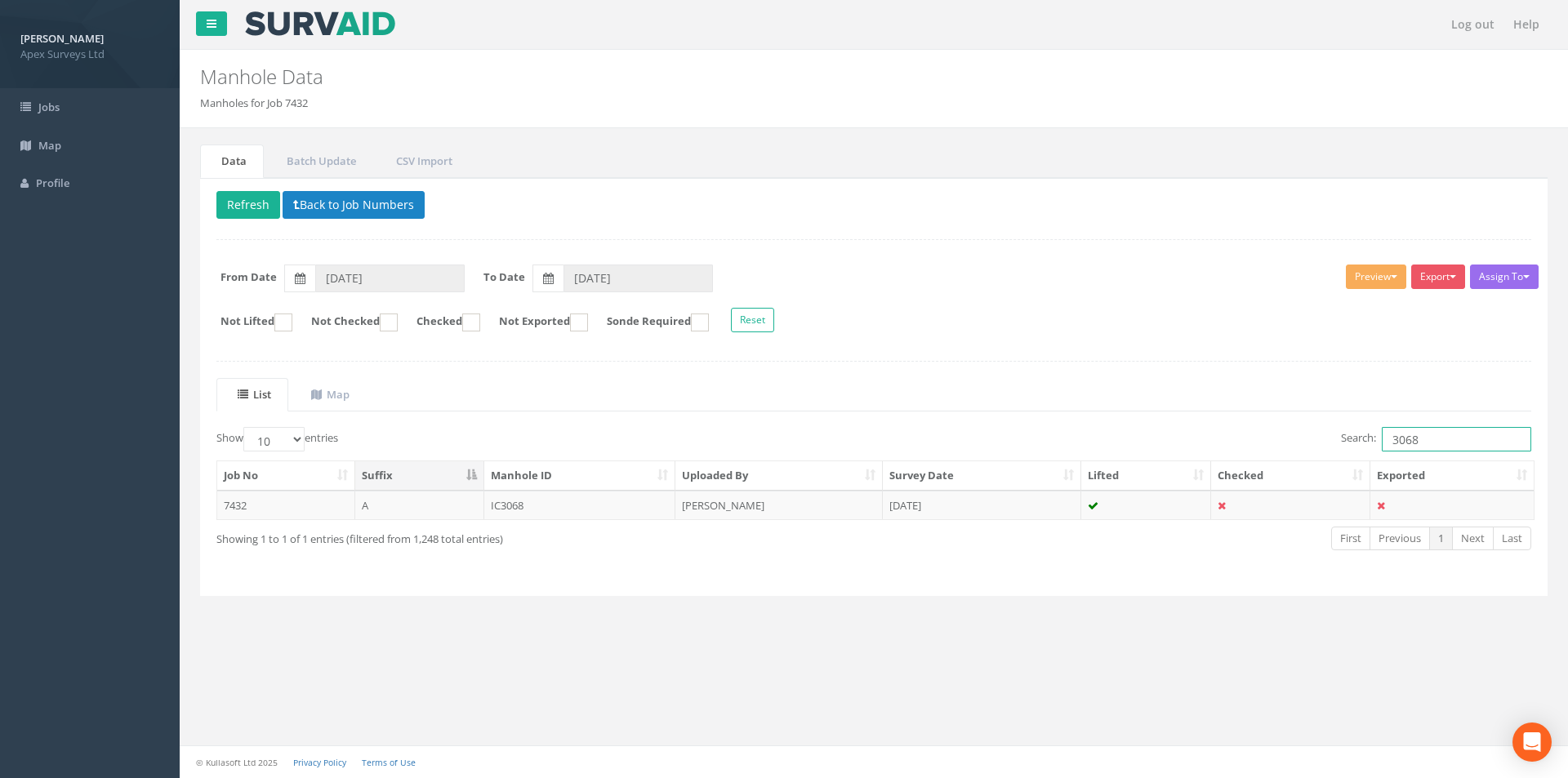
click at [1466, 438] on input "3068" at bounding box center [1456, 439] width 149 height 24
type input "3074"
click at [991, 514] on td "[DATE]" at bounding box center [982, 505] width 198 height 29
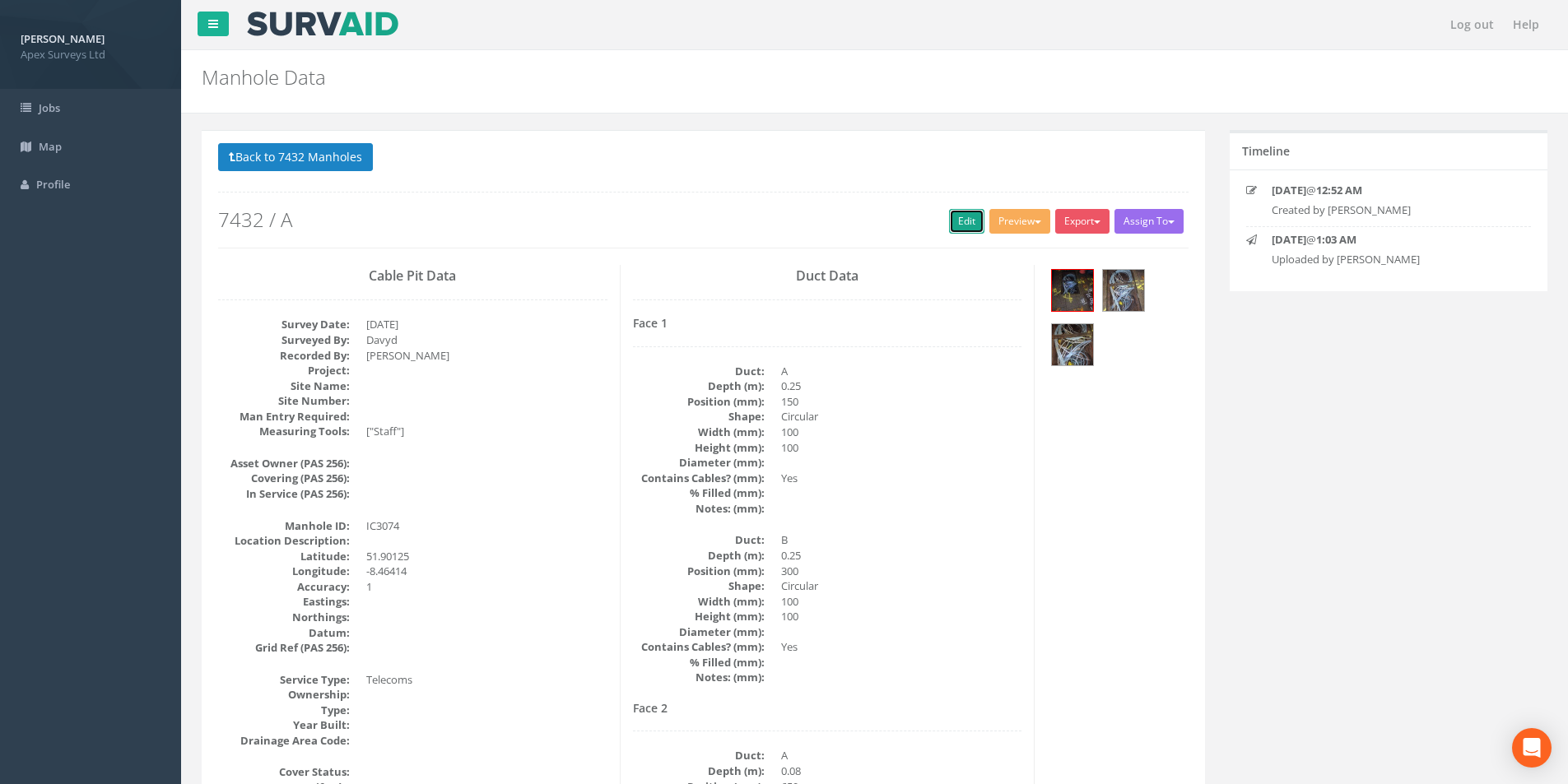
click at [967, 226] on link "Edit" at bounding box center [967, 221] width 35 height 24
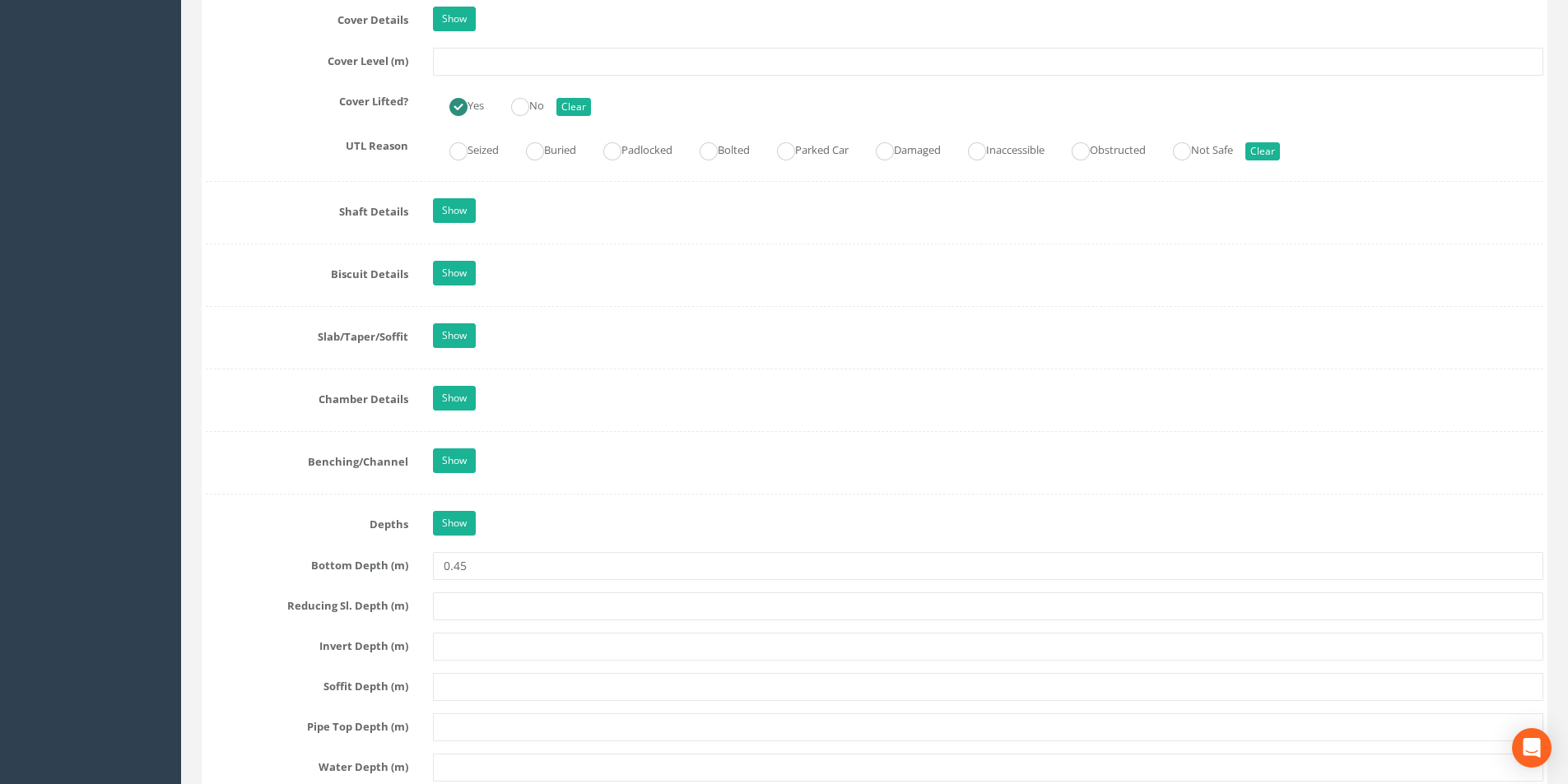
scroll to position [1234, 0]
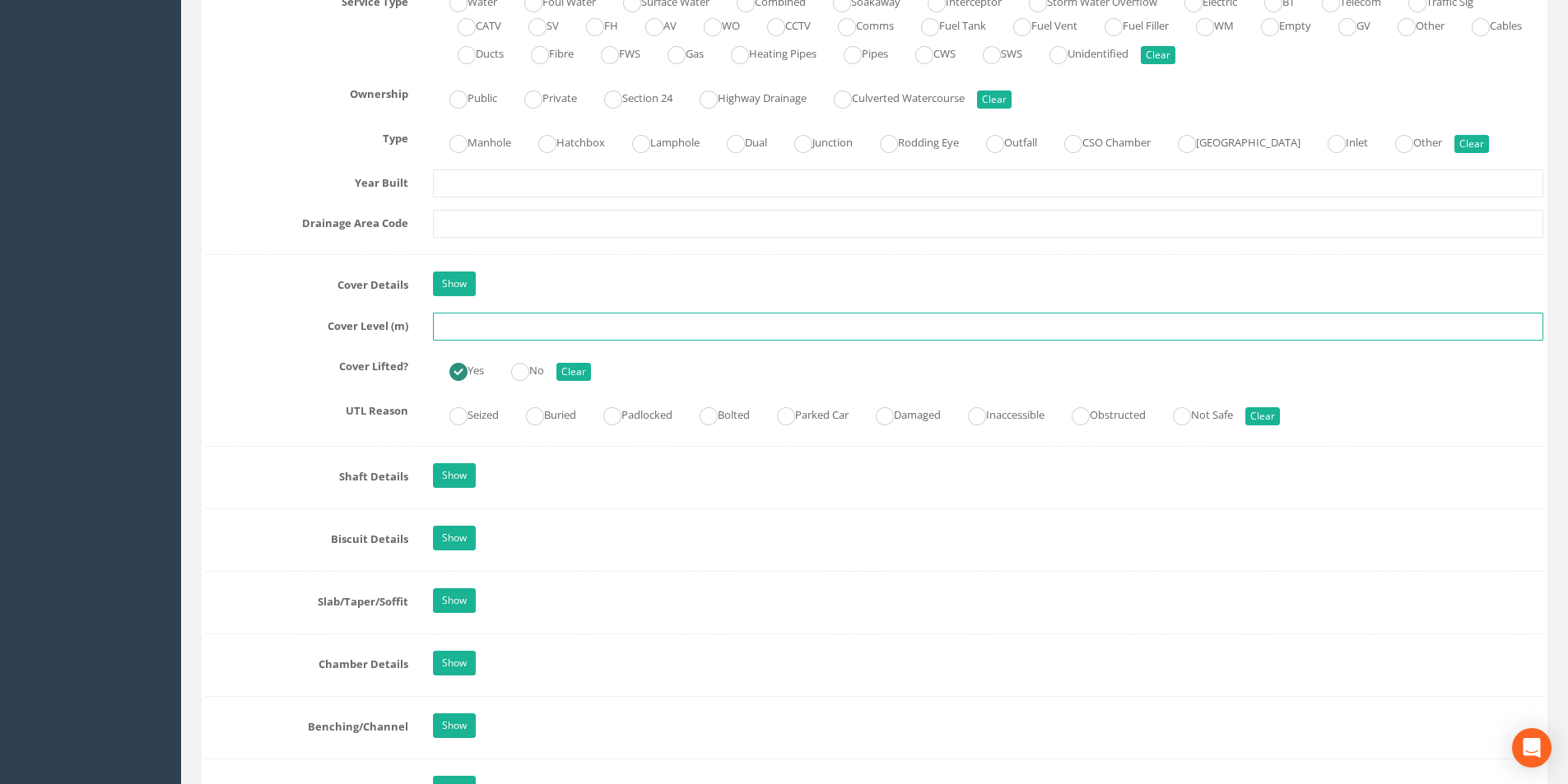
click at [508, 332] on input "text" at bounding box center [989, 326] width 1110 height 28
type input "7"
type input "3"
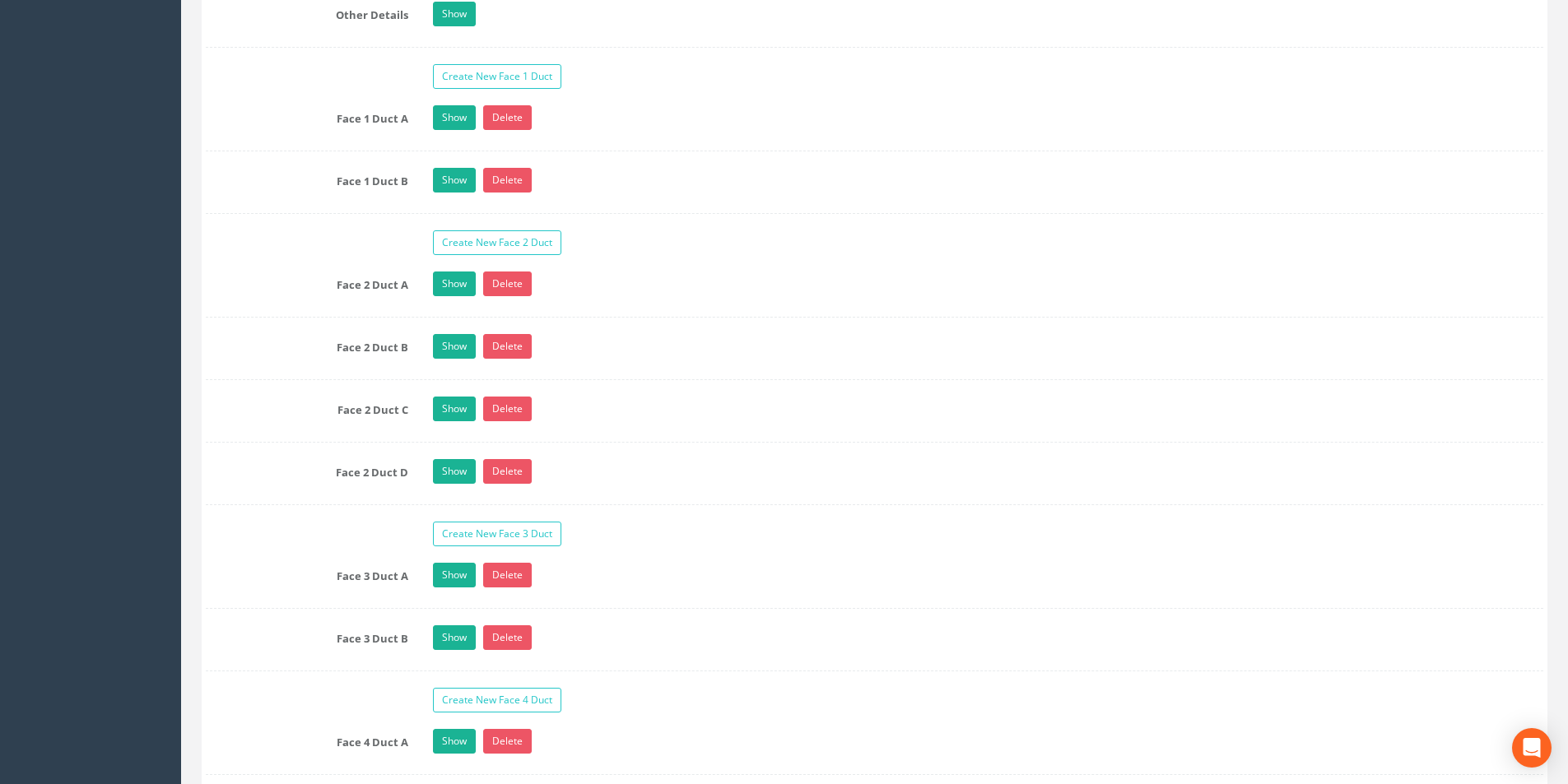
scroll to position [2962, 0]
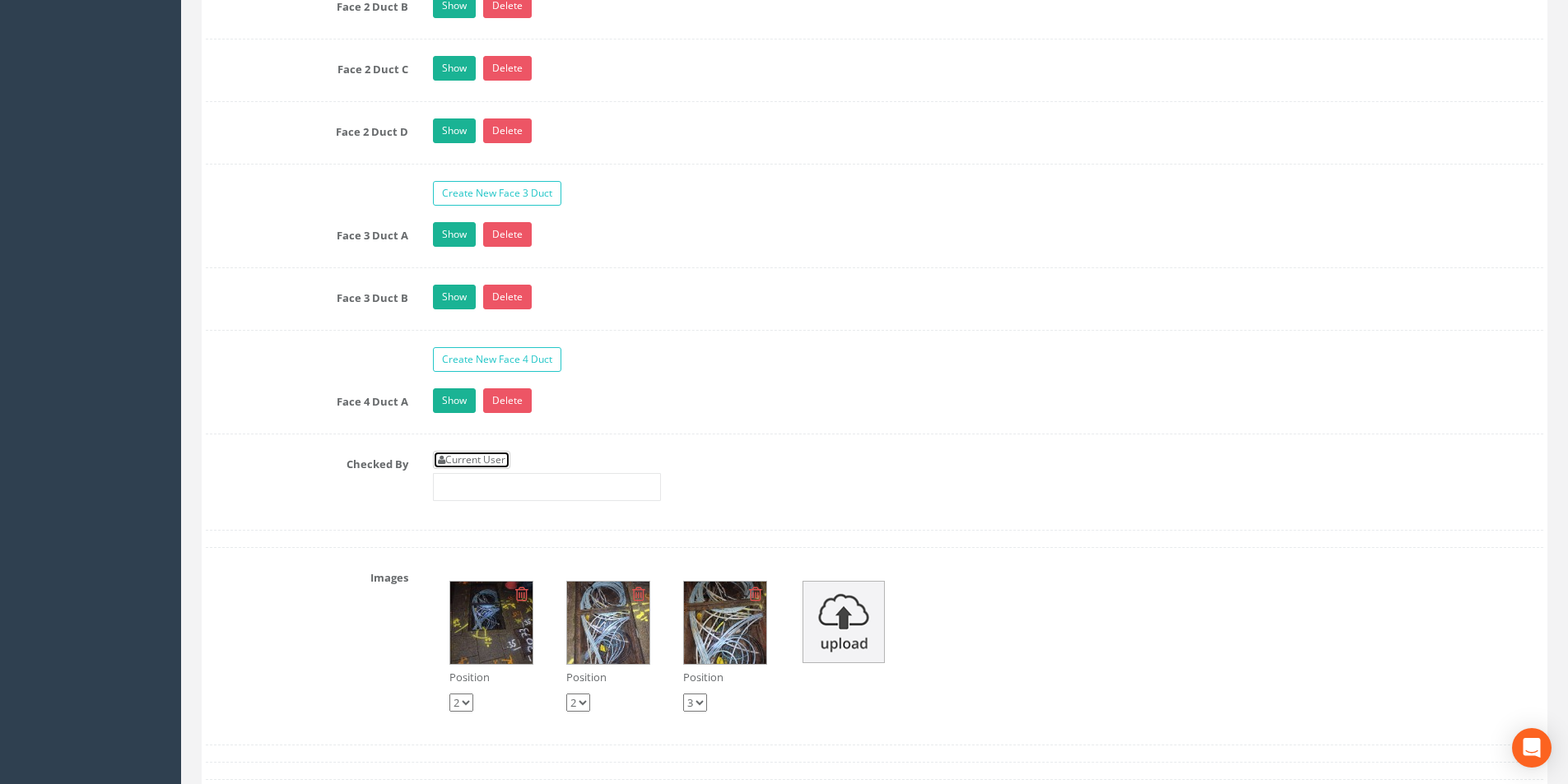
click at [502, 458] on link "Current User" at bounding box center [472, 460] width 77 height 18
type input "[PERSON_NAME]"
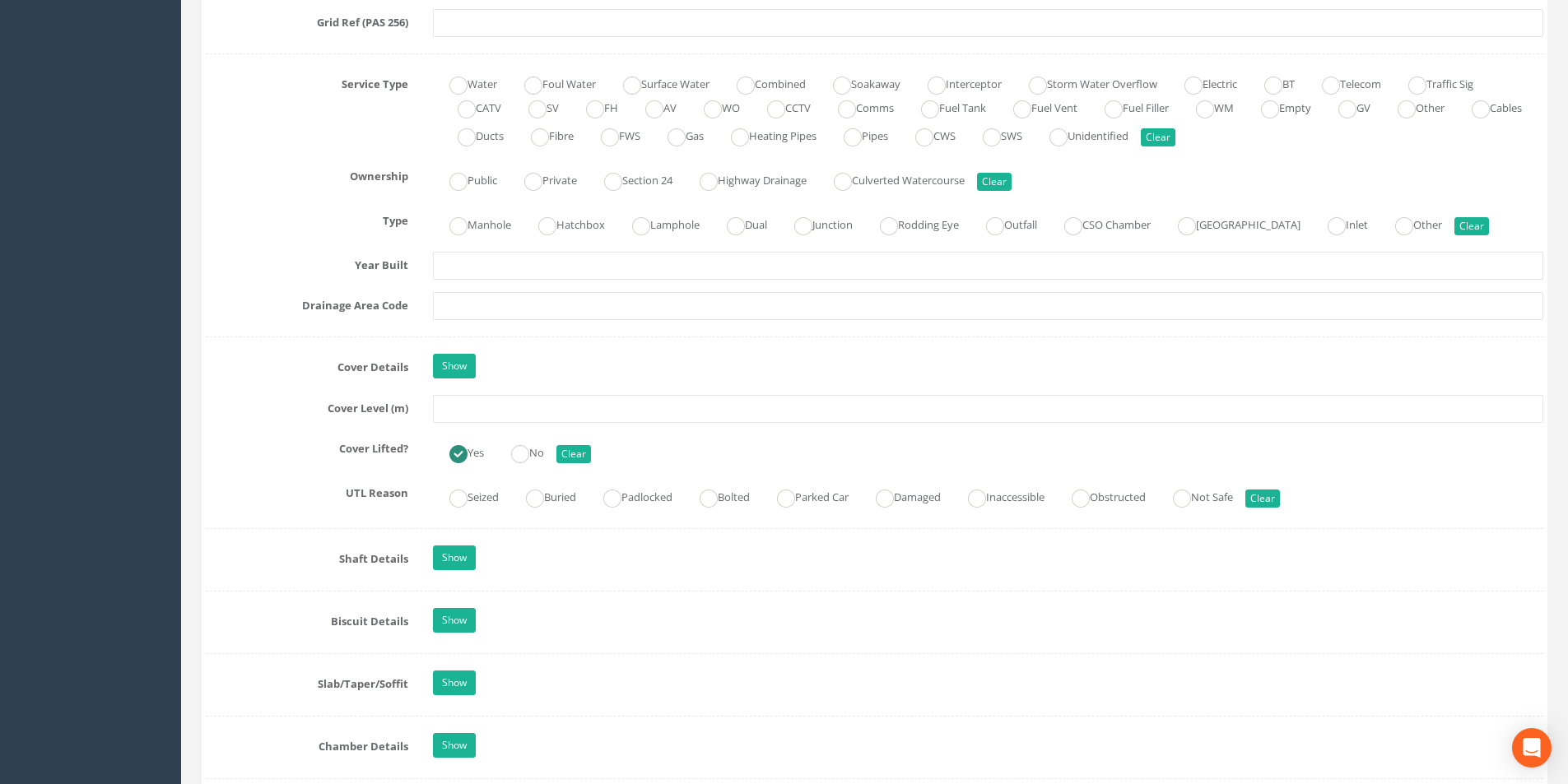
scroll to position [1069, 0]
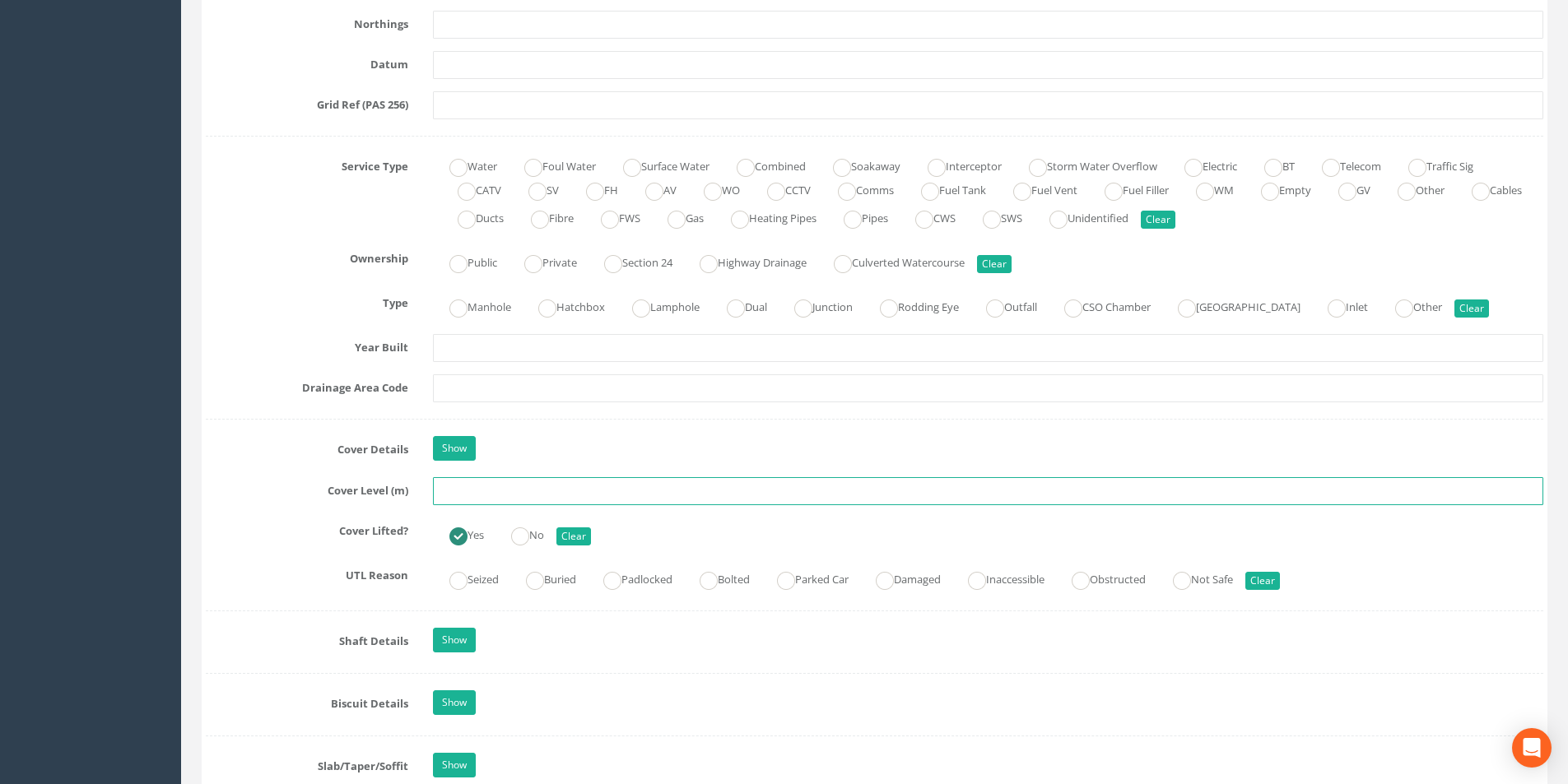
click at [515, 493] on input "text" at bounding box center [989, 491] width 1110 height 28
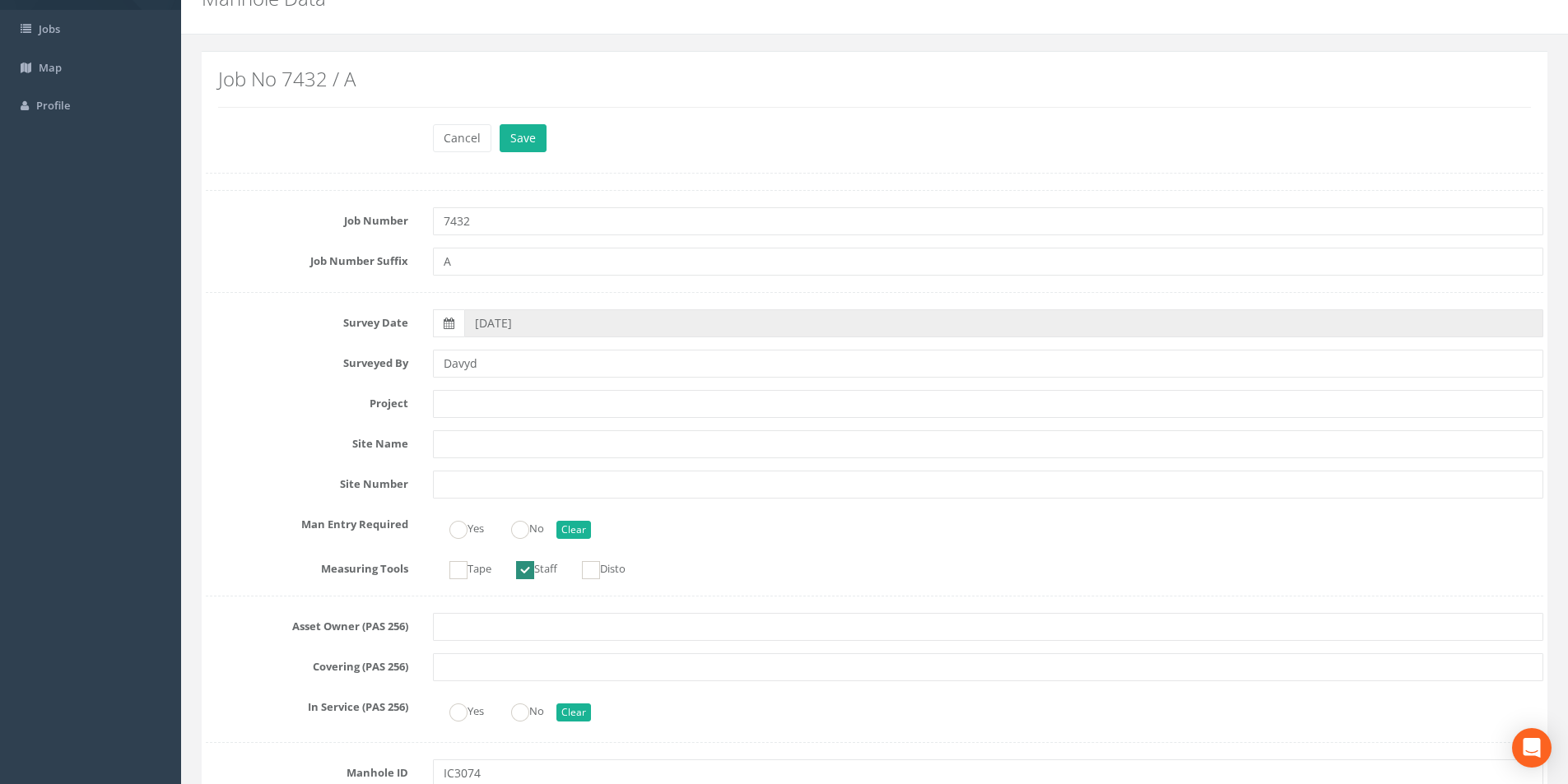
scroll to position [0, 0]
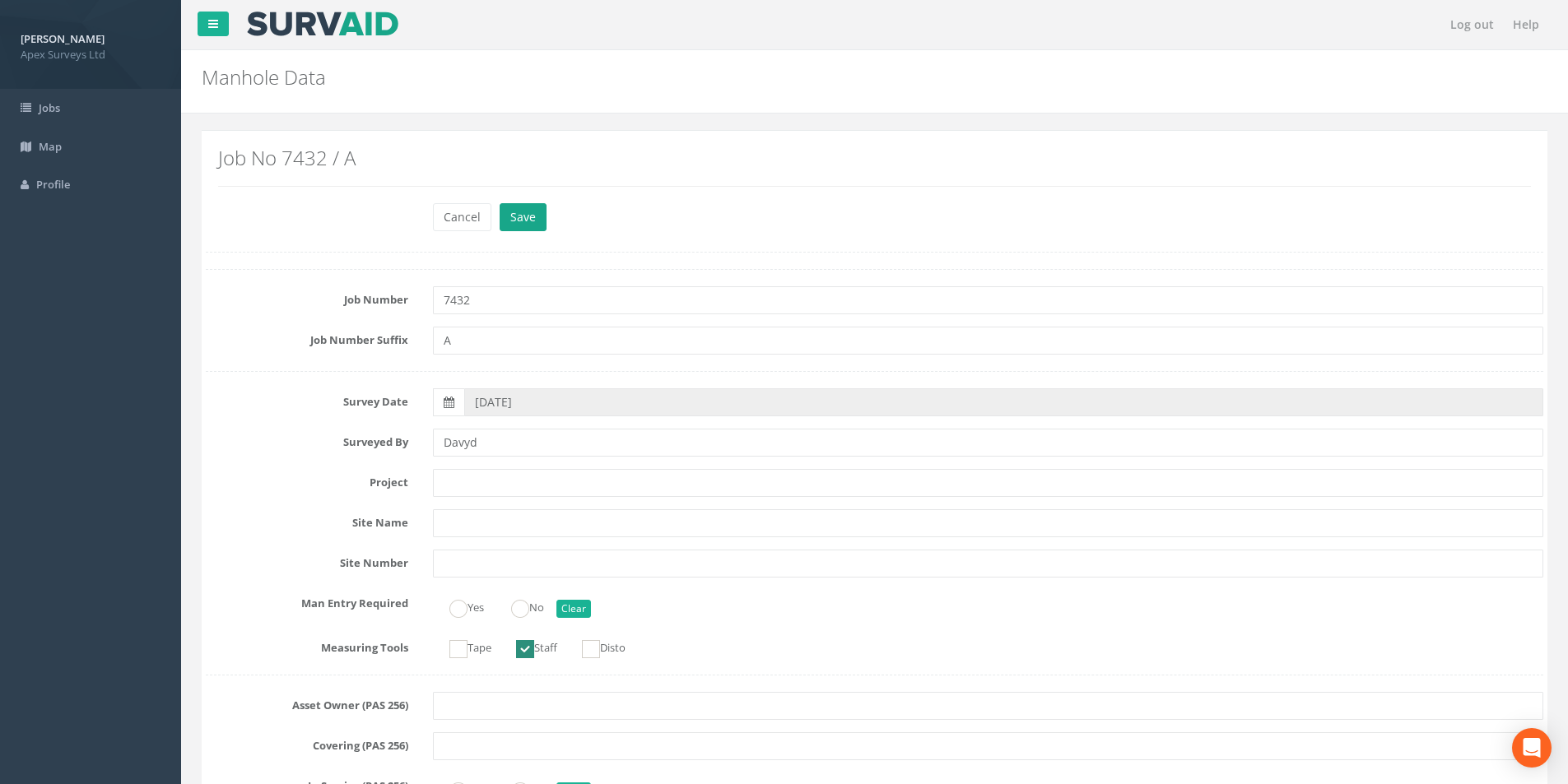
type input "3.11"
click at [528, 211] on button "Save" at bounding box center [523, 217] width 47 height 28
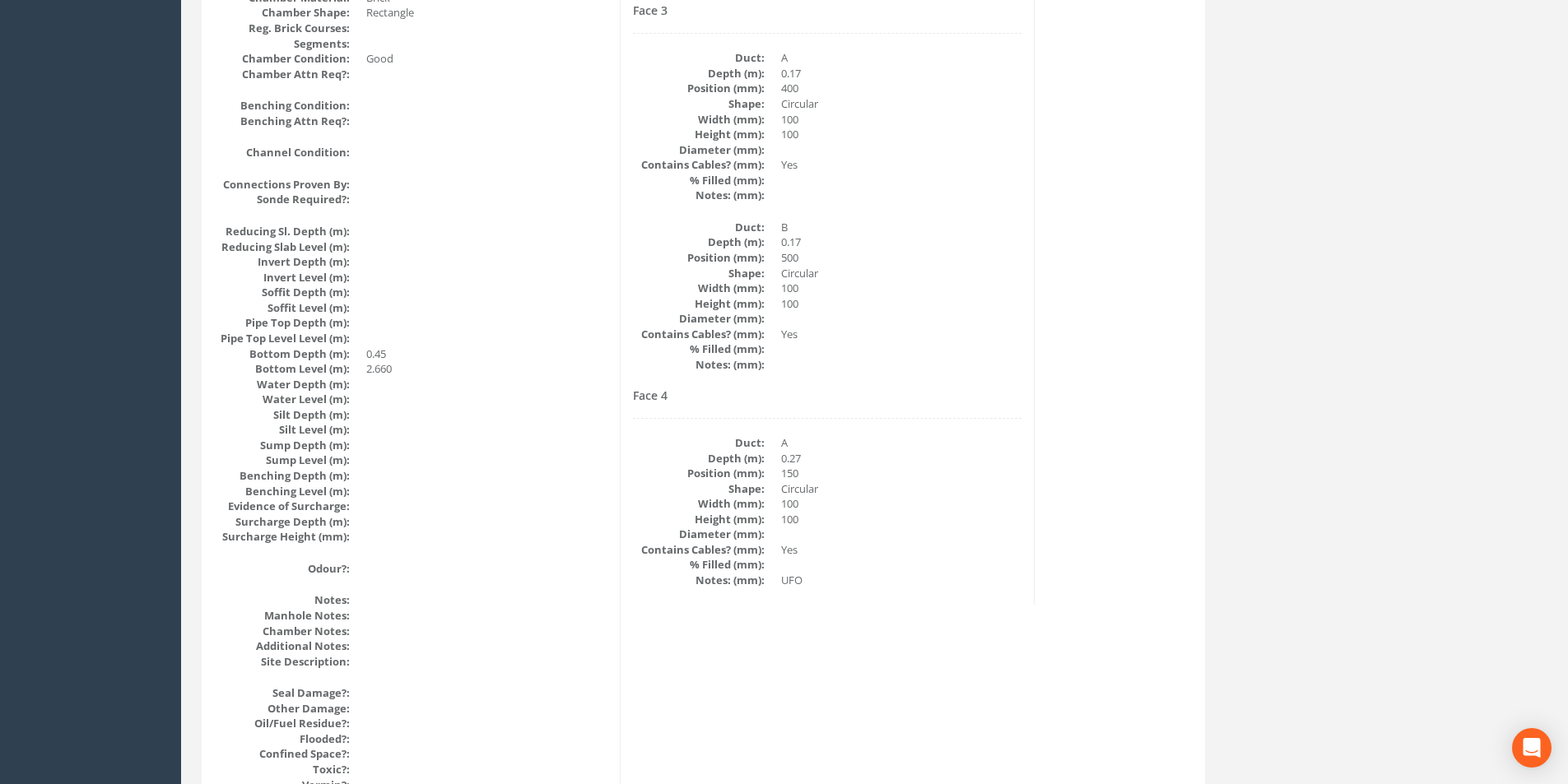
scroll to position [1671, 0]
